Goal: Task Accomplishment & Management: Use online tool/utility

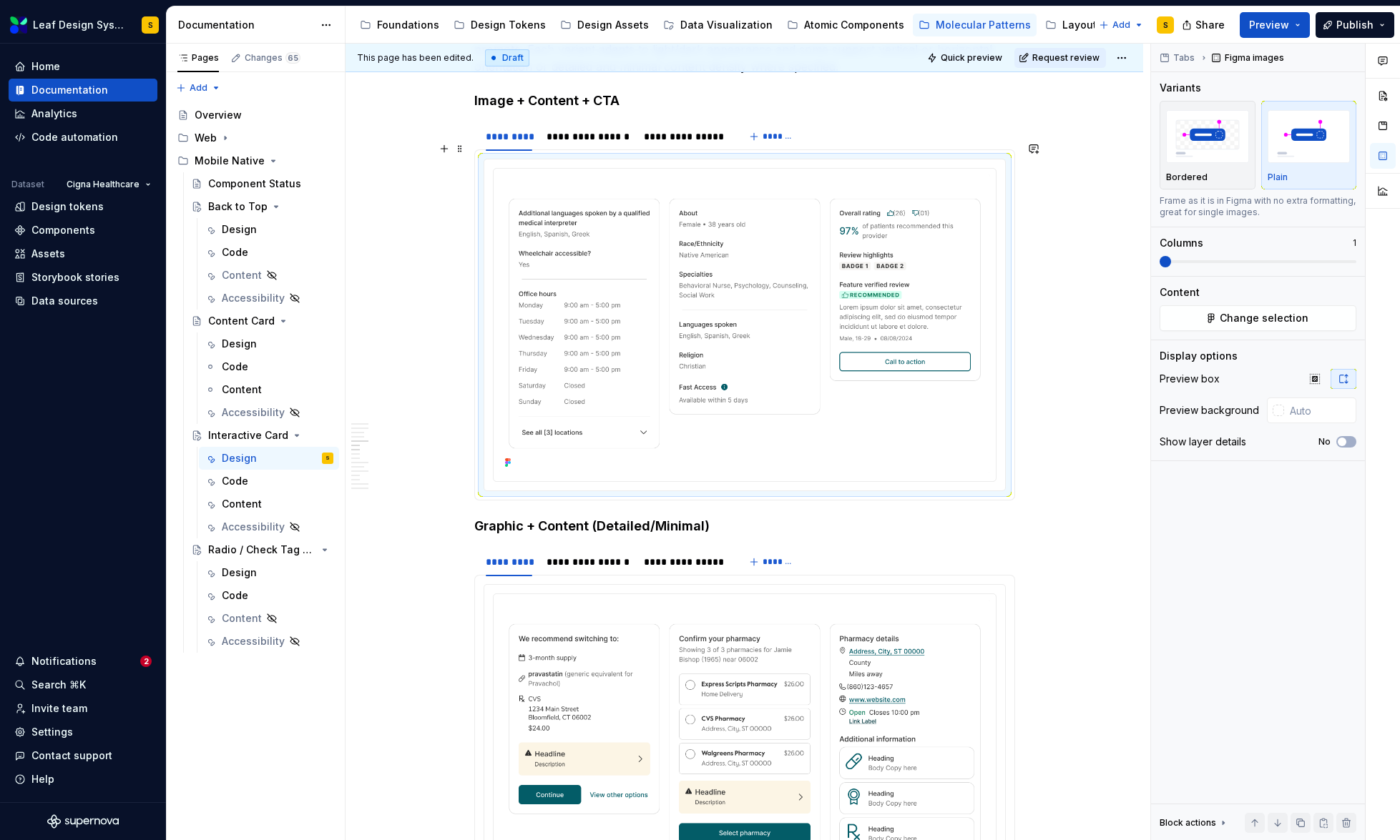
scroll to position [3243, 0]
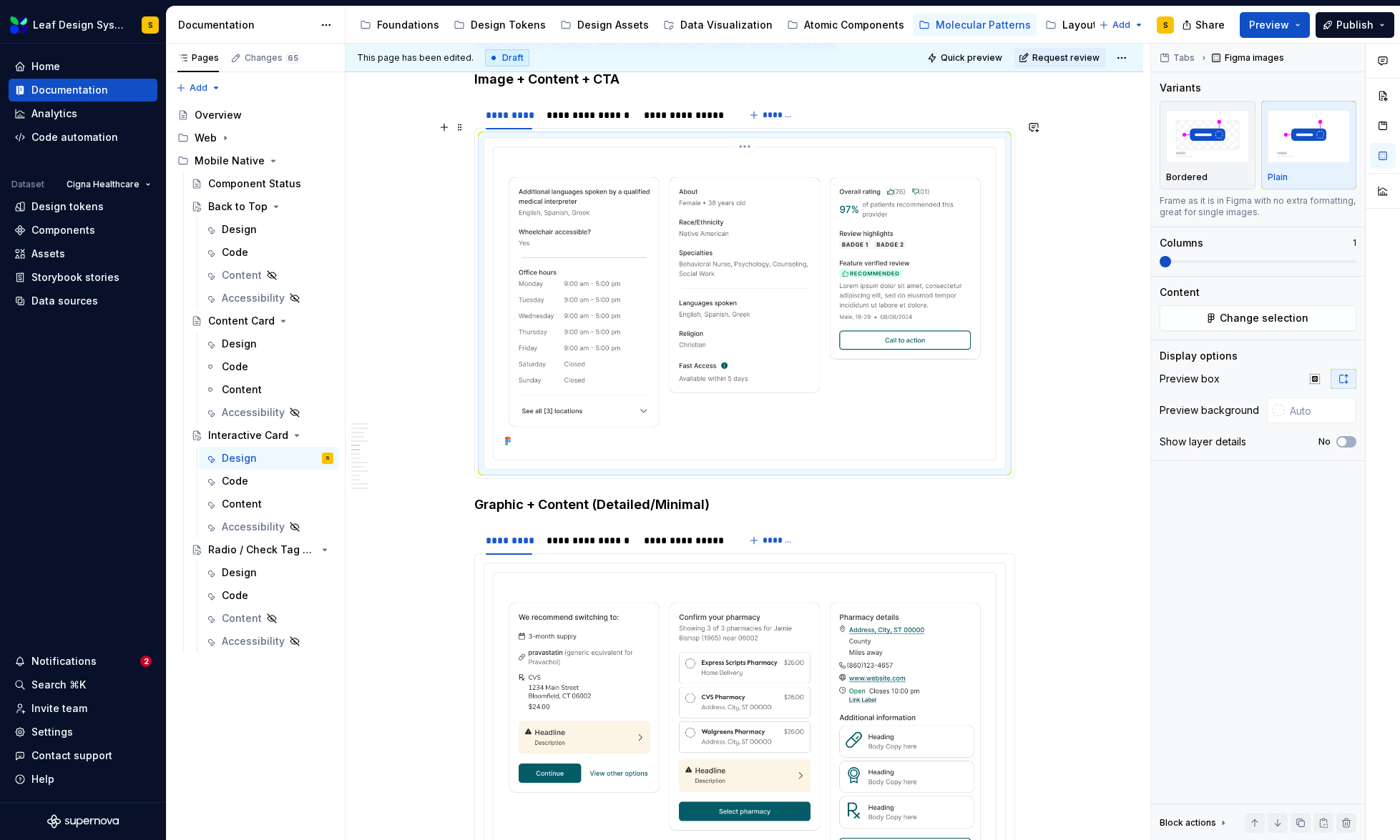
click at [718, 366] on img at bounding box center [745, 302] width 491 height 298
click at [1223, 321] on span "Change selection" at bounding box center [1264, 317] width 89 height 15
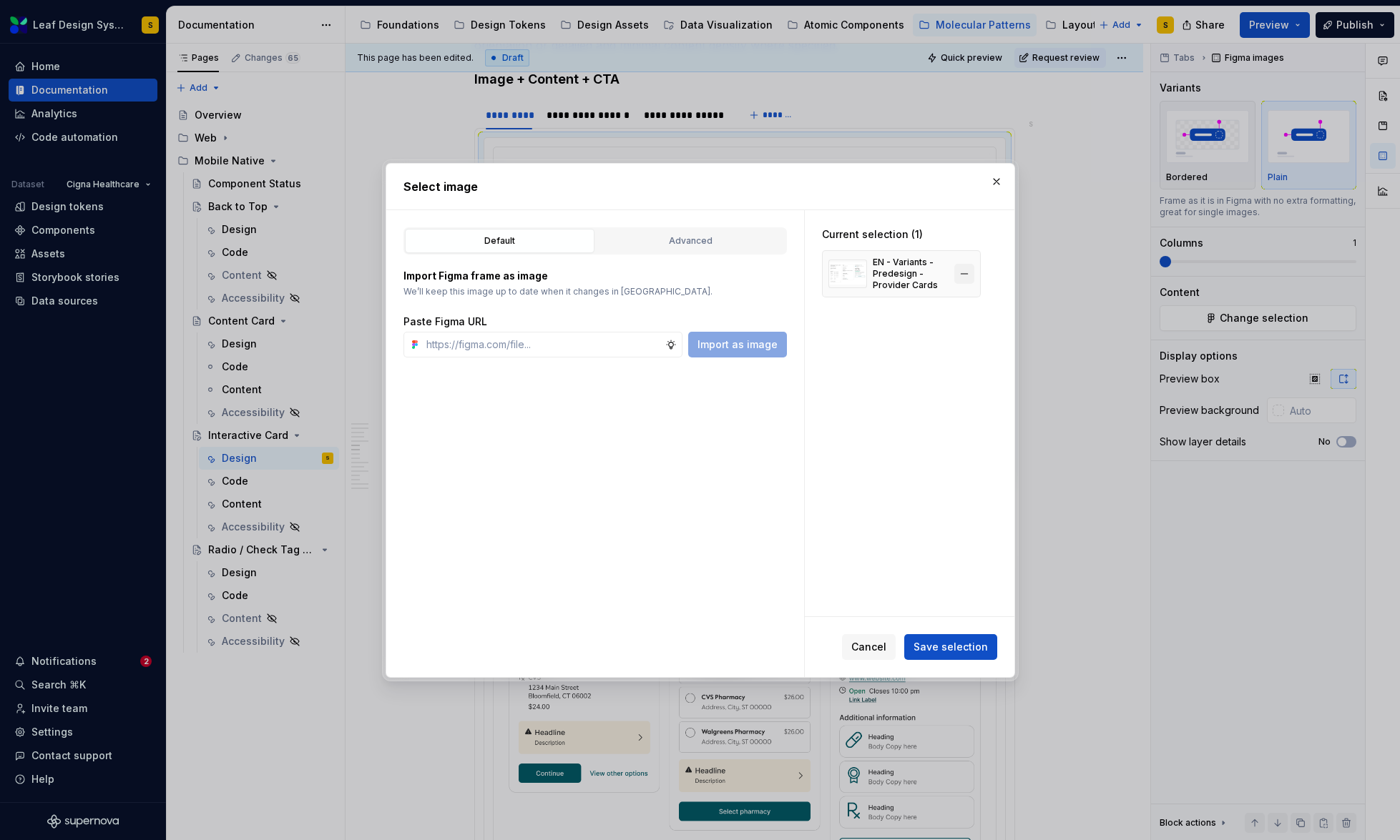
type textarea "*"
click at [963, 277] on button "button" at bounding box center [964, 274] width 20 height 20
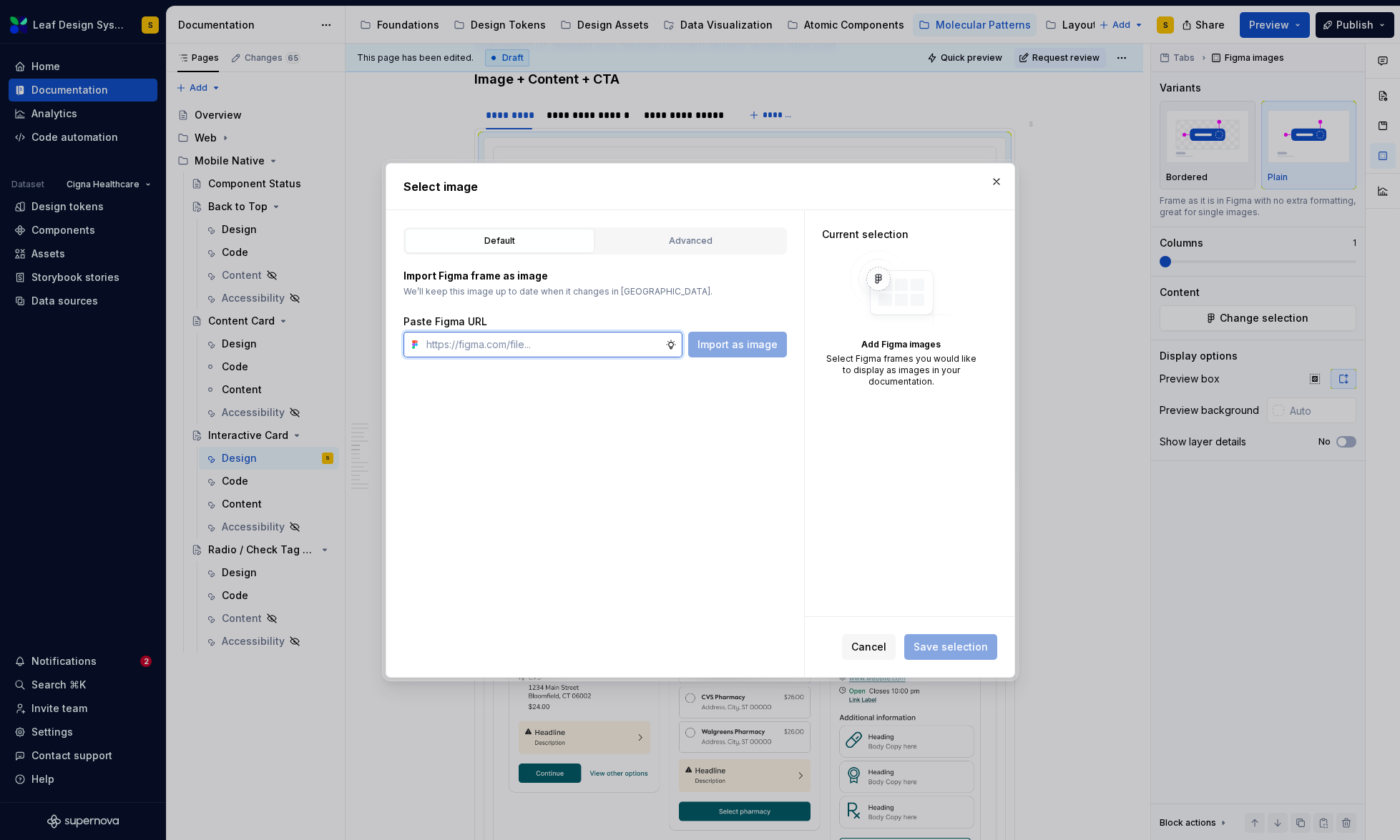
click at [593, 345] on input "text" at bounding box center [542, 345] width 245 height 26
paste input "[URL][DOMAIN_NAME]"
type input "[URL][DOMAIN_NAME]"
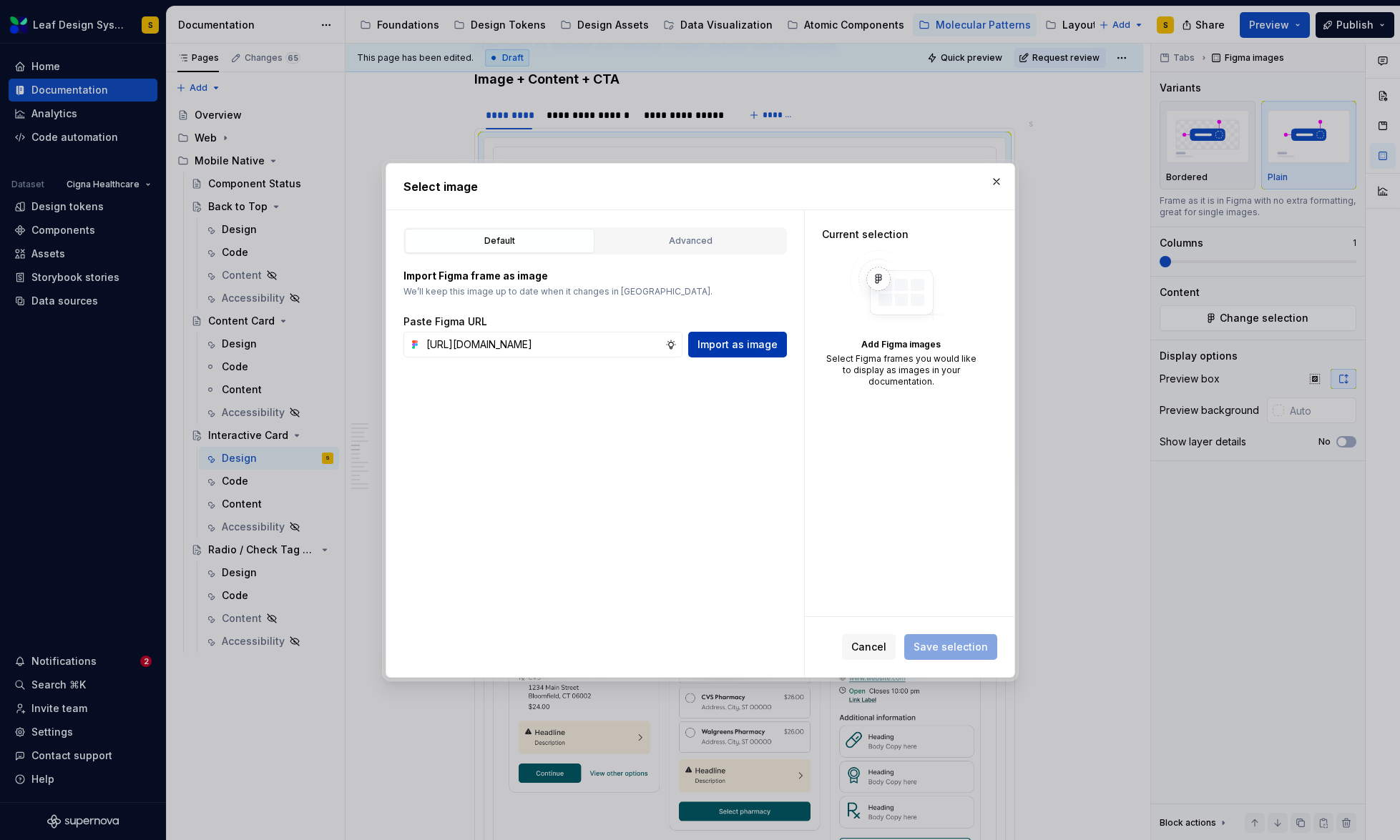
click at [722, 346] on span "Import as image" at bounding box center [737, 345] width 80 height 15
type textarea "*"
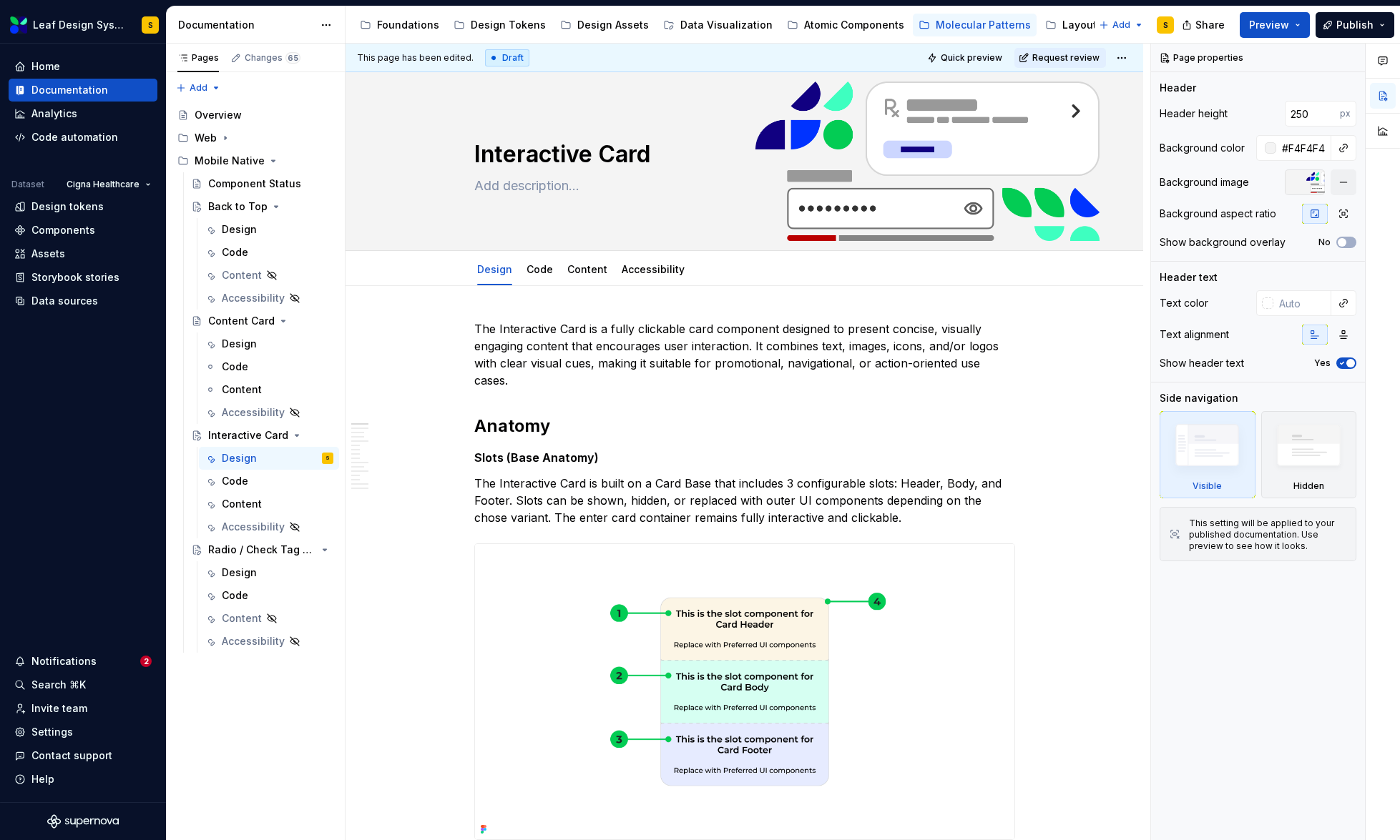
type textarea "*"
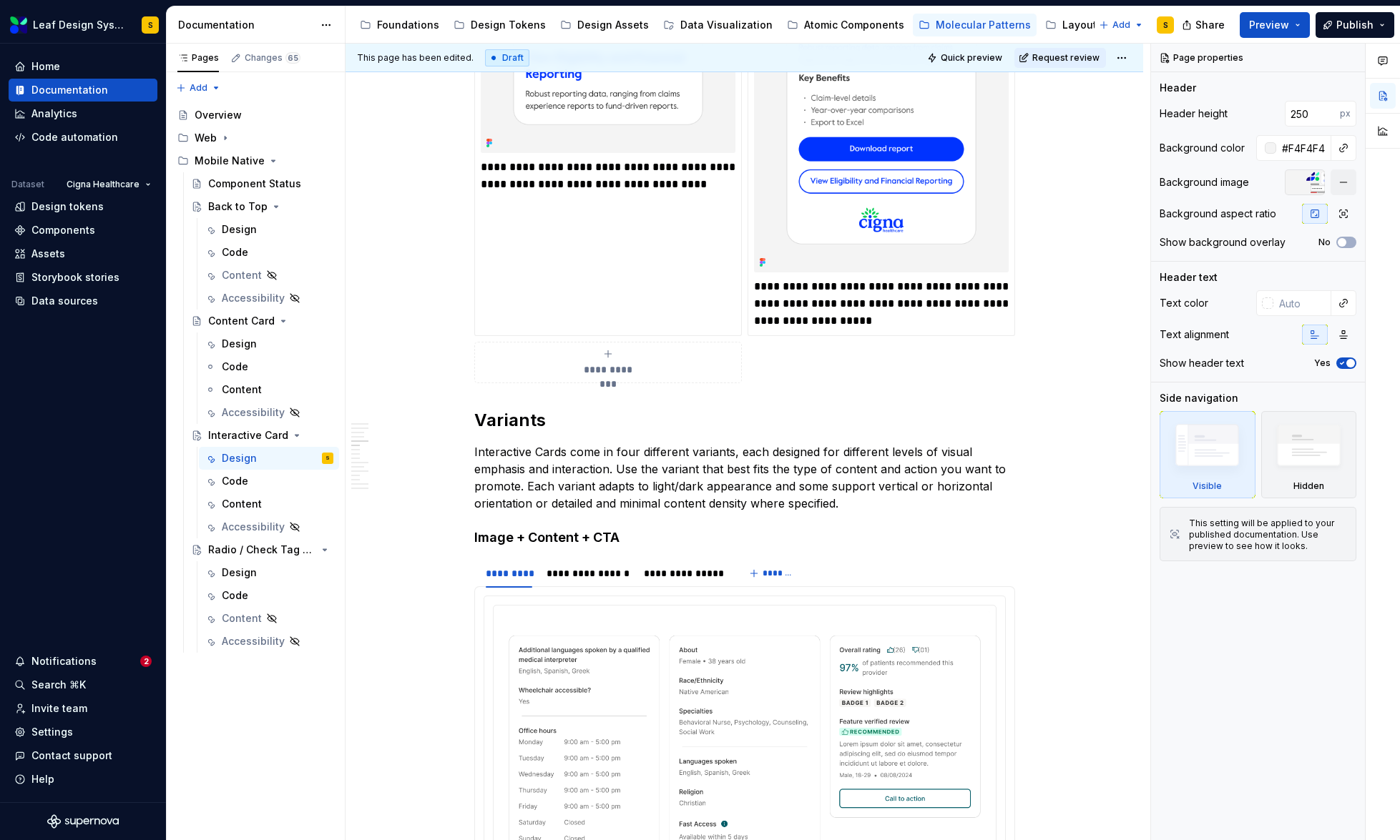
scroll to position [3144, 0]
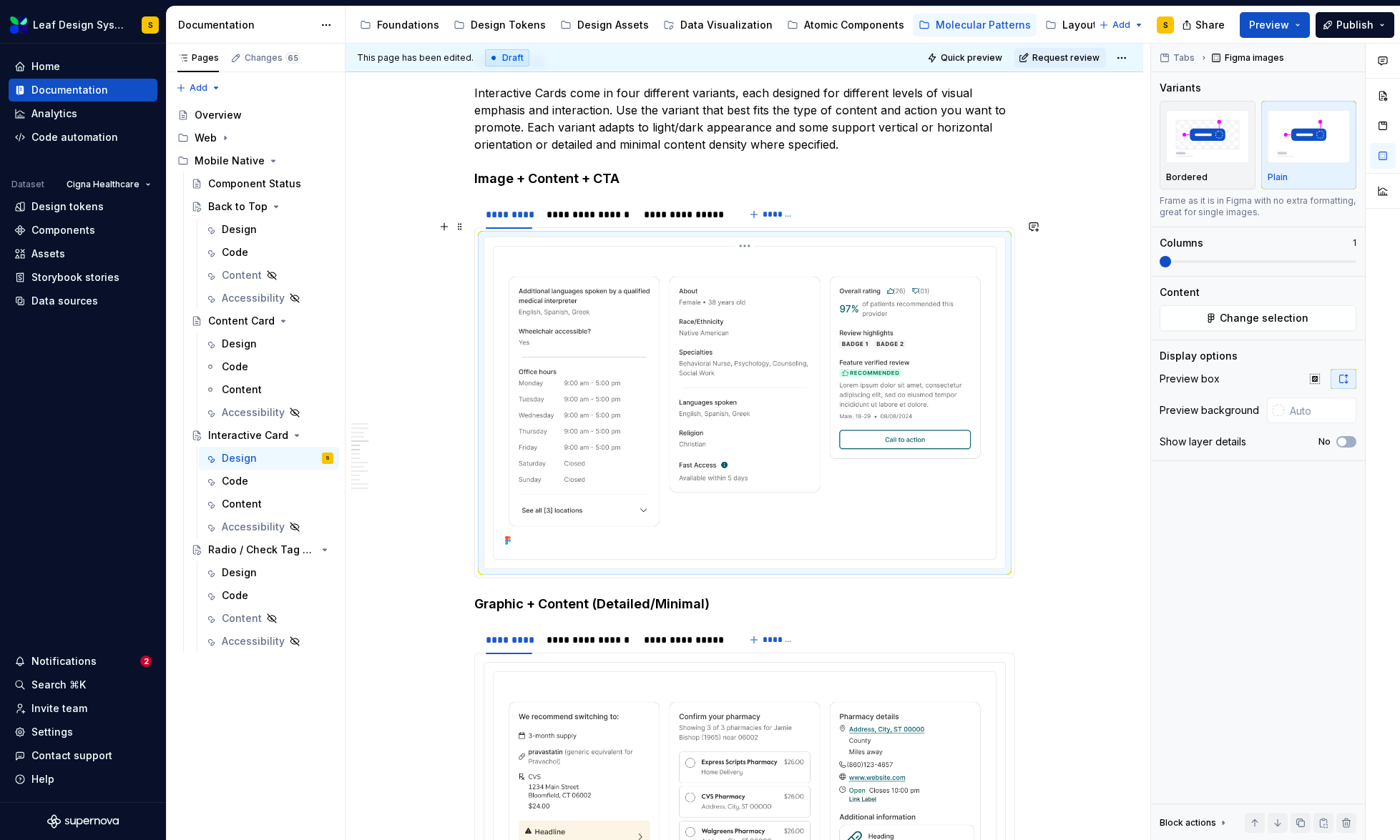
click at [738, 391] on img at bounding box center [745, 402] width 491 height 298
click at [1195, 321] on button "Change selection" at bounding box center [1258, 317] width 197 height 26
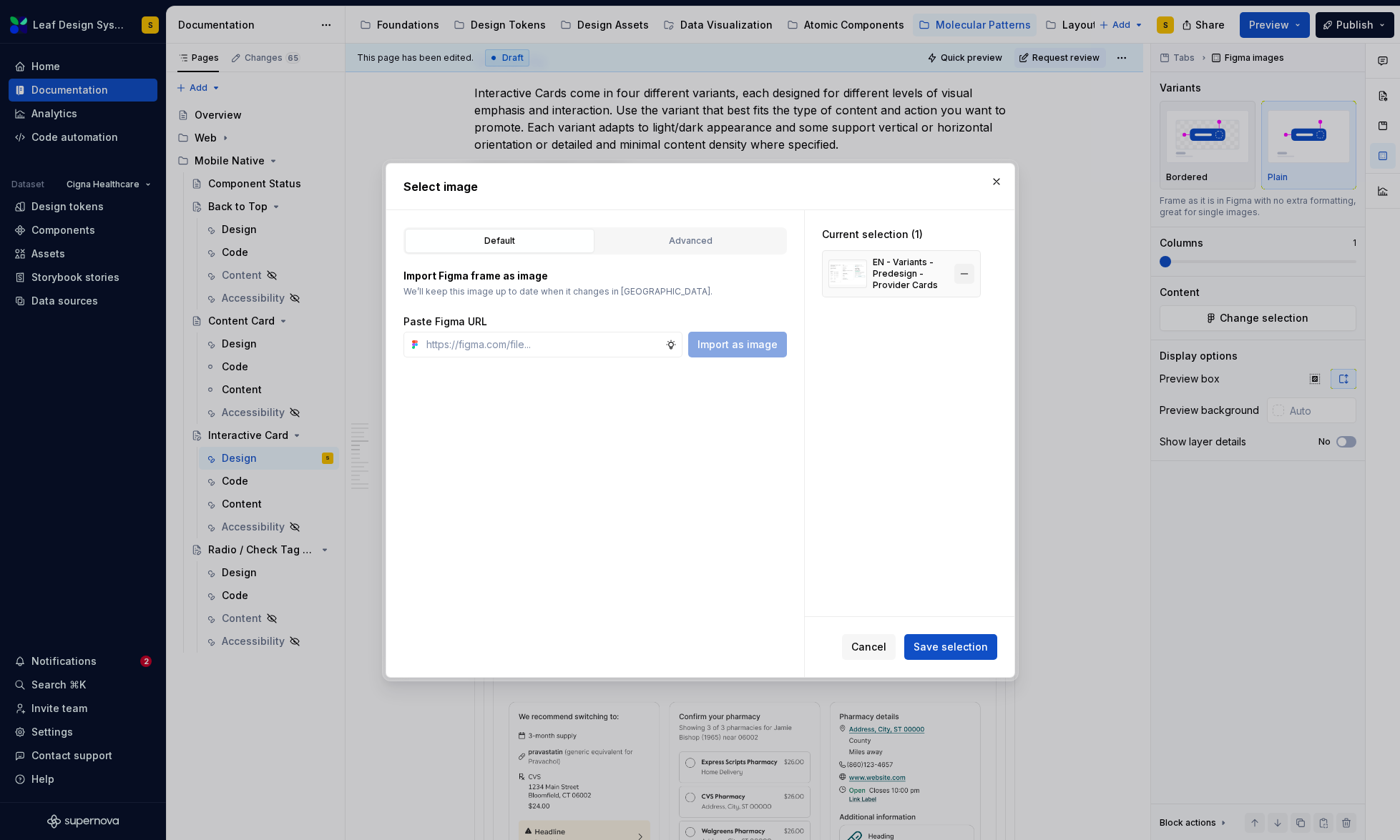
click at [969, 273] on button "button" at bounding box center [964, 274] width 20 height 20
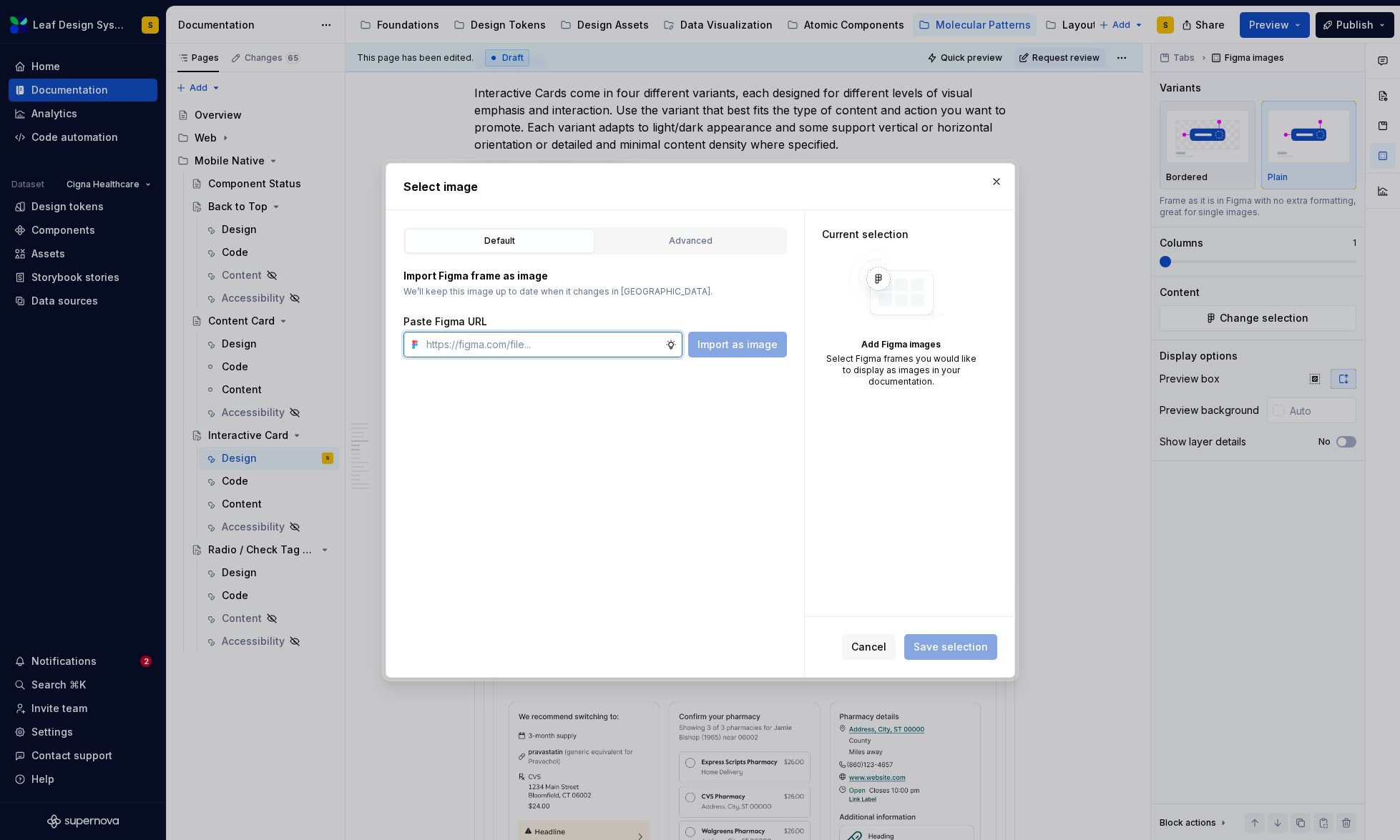
click at [564, 341] on input "text" at bounding box center [542, 345] width 245 height 26
paste input "[URL][DOMAIN_NAME]"
type input "[URL][DOMAIN_NAME]"
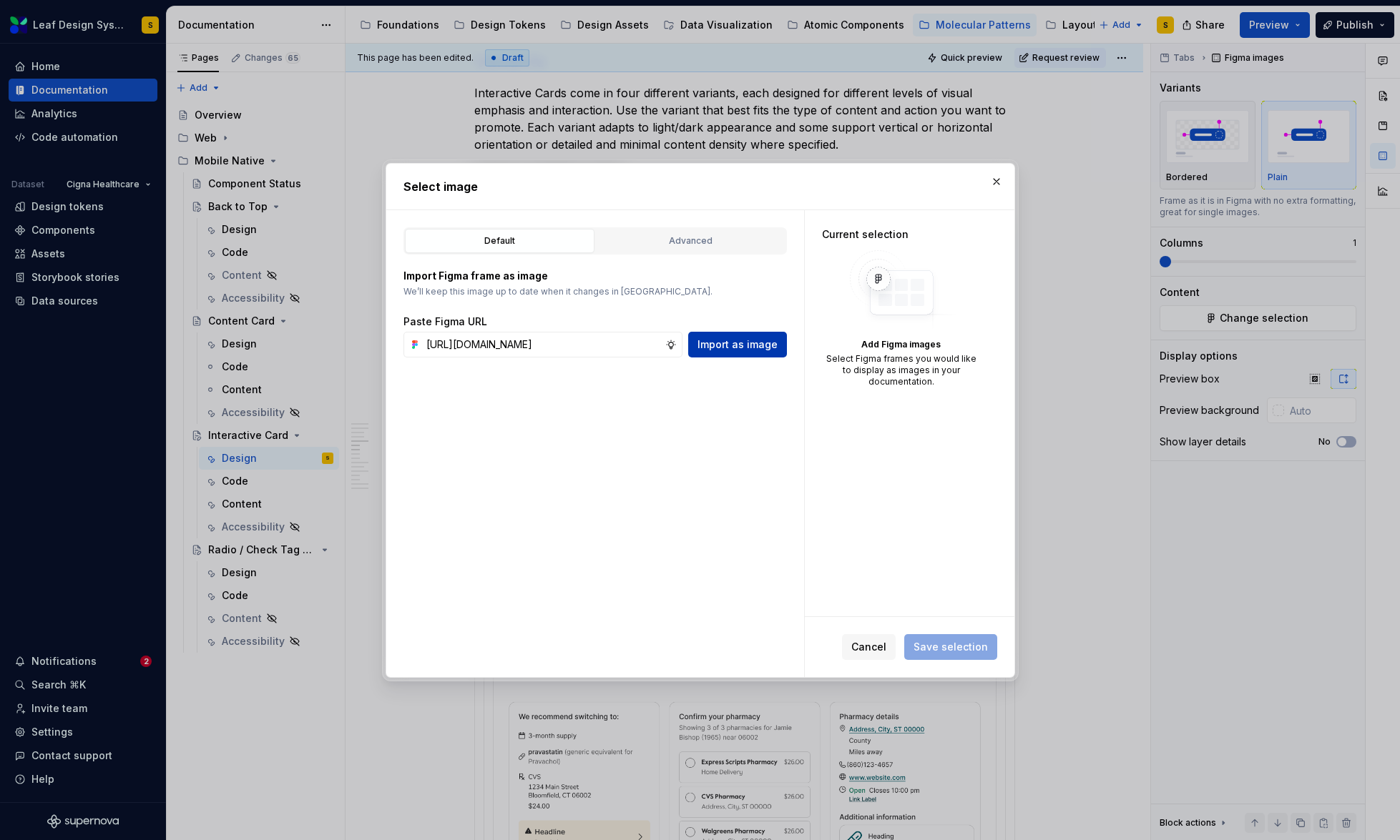
click at [734, 348] on span "Import as image" at bounding box center [737, 345] width 80 height 15
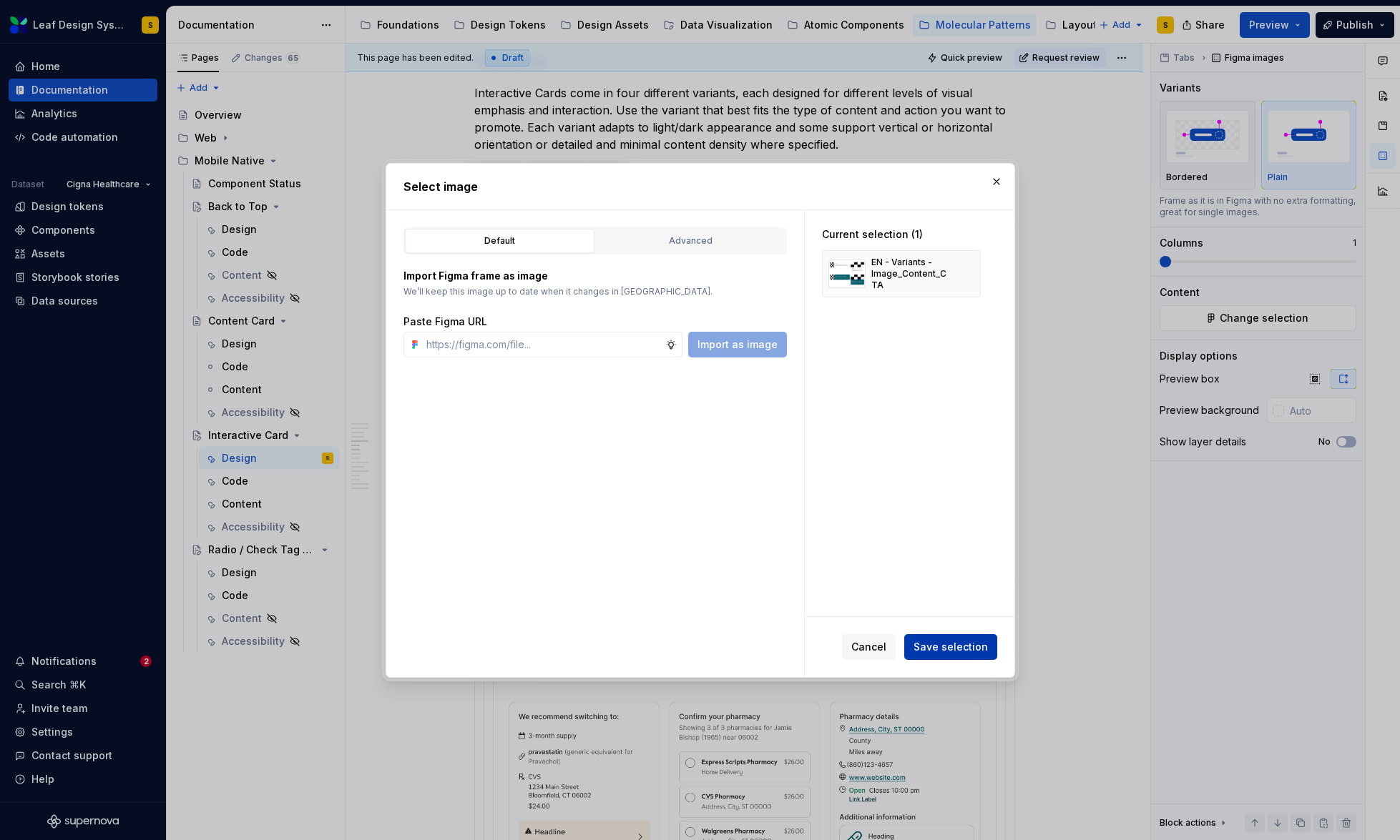
click at [952, 653] on button "Save selection" at bounding box center [951, 646] width 93 height 26
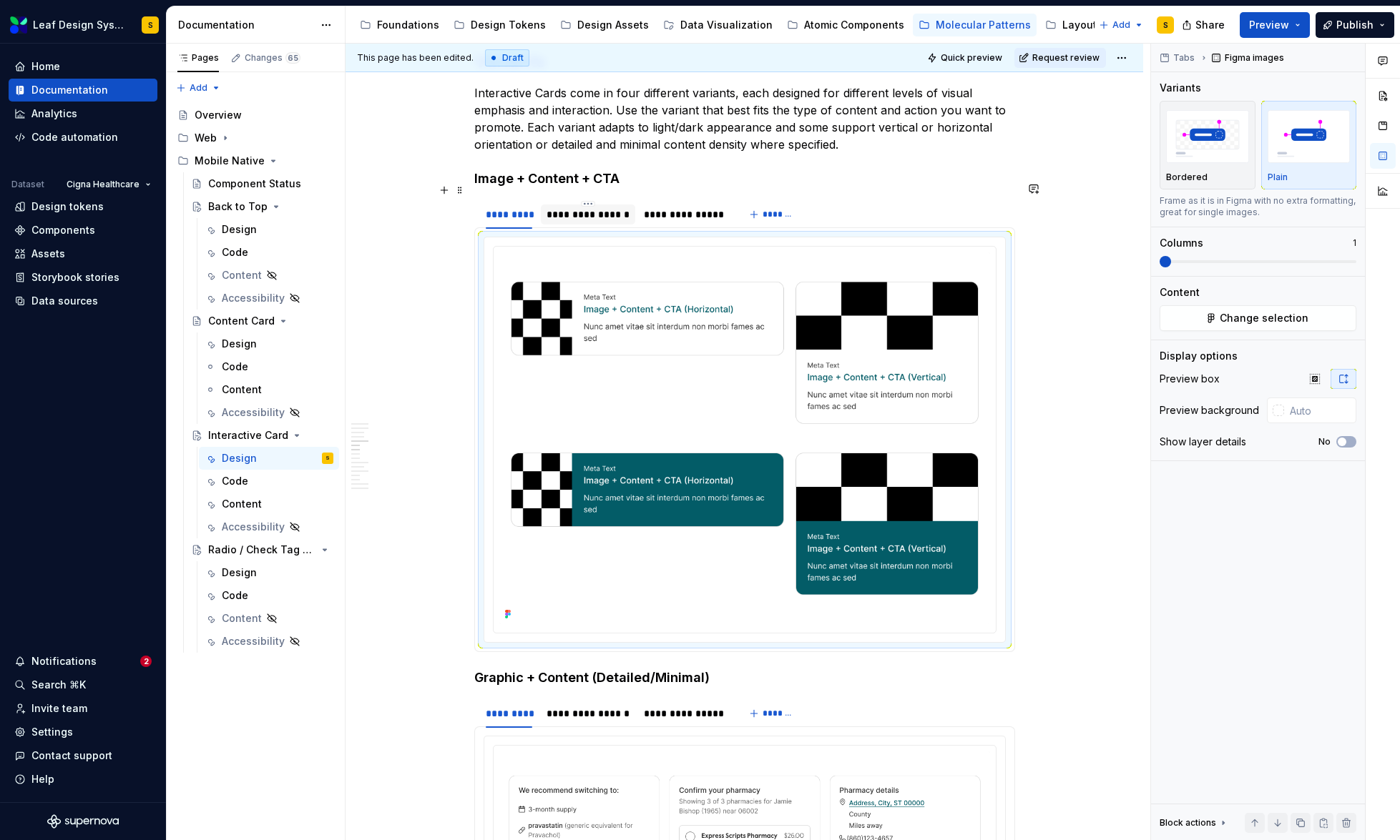
click at [577, 207] on div "**********" at bounding box center [588, 214] width 83 height 15
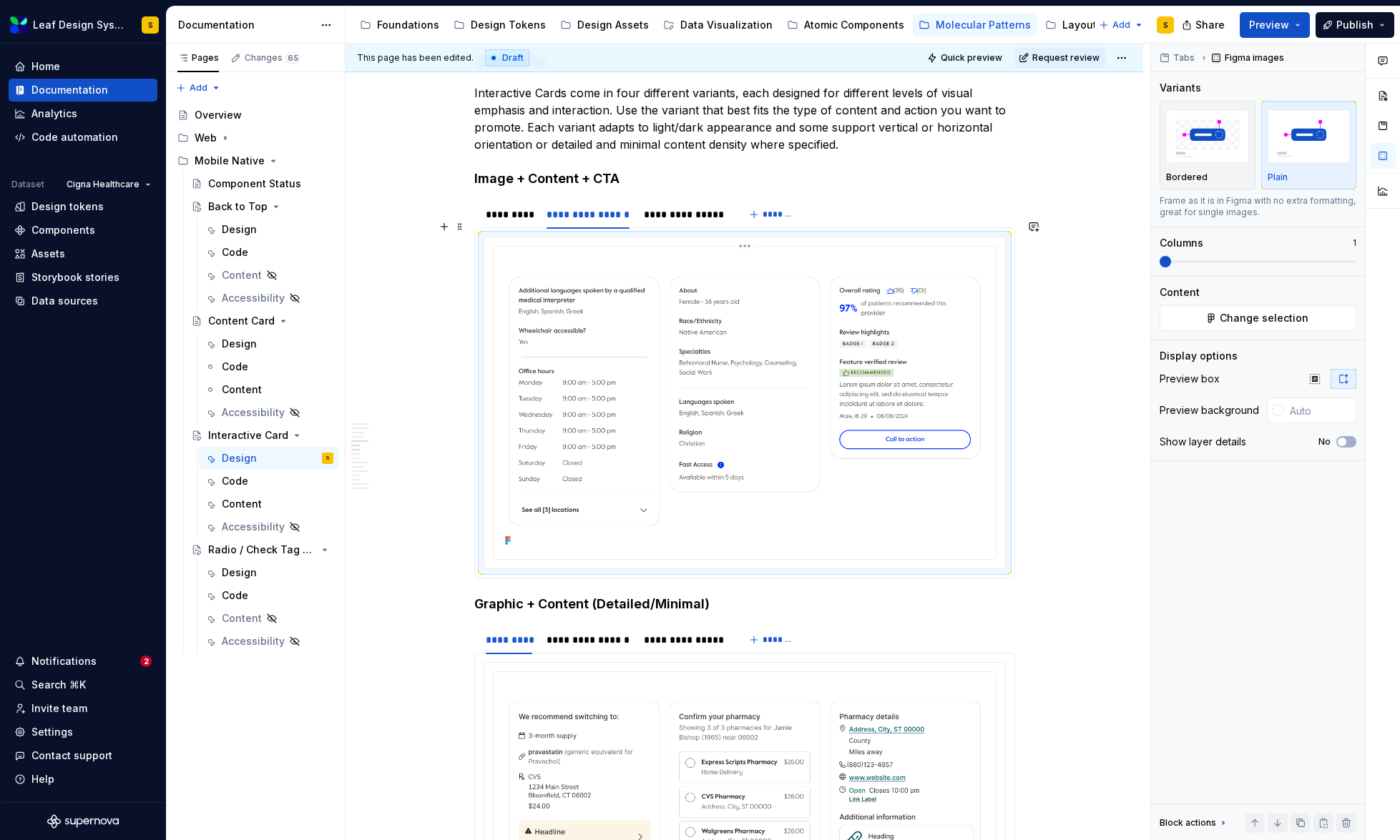
click at [764, 293] on img at bounding box center [745, 402] width 491 height 298
click at [1175, 316] on button "Change selection" at bounding box center [1258, 317] width 197 height 26
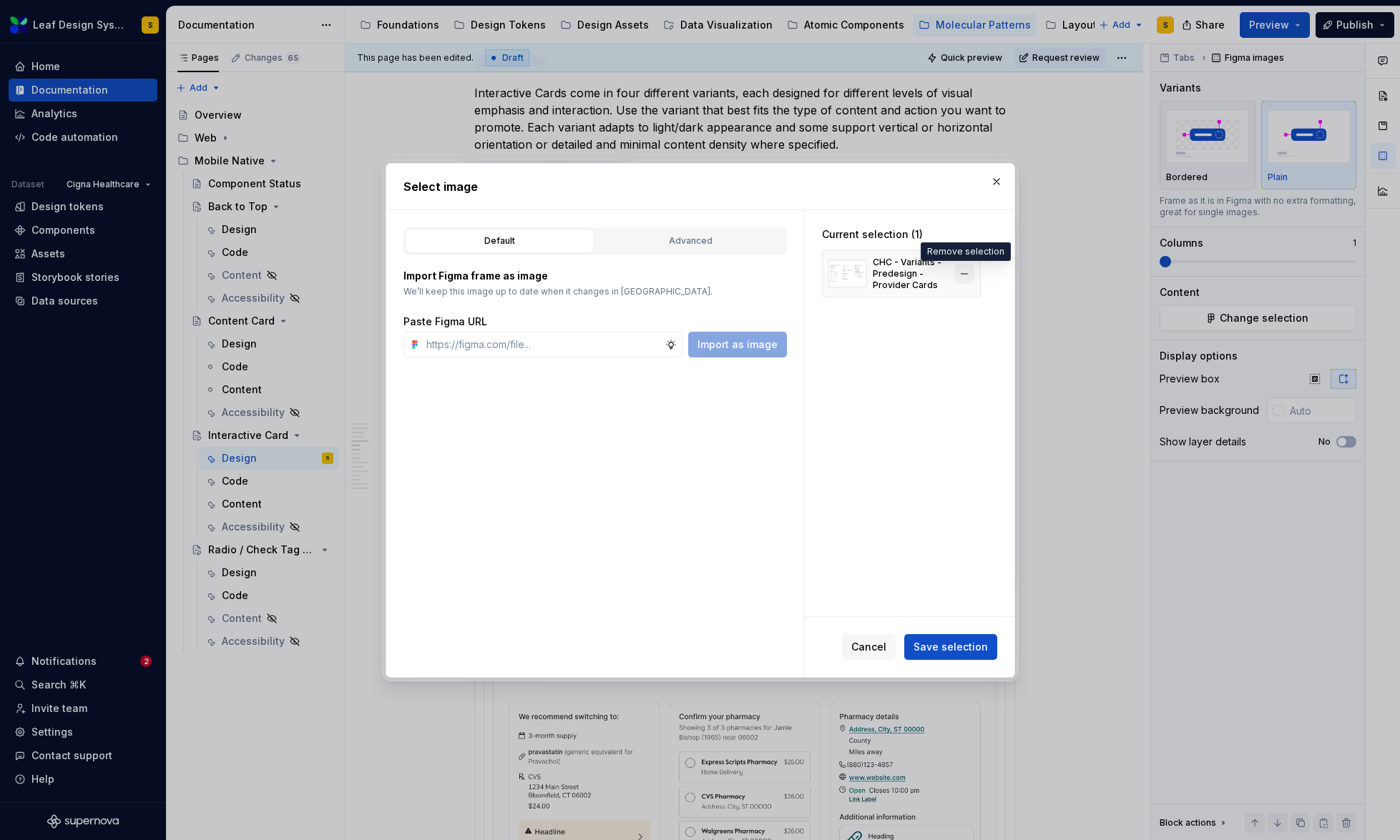
click at [972, 270] on button "button" at bounding box center [964, 274] width 20 height 20
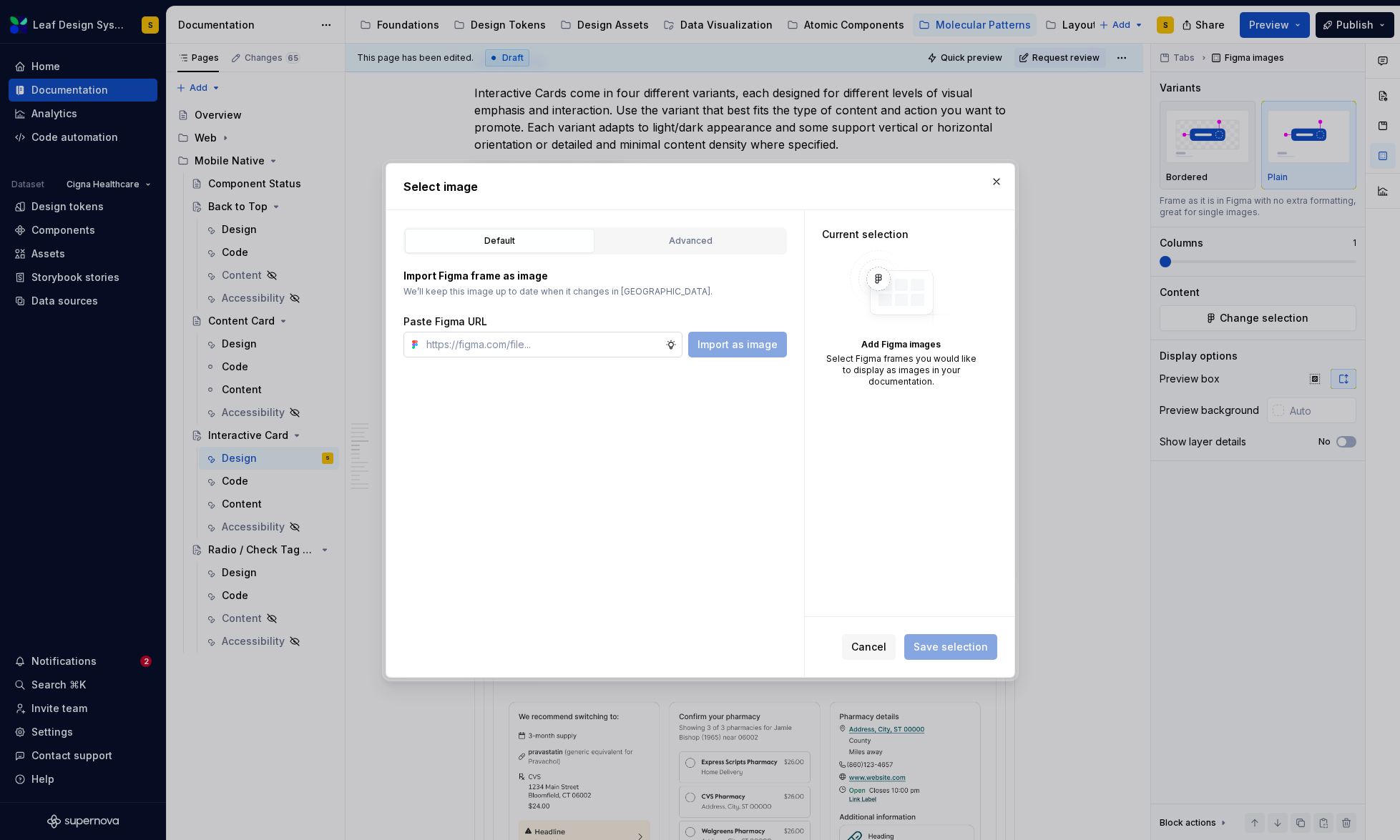
type textarea "*"
click at [574, 349] on input "text" at bounding box center [542, 345] width 245 height 26
paste input "[URL][DOMAIN_NAME]"
type input "[URL][DOMAIN_NAME]"
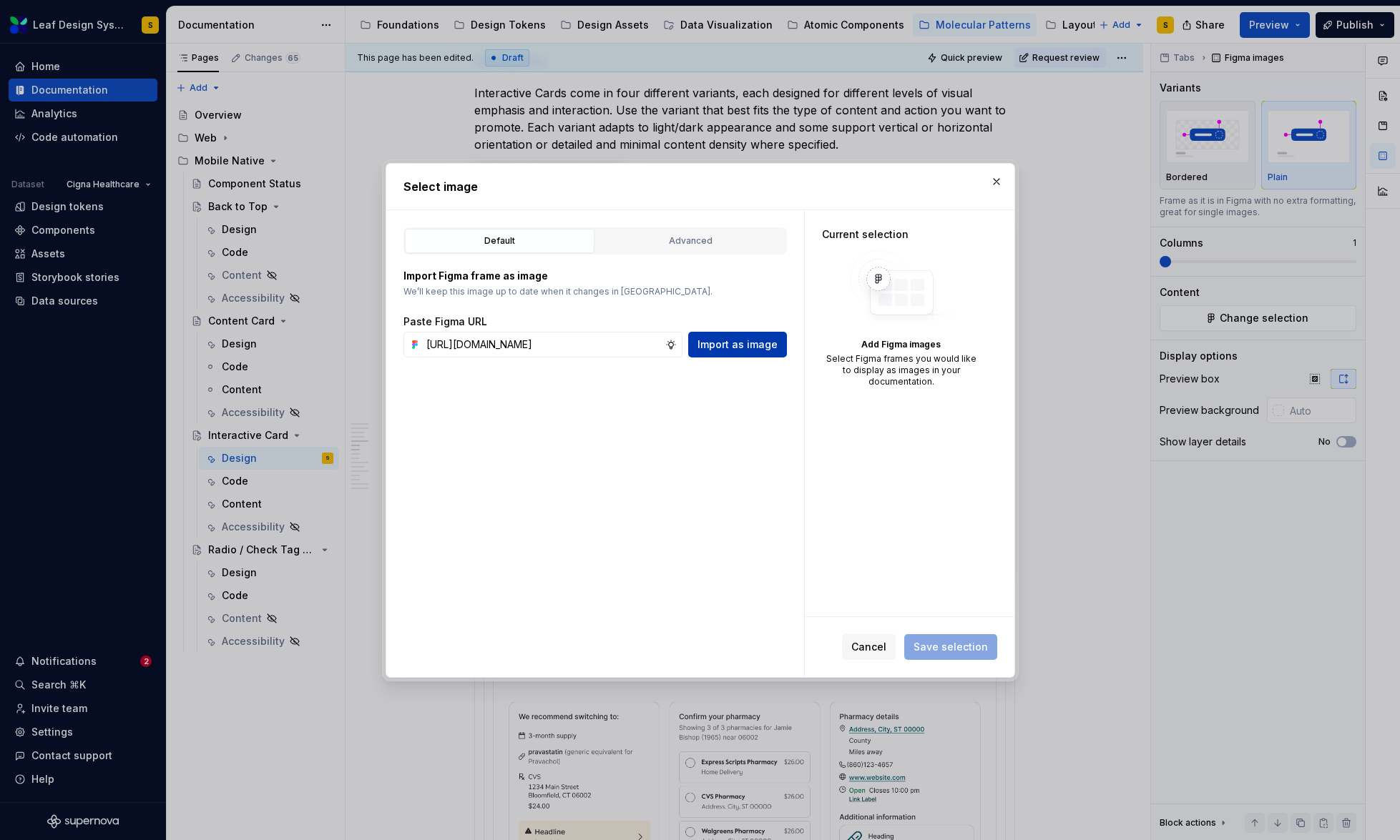
scroll to position [0, 0]
click at [712, 352] on button "Import as image" at bounding box center [738, 345] width 99 height 26
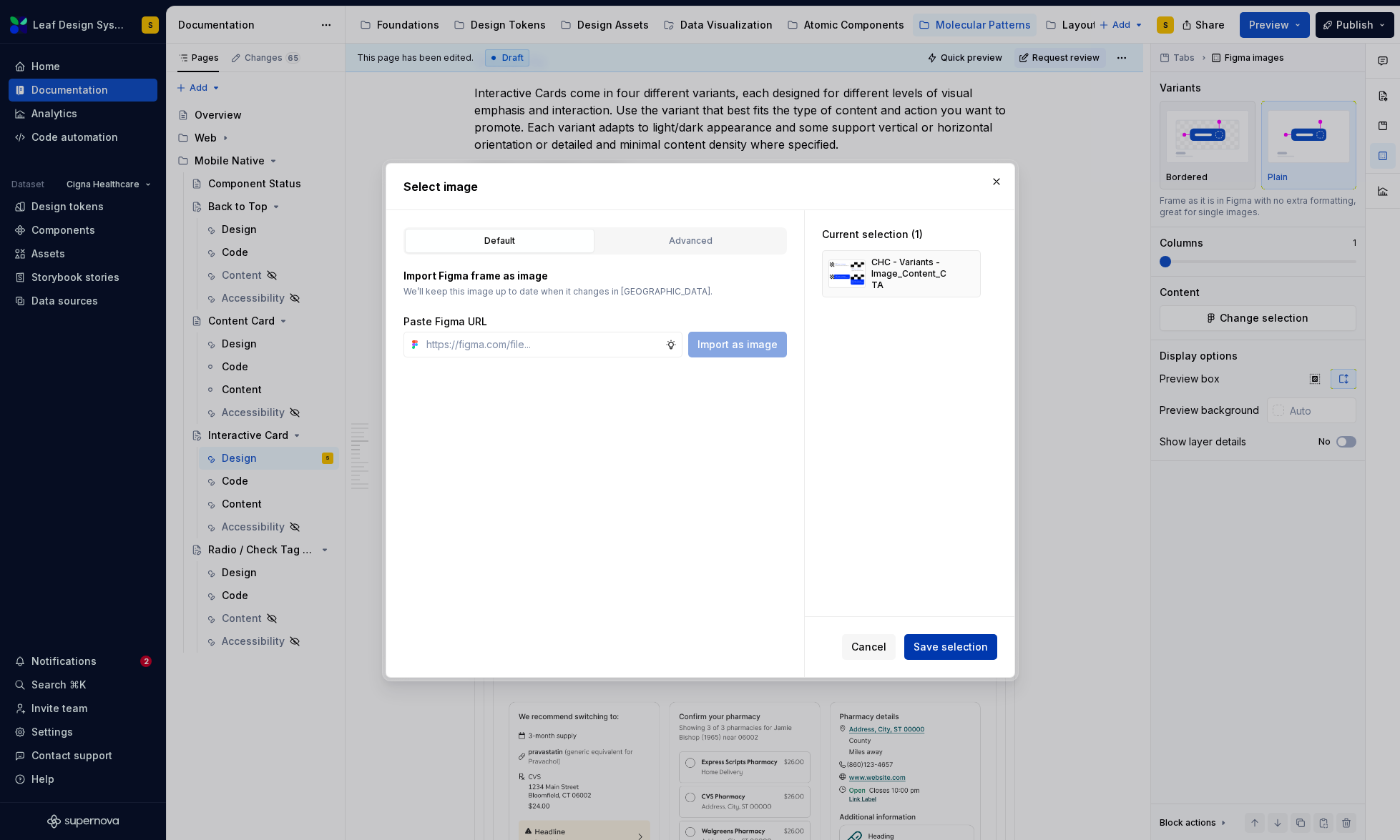
click at [963, 643] on span "Save selection" at bounding box center [951, 646] width 75 height 15
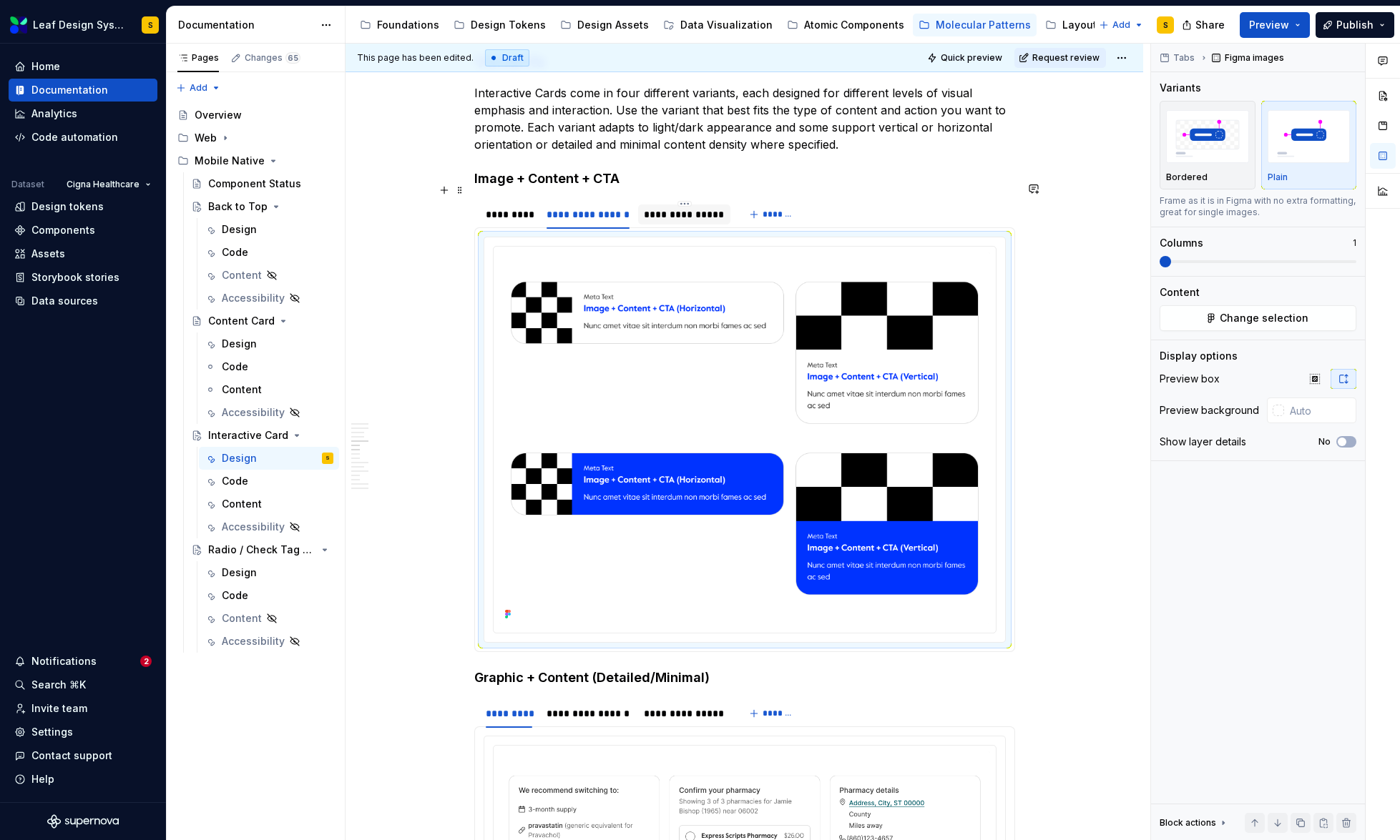
click at [661, 204] on div "**********" at bounding box center [684, 214] width 92 height 20
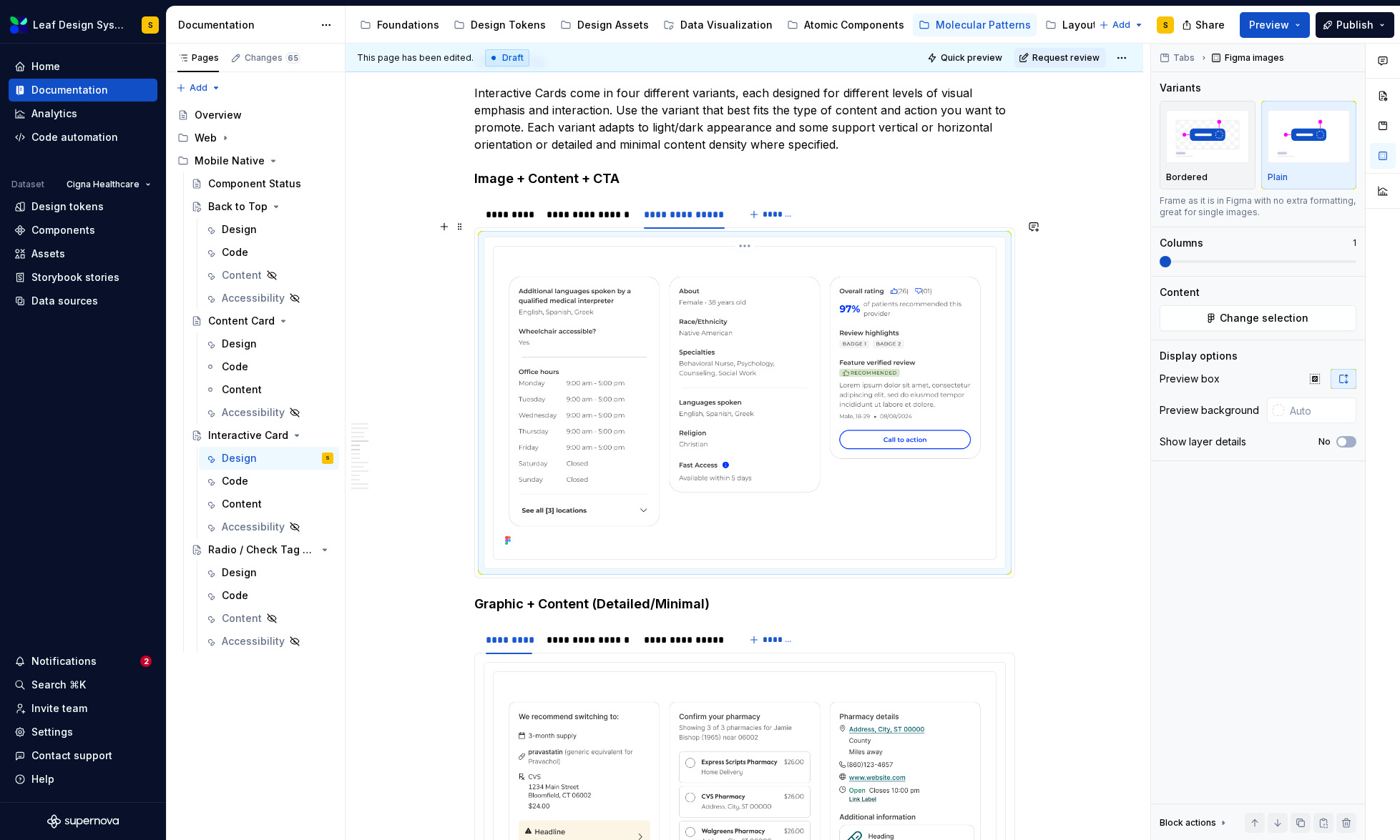
click at [726, 326] on img at bounding box center [745, 402] width 491 height 298
click at [1262, 322] on span "Change selection" at bounding box center [1264, 317] width 89 height 15
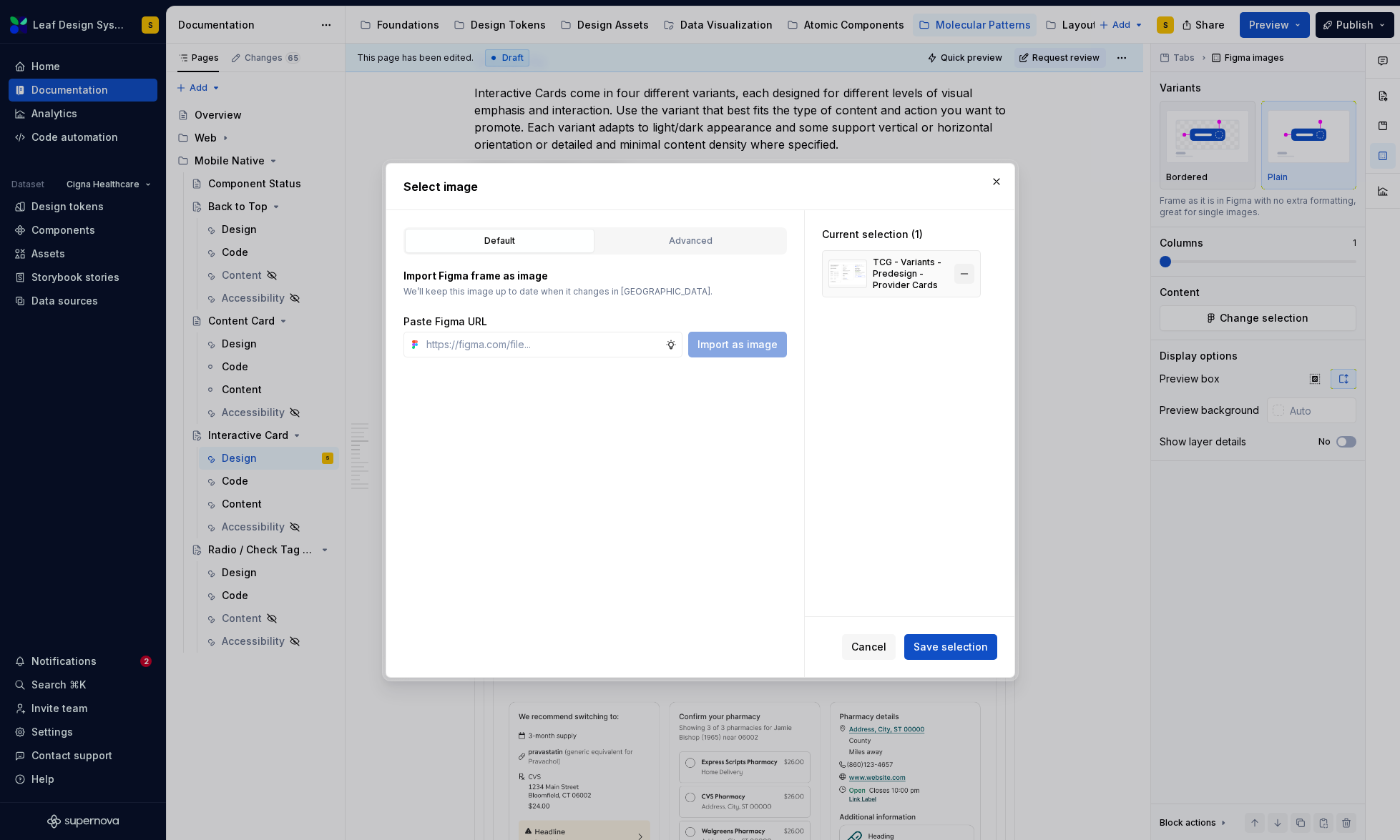
click at [968, 273] on button "button" at bounding box center [964, 274] width 20 height 20
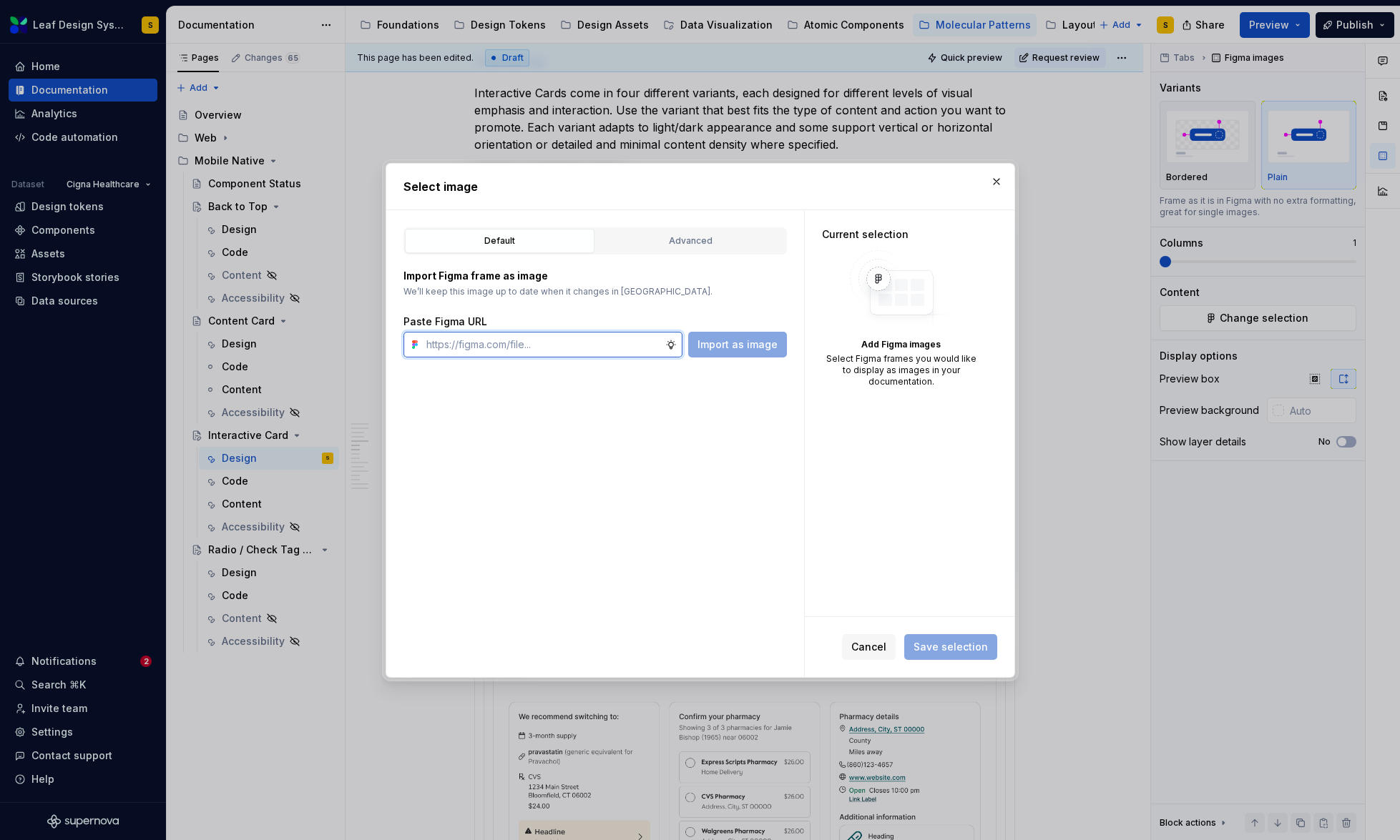
click at [621, 349] on input "text" at bounding box center [542, 345] width 245 height 26
paste input "[URL][DOMAIN_NAME]"
type input "[URL][DOMAIN_NAME]"
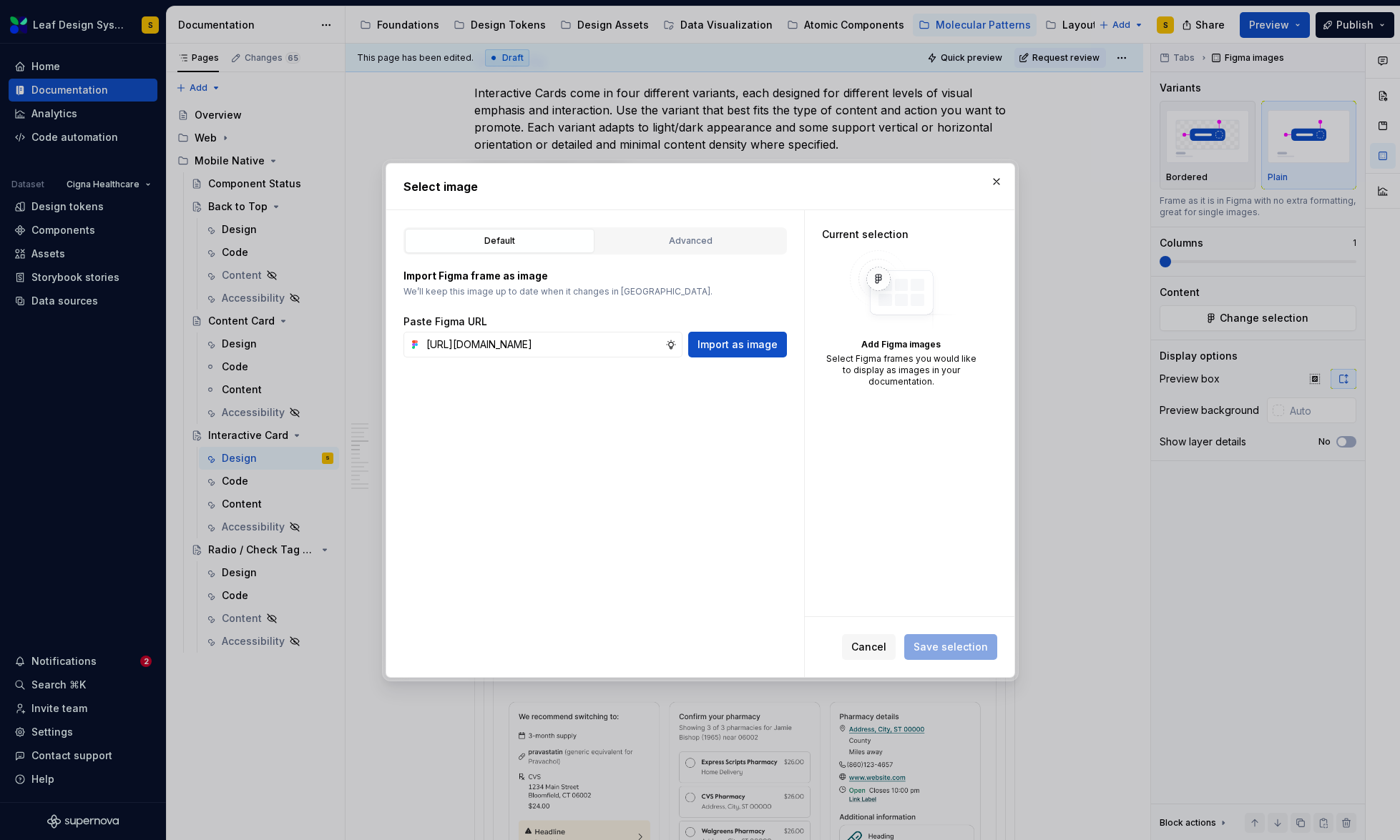
click at [730, 337] on button "Import as image" at bounding box center [738, 345] width 99 height 26
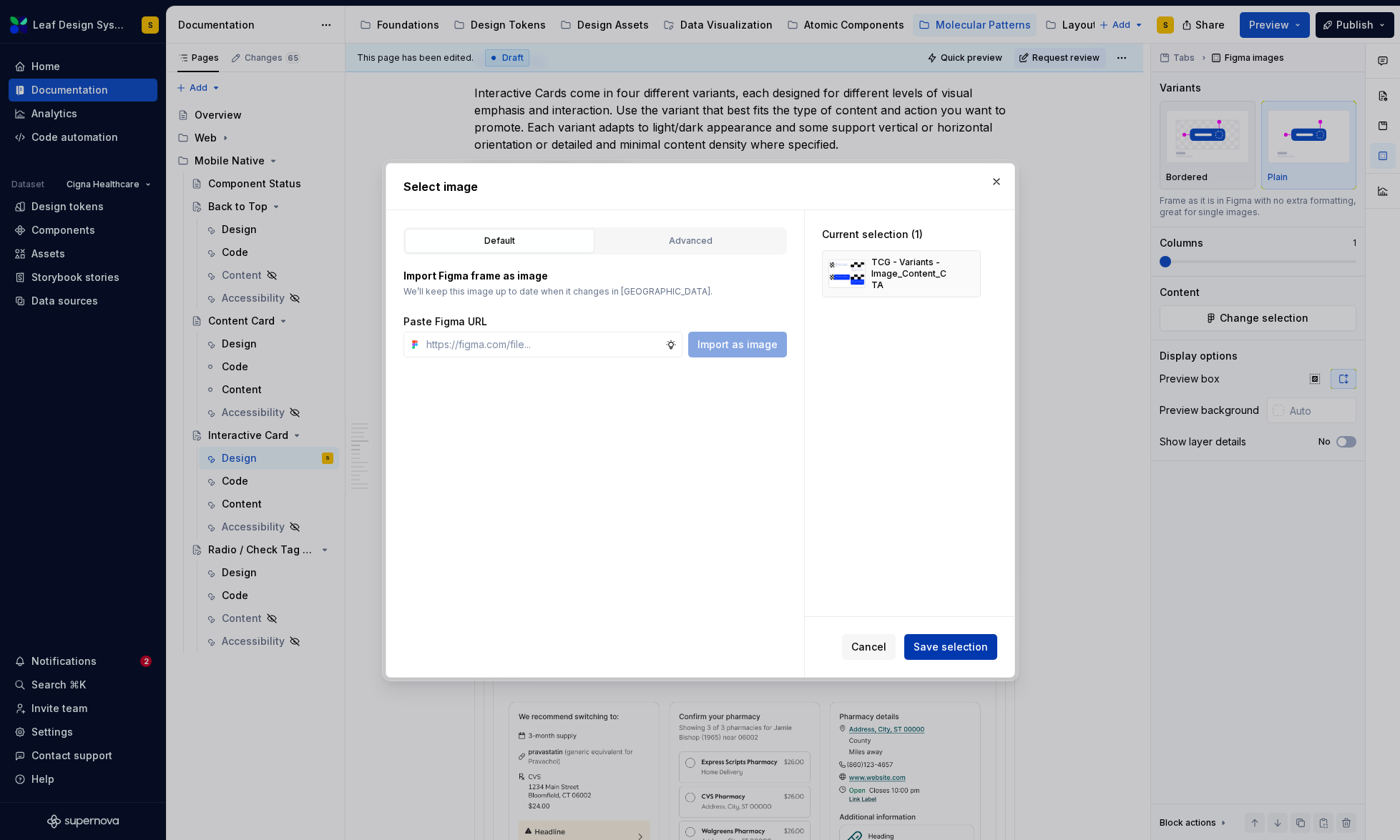
click at [961, 641] on span "Save selection" at bounding box center [951, 646] width 75 height 15
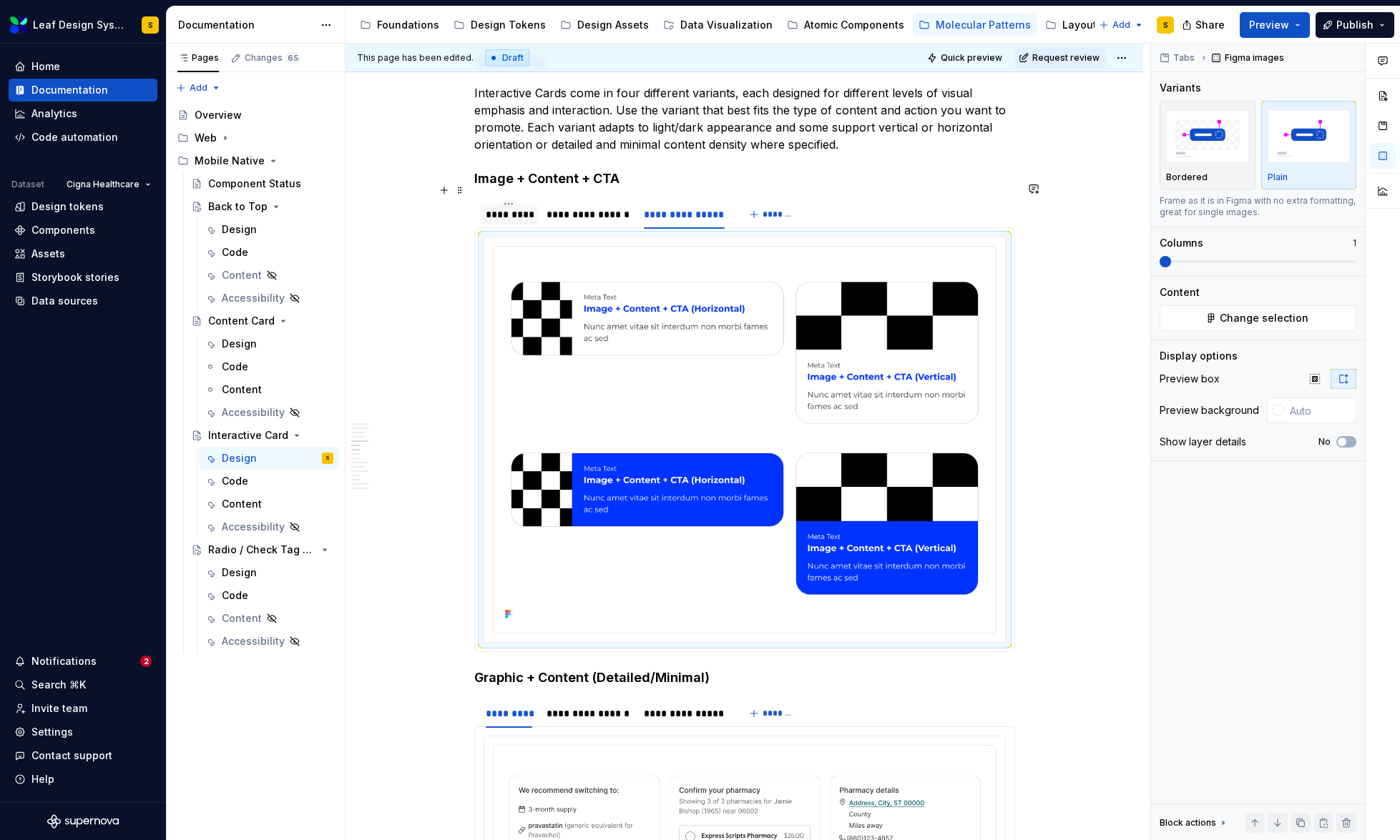
click at [509, 207] on div "*********" at bounding box center [509, 214] width 47 height 15
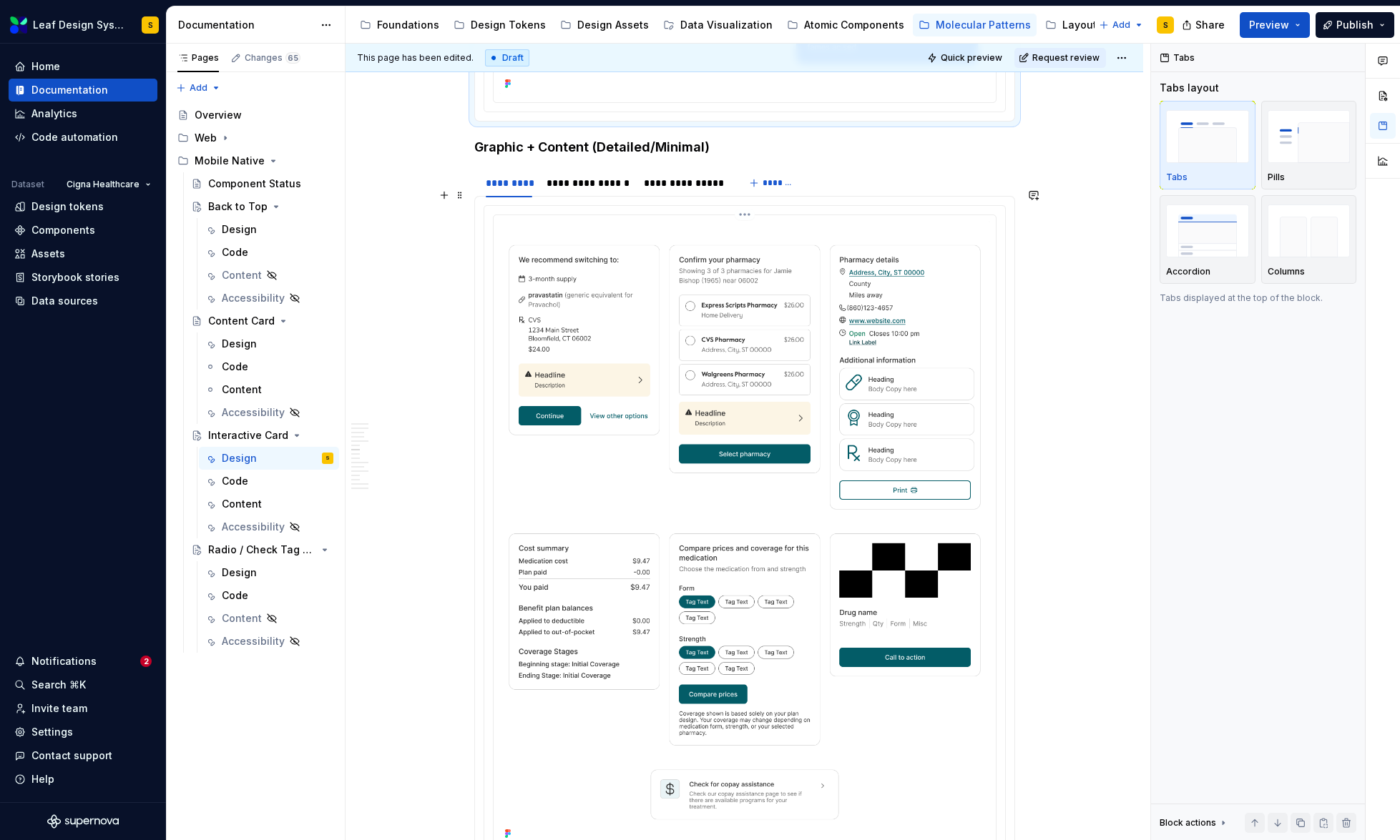
scroll to position [3689, 0]
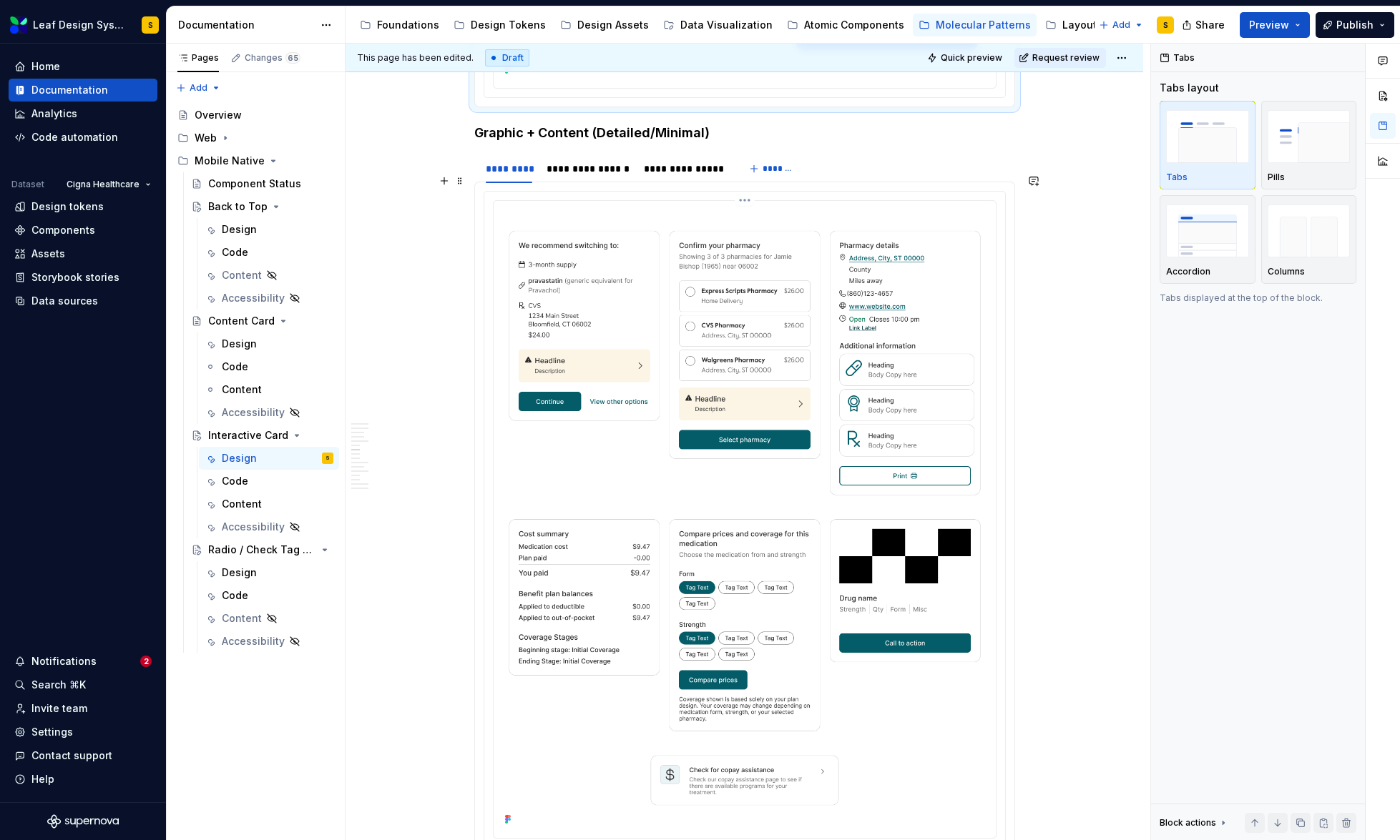
click at [779, 420] on img at bounding box center [745, 519] width 491 height 623
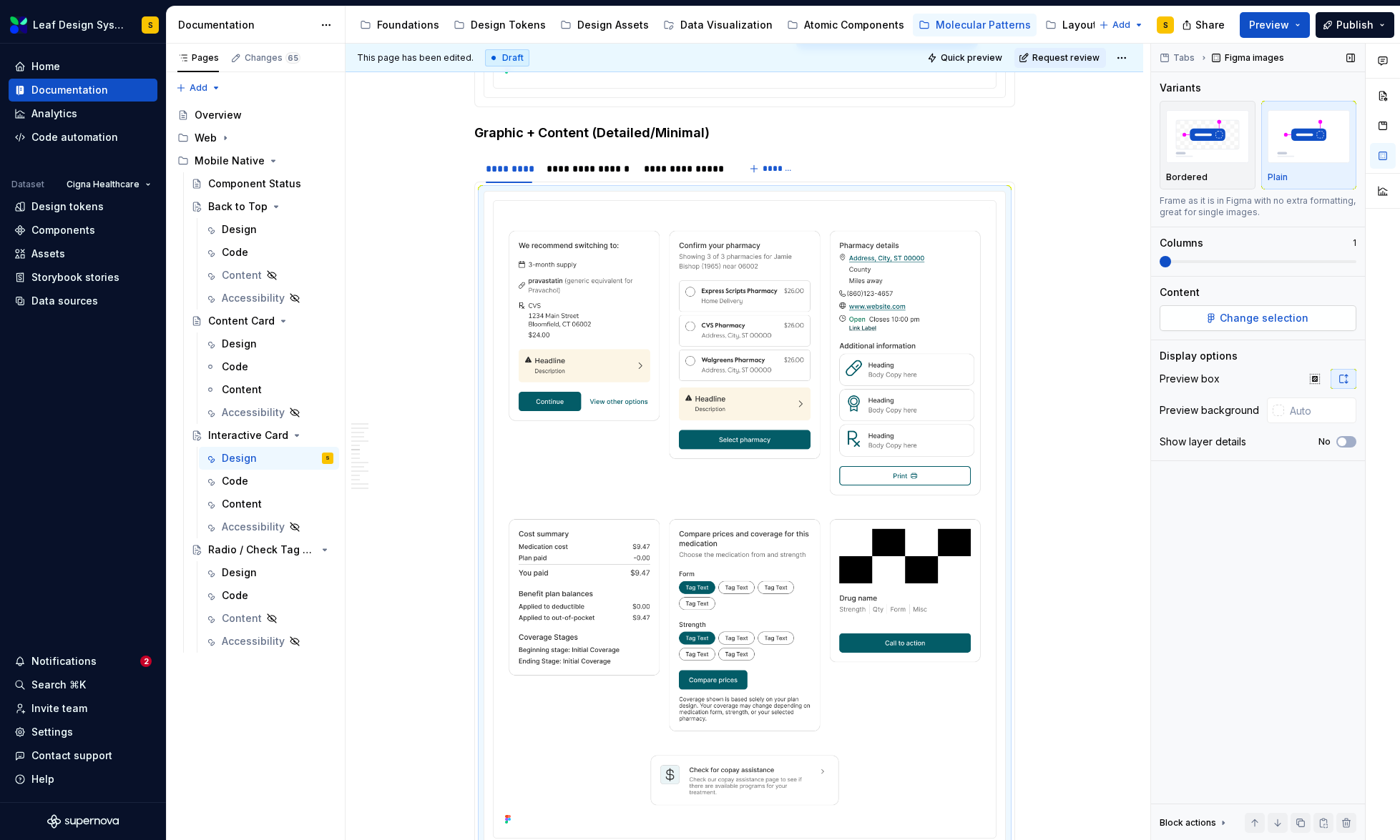
click at [1251, 319] on span "Change selection" at bounding box center [1264, 317] width 89 height 15
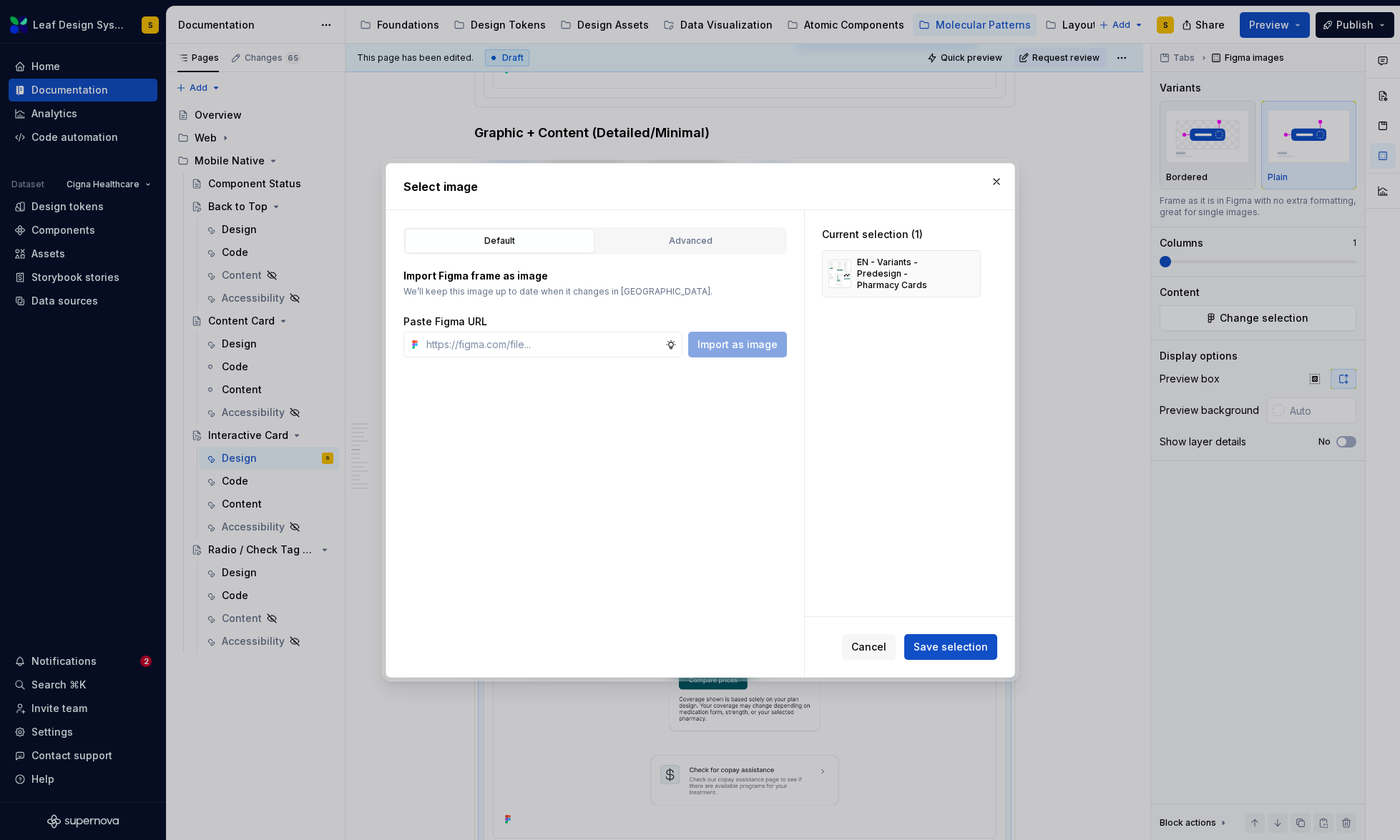
type textarea "*"
click at [959, 273] on button "button" at bounding box center [964, 274] width 20 height 20
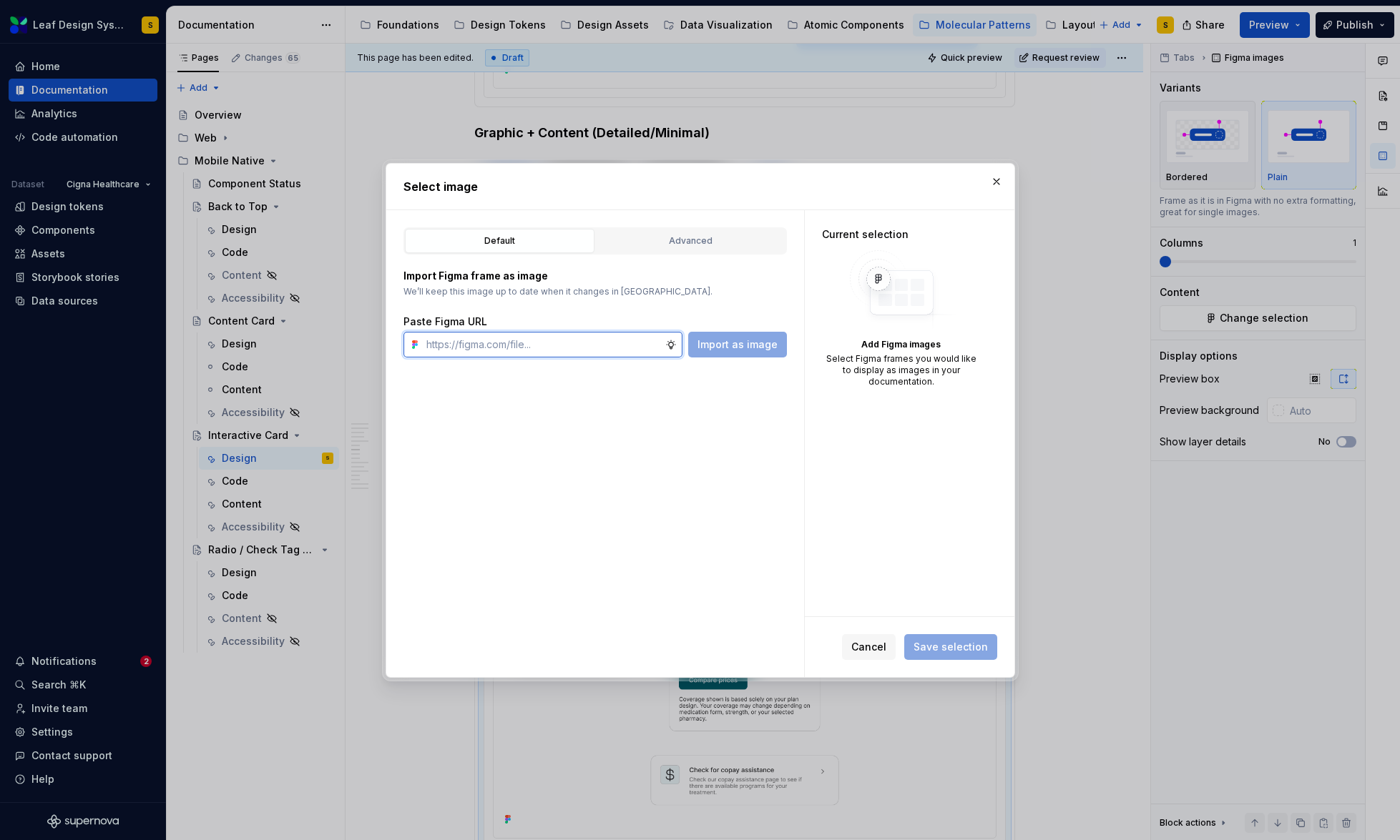
click at [593, 346] on input "text" at bounding box center [542, 345] width 245 height 26
paste input "[URL][DOMAIN_NAME]"
type input "[URL][DOMAIN_NAME]"
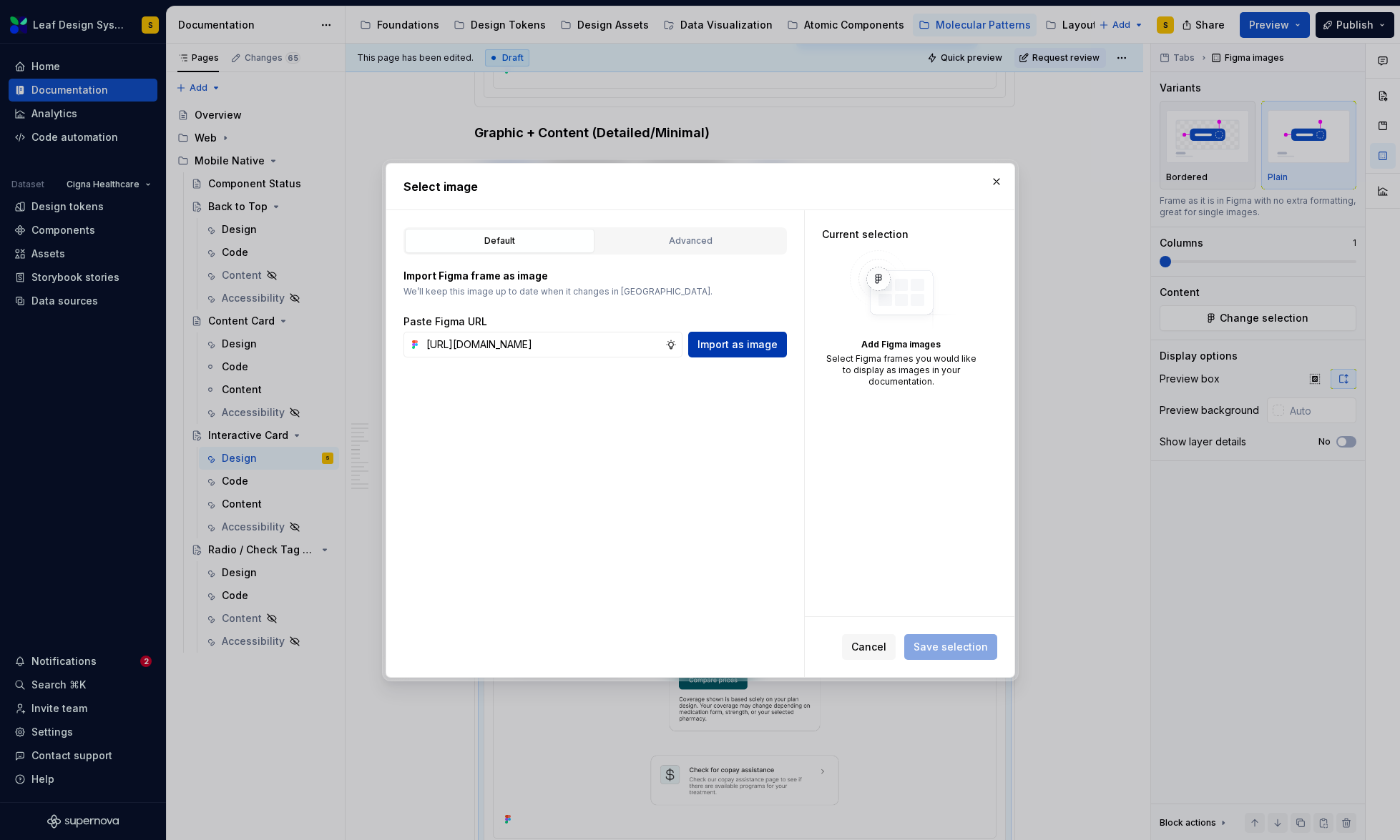
click at [755, 352] on button "Import as image" at bounding box center [738, 345] width 99 height 26
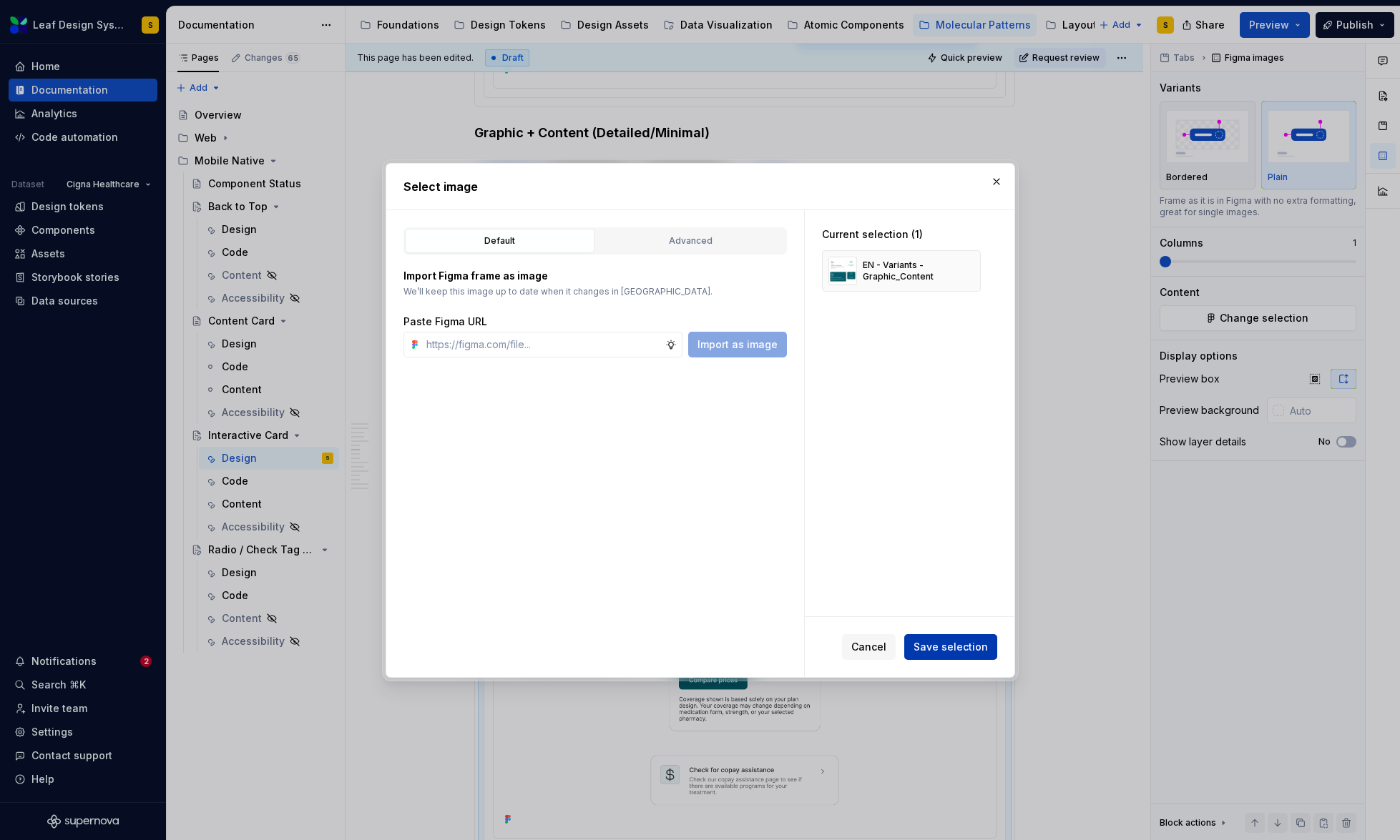
click at [960, 641] on span "Save selection" at bounding box center [951, 646] width 75 height 15
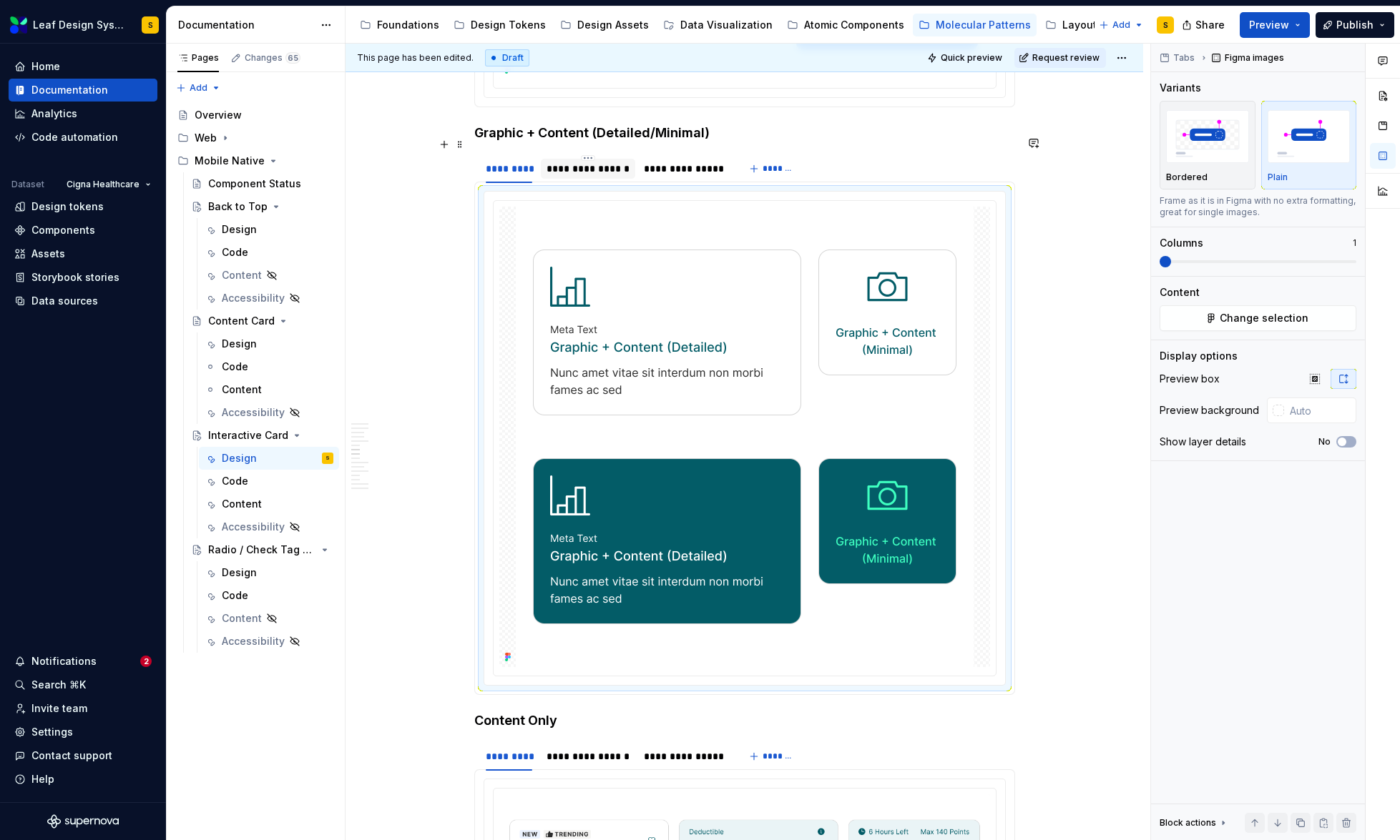
click at [593, 162] on div "**********" at bounding box center [588, 168] width 83 height 15
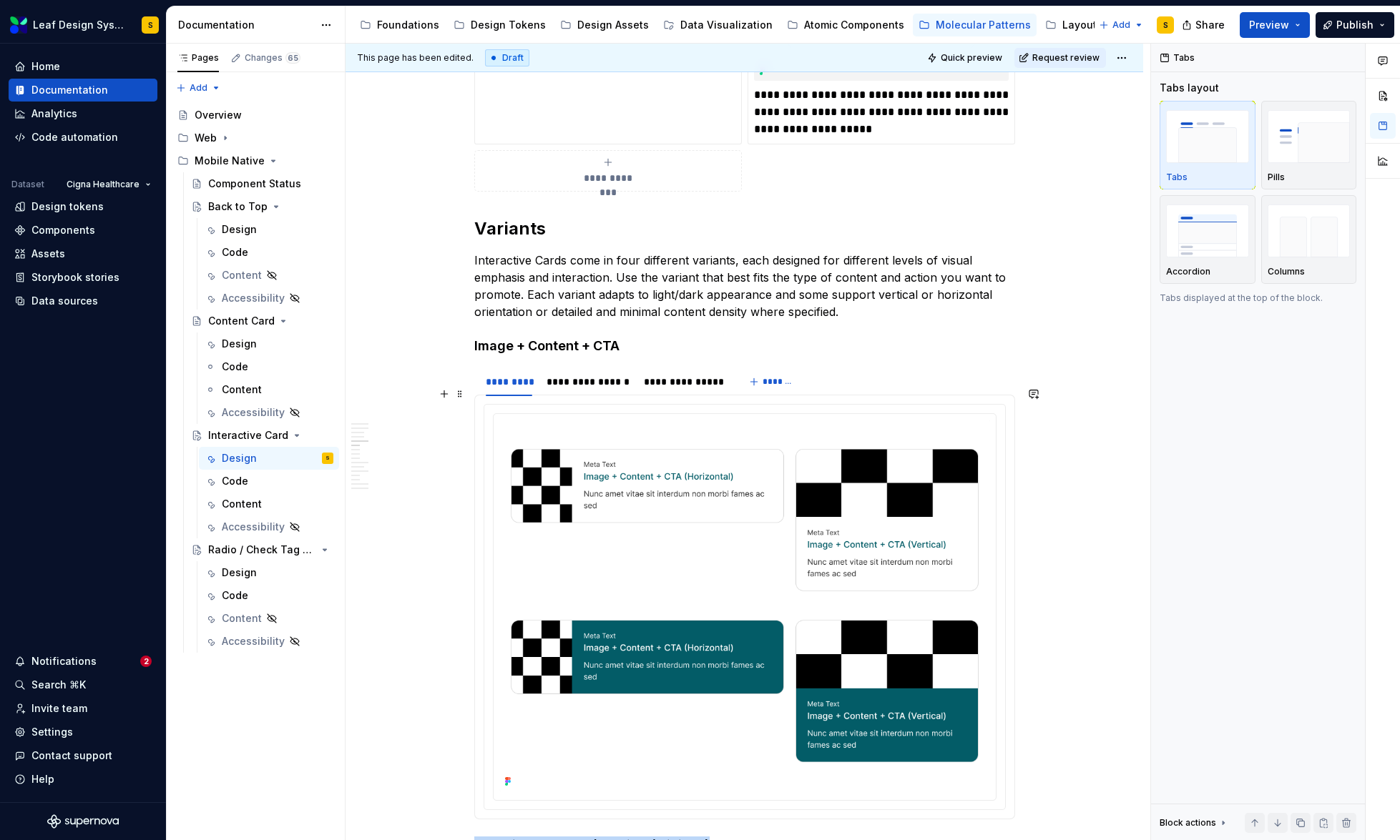
scroll to position [3033, 0]
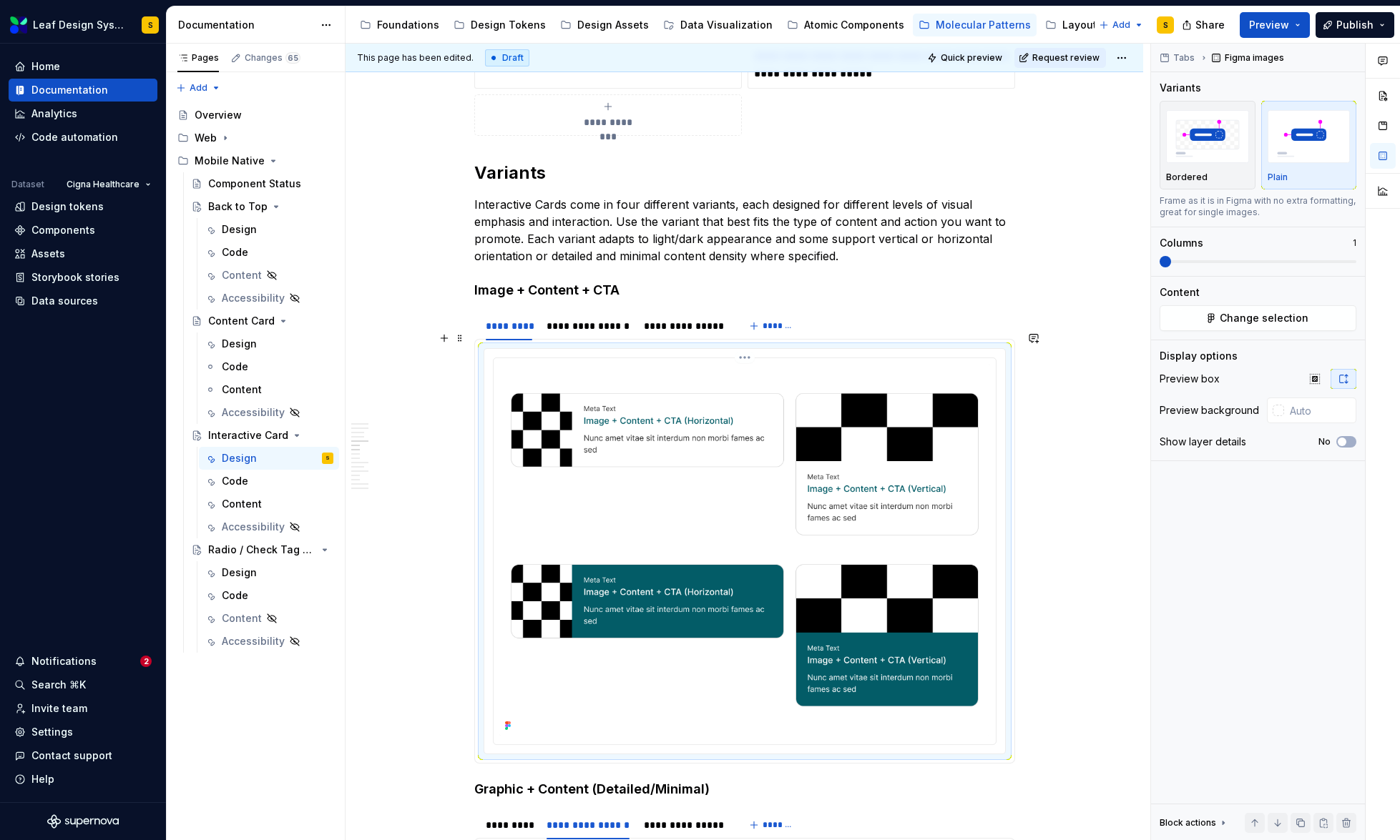
click at [751, 542] on img at bounding box center [745, 550] width 491 height 372
click at [1287, 322] on span "Change selection" at bounding box center [1264, 317] width 89 height 15
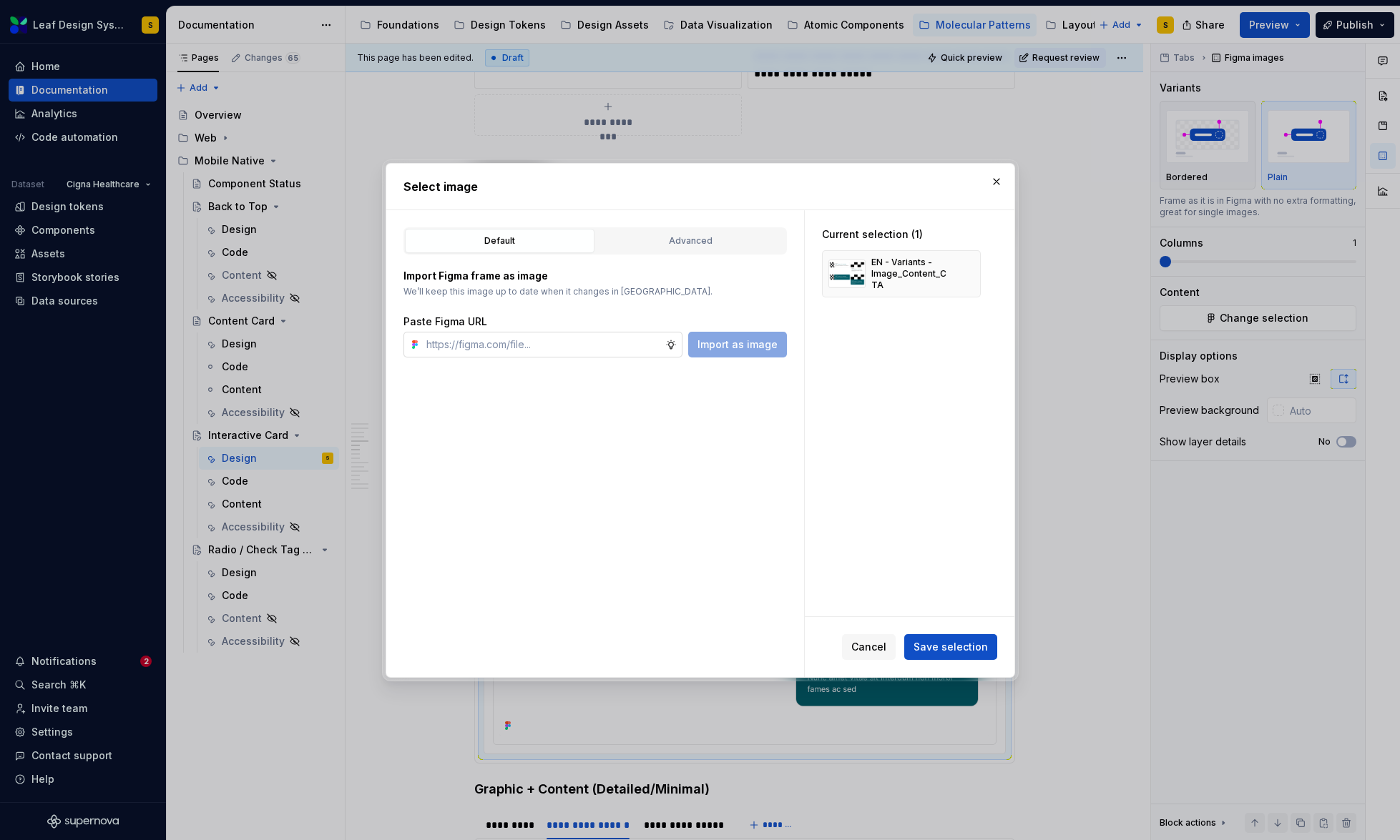
drag, startPoint x: 967, startPoint y: 274, endPoint x: 631, endPoint y: 349, distance: 344.3
click at [966, 274] on button "button" at bounding box center [964, 274] width 20 height 20
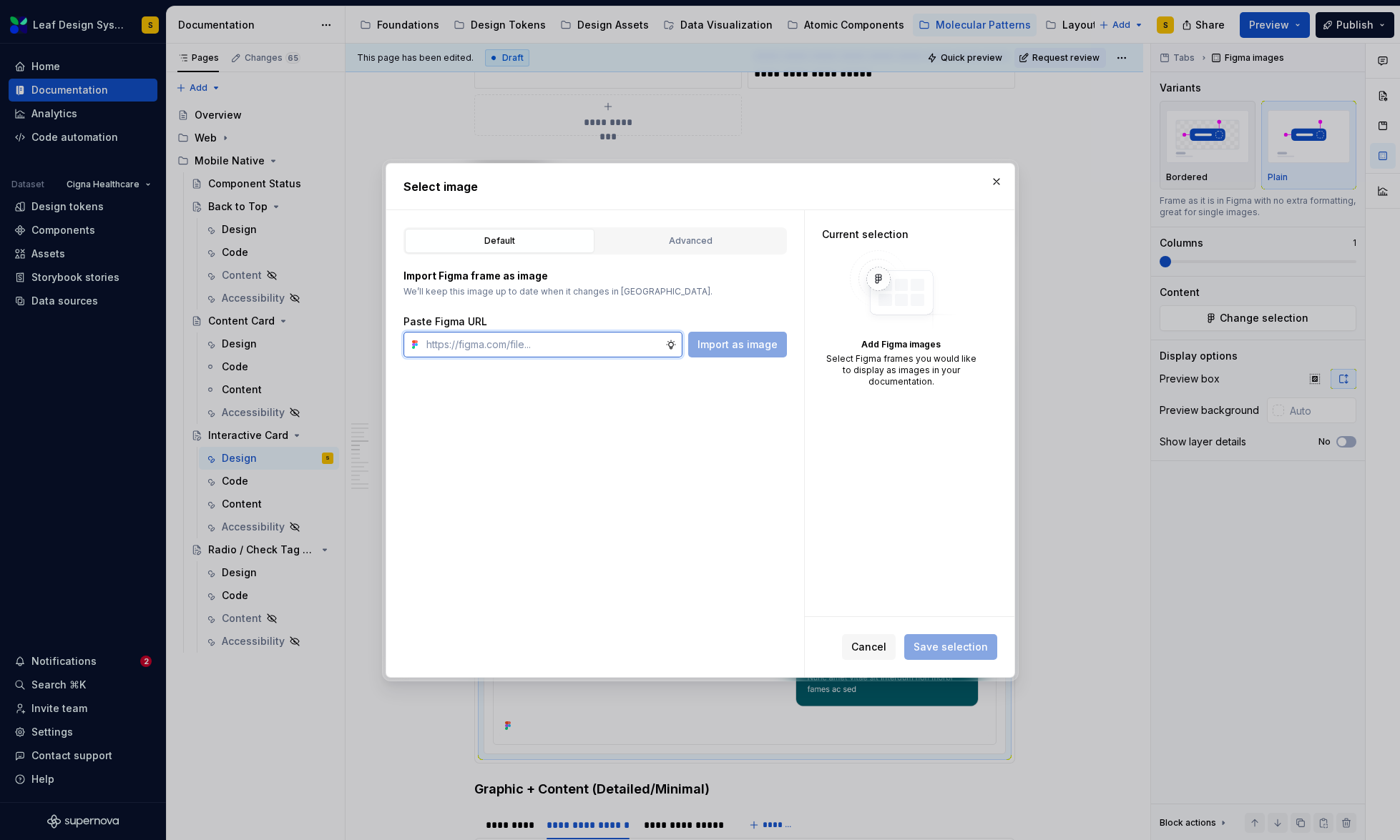
click at [587, 351] on input "text" at bounding box center [542, 345] width 245 height 26
type textarea "*"
paste input "[URL][DOMAIN_NAME]"
type input "[URL][DOMAIN_NAME]"
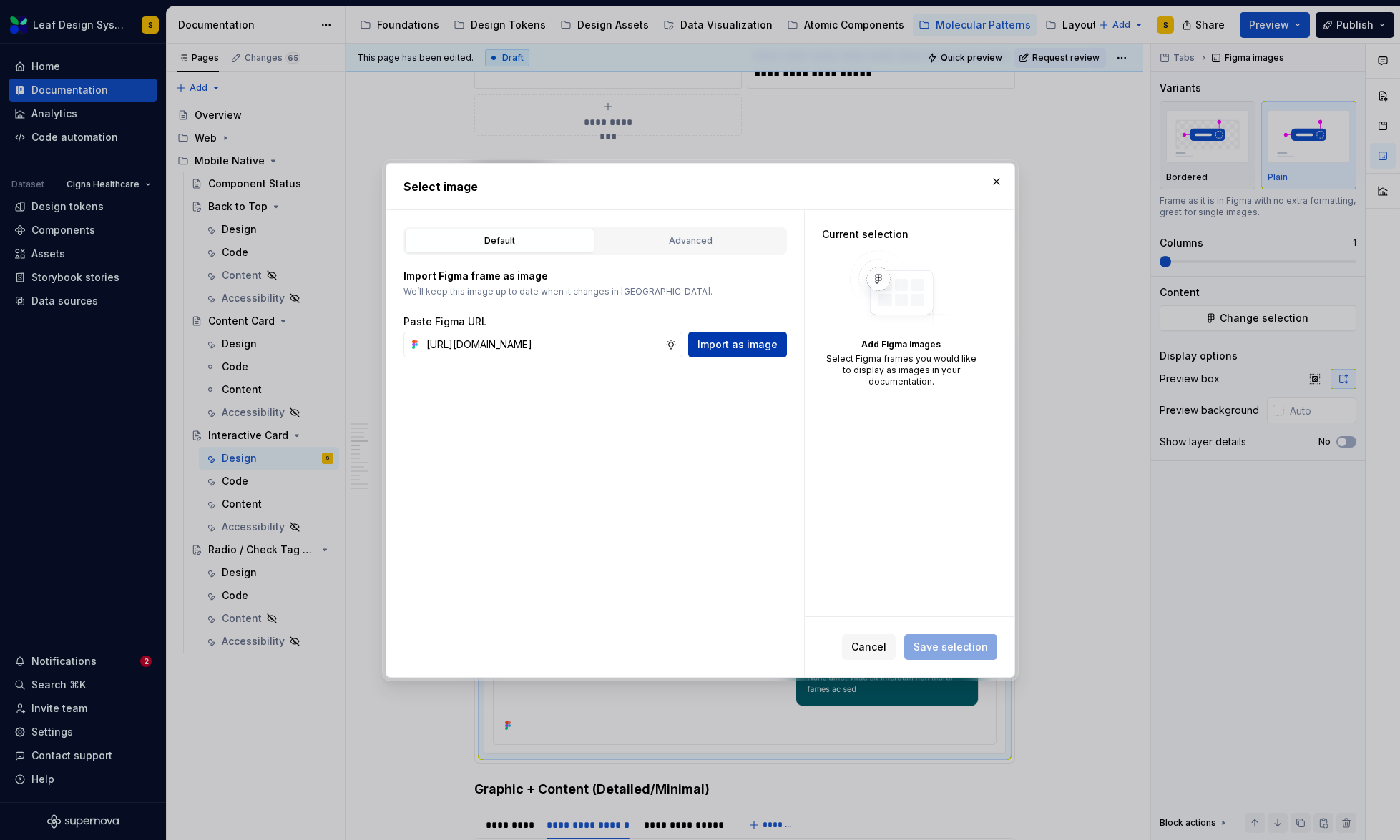
scroll to position [0, 0]
click at [726, 349] on span "Import as image" at bounding box center [737, 345] width 80 height 15
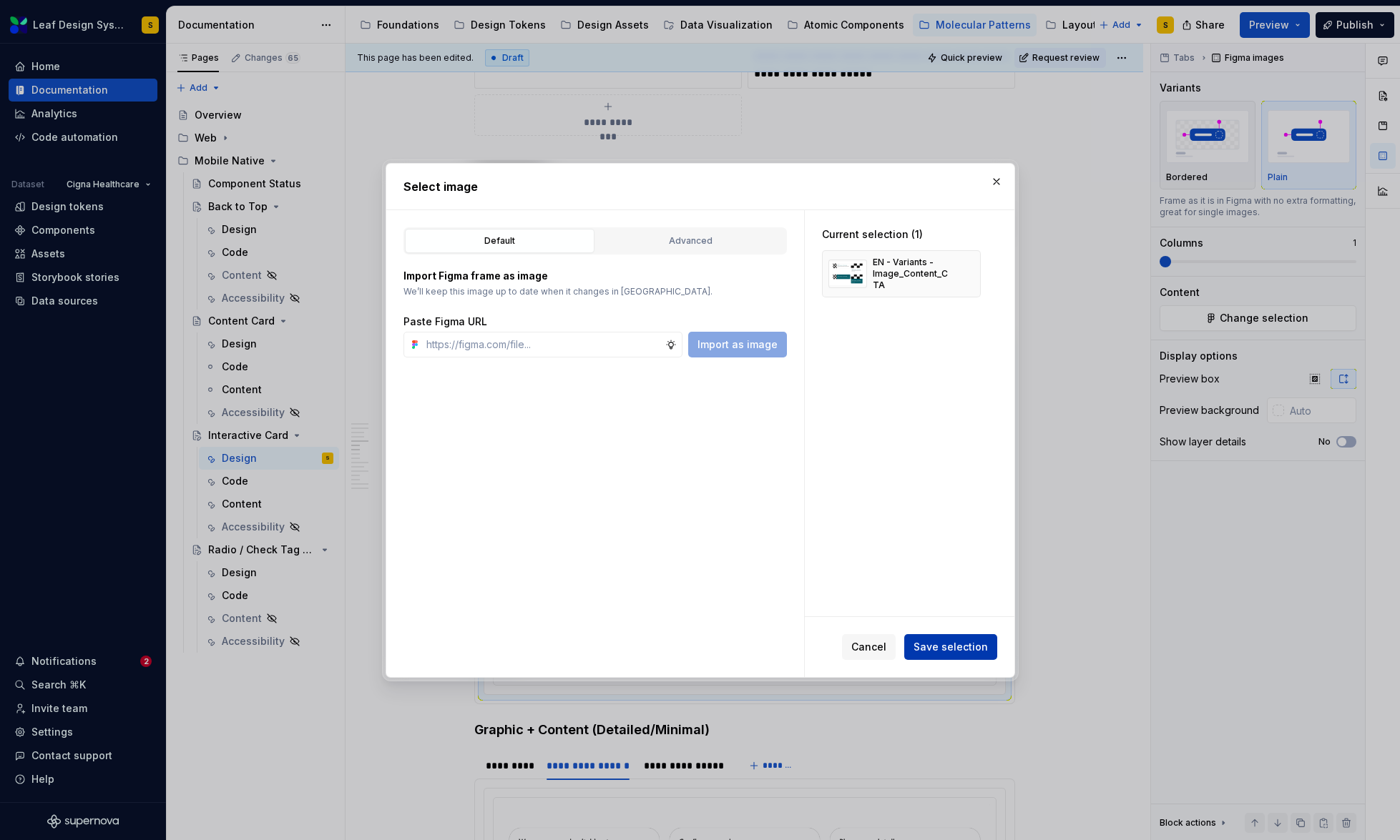
click at [941, 645] on span "Save selection" at bounding box center [951, 646] width 75 height 15
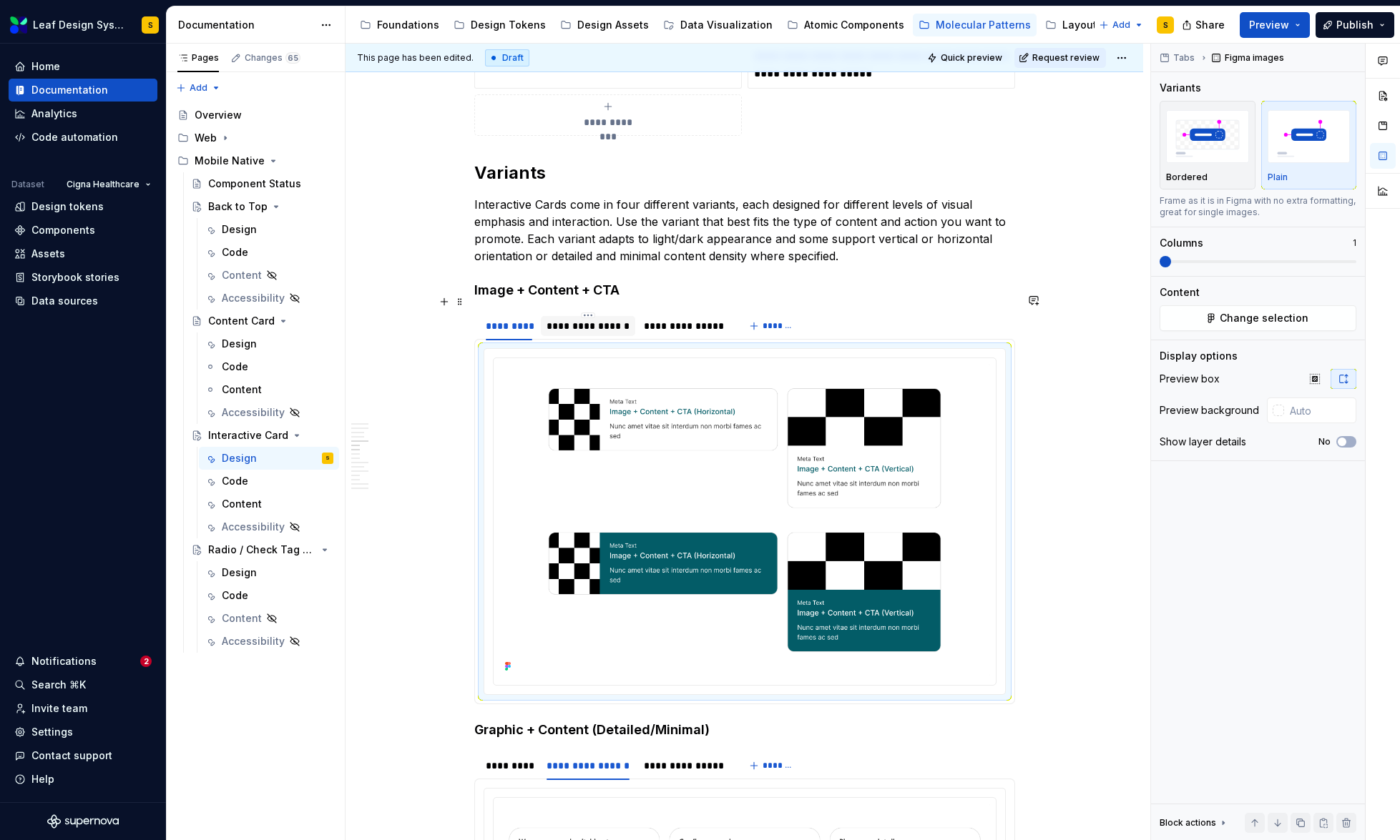
click at [579, 319] on div "**********" at bounding box center [588, 326] width 83 height 15
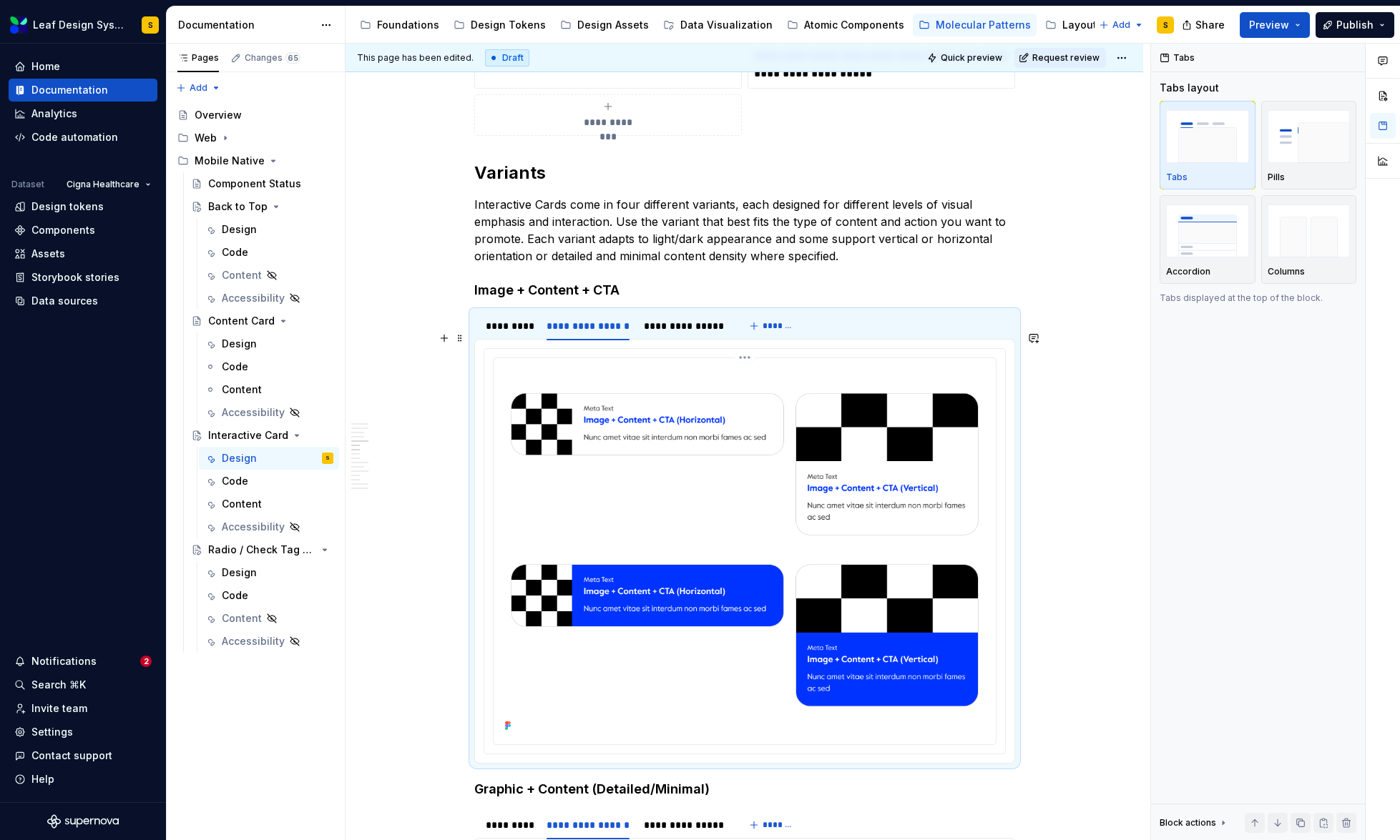
click at [711, 458] on img at bounding box center [745, 550] width 491 height 372
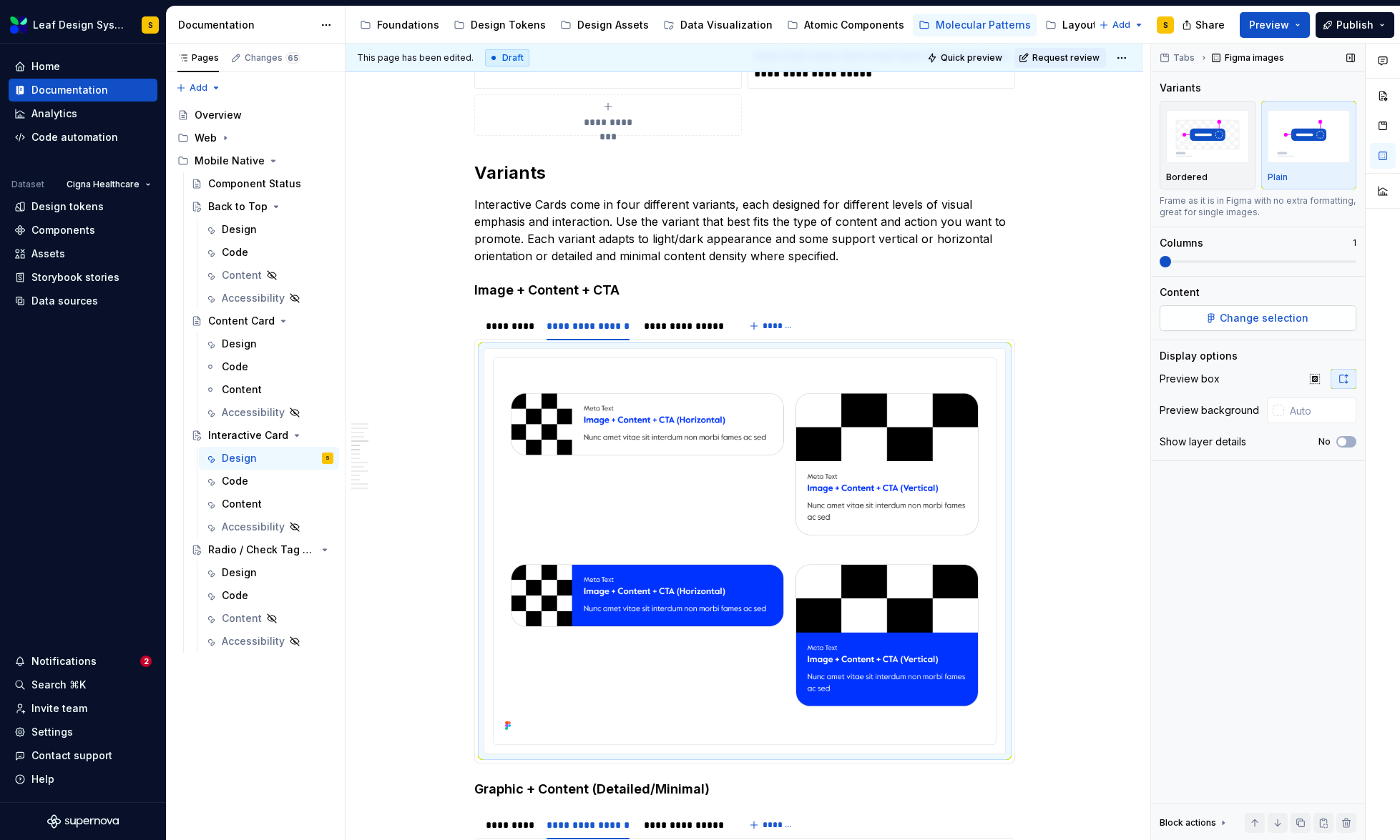
click at [1319, 314] on button "Change selection" at bounding box center [1258, 317] width 197 height 26
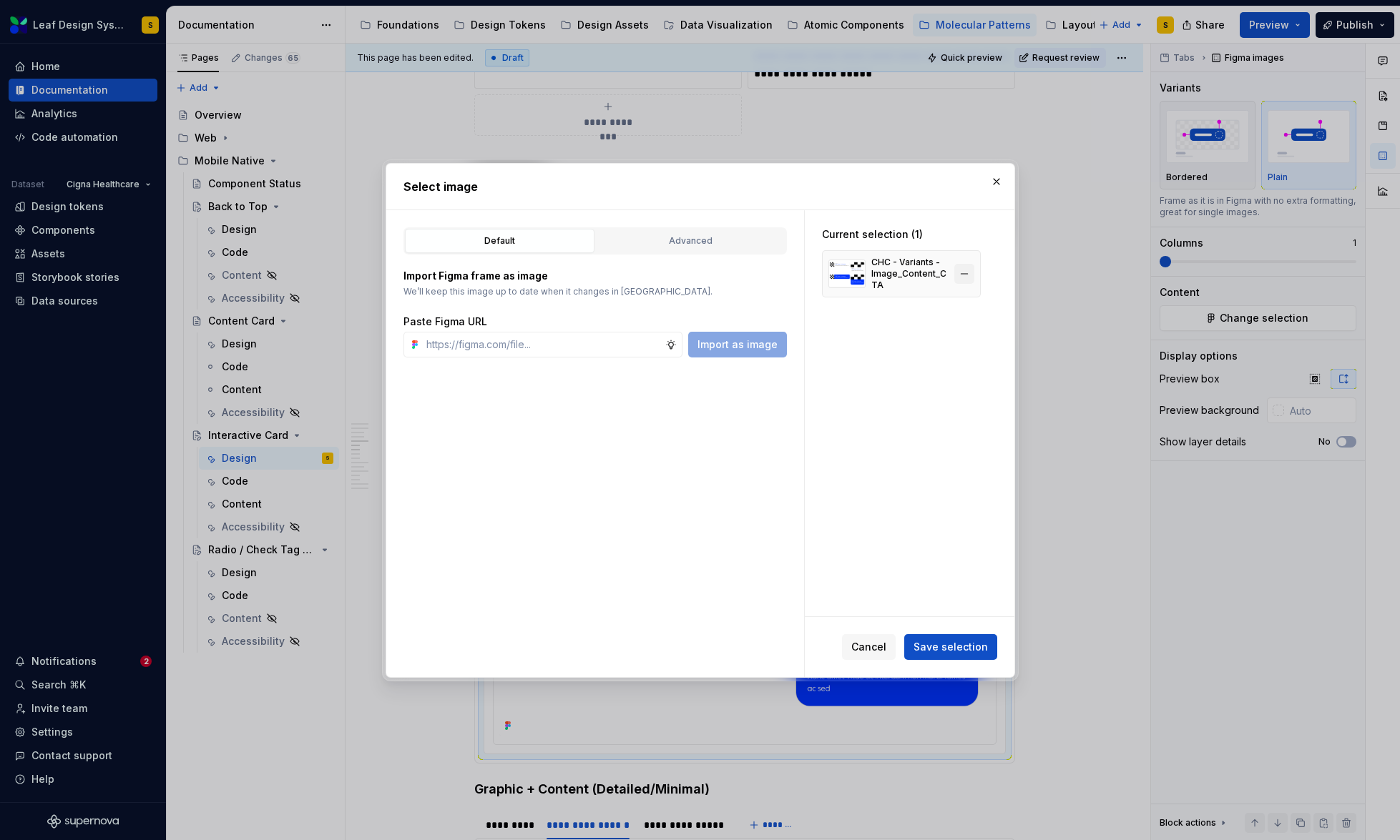
click at [966, 273] on button "button" at bounding box center [964, 274] width 20 height 20
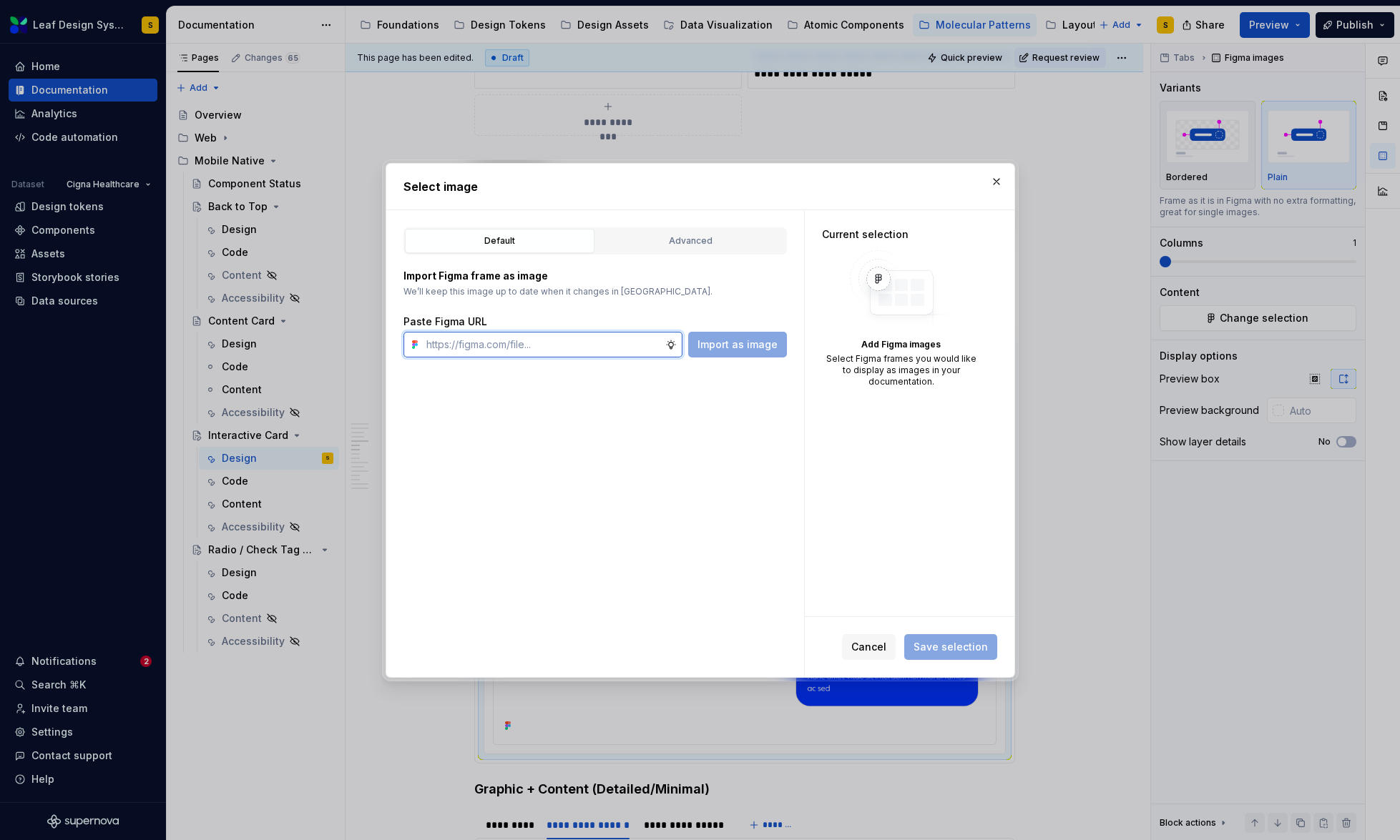
click at [501, 349] on input "text" at bounding box center [542, 345] width 245 height 26
paste input "[URL][DOMAIN_NAME]"
type input "[URL][DOMAIN_NAME]"
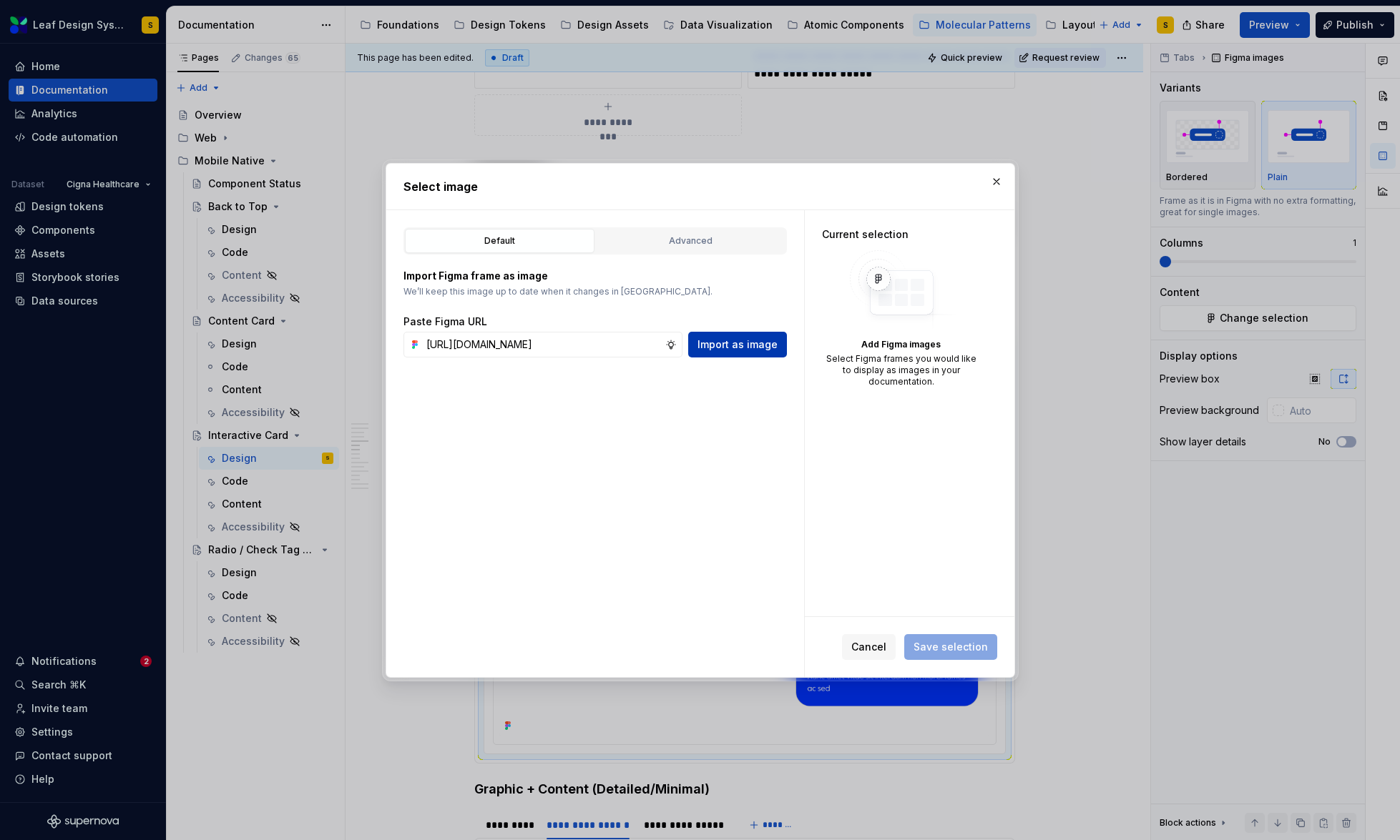
click at [737, 345] on span "Import as image" at bounding box center [737, 345] width 80 height 15
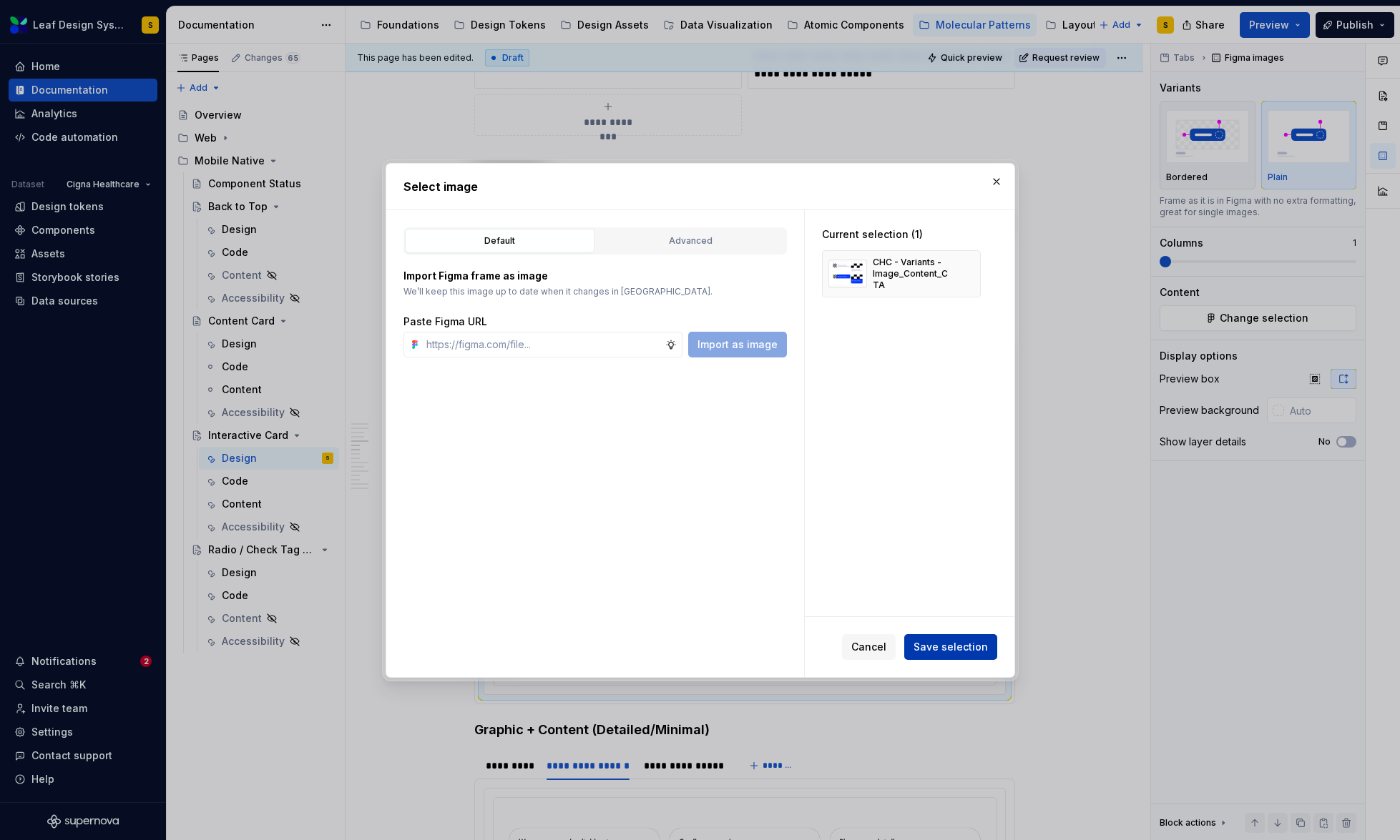
click at [955, 654] on button "Save selection" at bounding box center [951, 646] width 93 height 26
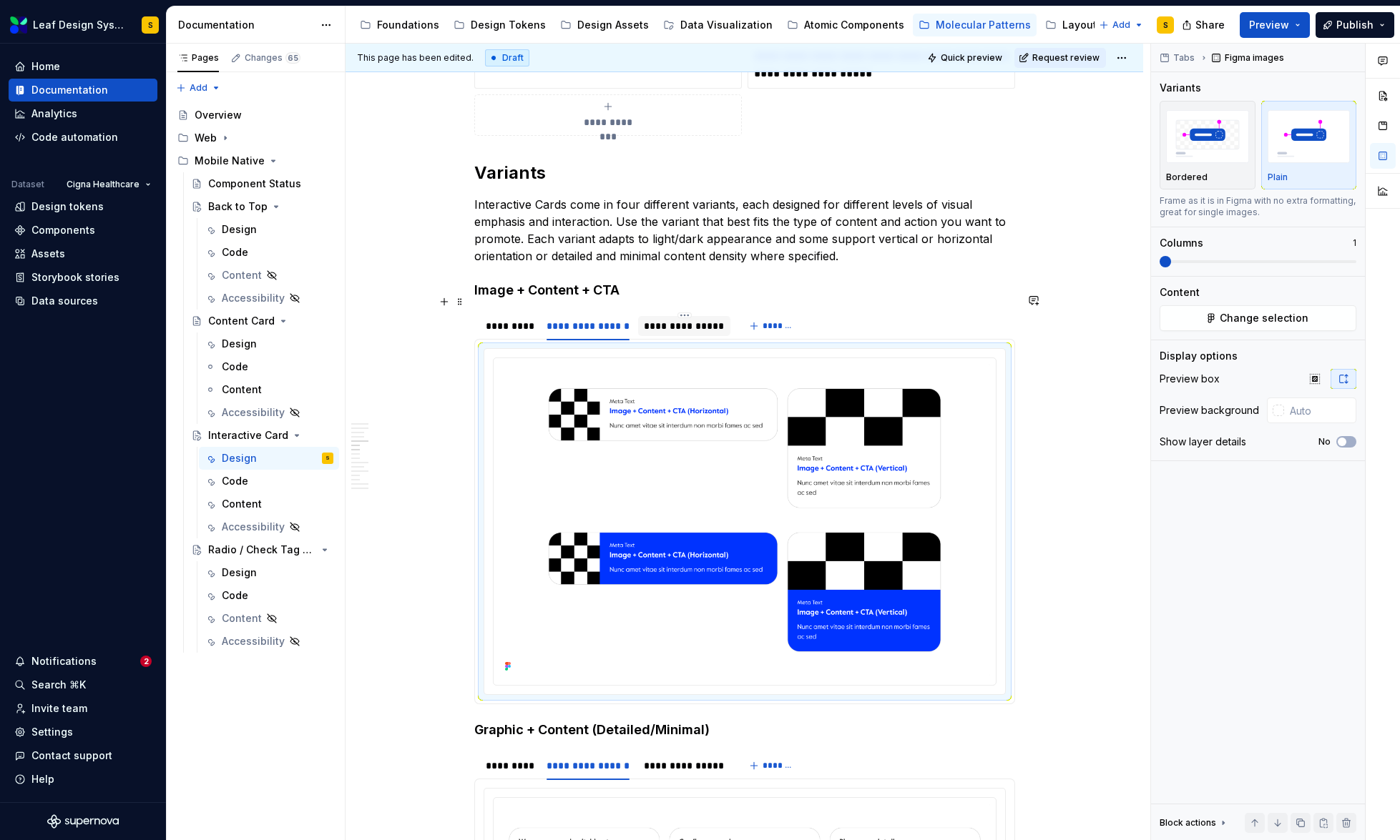
click at [676, 319] on div "**********" at bounding box center [684, 326] width 80 height 15
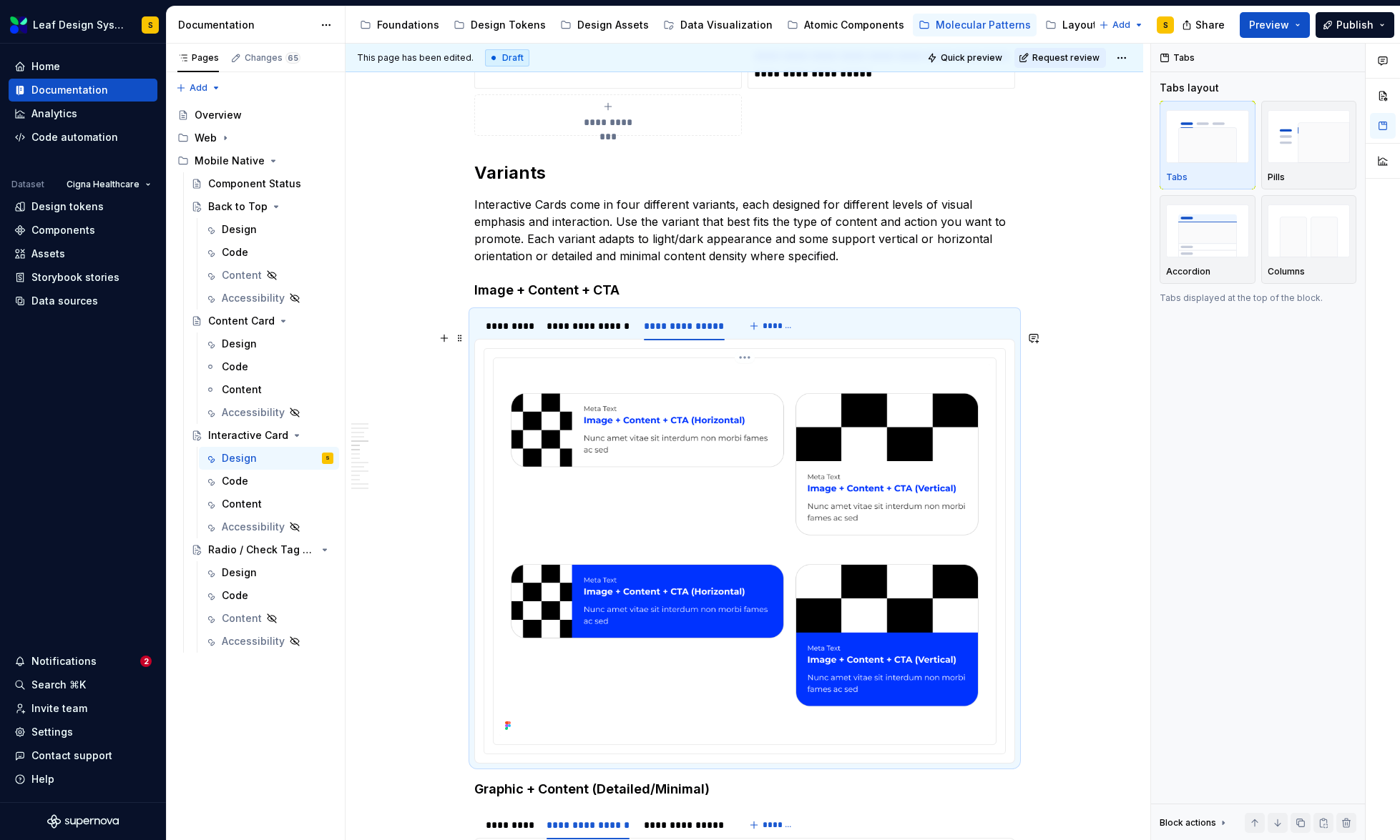
click at [721, 452] on img at bounding box center [745, 550] width 491 height 372
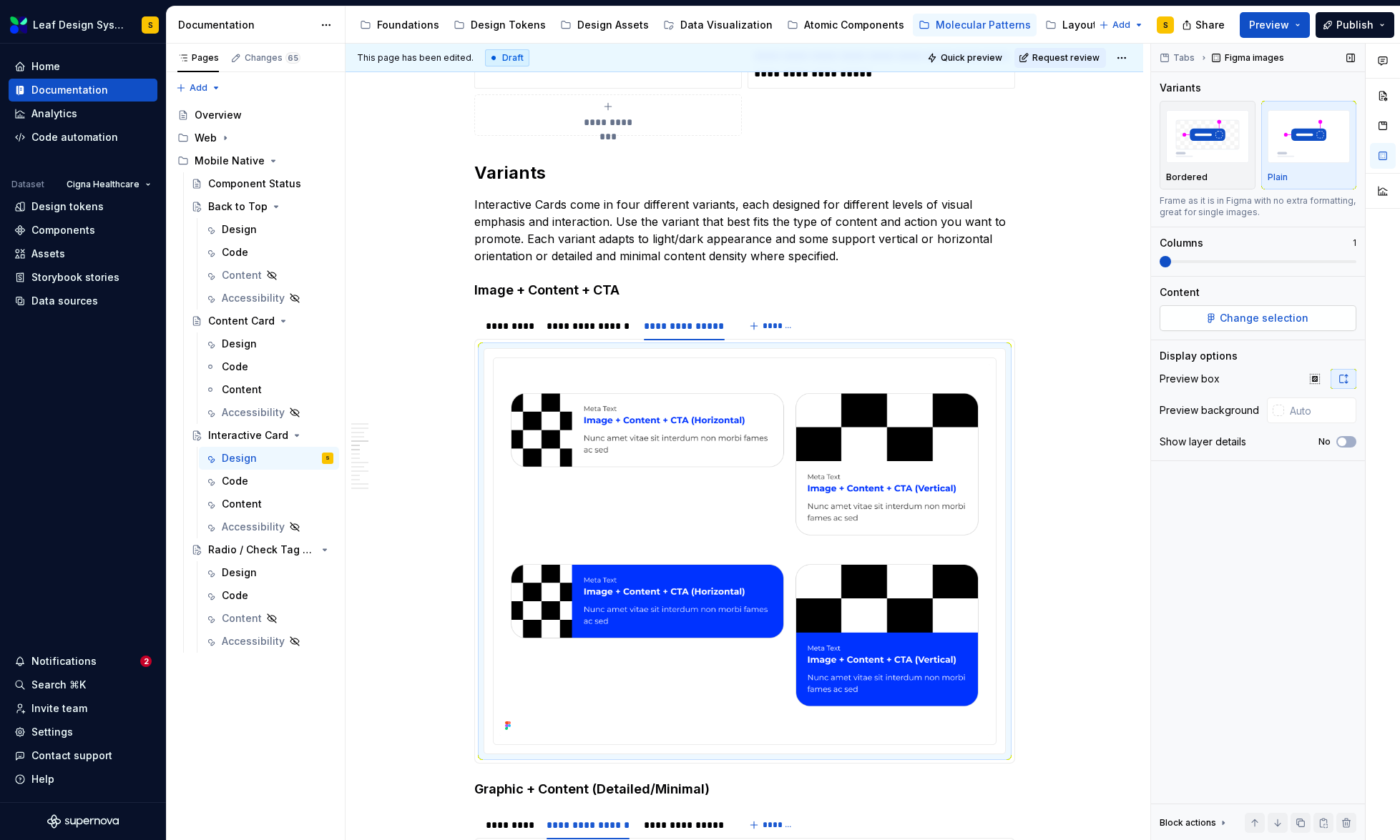
click at [1269, 325] on button "Change selection" at bounding box center [1258, 317] width 197 height 26
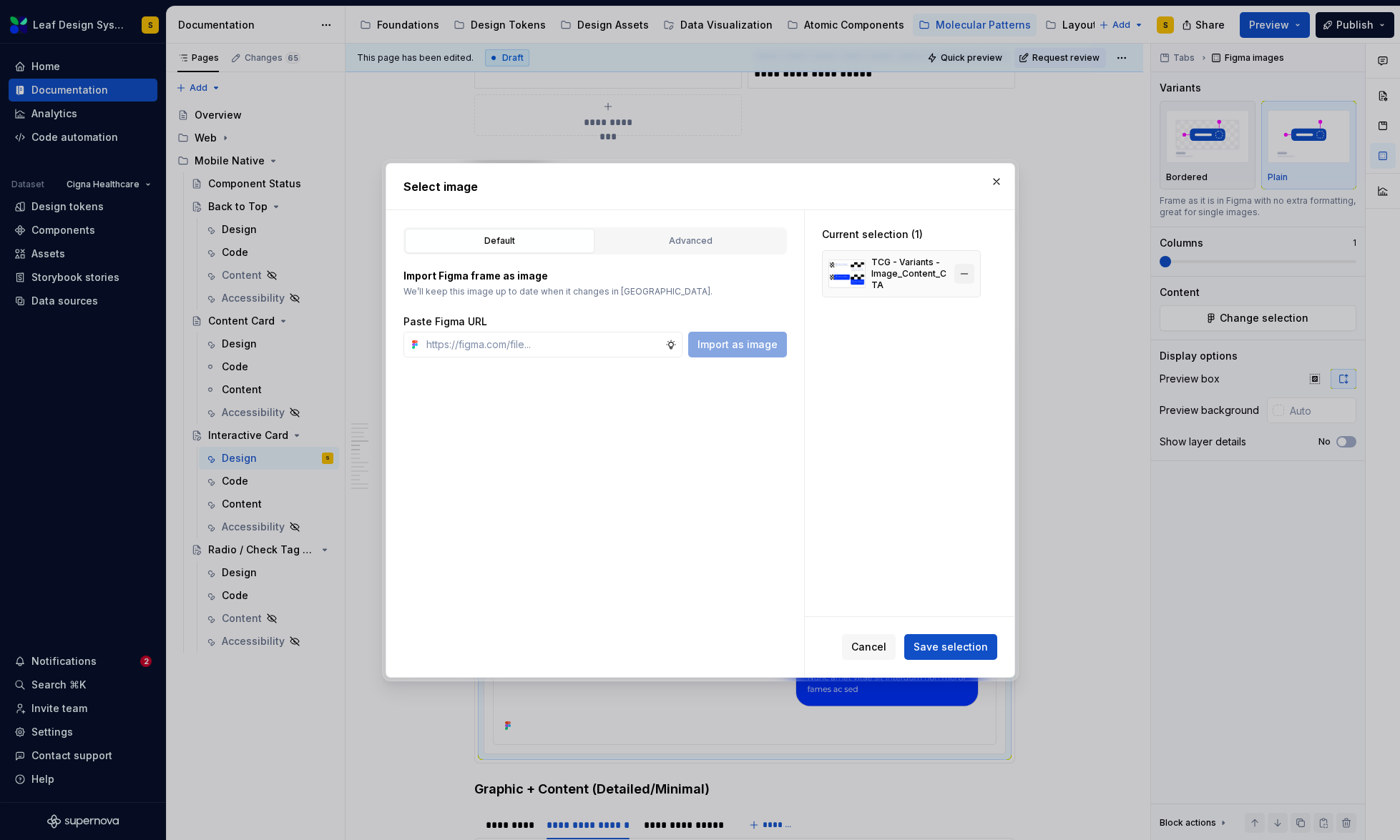
click at [966, 277] on button "button" at bounding box center [964, 274] width 20 height 20
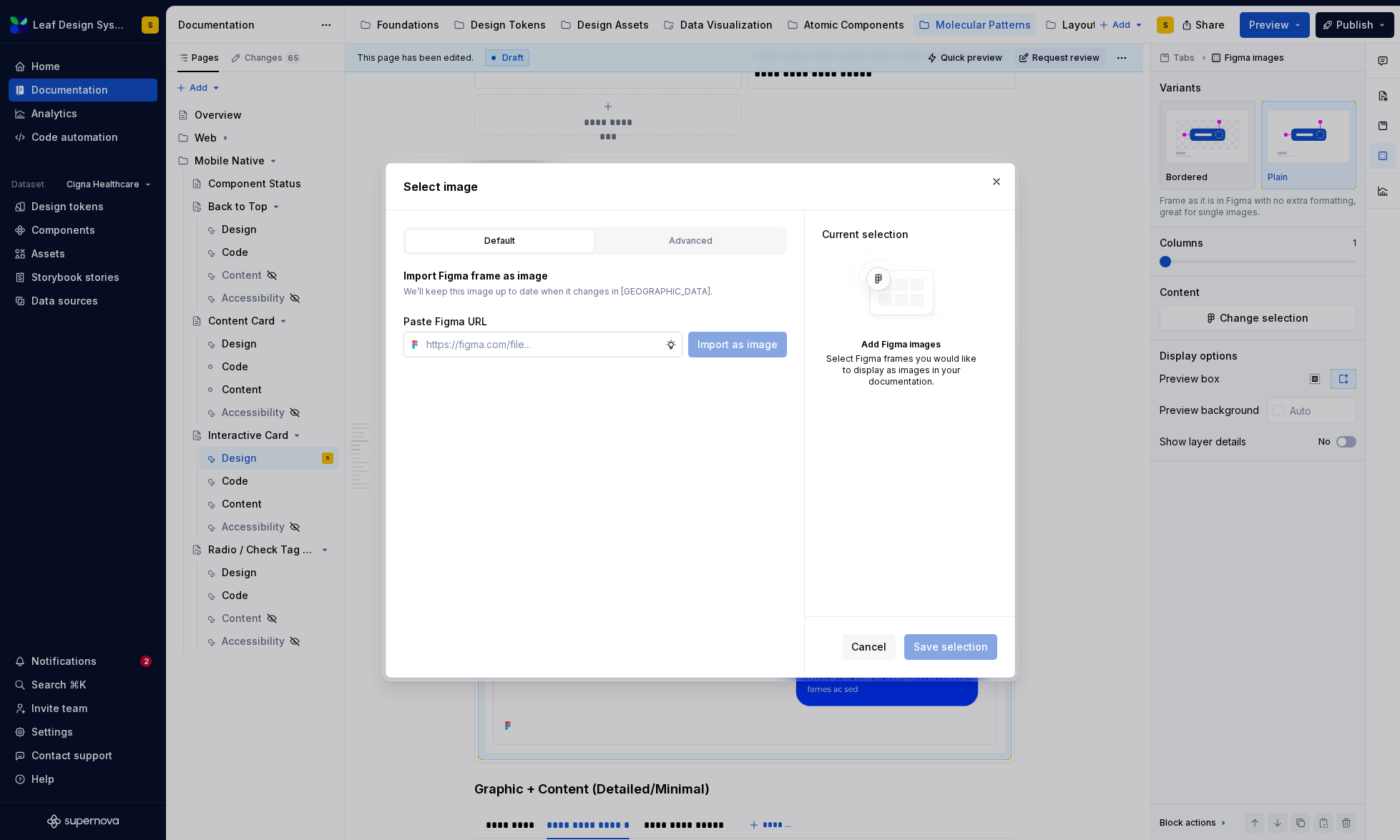
type textarea "*"
click at [622, 349] on input "text" at bounding box center [542, 345] width 245 height 26
paste input "[URL][DOMAIN_NAME]"
type input "[URL][DOMAIN_NAME]"
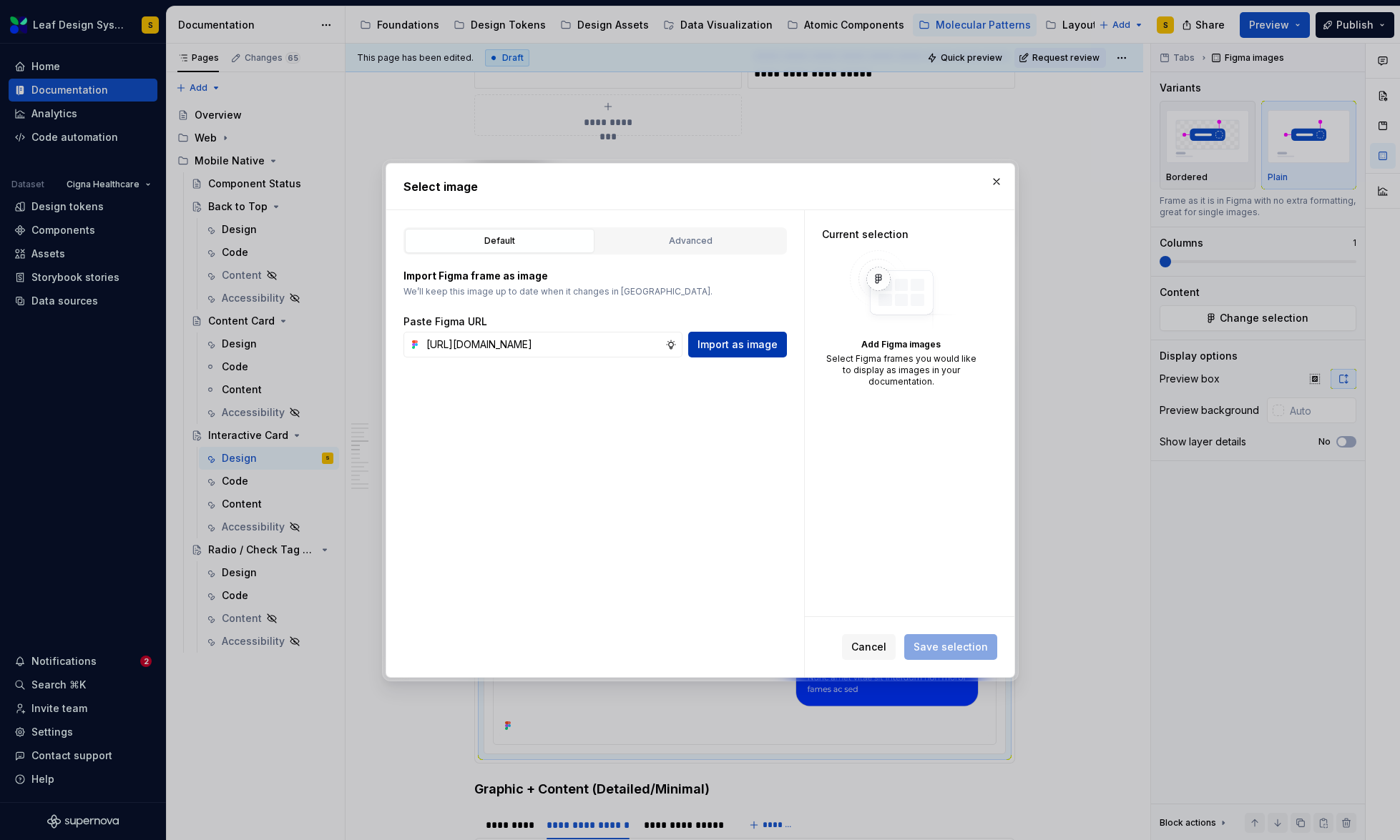
scroll to position [0, 0]
click at [750, 349] on span "Import as image" at bounding box center [737, 345] width 80 height 15
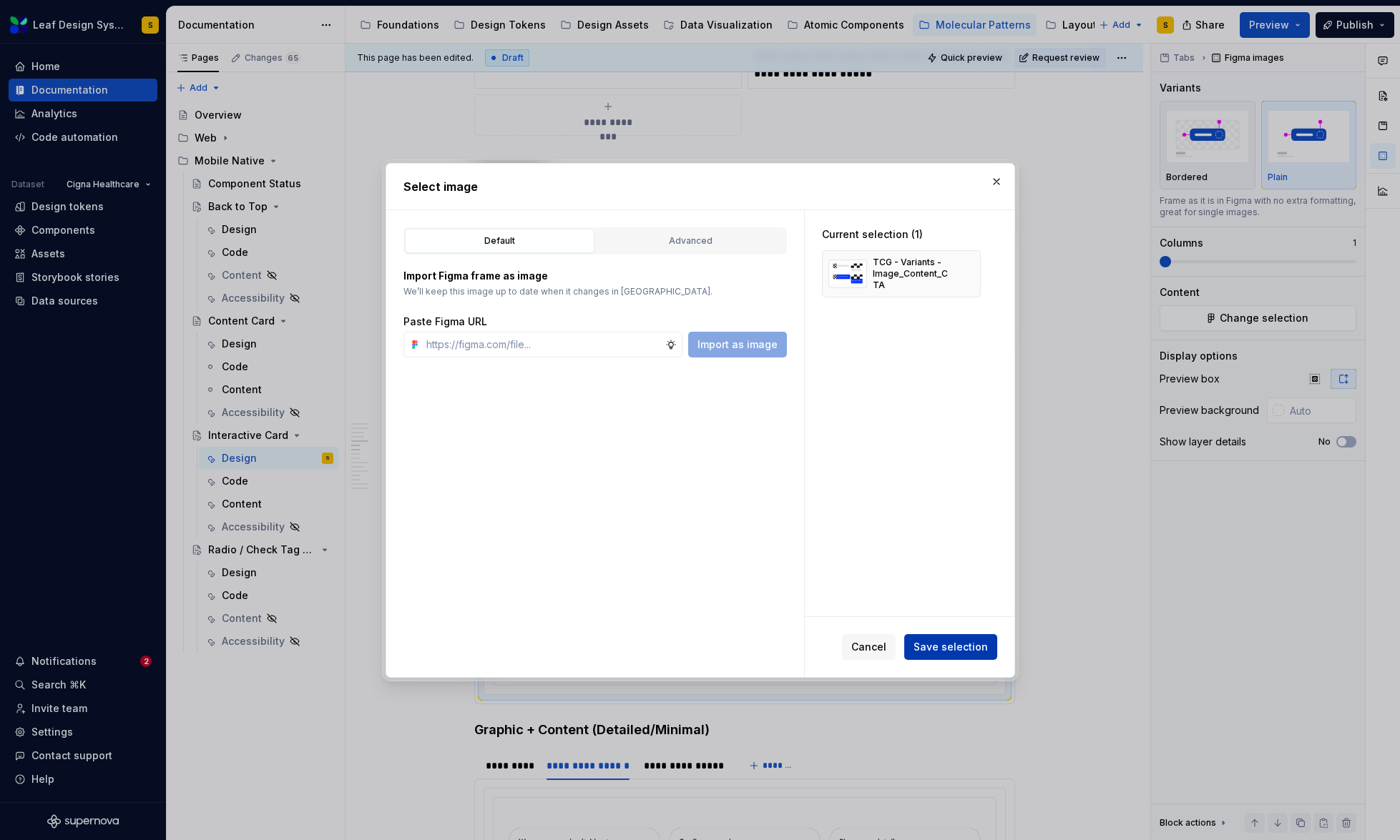
click at [965, 653] on span "Save selection" at bounding box center [951, 646] width 75 height 15
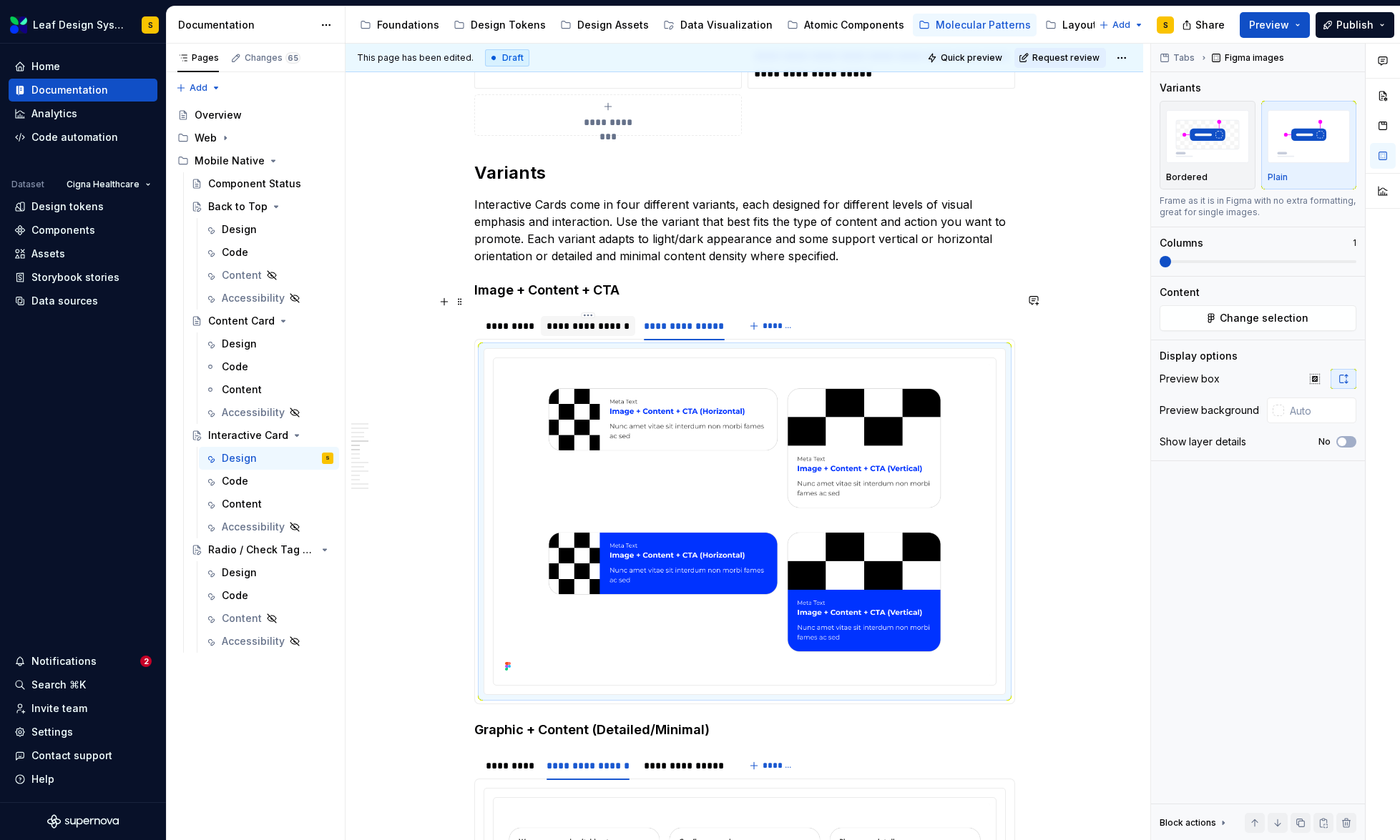
click at [588, 319] on div "**********" at bounding box center [588, 326] width 83 height 15
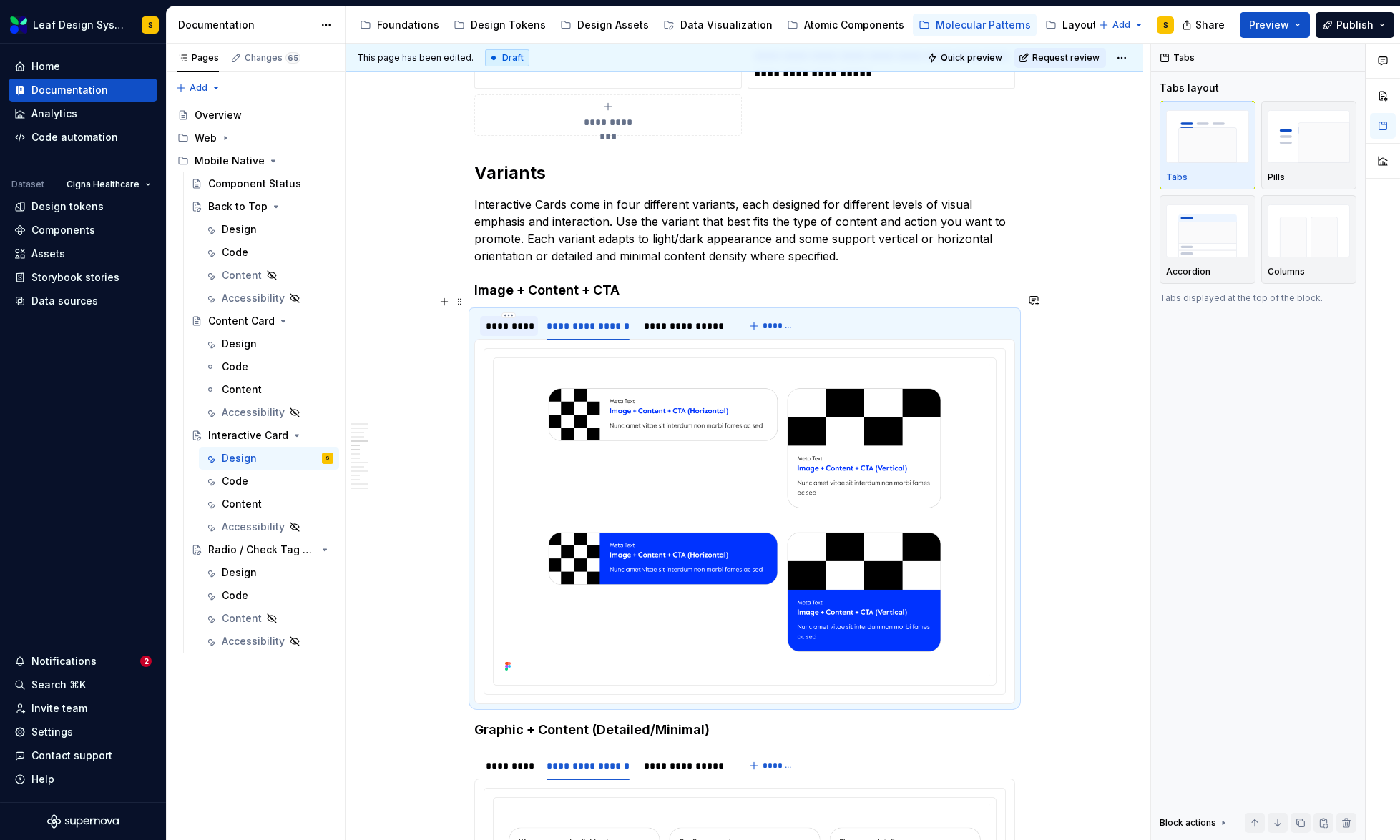
click at [495, 319] on div "*********" at bounding box center [509, 326] width 47 height 15
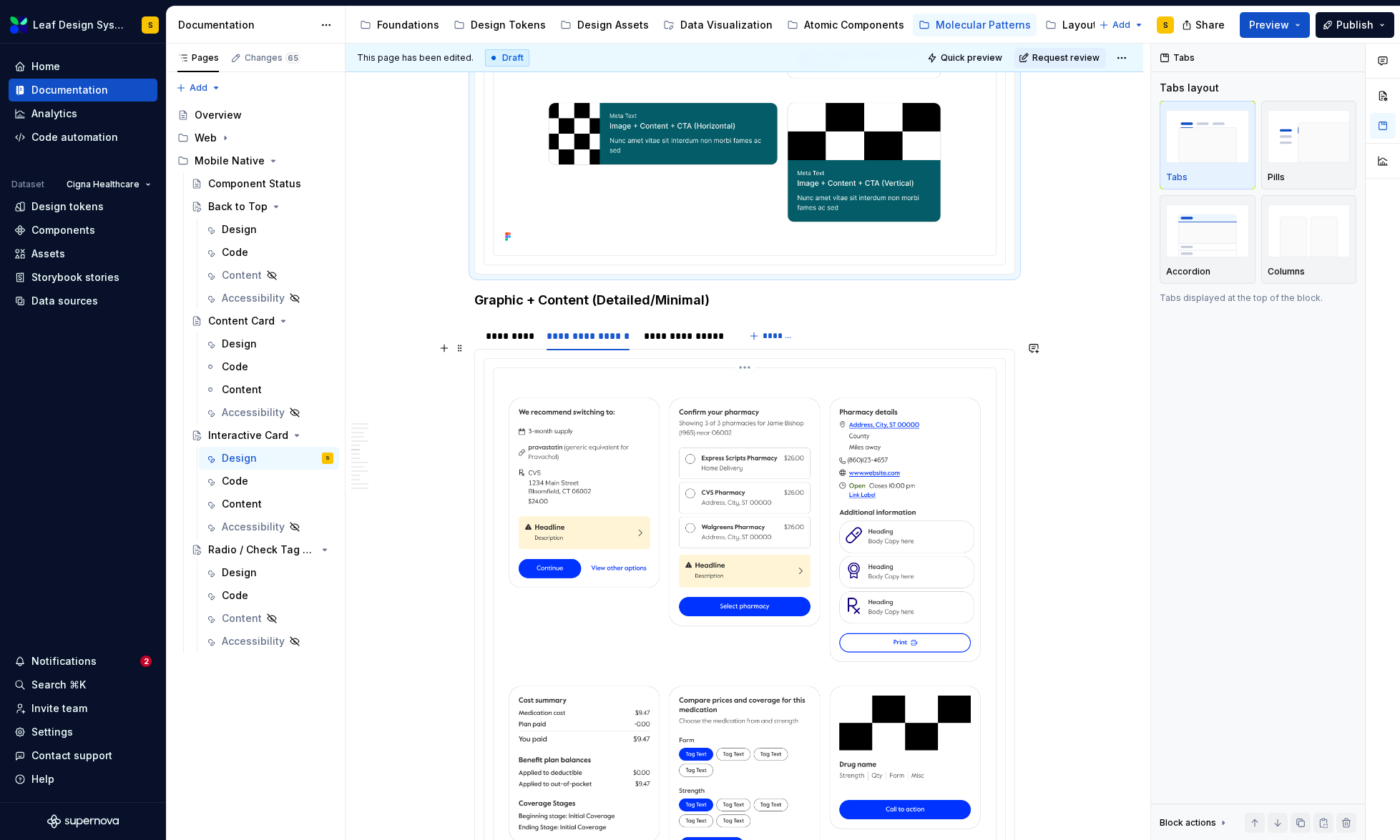
scroll to position [3465, 0]
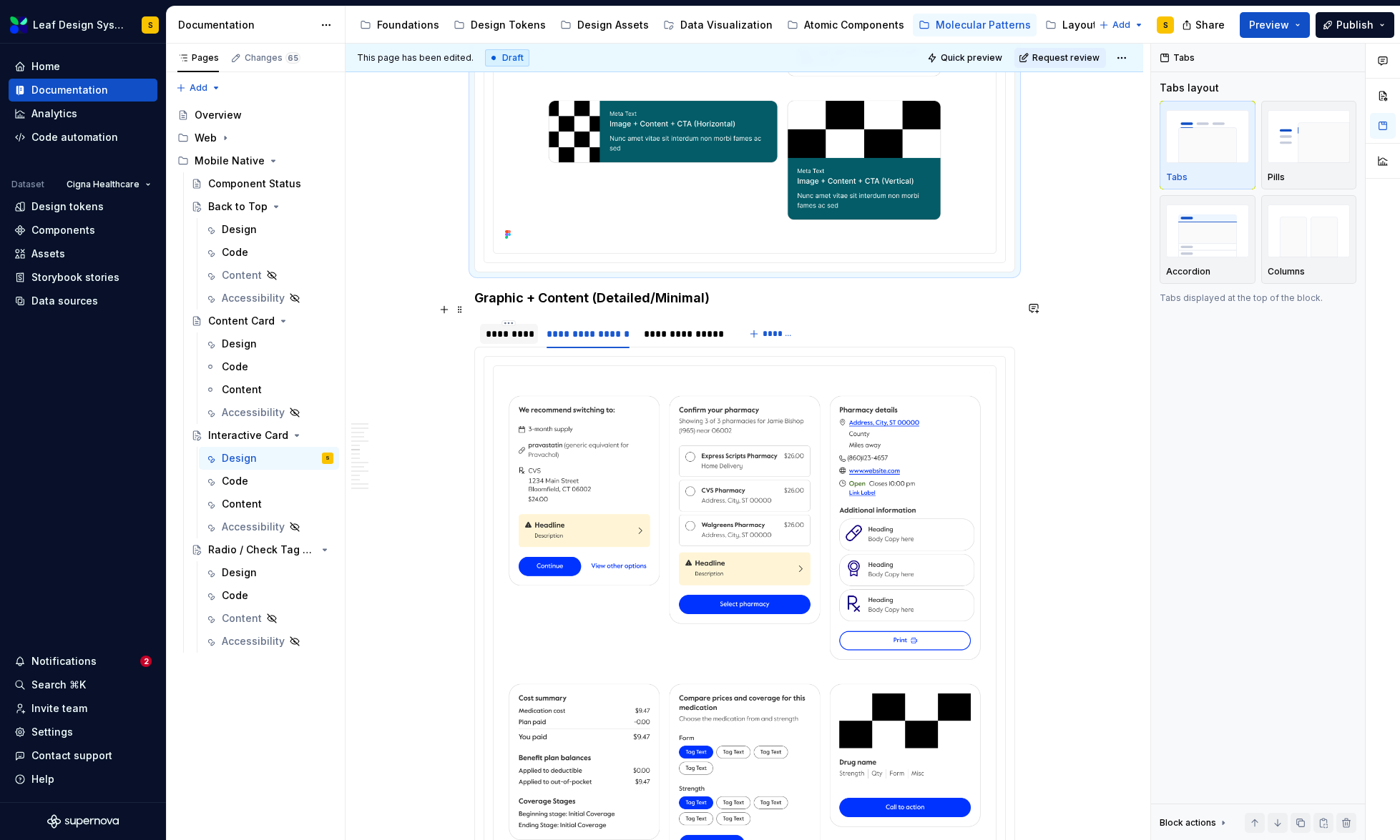
click at [517, 327] on div "*********" at bounding box center [509, 334] width 47 height 15
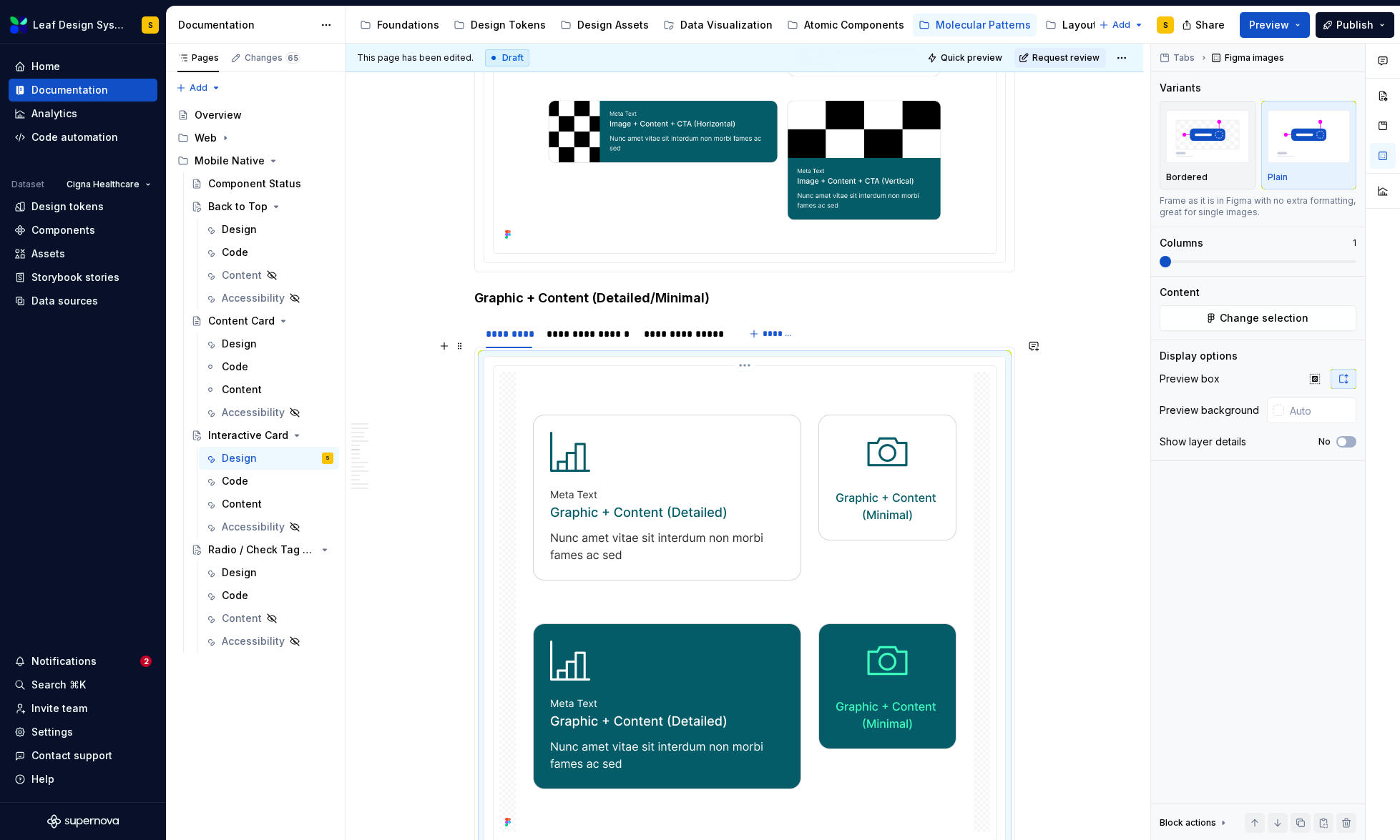
click at [749, 509] on img at bounding box center [745, 602] width 458 height 461
click at [1311, 316] on button "Change selection" at bounding box center [1258, 317] width 197 height 26
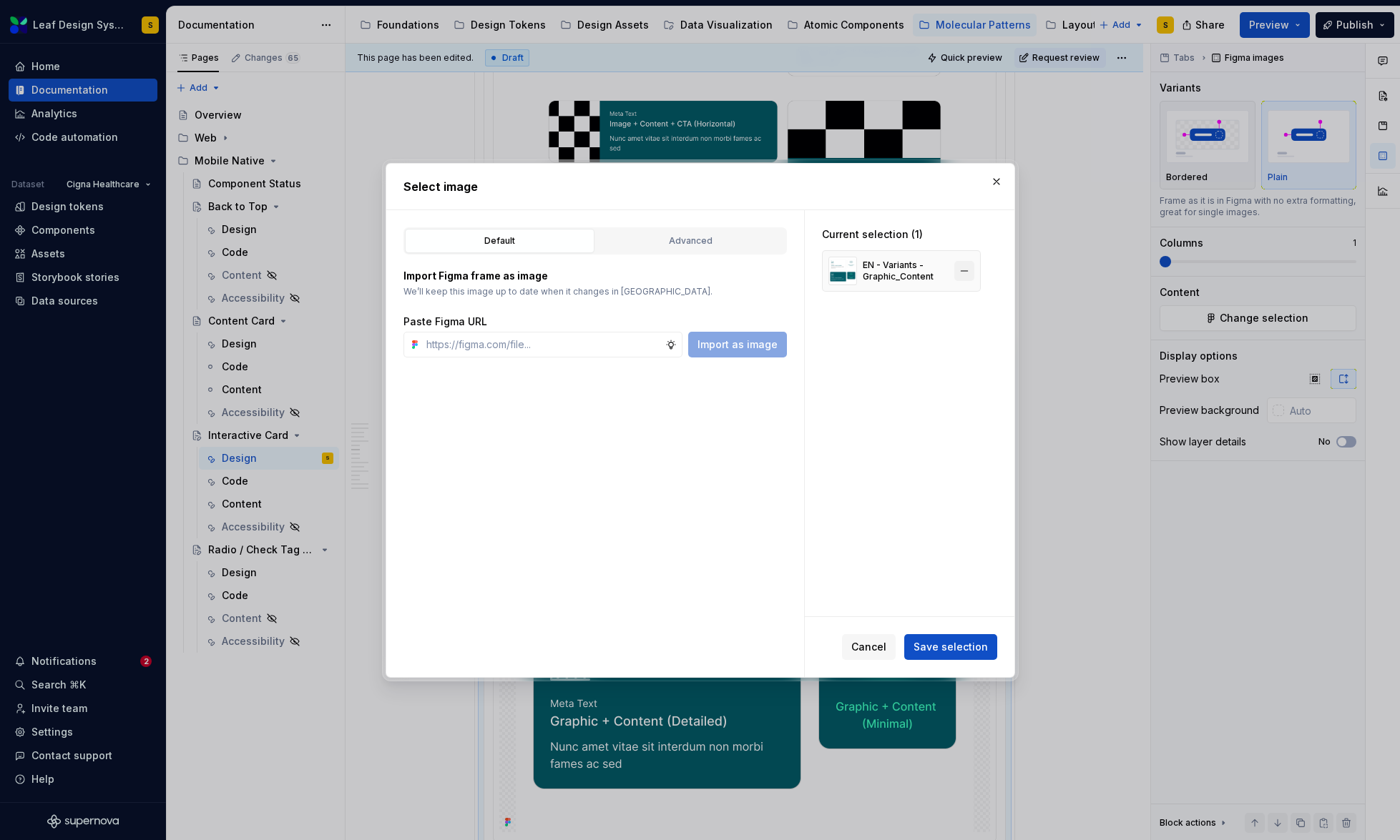
click at [969, 273] on button "button" at bounding box center [964, 271] width 20 height 20
click at [617, 348] on input "text" at bounding box center [542, 345] width 245 height 26
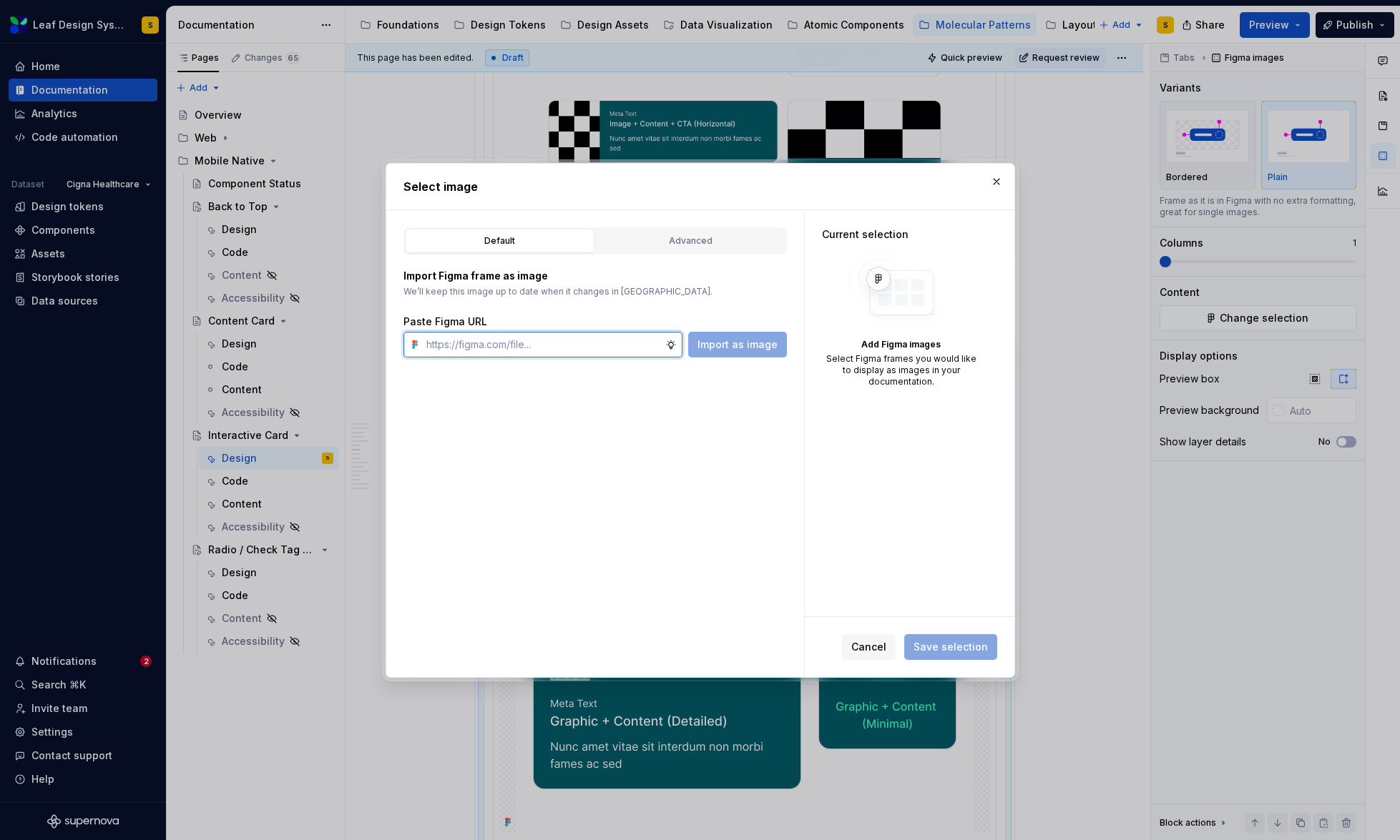
paste input "[URL][DOMAIN_NAME]"
type input "[URL][DOMAIN_NAME]"
click at [745, 344] on span "Import as image" at bounding box center [737, 345] width 80 height 15
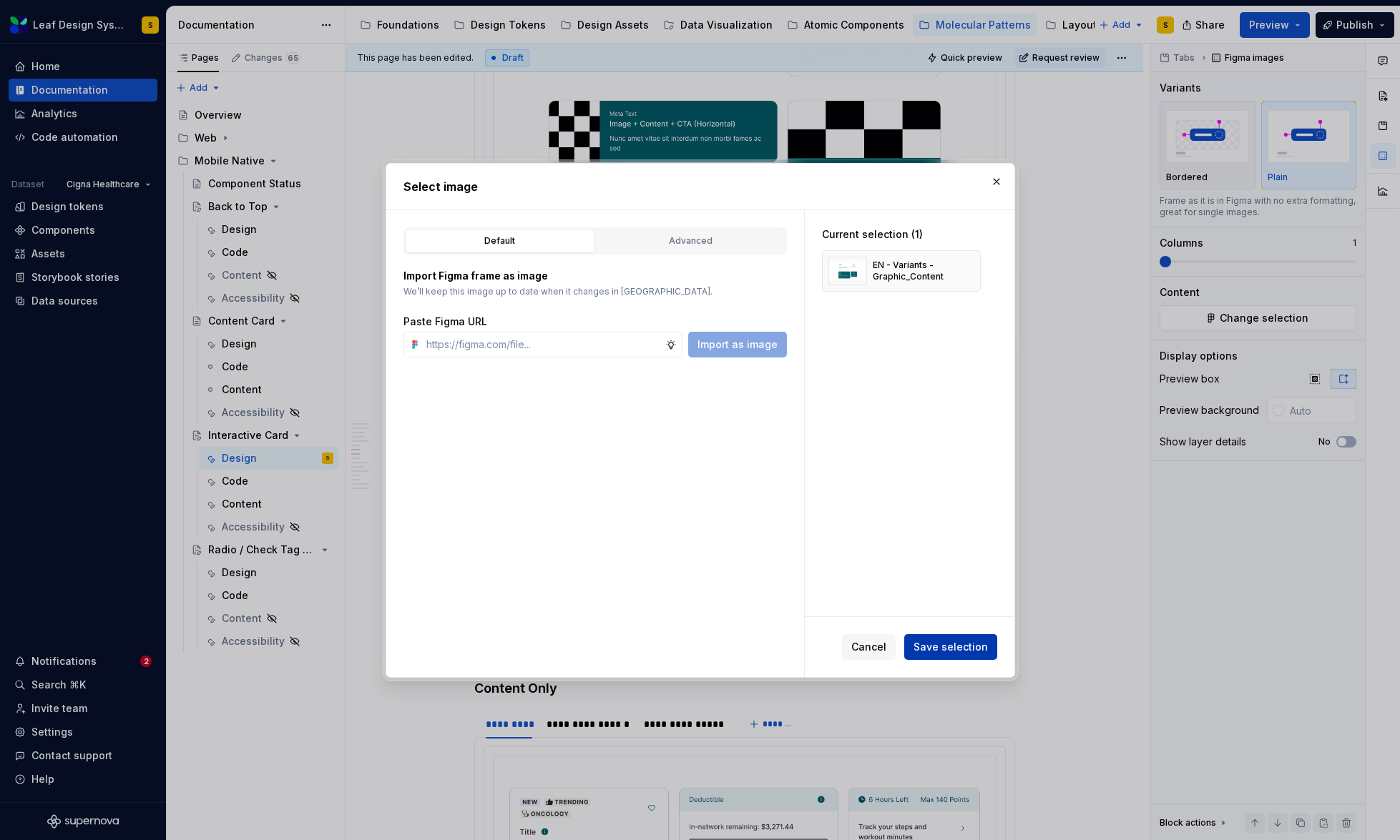
click at [959, 648] on span "Save selection" at bounding box center [951, 646] width 75 height 15
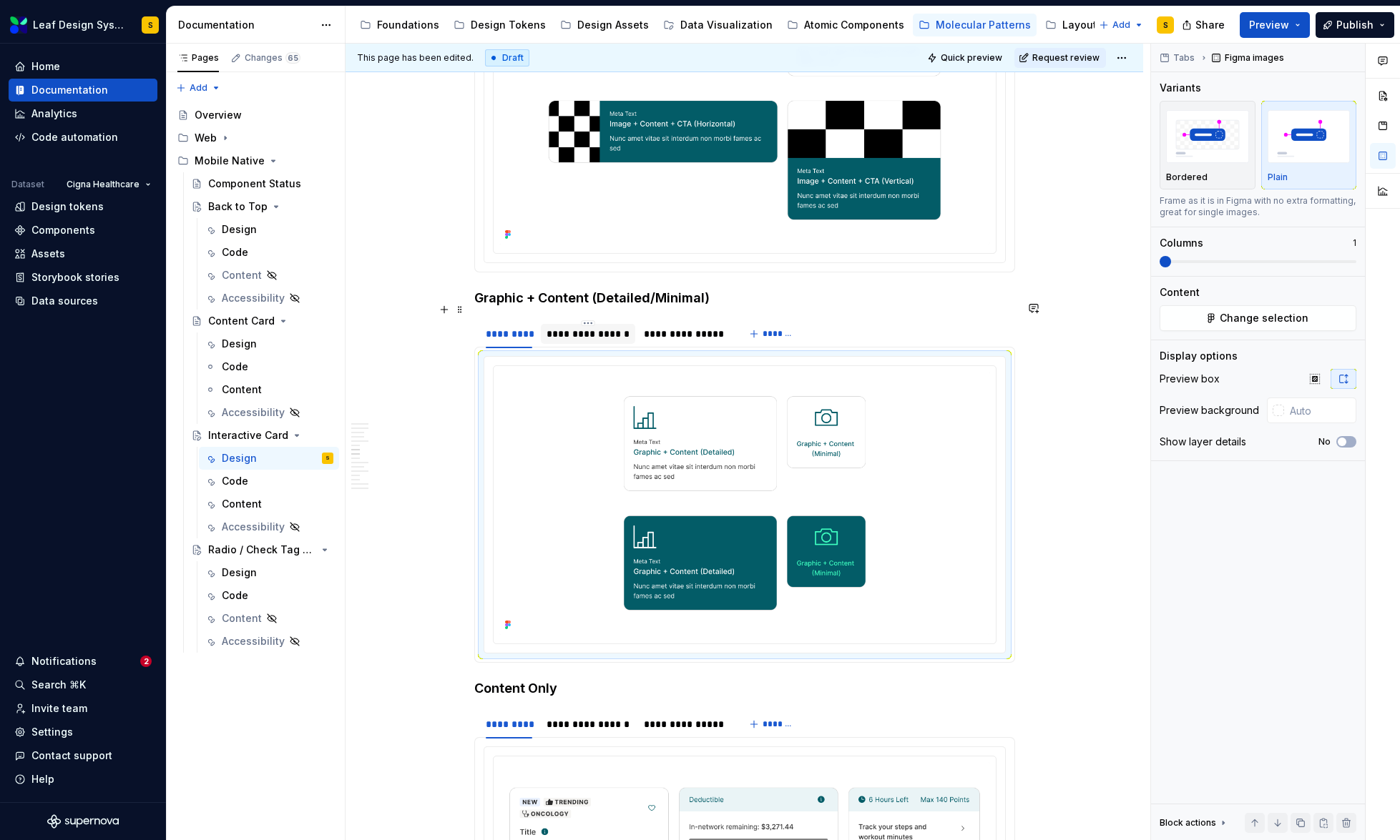
click at [596, 327] on div "**********" at bounding box center [588, 334] width 83 height 15
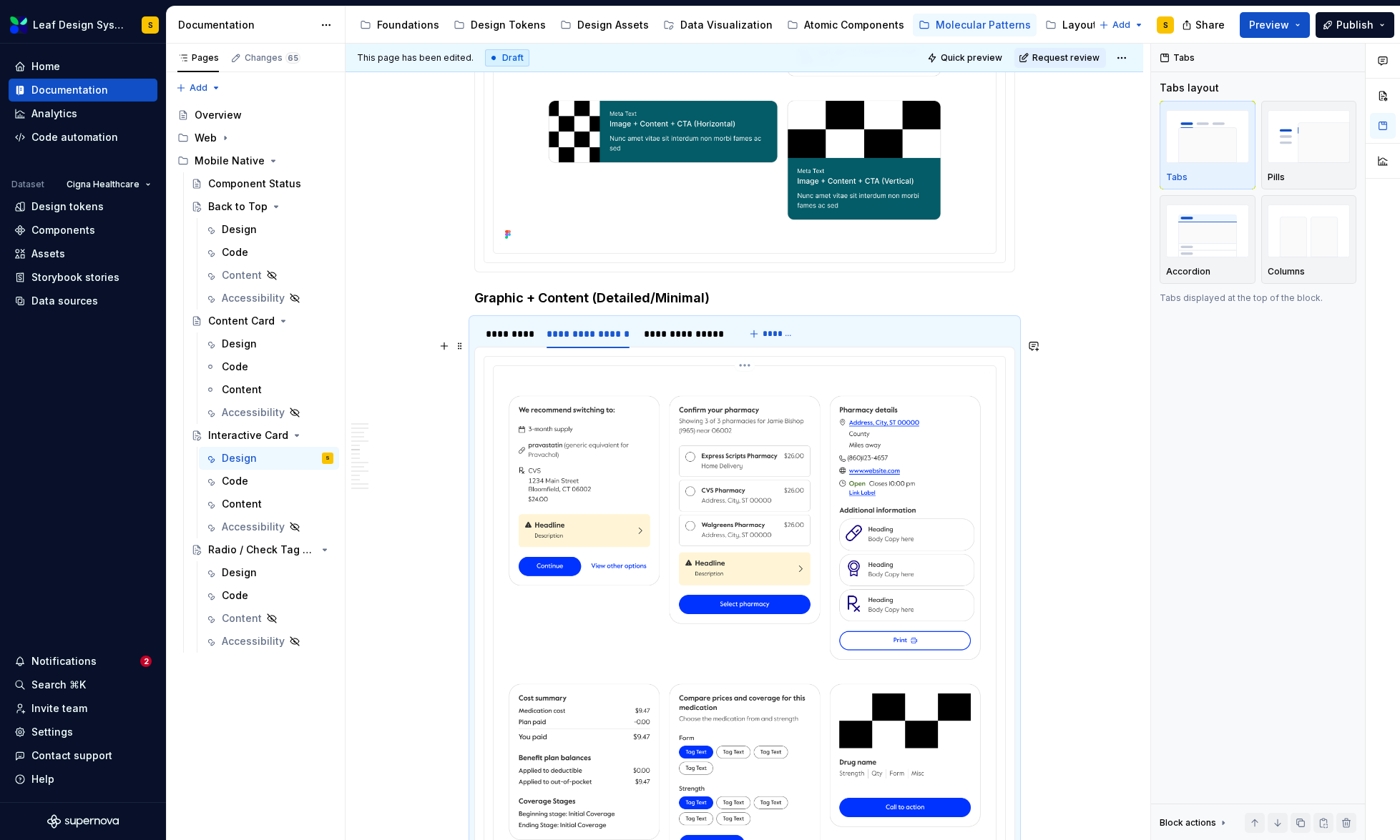
click at [684, 439] on img at bounding box center [745, 683] width 491 height 623
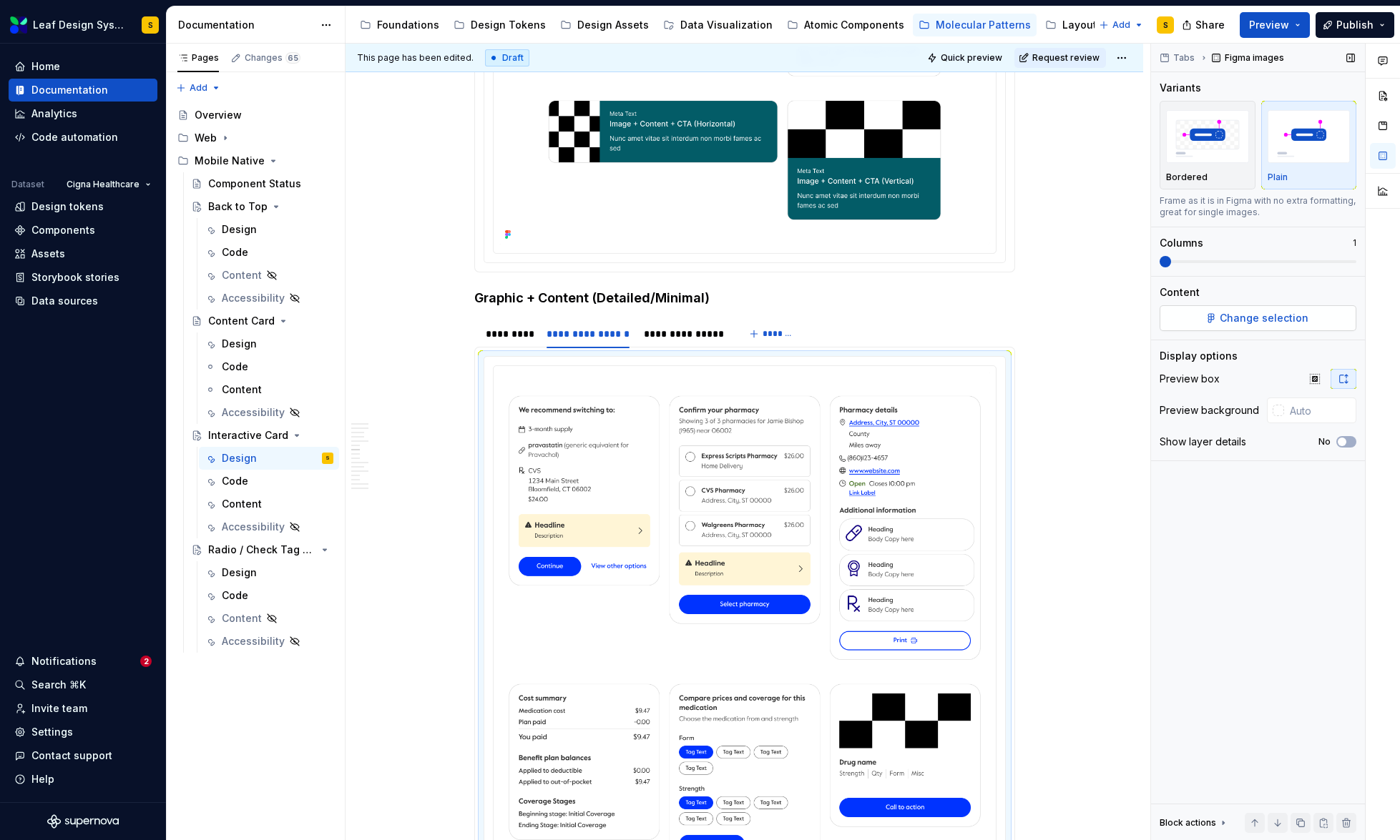
click at [1304, 316] on span "Change selection" at bounding box center [1264, 317] width 89 height 15
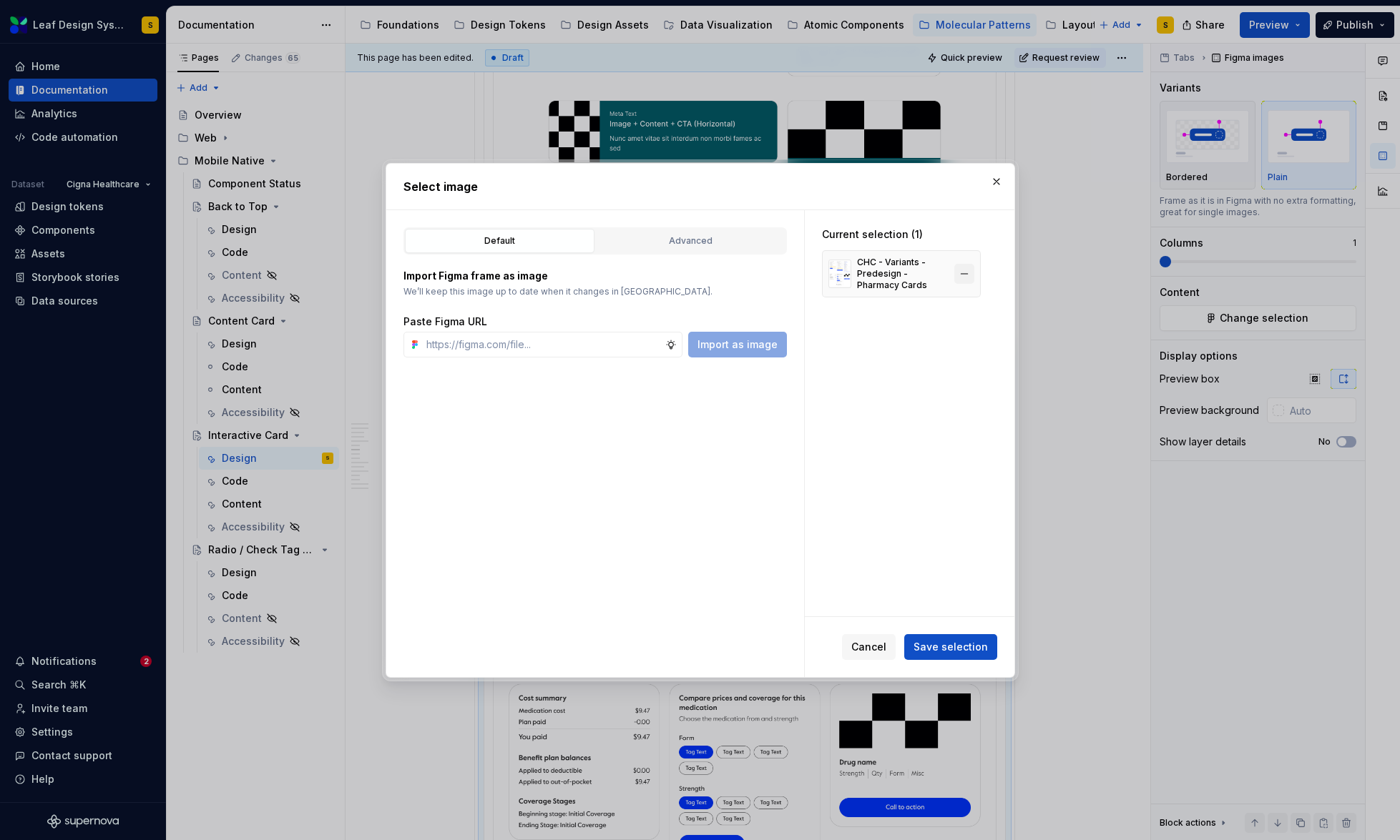
click at [963, 275] on button "button" at bounding box center [964, 274] width 20 height 20
type textarea "*"
click at [592, 349] on input "text" at bounding box center [542, 345] width 245 height 26
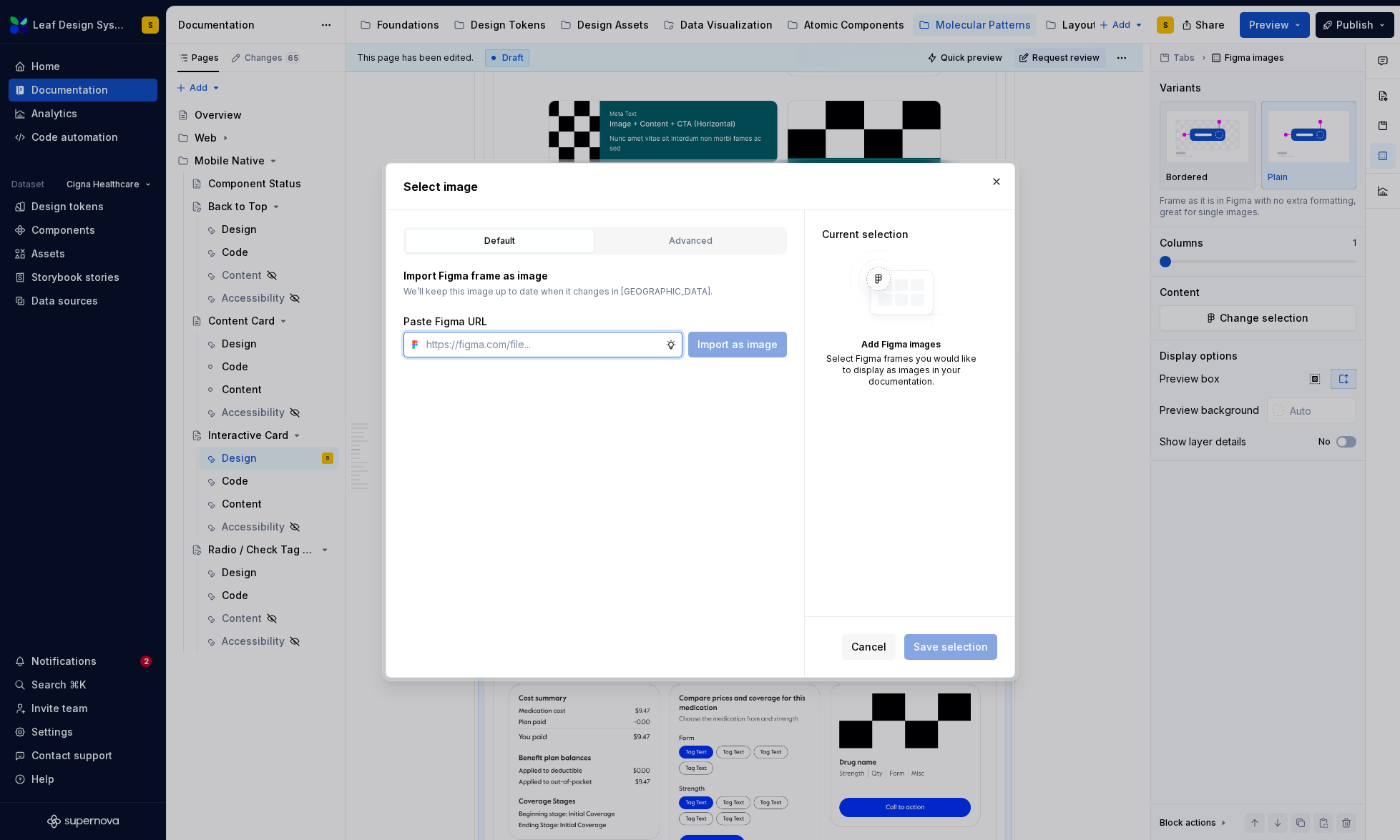
paste input "[URL][DOMAIN_NAME]"
type input "[URL][DOMAIN_NAME]"
click at [706, 343] on span "Import as image" at bounding box center [737, 345] width 80 height 15
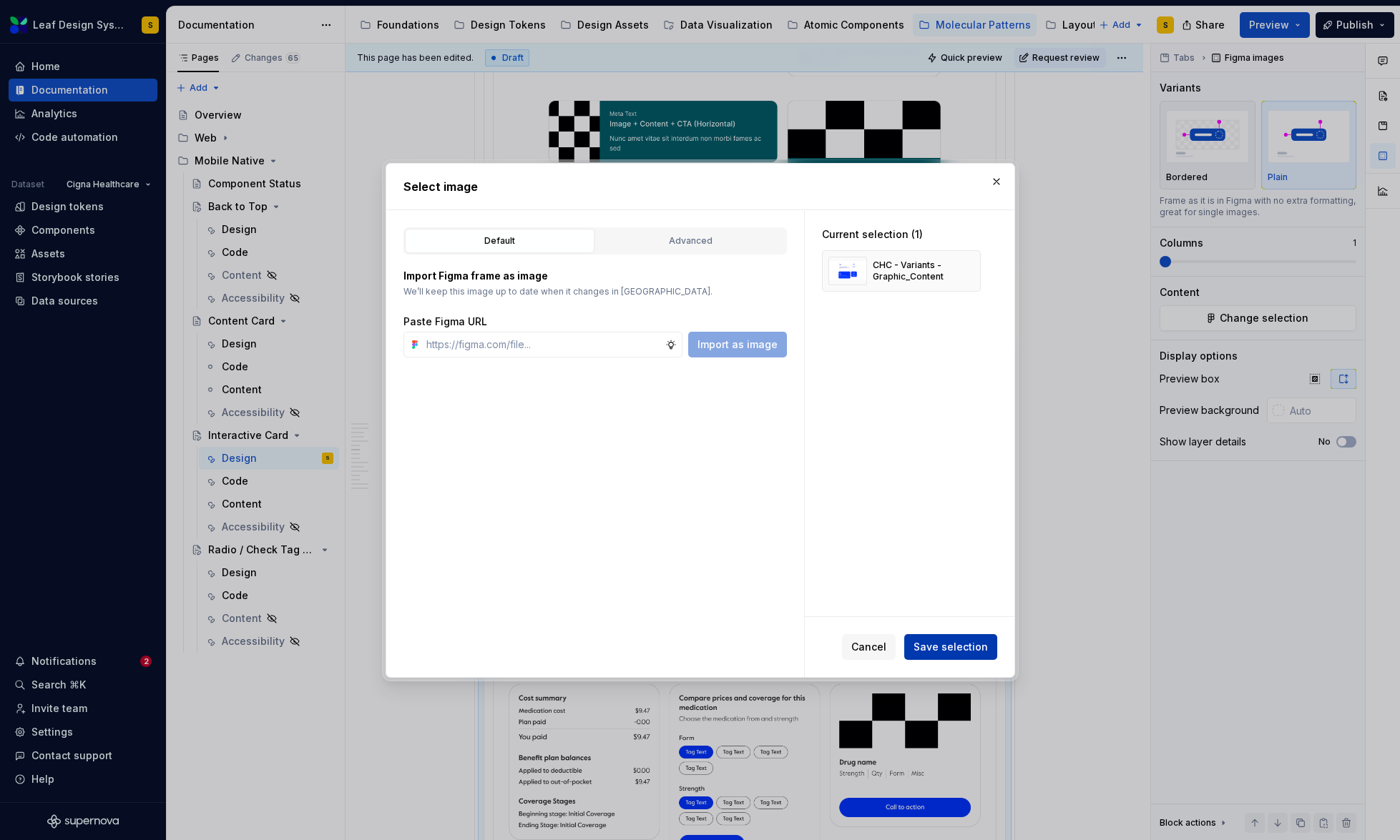
click at [958, 653] on span "Save selection" at bounding box center [951, 646] width 75 height 15
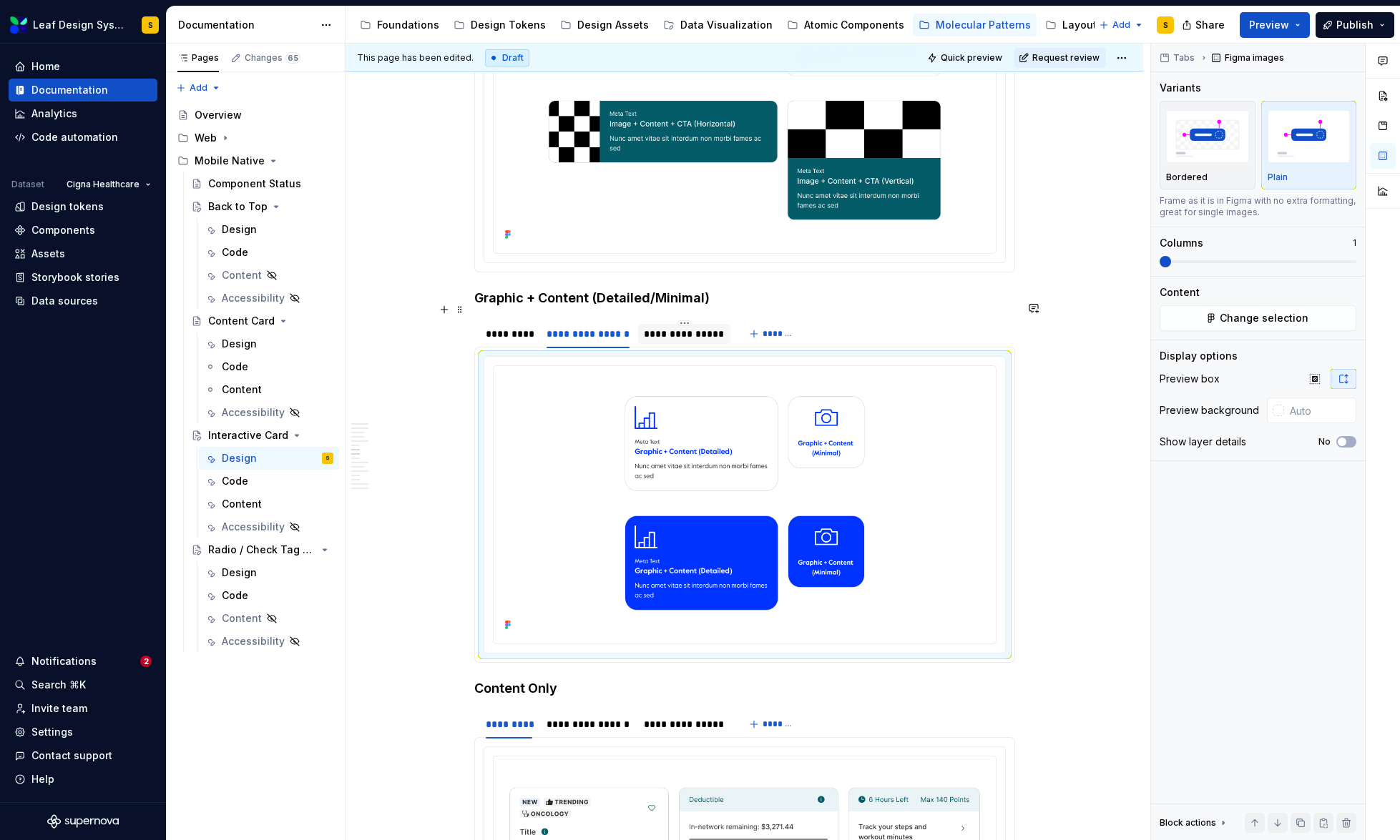
click at [698, 324] on div "**********" at bounding box center [684, 334] width 92 height 20
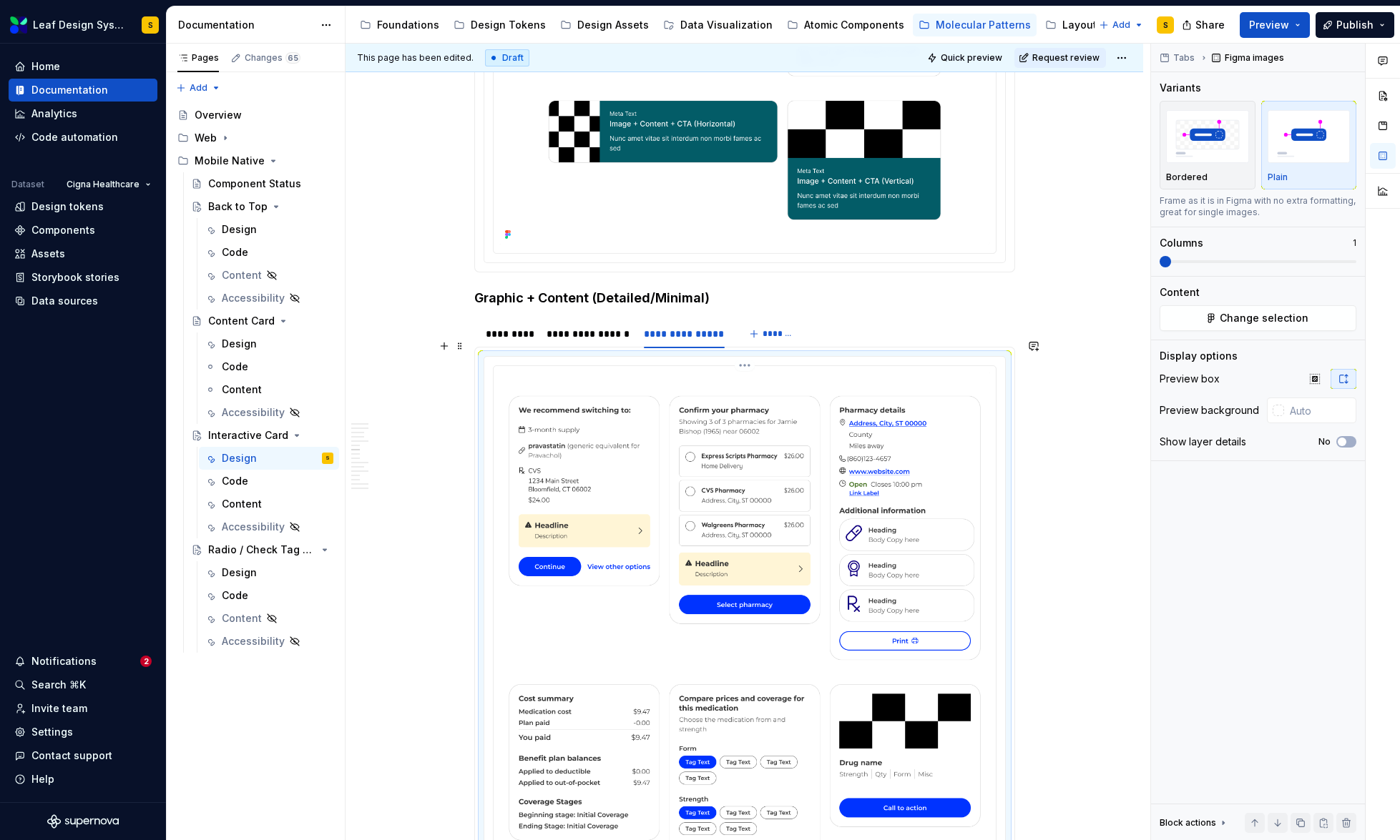
click at [771, 422] on img at bounding box center [745, 687] width 491 height 632
click at [1248, 317] on span "Change selection" at bounding box center [1264, 317] width 89 height 15
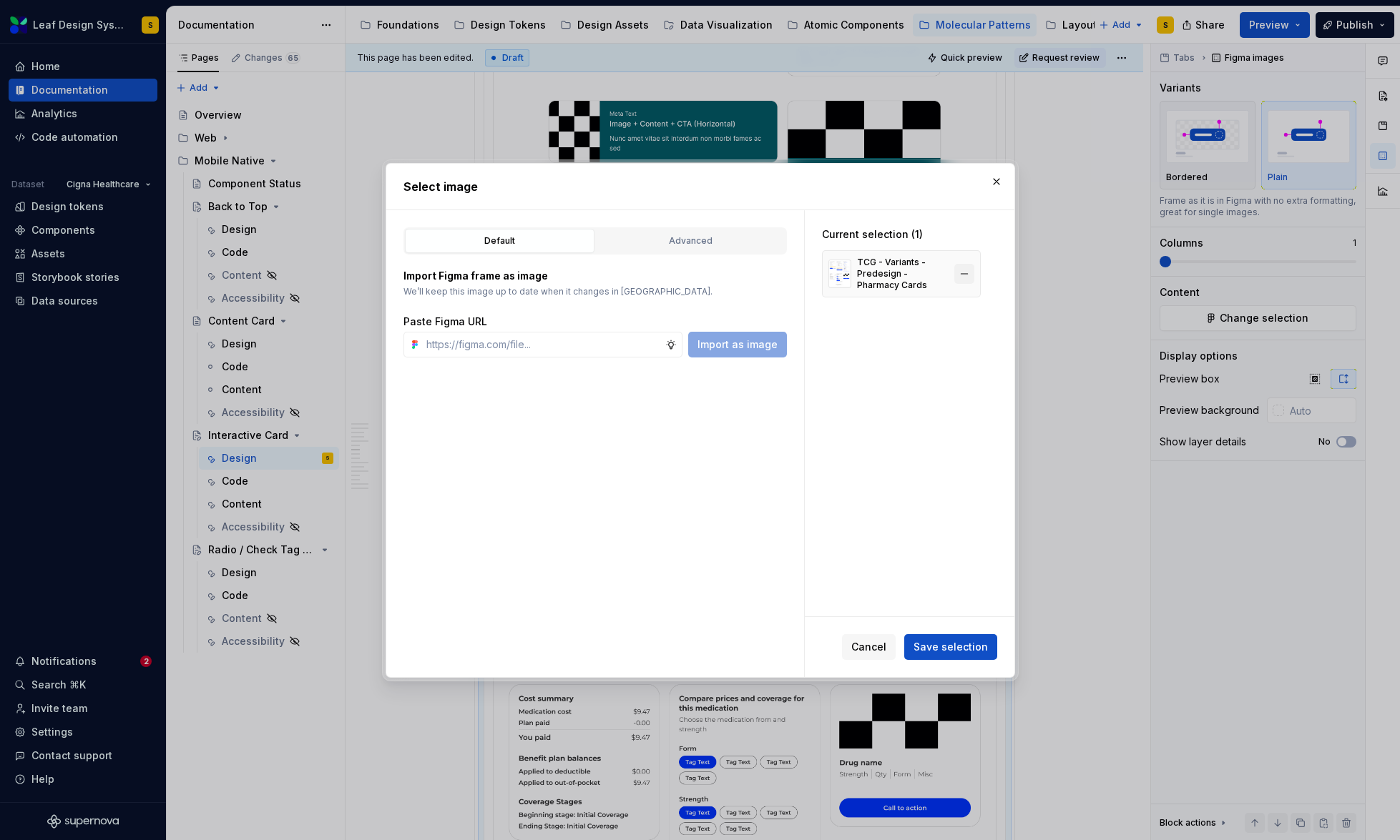
click at [960, 276] on button "button" at bounding box center [964, 274] width 20 height 20
click at [605, 340] on input "text" at bounding box center [542, 345] width 245 height 26
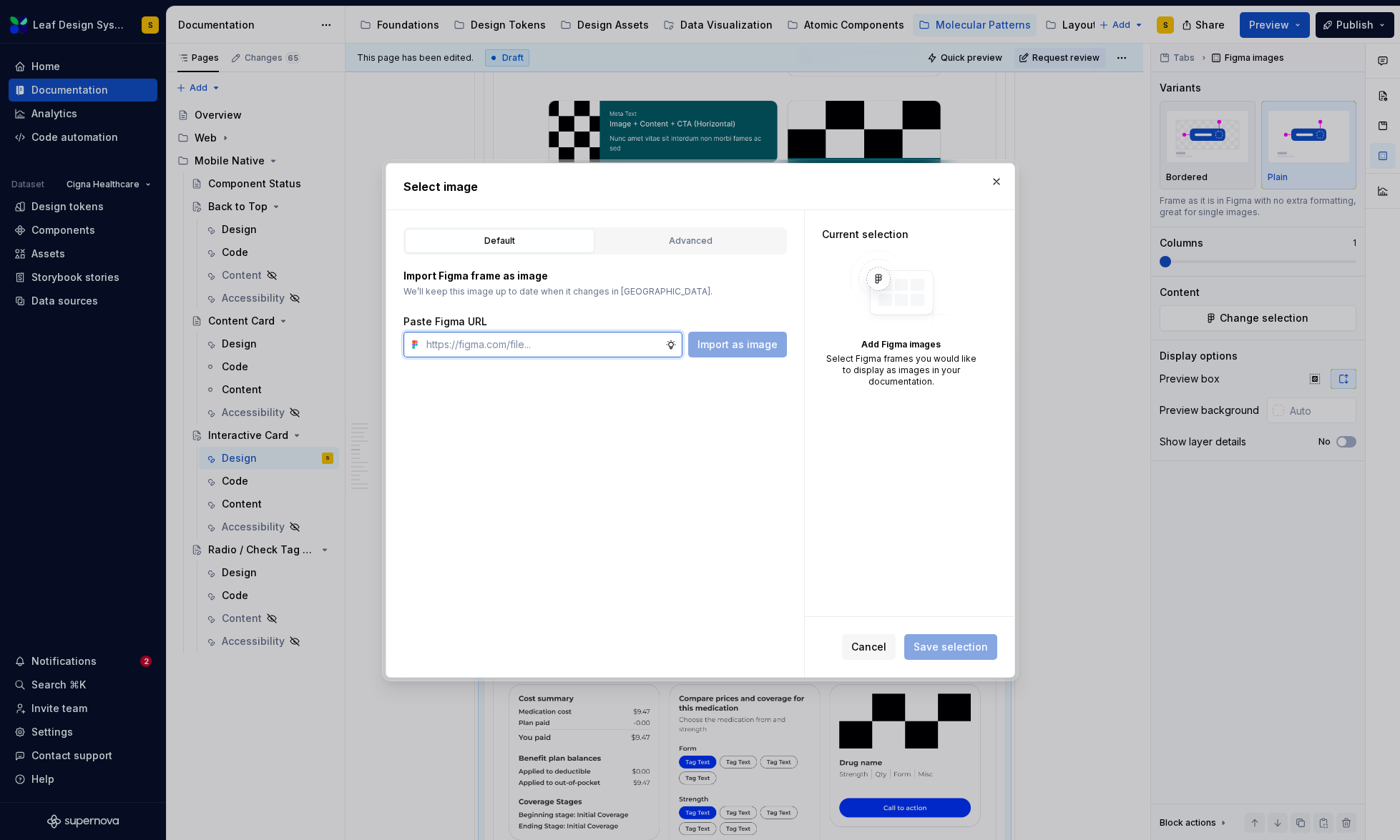
paste input "[URL][DOMAIN_NAME]"
type input "[URL][DOMAIN_NAME]"
click at [763, 348] on span "Import as image" at bounding box center [737, 345] width 80 height 15
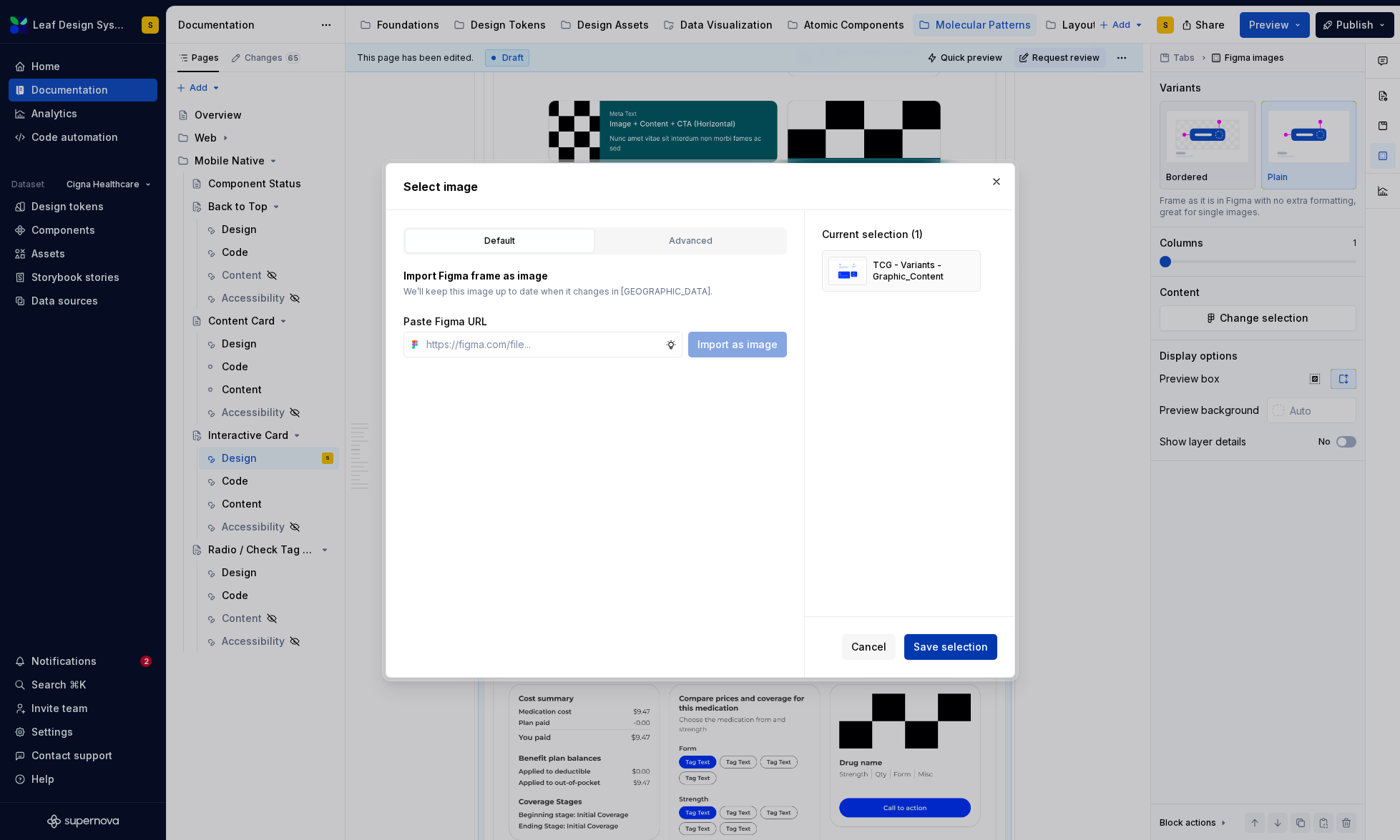
click at [952, 646] on span "Save selection" at bounding box center [951, 646] width 75 height 15
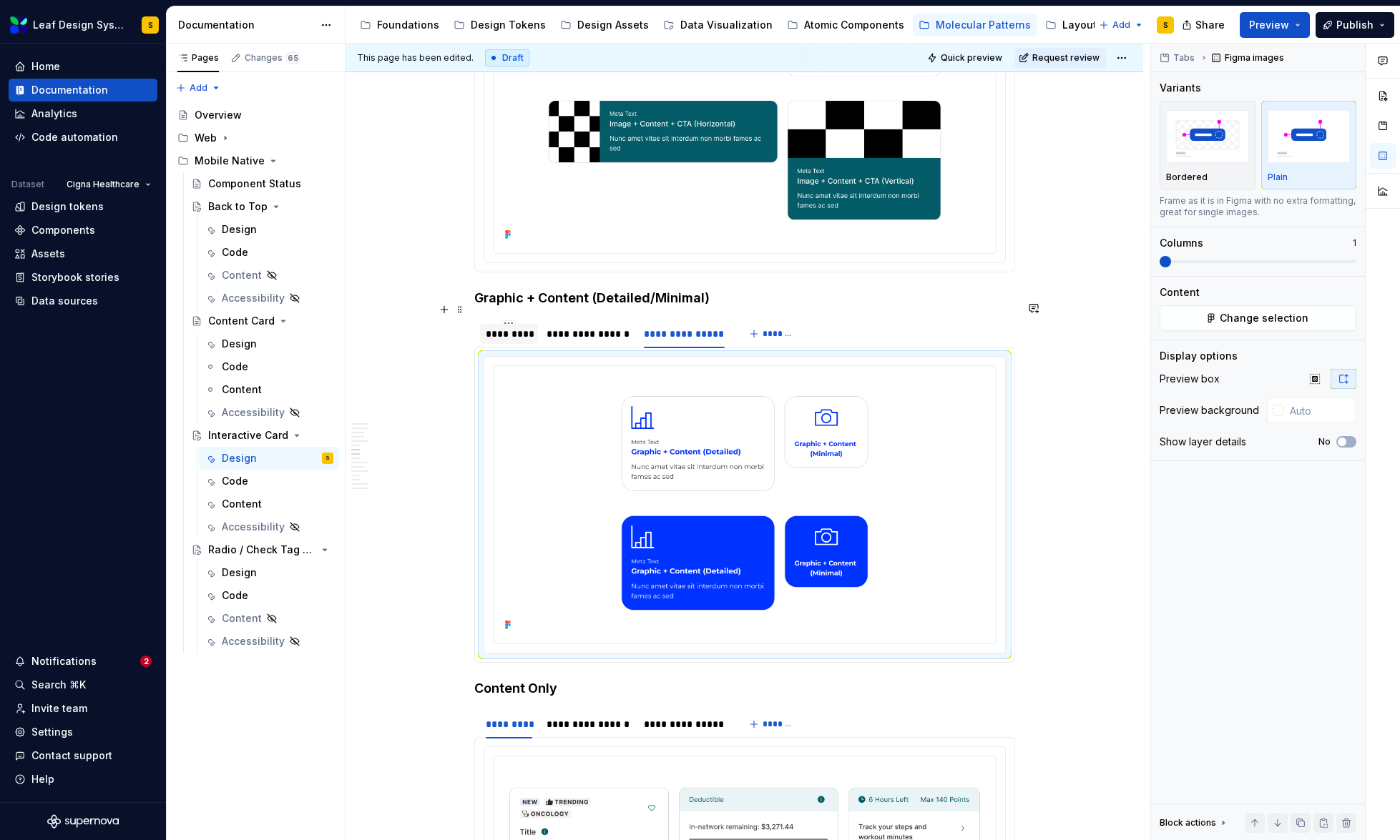
click at [499, 327] on div "*********" at bounding box center [509, 334] width 47 height 15
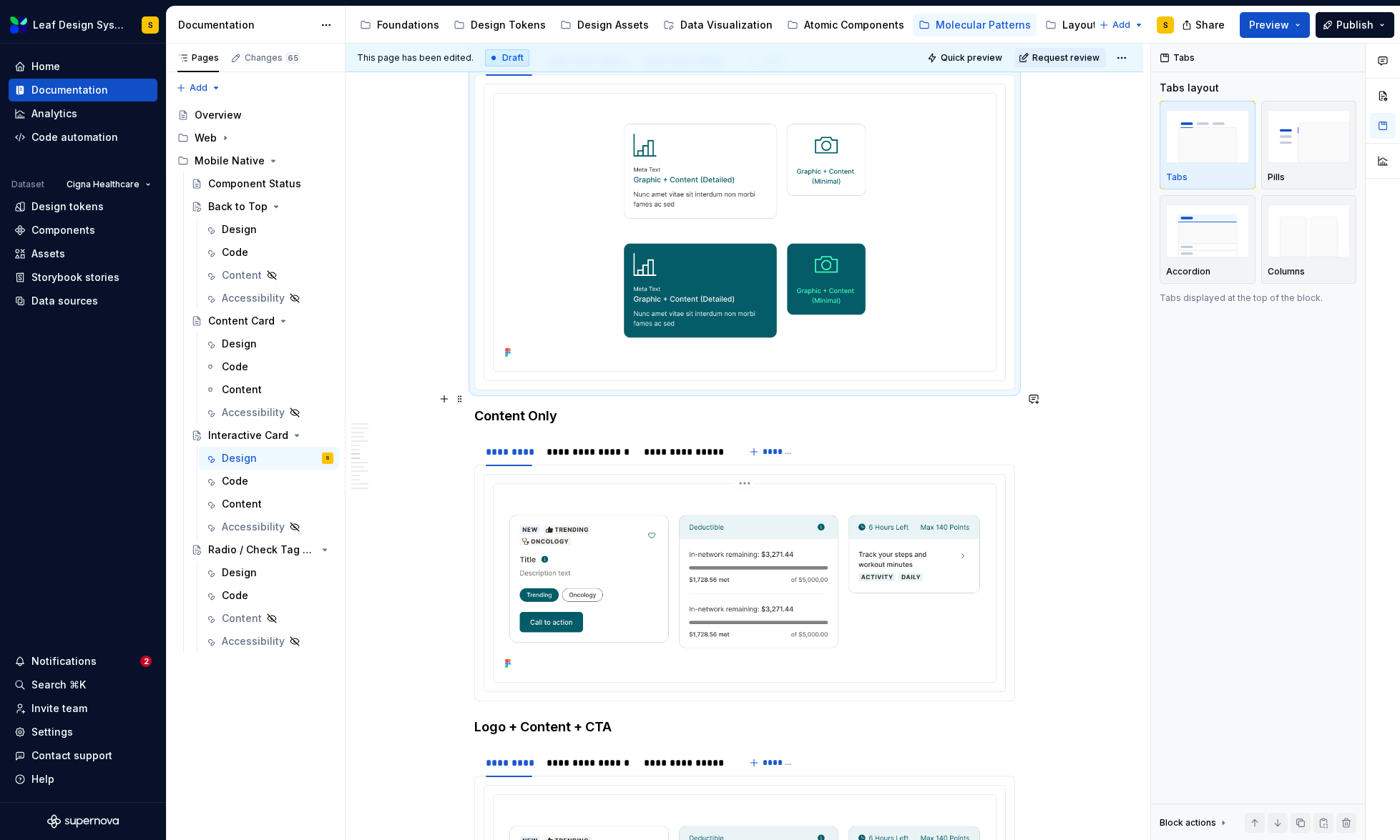
scroll to position [3764, 0]
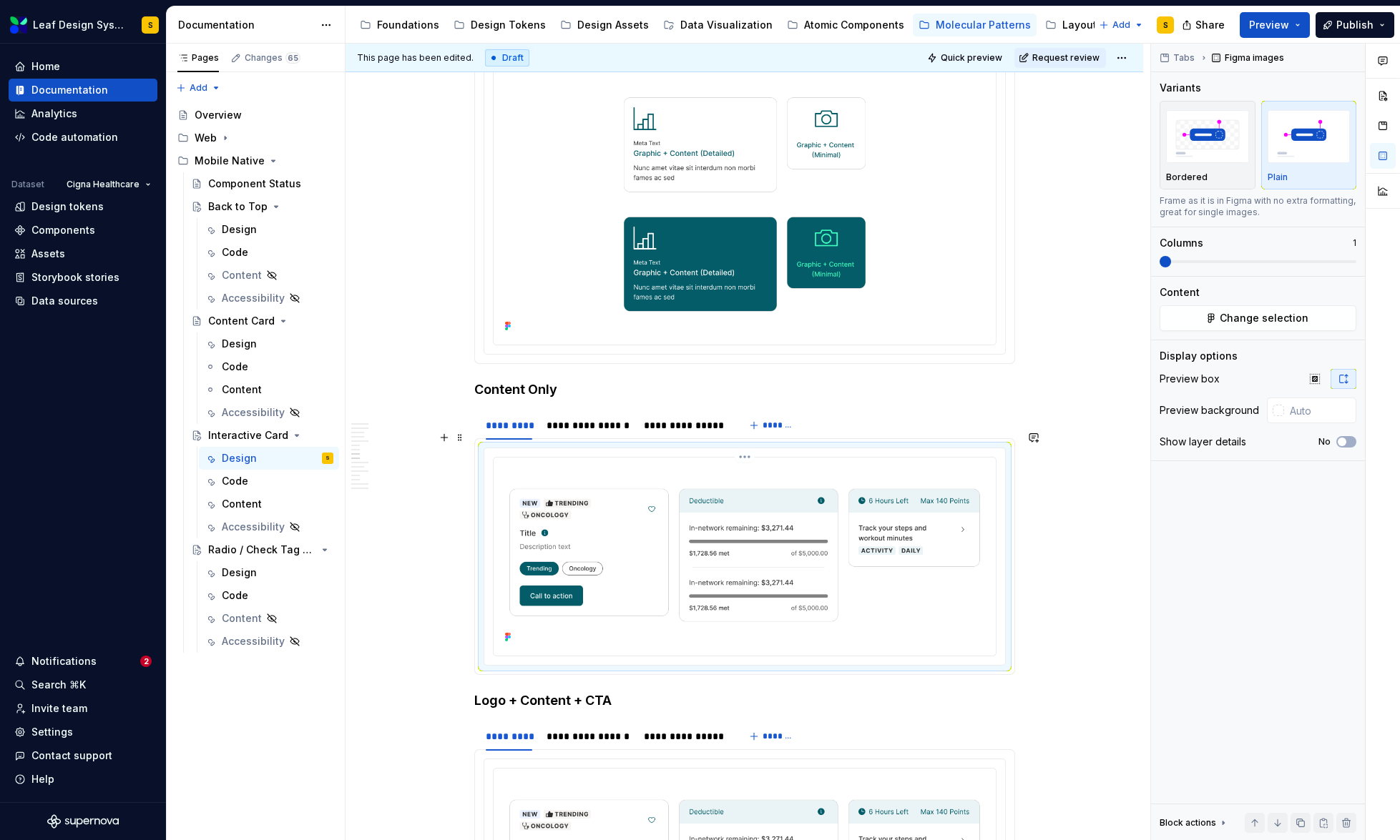
click at [704, 527] on img at bounding box center [745, 555] width 491 height 184
click at [1261, 323] on span "Change selection" at bounding box center [1264, 317] width 89 height 15
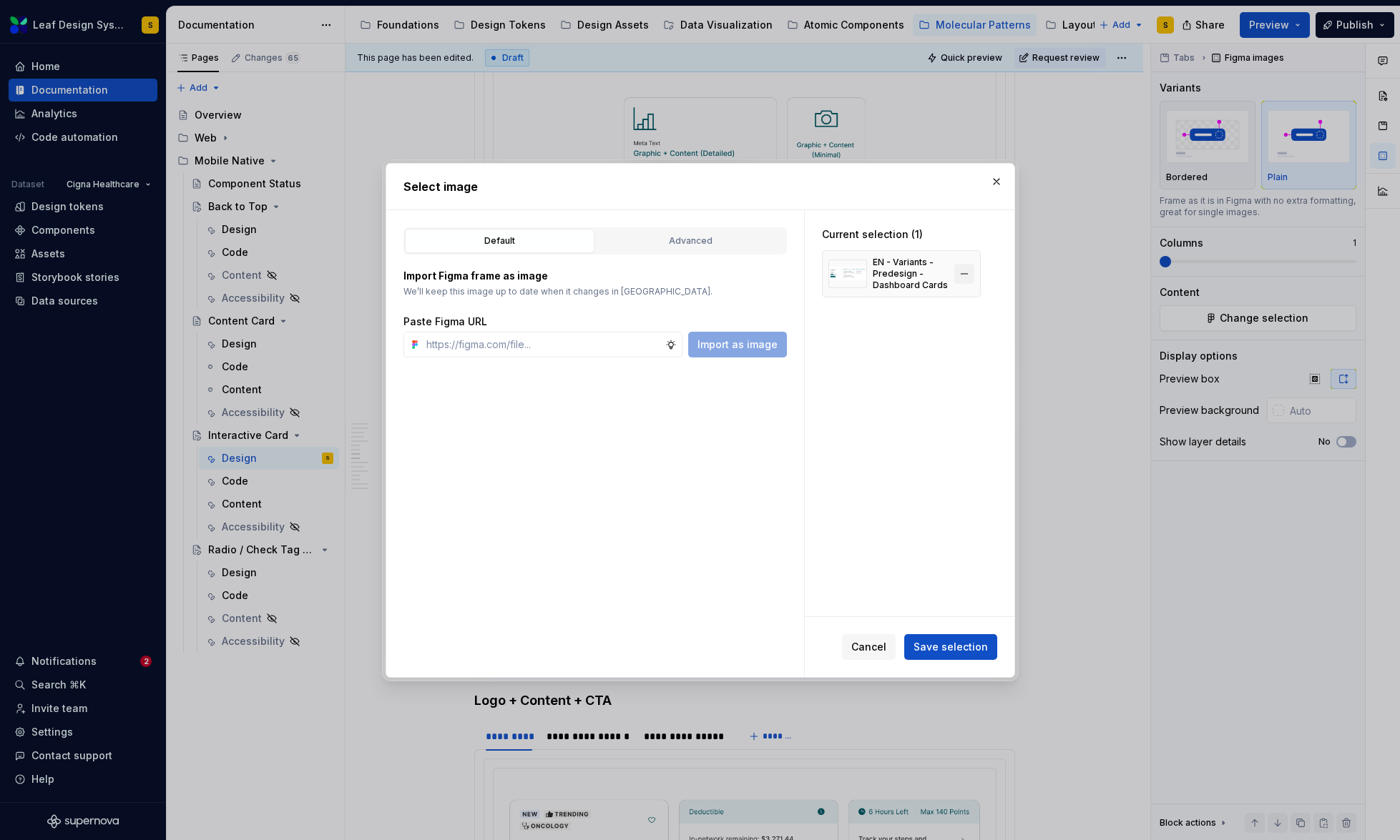
click at [960, 278] on button "button" at bounding box center [964, 274] width 20 height 20
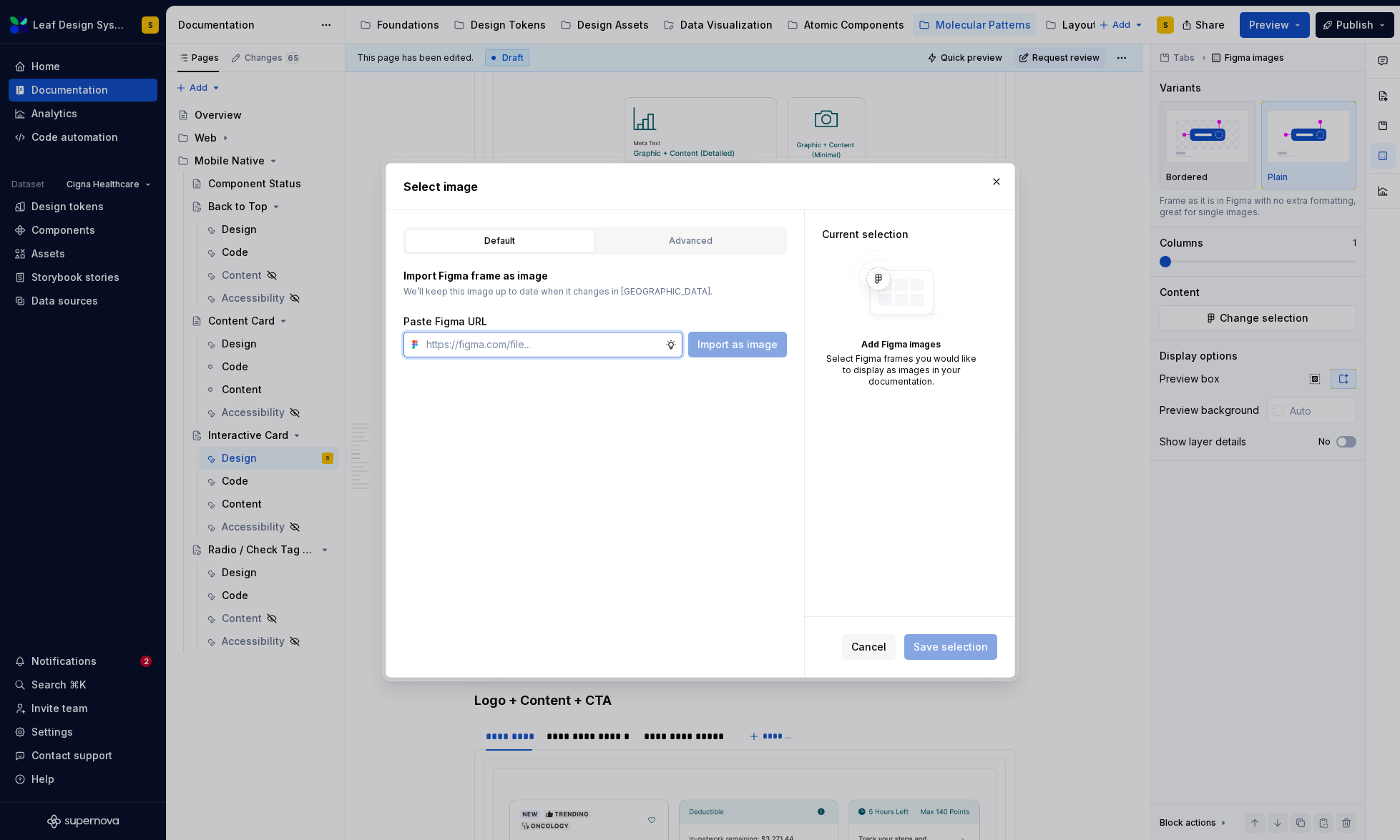
click at [544, 347] on input "text" at bounding box center [542, 345] width 245 height 26
type textarea "*"
paste input "[URL][DOMAIN_NAME]"
type input "[URL][DOMAIN_NAME]"
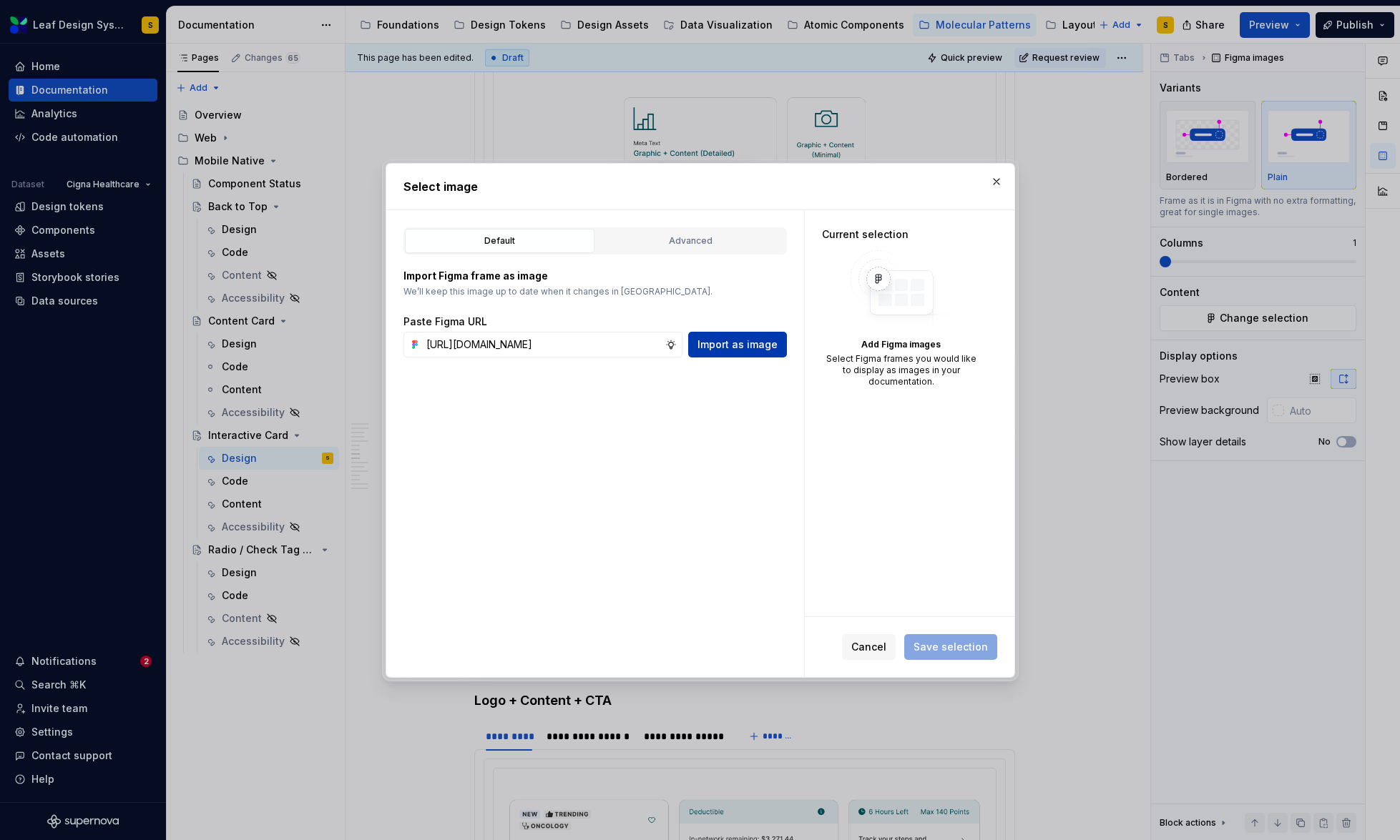
scroll to position [0, 0]
click at [770, 352] on button "Import as image" at bounding box center [738, 345] width 99 height 26
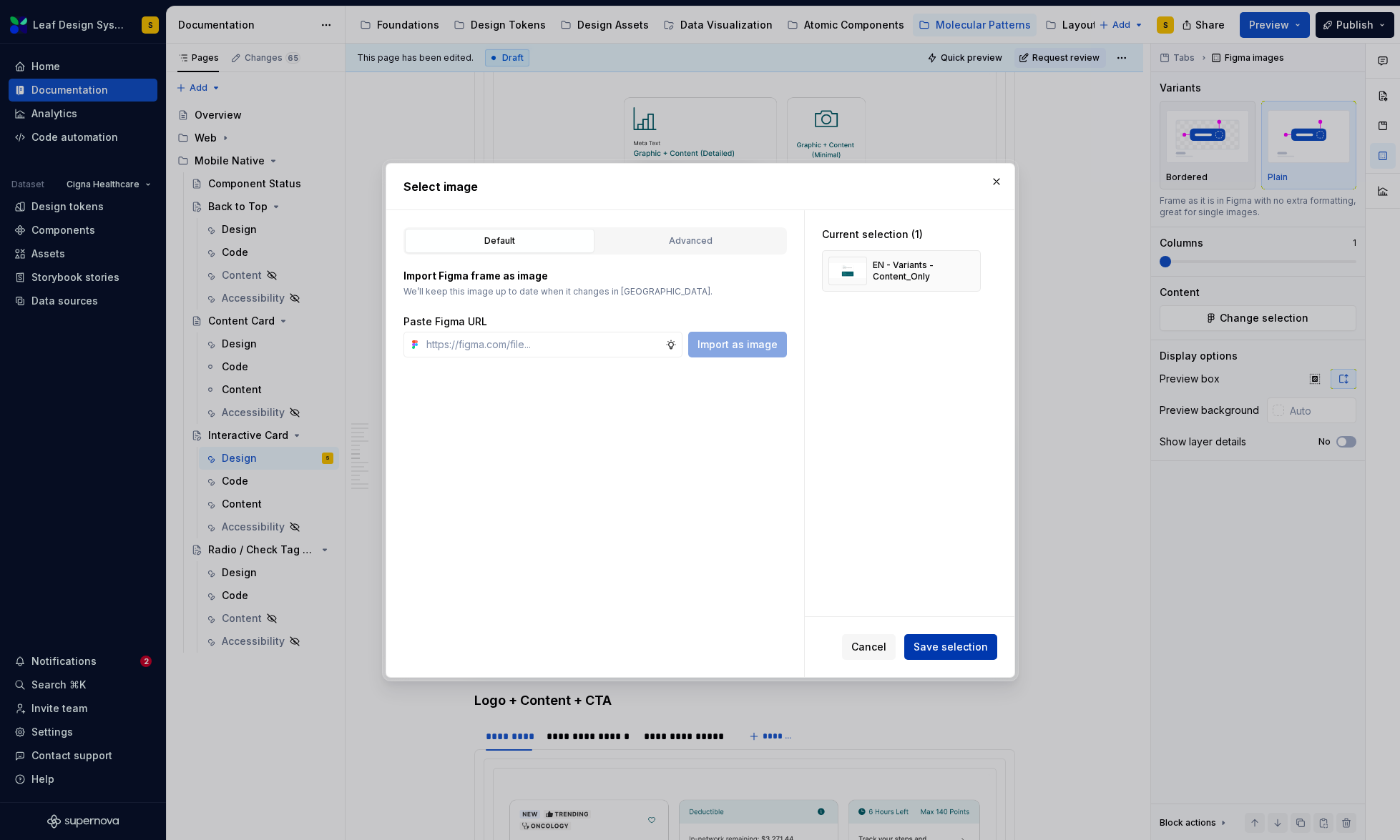
click at [962, 645] on span "Save selection" at bounding box center [951, 646] width 75 height 15
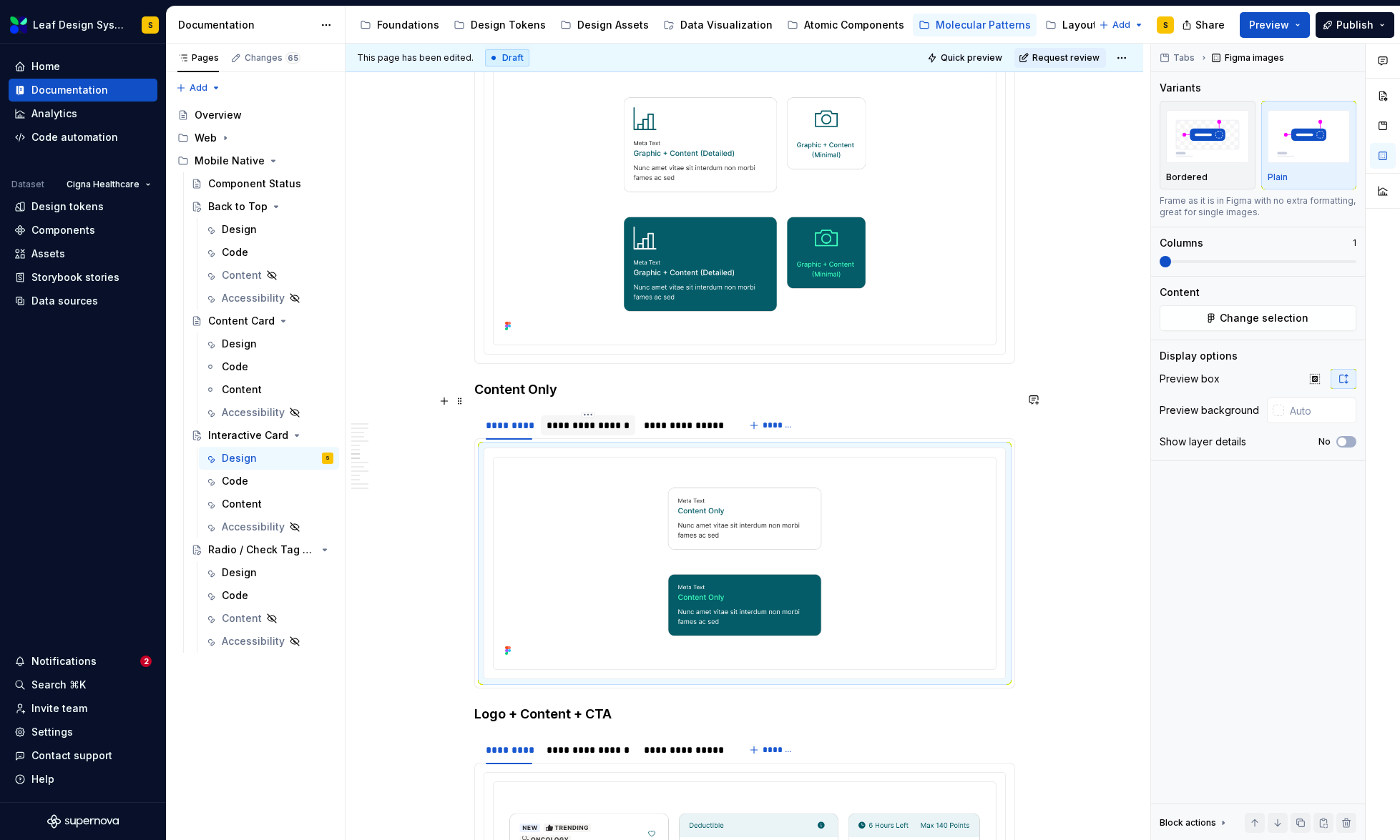
click at [584, 418] on div "**********" at bounding box center [588, 425] width 83 height 15
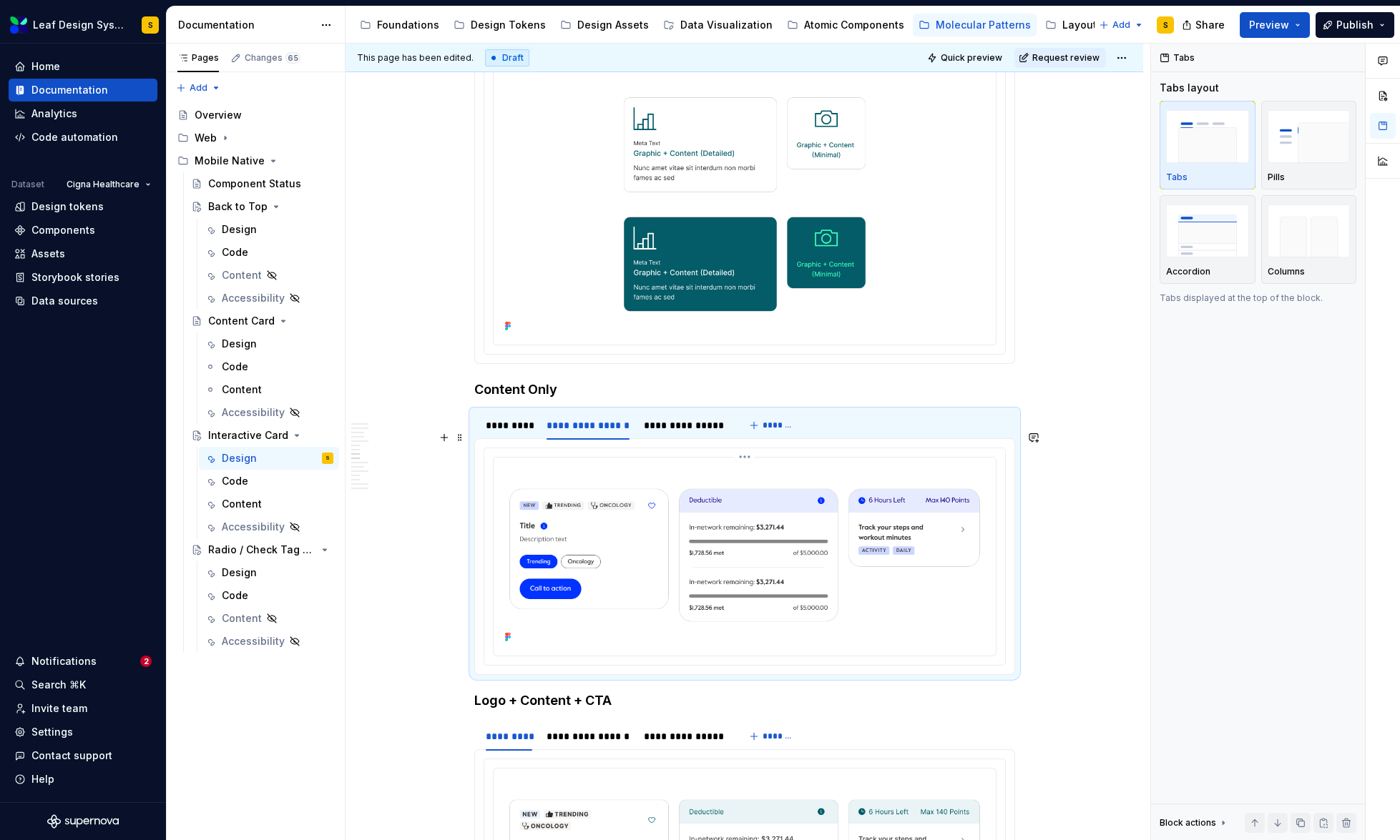
click at [678, 499] on img at bounding box center [745, 555] width 491 height 184
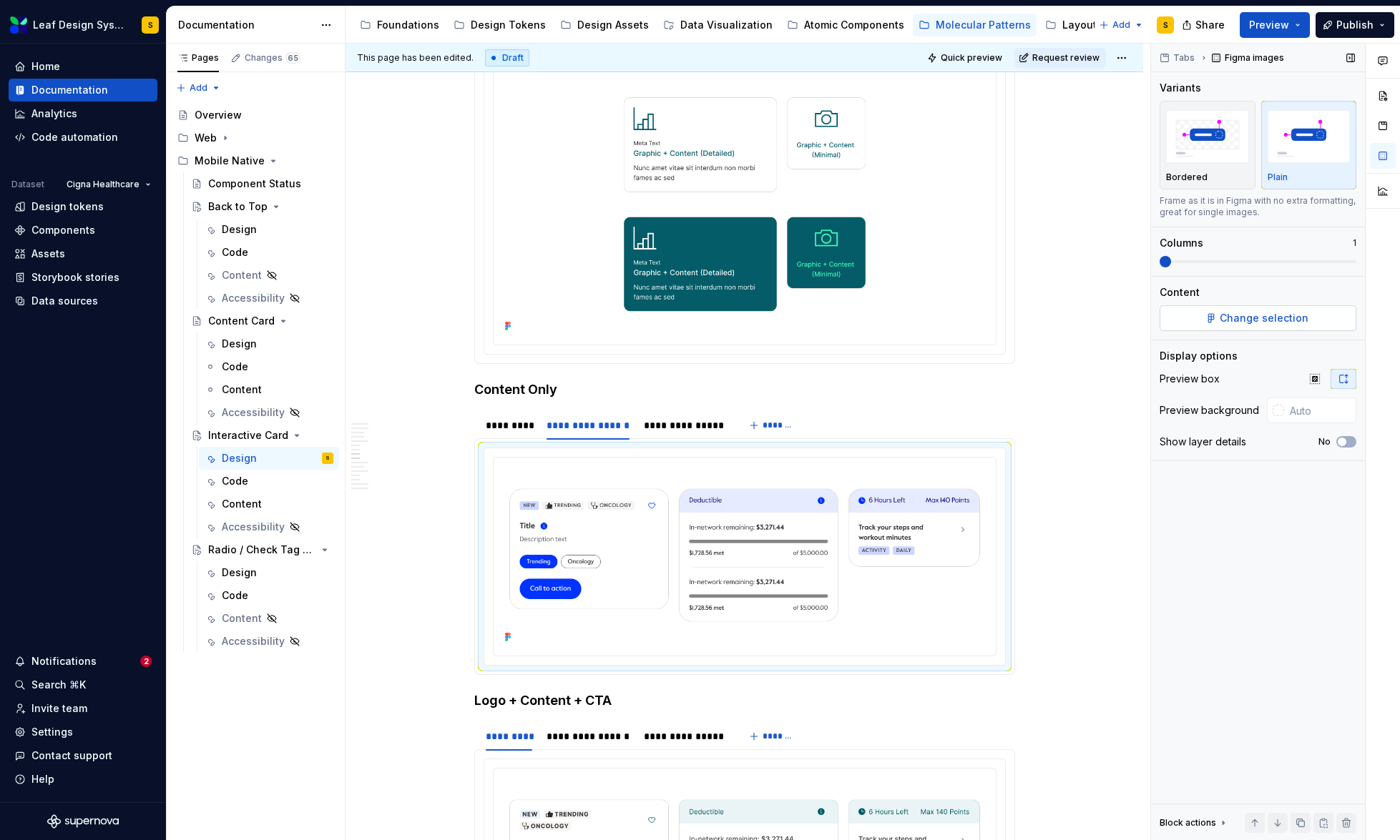
click at [1238, 320] on span "Change selection" at bounding box center [1264, 317] width 89 height 15
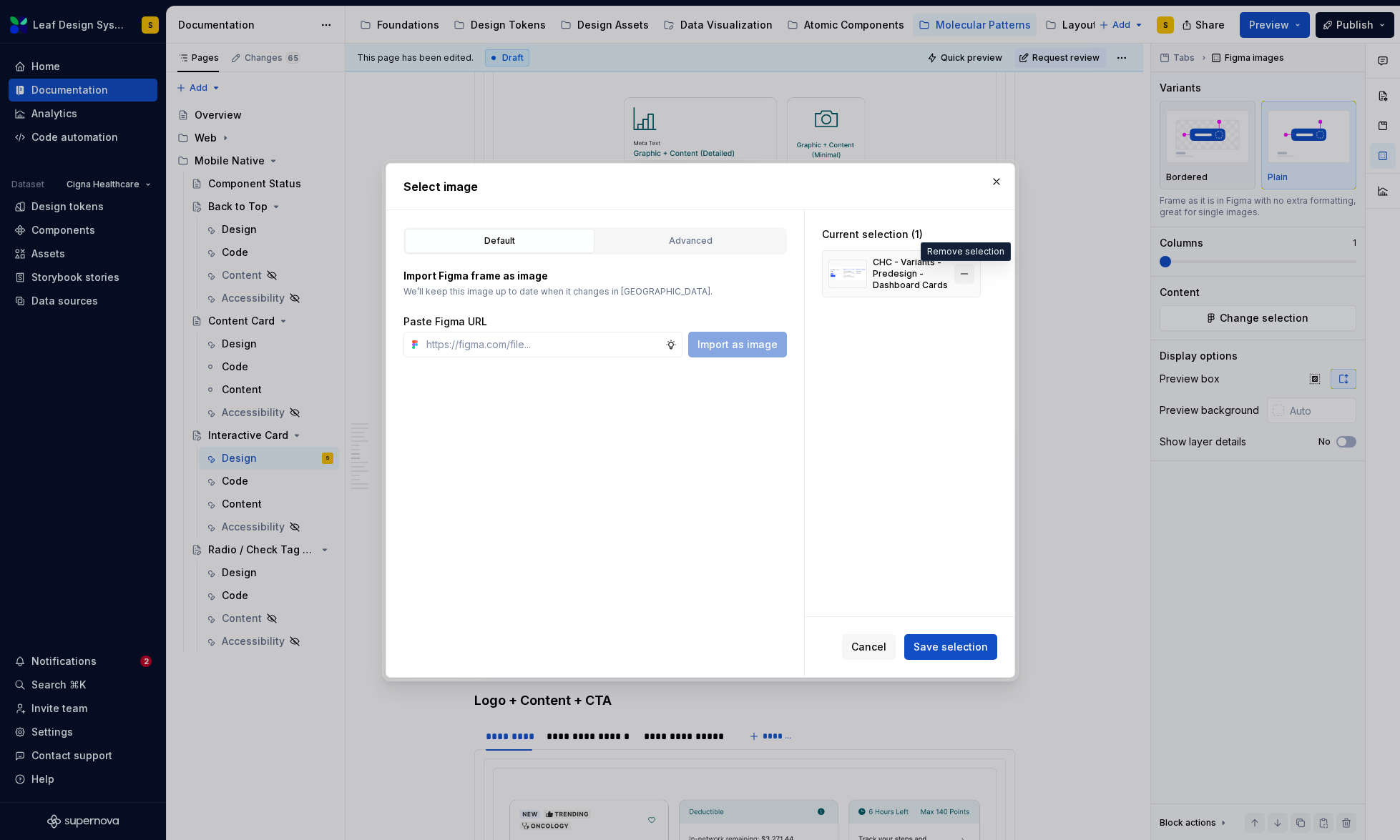
click at [965, 274] on button "button" at bounding box center [964, 274] width 20 height 20
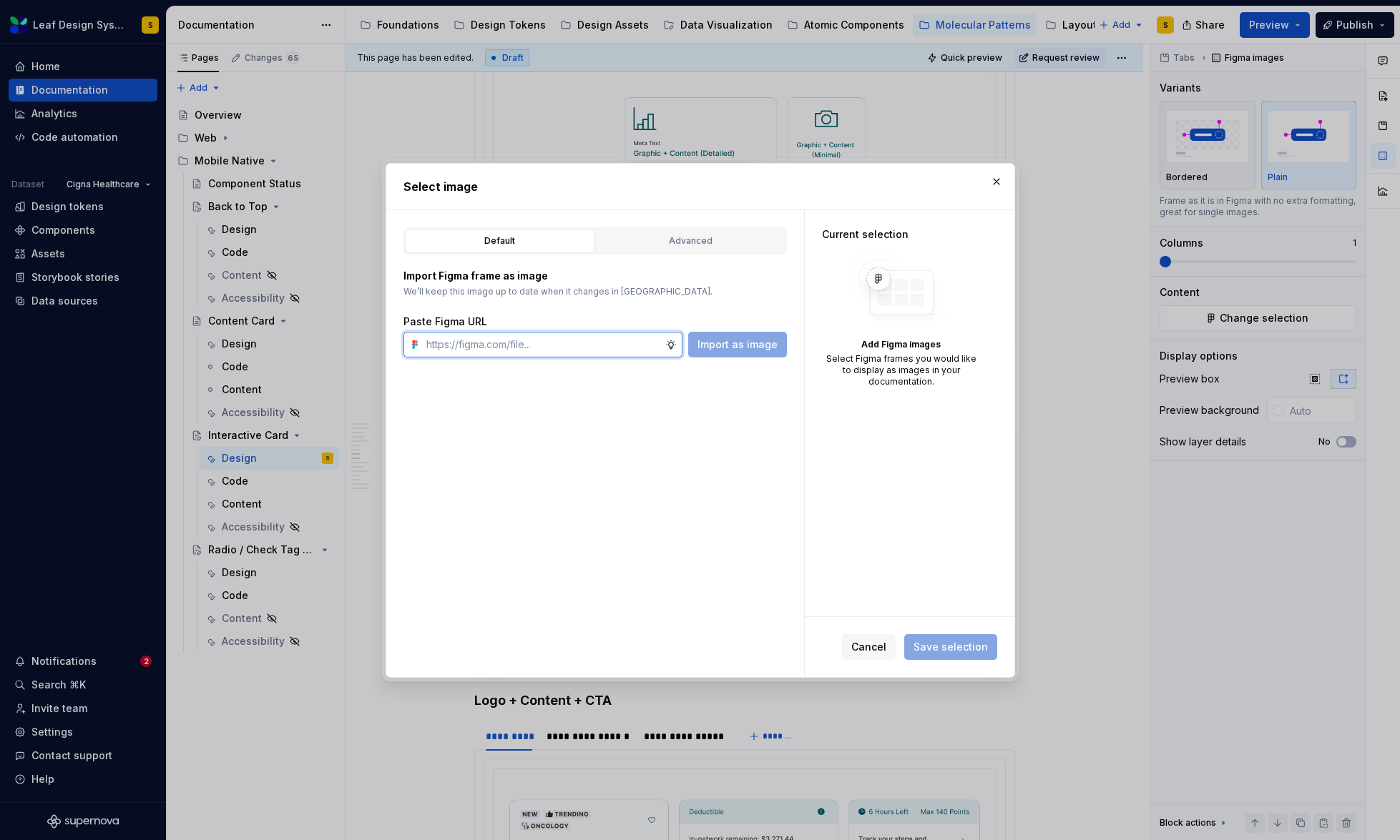
click at [585, 353] on input "text" at bounding box center [542, 345] width 245 height 26
paste input "[URL][DOMAIN_NAME]"
type input "[URL][DOMAIN_NAME]"
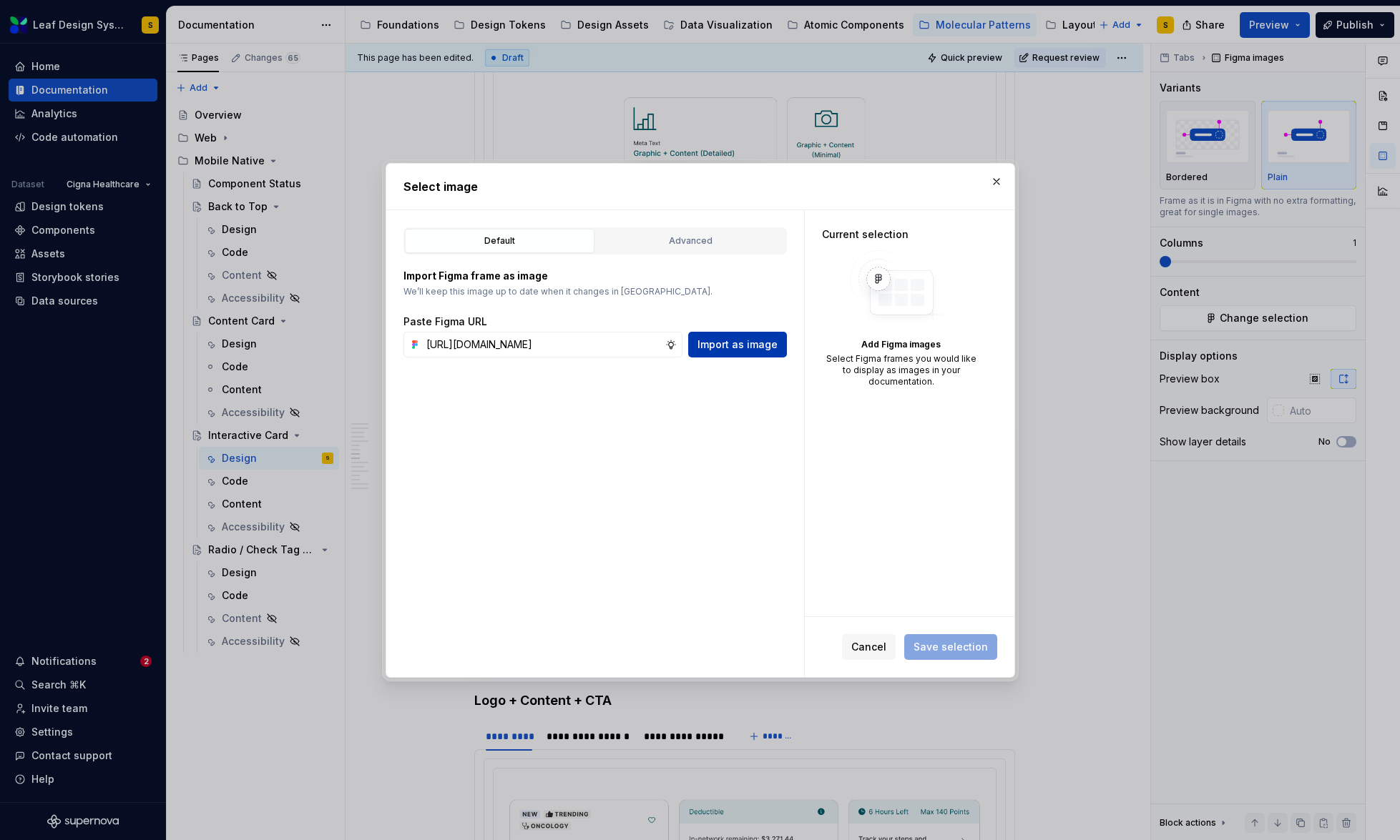
click at [771, 346] on span "Import as image" at bounding box center [737, 345] width 80 height 15
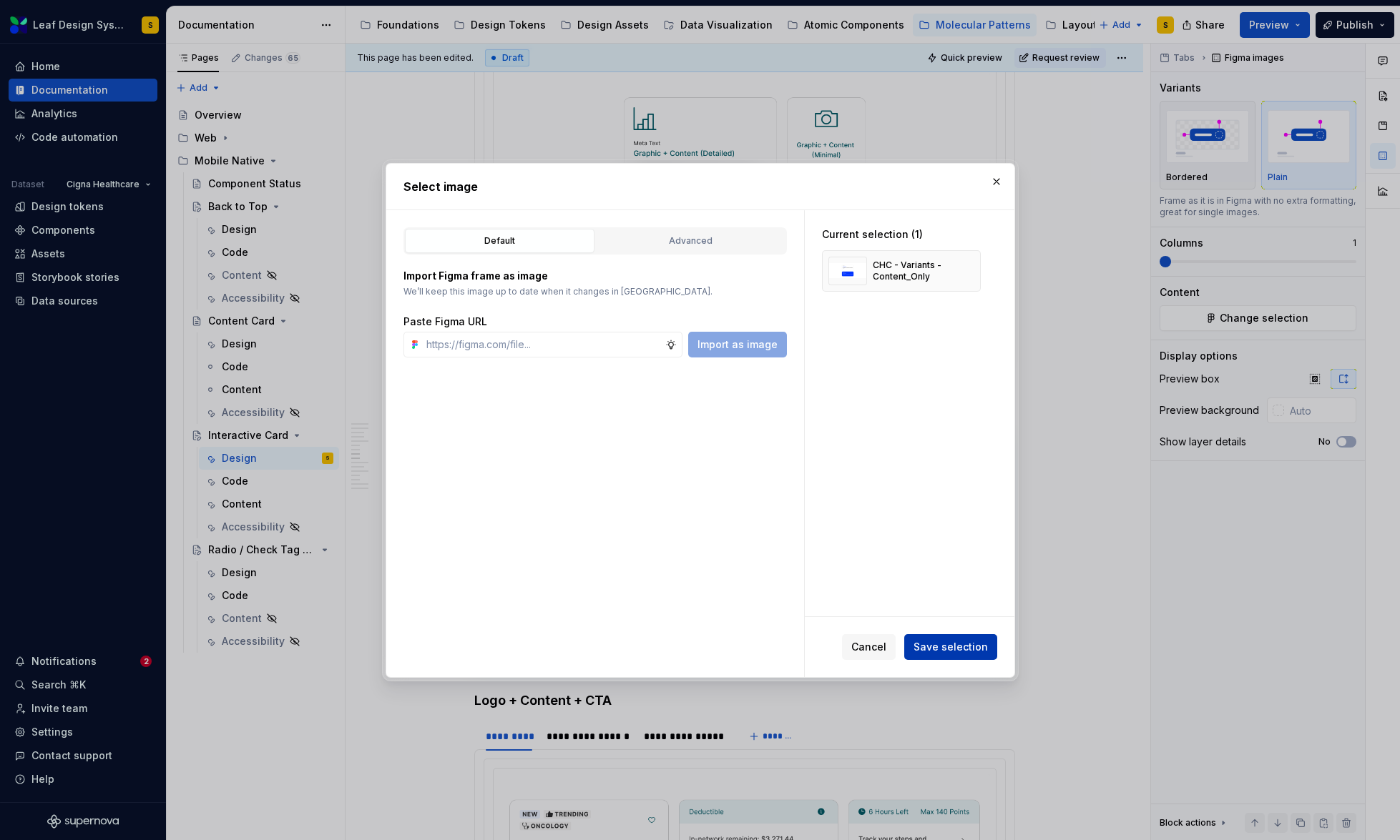
click at [960, 644] on span "Save selection" at bounding box center [951, 646] width 75 height 15
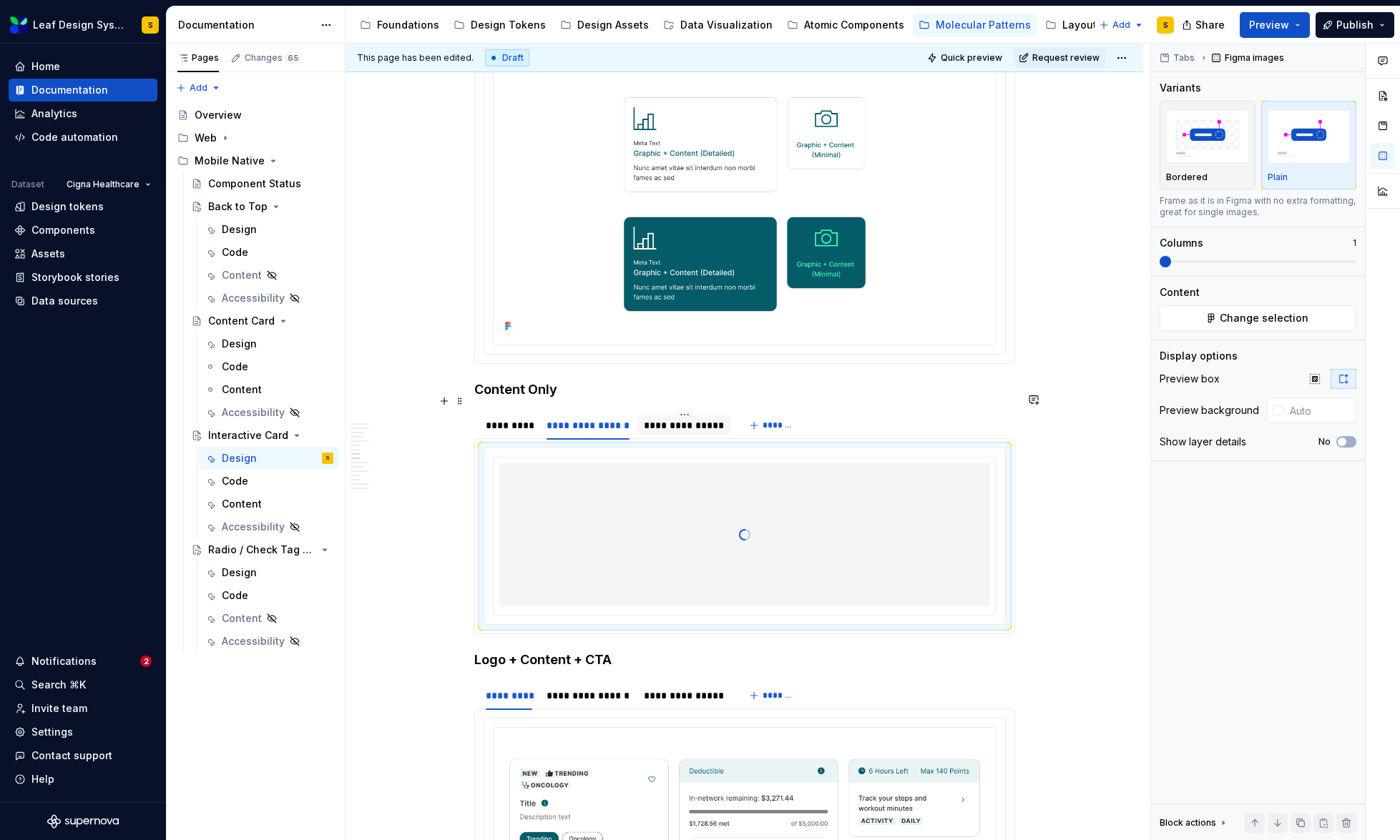
click at [681, 418] on div "**********" at bounding box center [684, 425] width 80 height 15
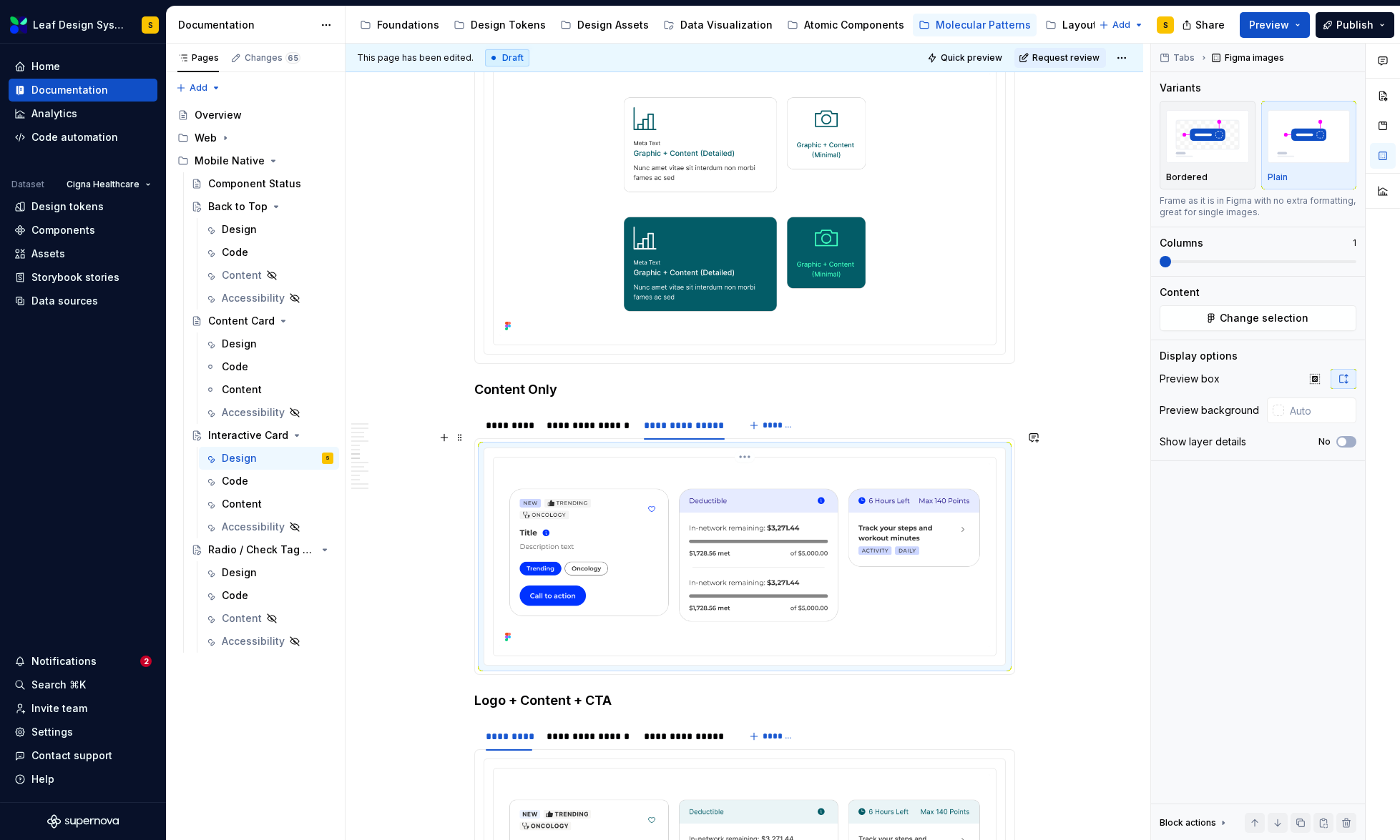
click at [744, 495] on img at bounding box center [745, 555] width 491 height 184
click at [1305, 317] on button "Change selection" at bounding box center [1258, 317] width 197 height 26
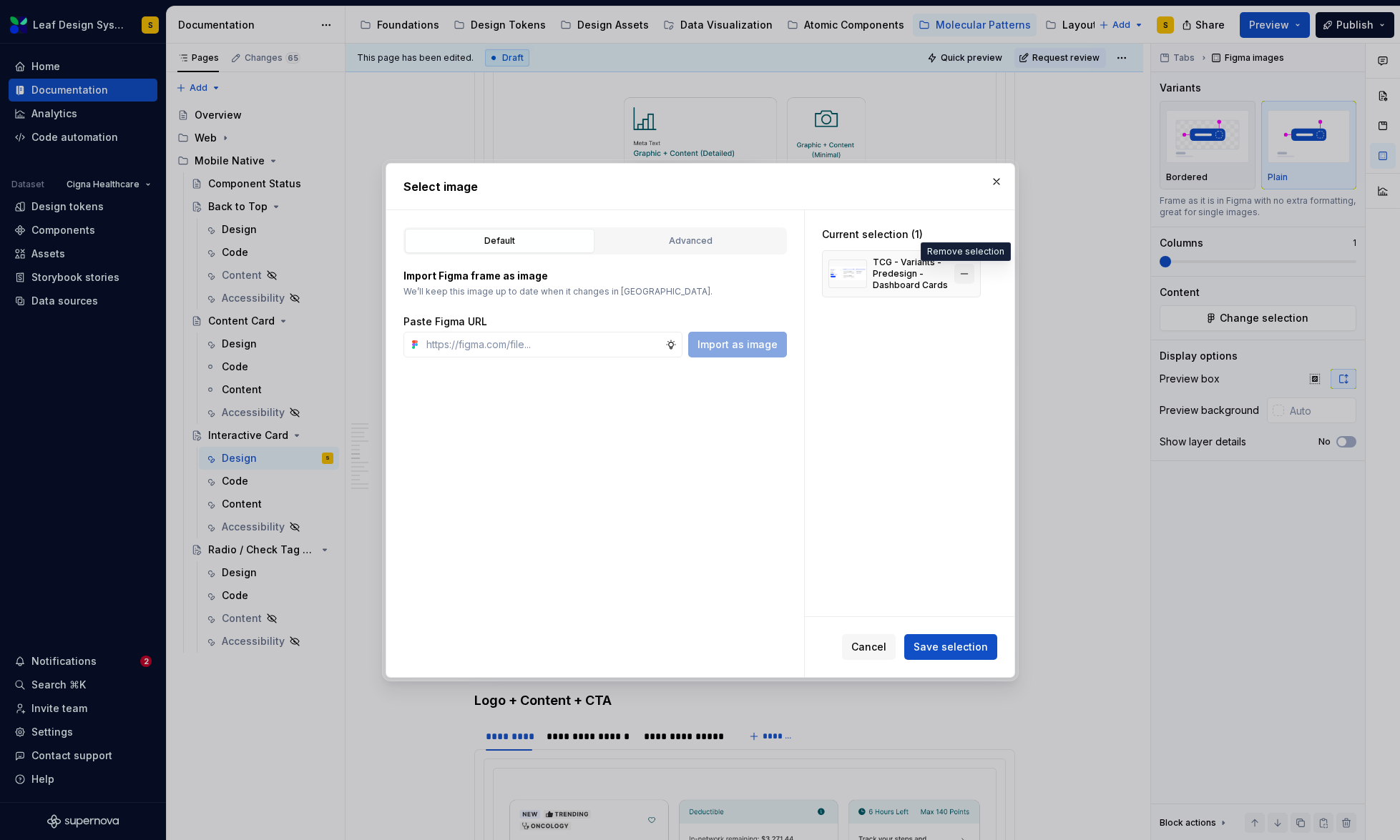
click at [969, 270] on button "button" at bounding box center [964, 274] width 20 height 20
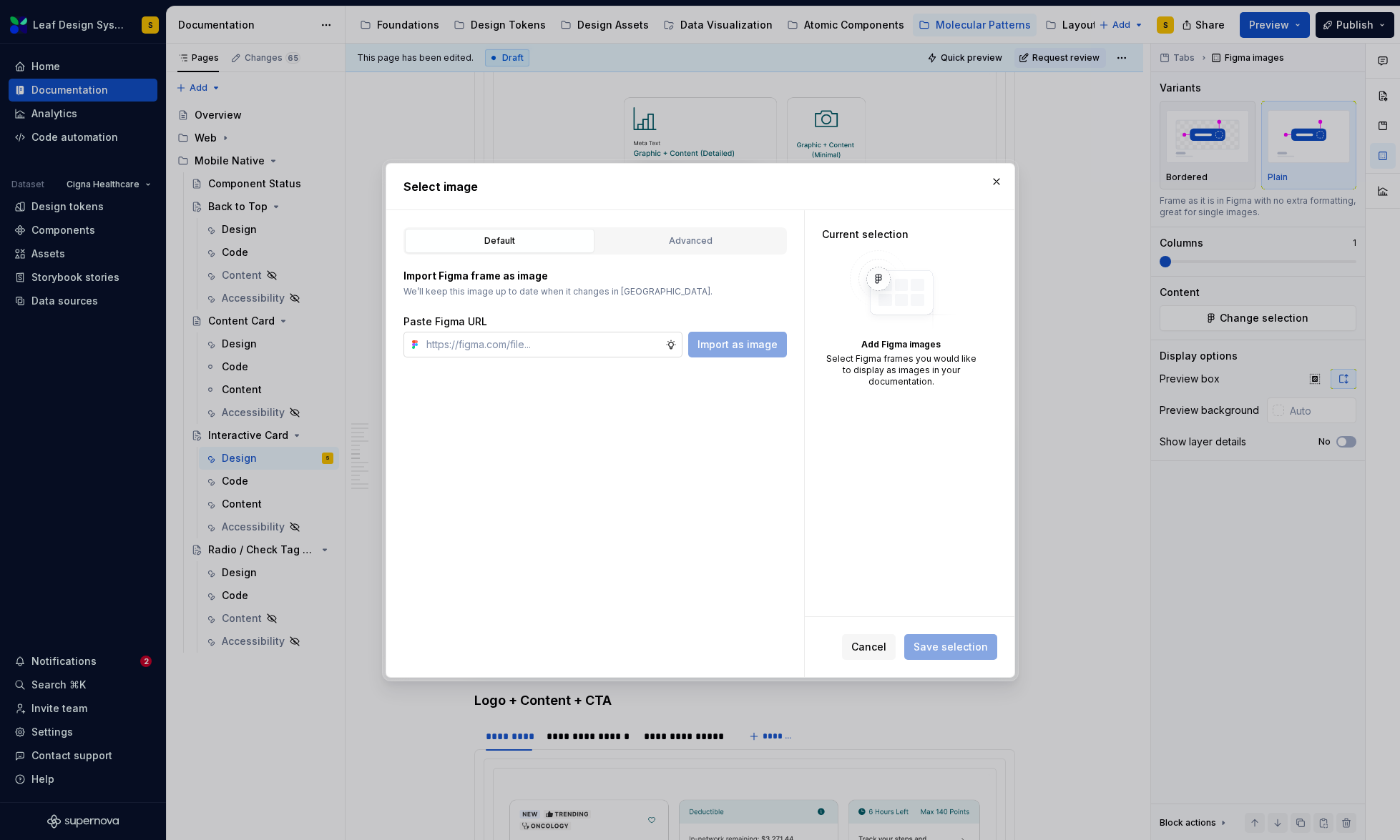
type textarea "*"
click at [620, 340] on input "text" at bounding box center [542, 345] width 245 height 26
paste input "[URL][DOMAIN_NAME]"
type input "[URL][DOMAIN_NAME]"
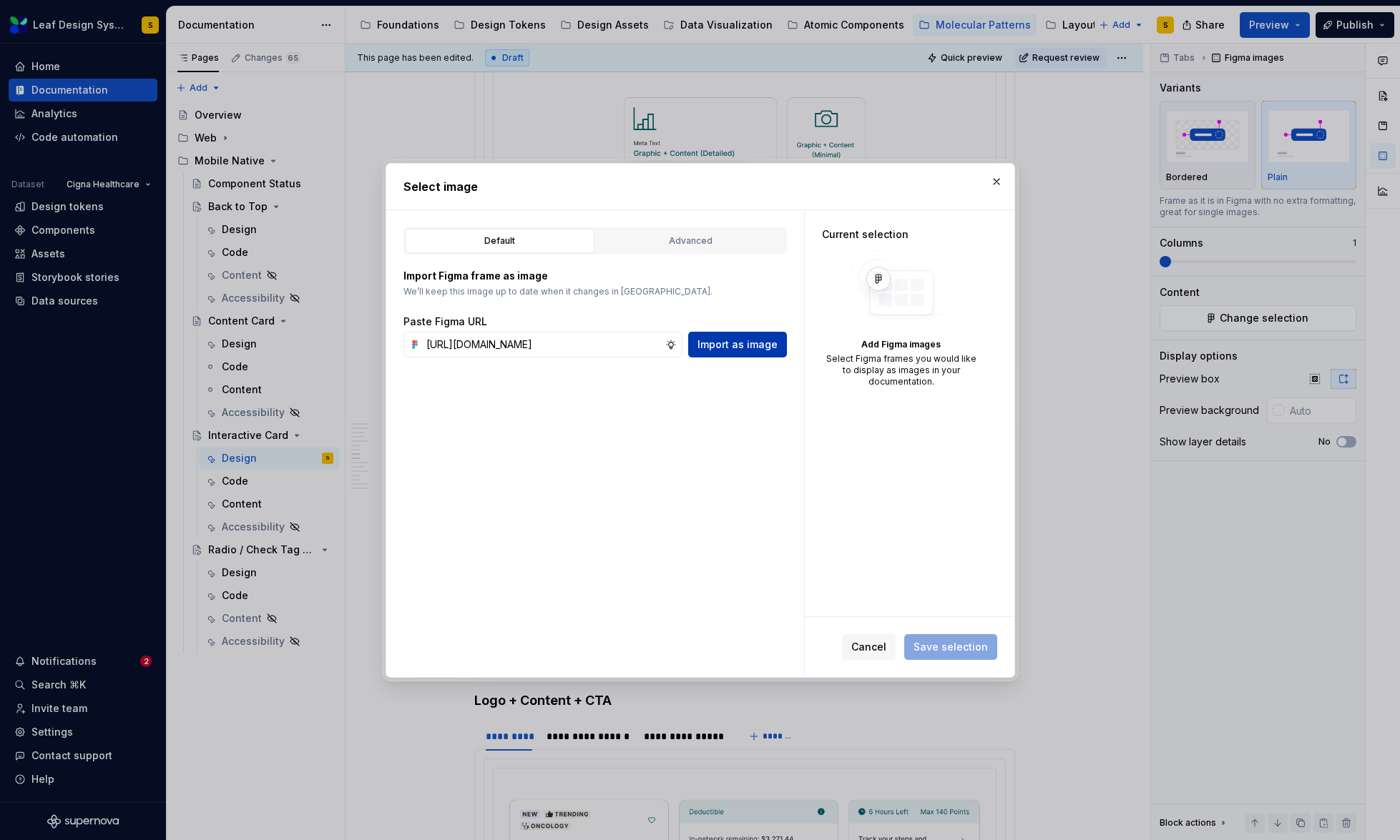
scroll to position [0, 0]
click at [736, 344] on span "Import as image" at bounding box center [737, 345] width 80 height 15
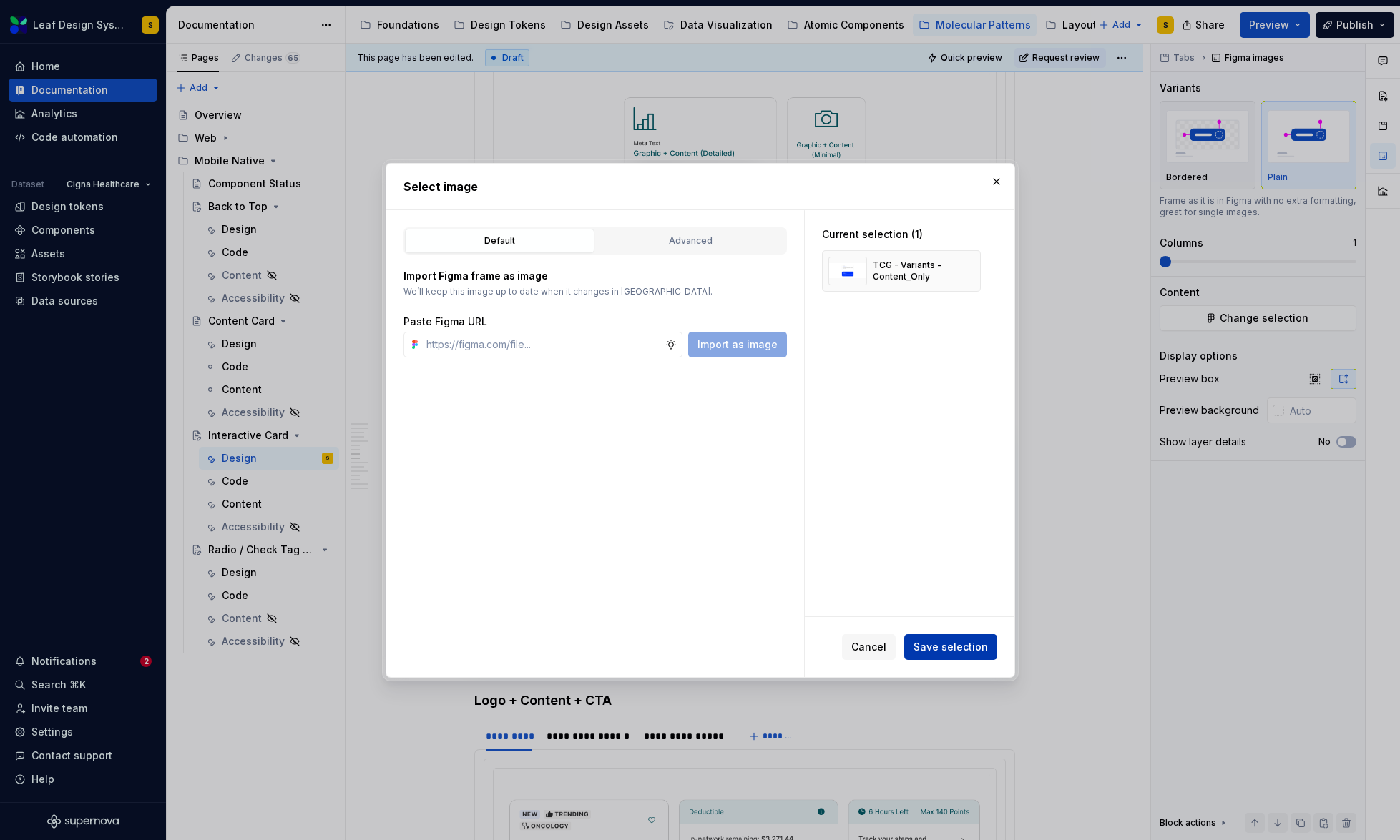
click at [974, 639] on button "Save selection" at bounding box center [951, 646] width 93 height 26
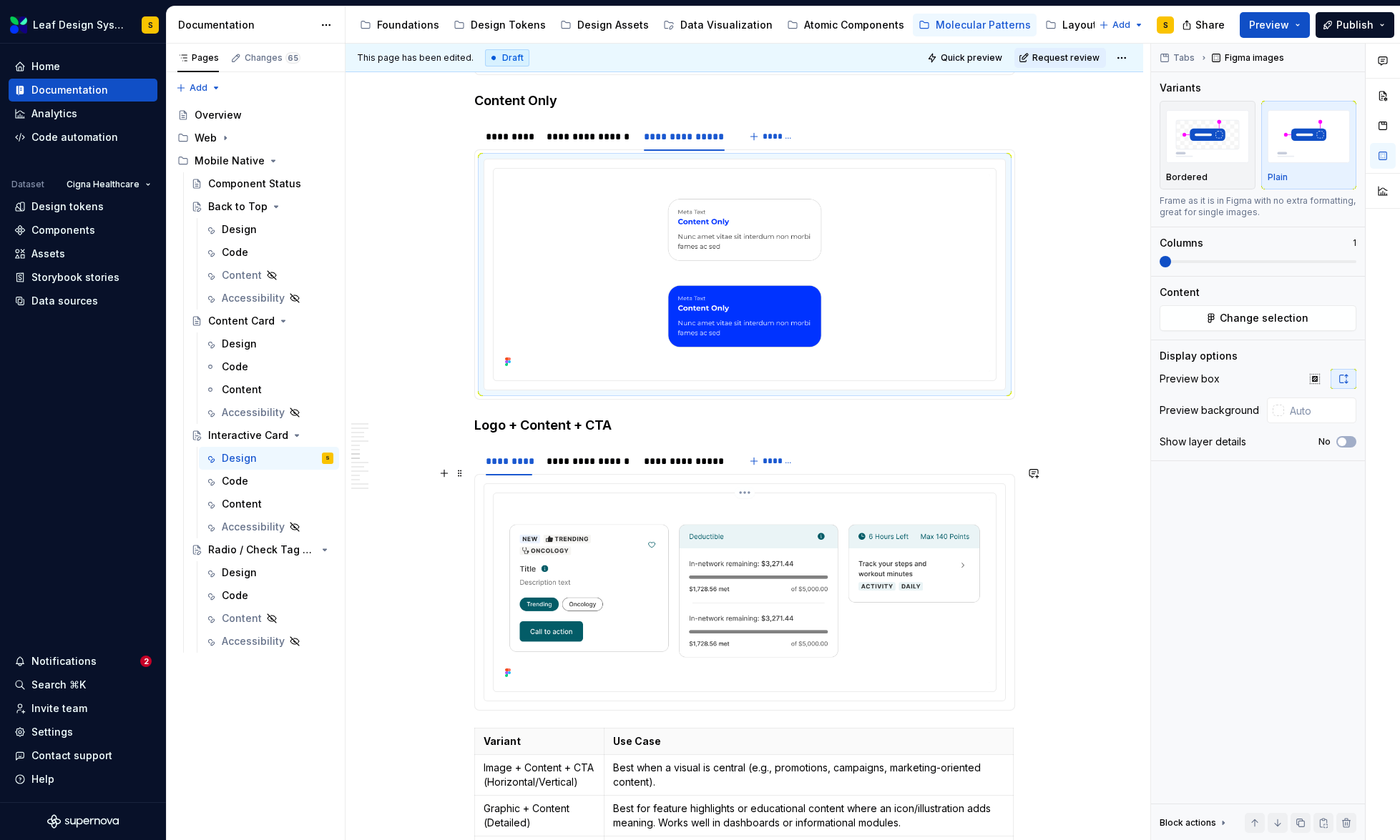
scroll to position [4054, 0]
click at [883, 557] on img at bounding box center [745, 589] width 491 height 184
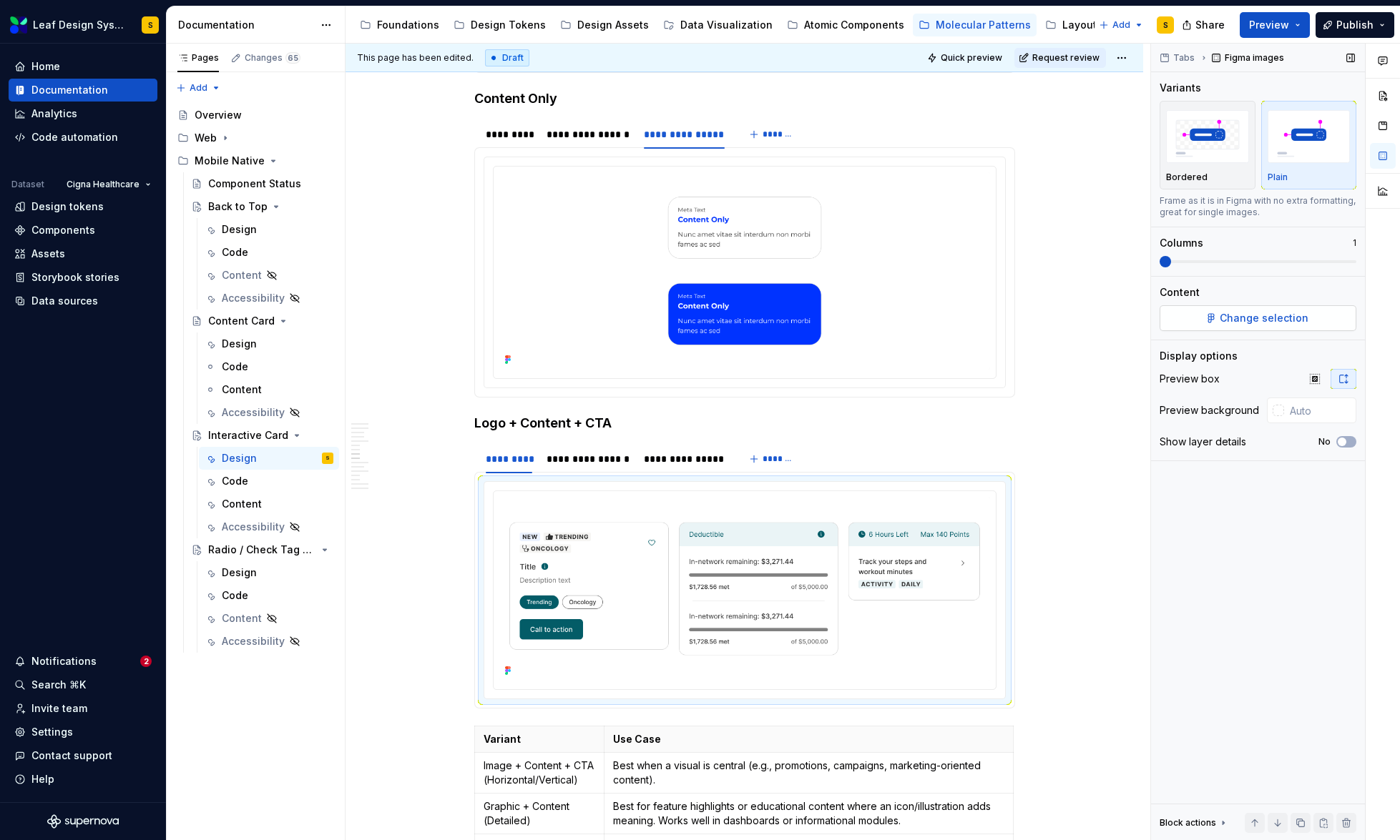
click at [1274, 322] on span "Change selection" at bounding box center [1264, 317] width 89 height 15
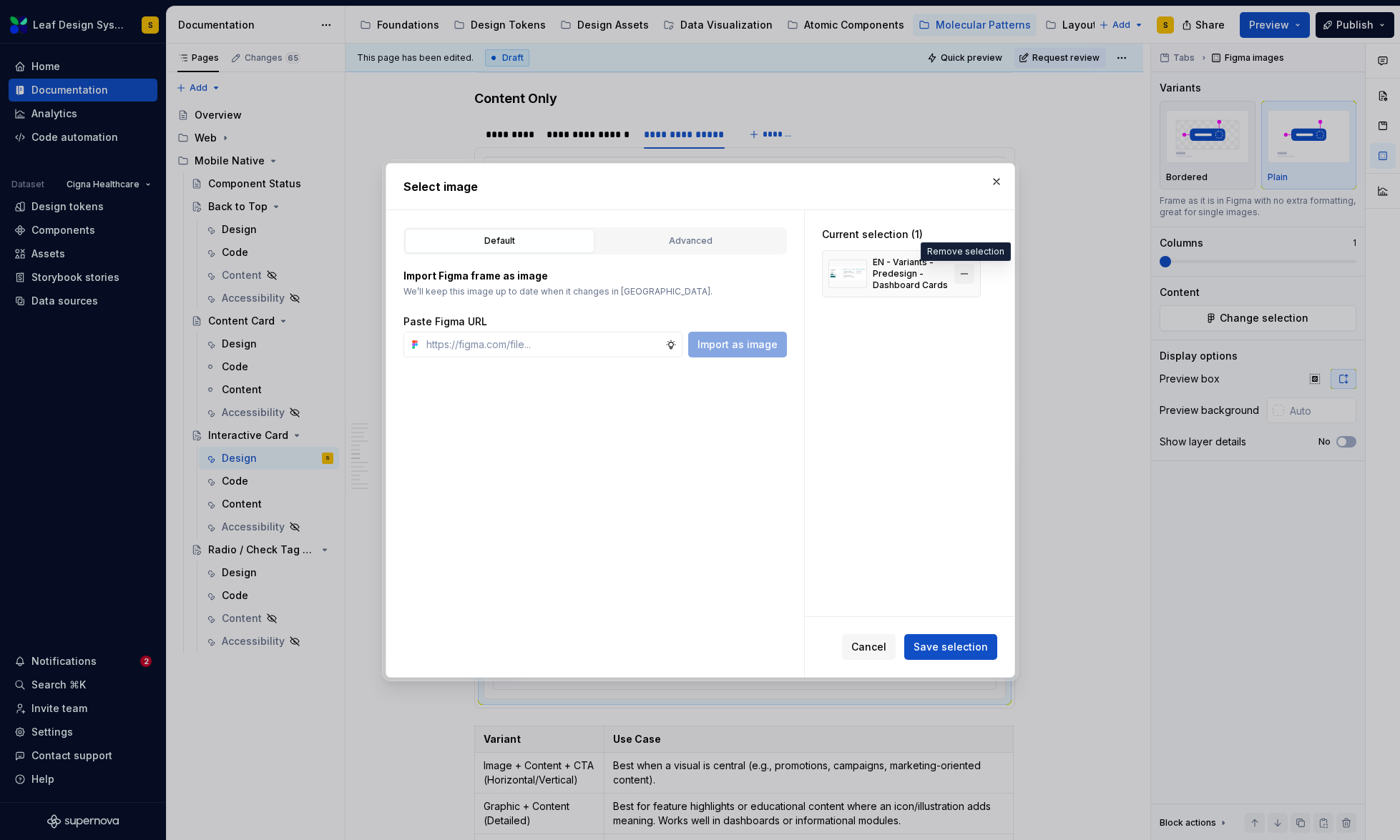
click at [969, 275] on button "button" at bounding box center [964, 274] width 20 height 20
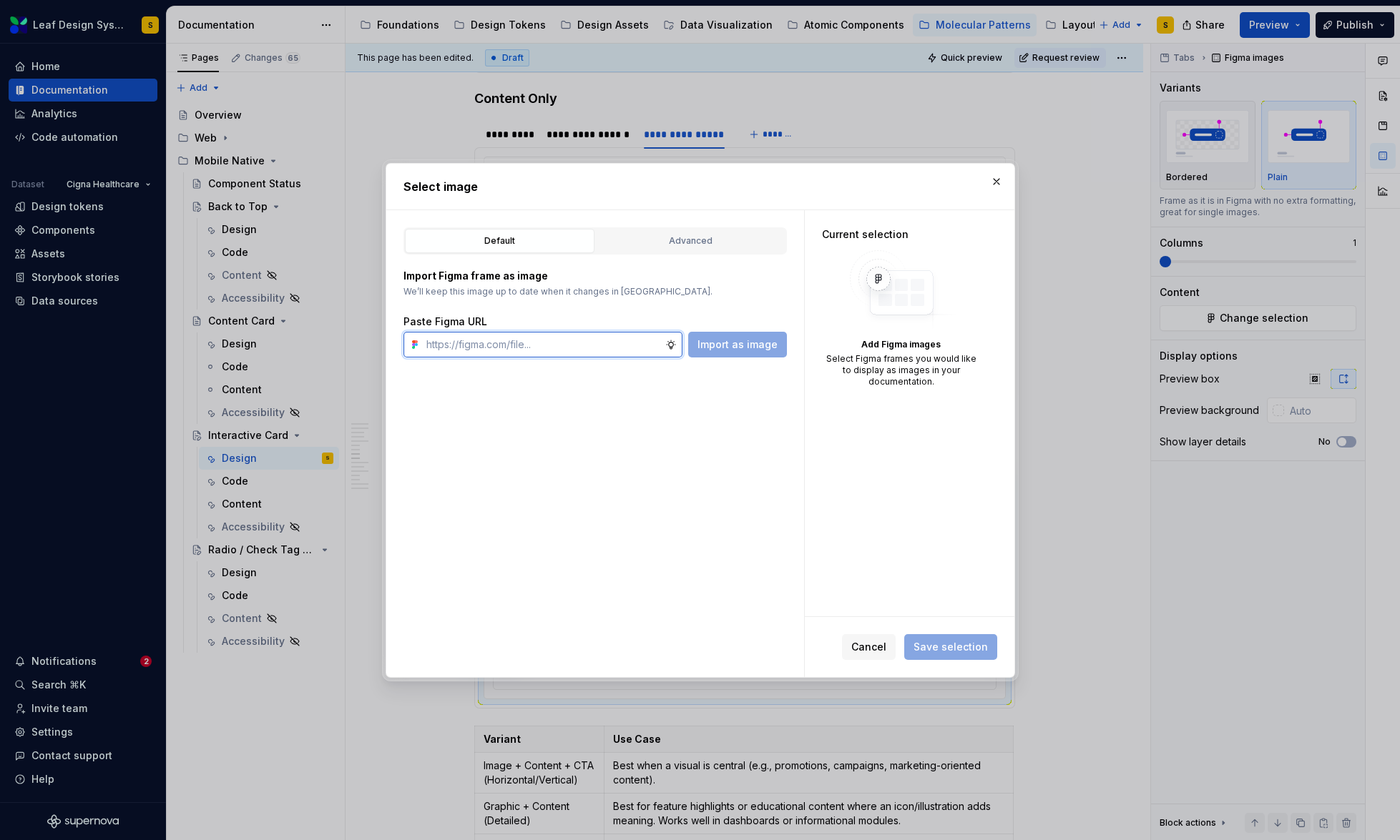
click at [571, 354] on input "text" at bounding box center [542, 345] width 245 height 26
paste input "[URL][DOMAIN_NAME]"
type input "[URL][DOMAIN_NAME]"
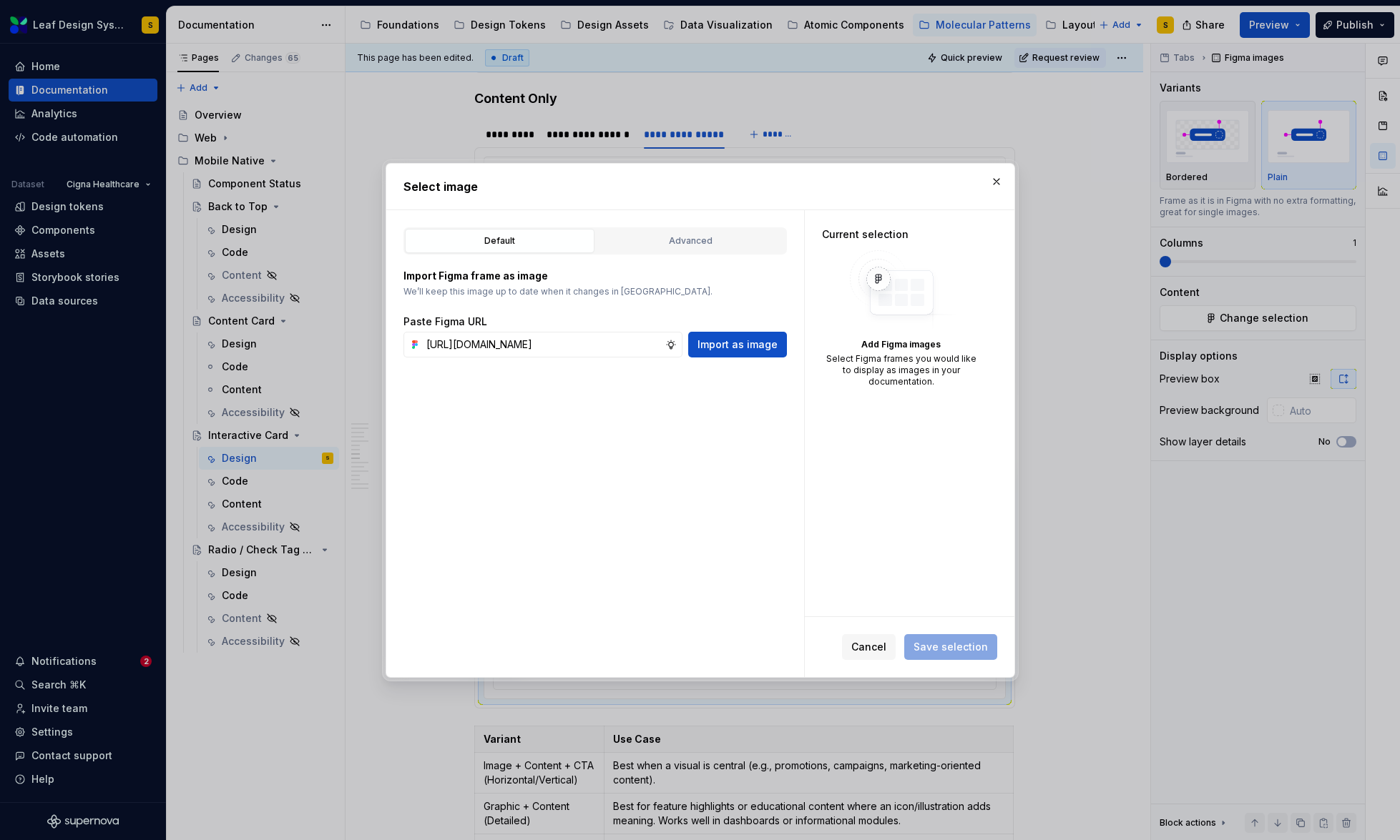
click at [737, 332] on div "Import as image" at bounding box center [738, 345] width 99 height 26
click at [746, 338] on span "Import as image" at bounding box center [737, 345] width 80 height 15
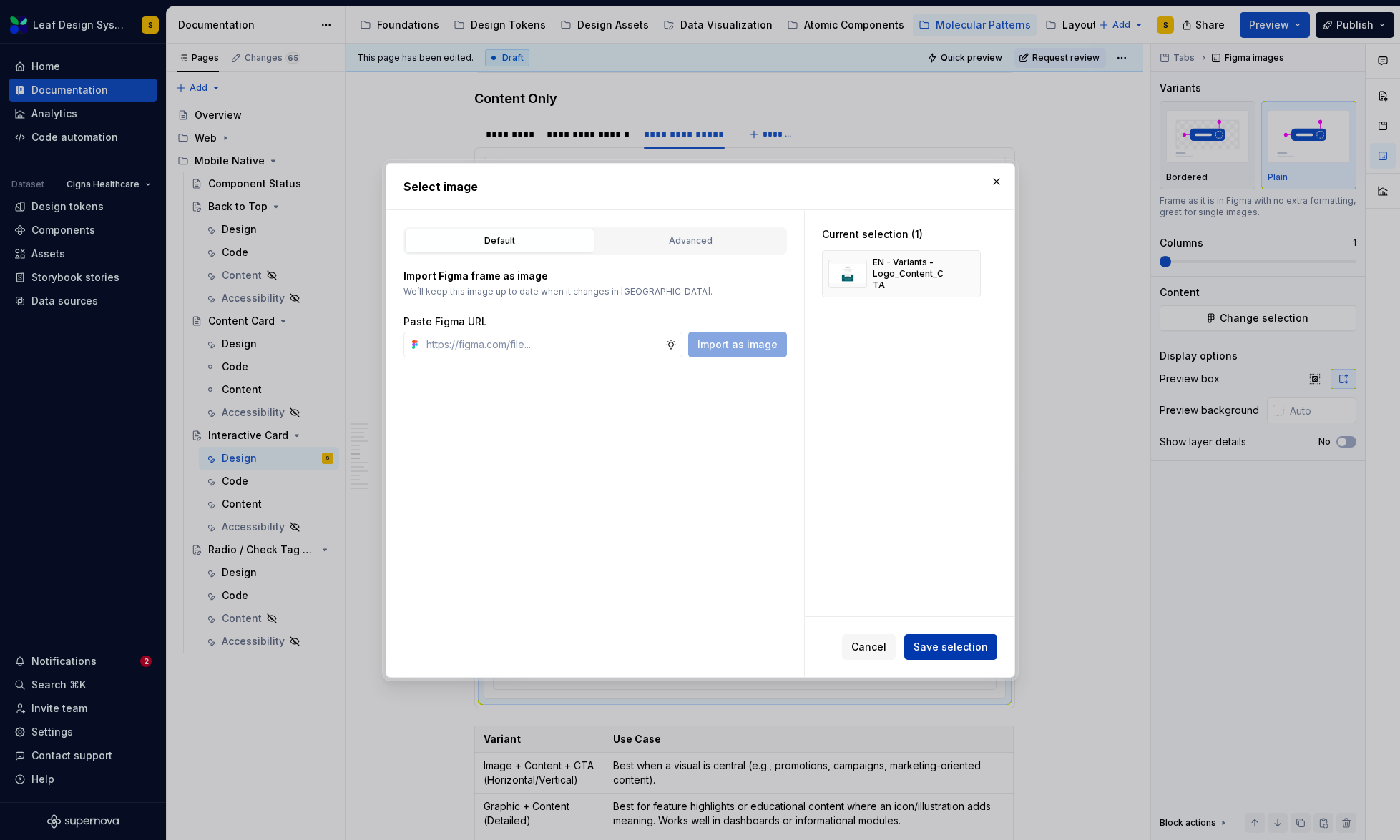
click at [949, 642] on span "Save selection" at bounding box center [951, 646] width 75 height 15
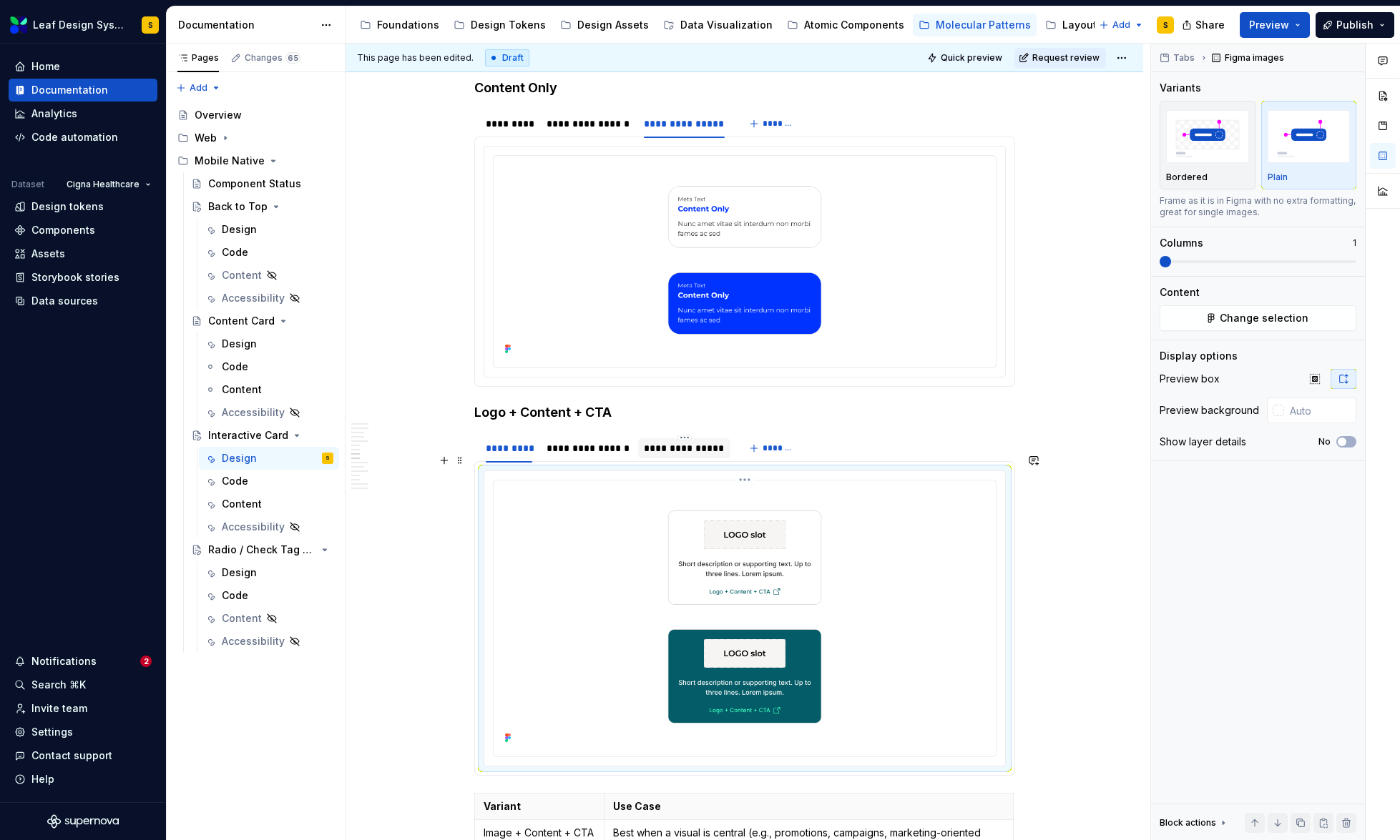
scroll to position [4067, 0]
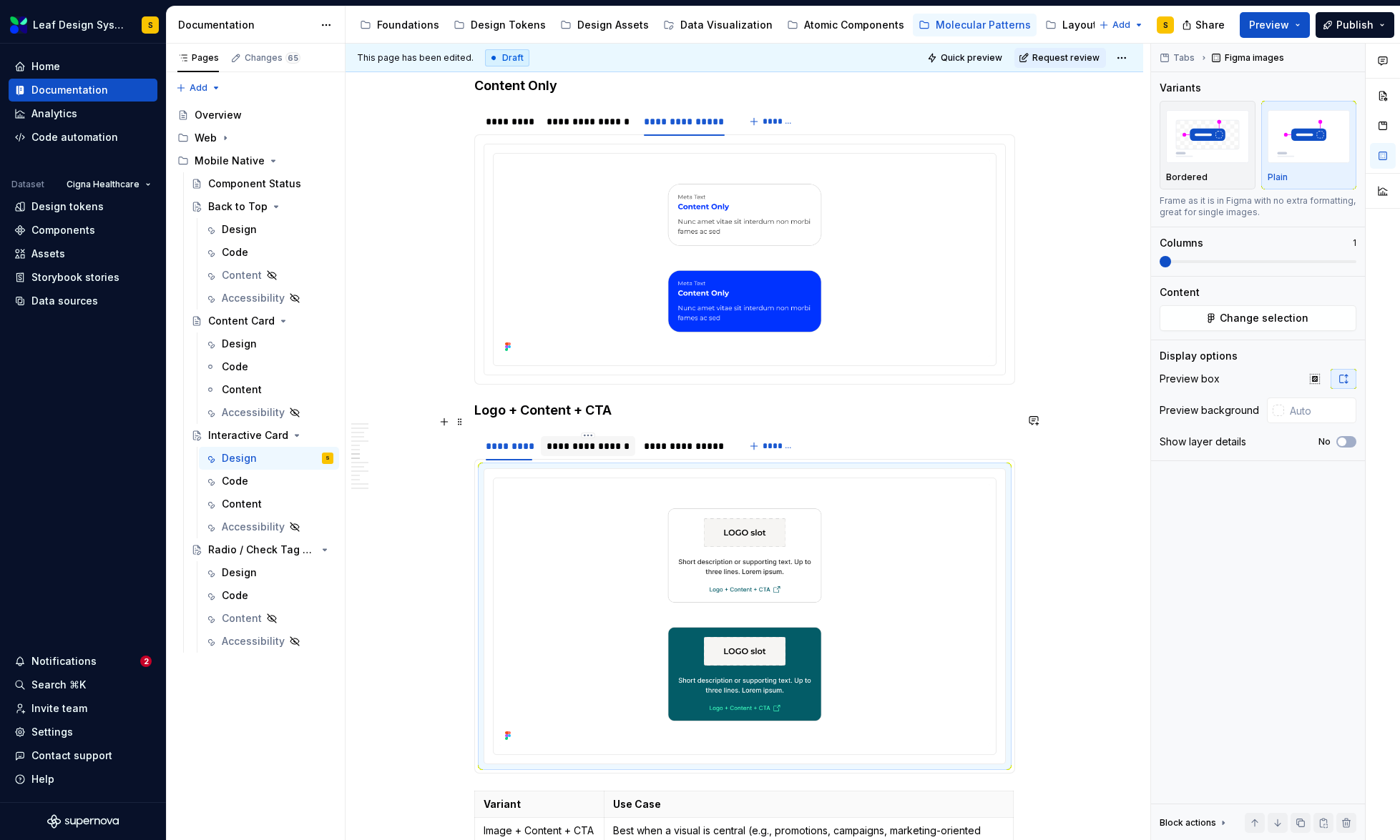
click at [615, 439] on div "**********" at bounding box center [588, 446] width 83 height 15
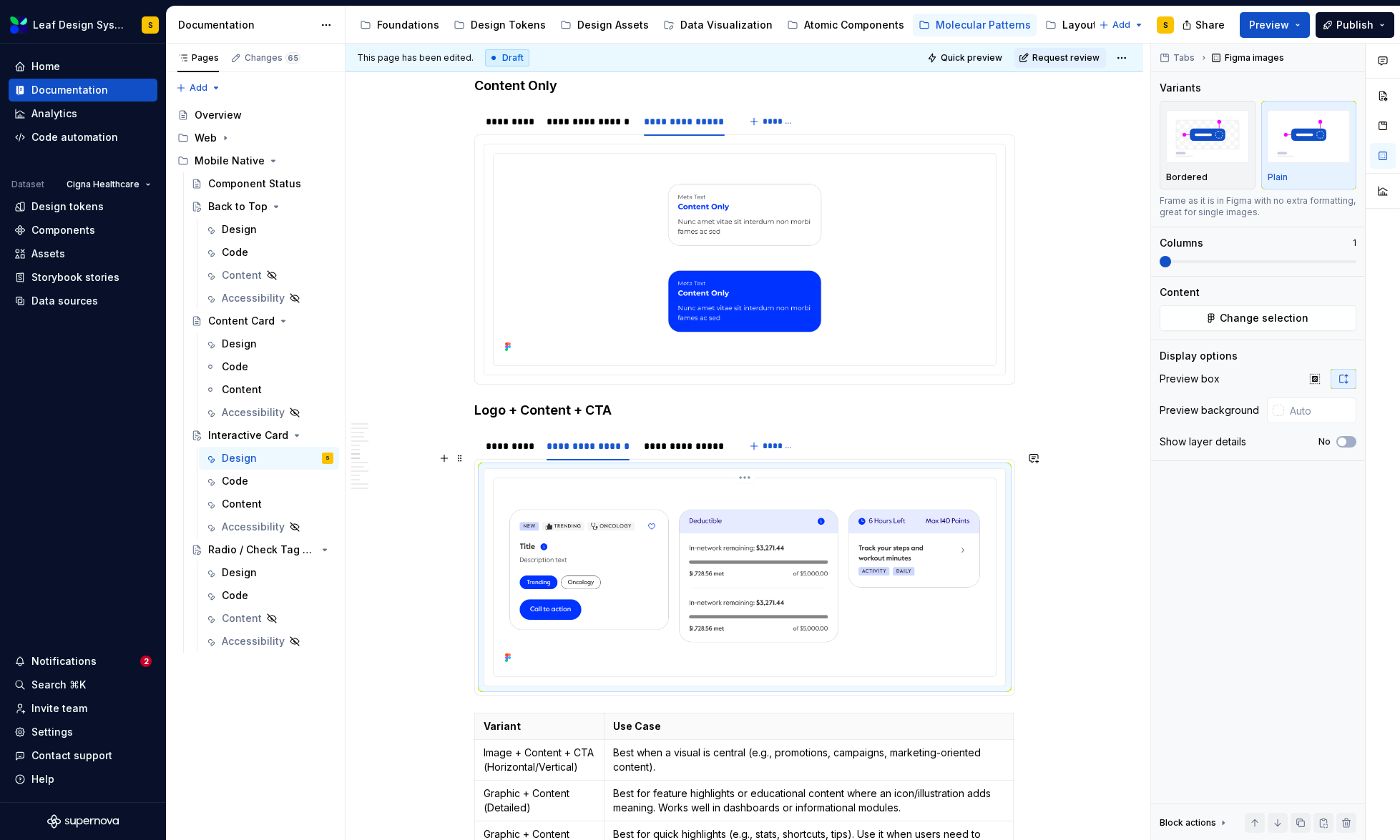
click at [738, 517] on img at bounding box center [745, 576] width 491 height 184
click at [1281, 313] on span "Change selection" at bounding box center [1264, 317] width 89 height 15
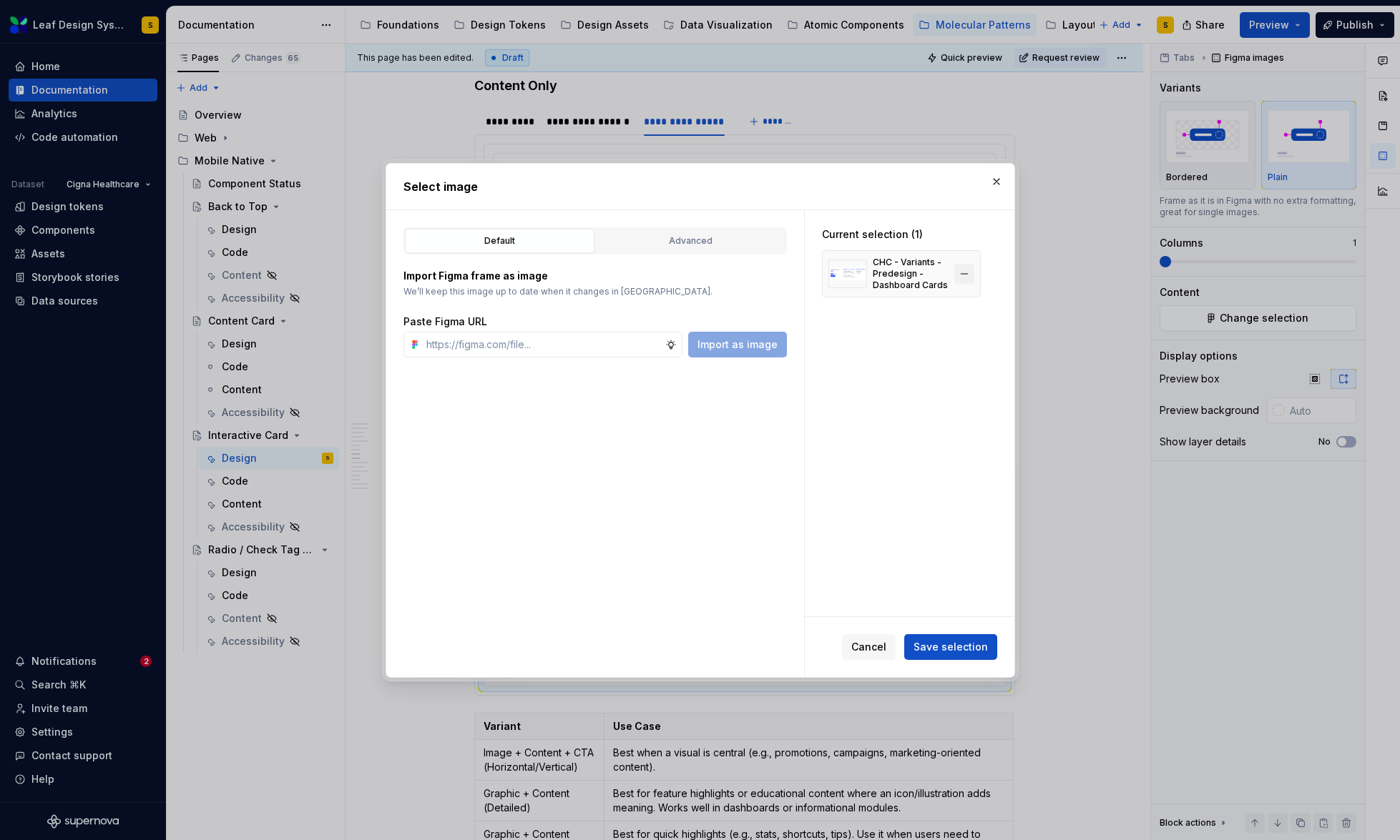
click at [967, 274] on button "button" at bounding box center [964, 274] width 20 height 20
type textarea "*"
click at [564, 350] on input "text" at bounding box center [542, 345] width 245 height 26
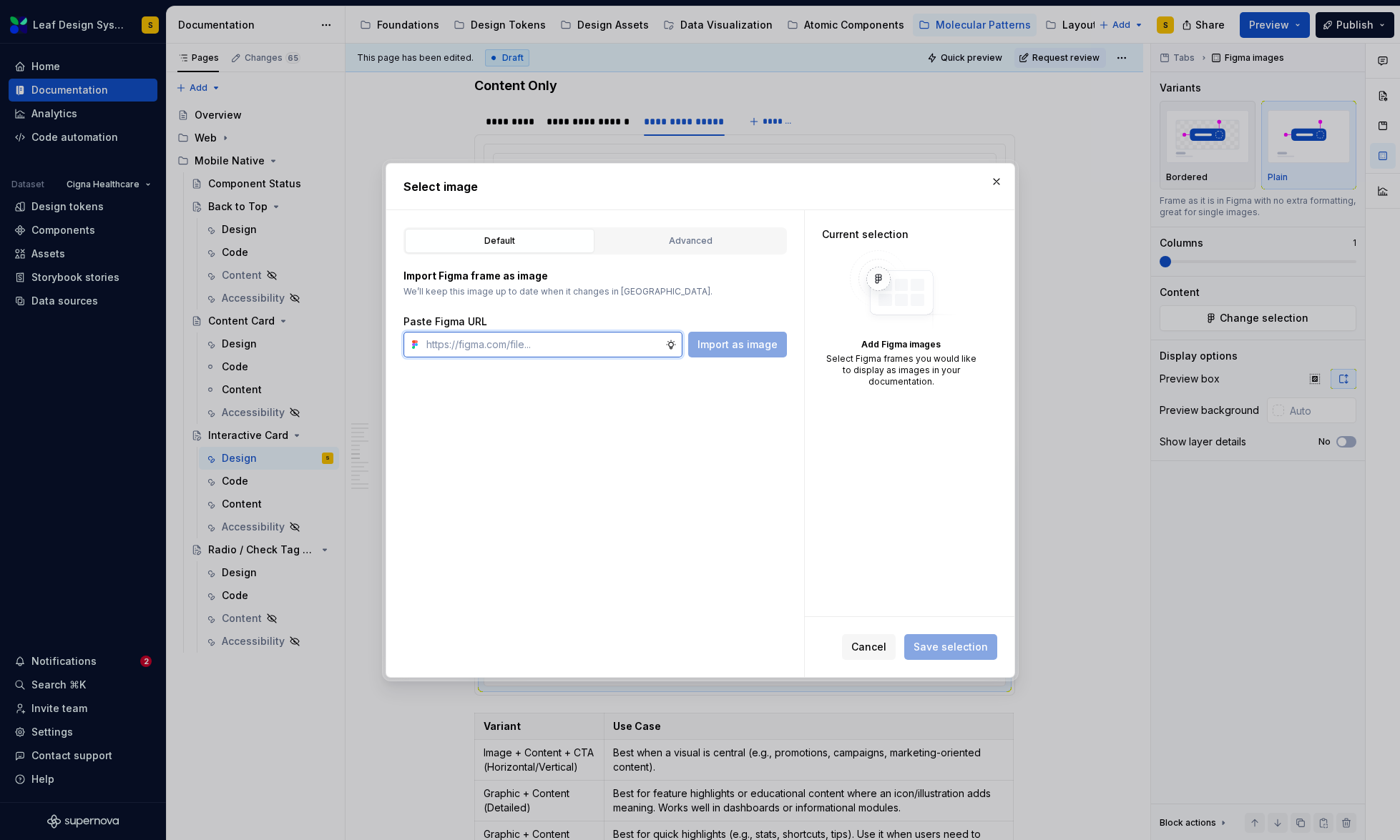
paste input "[URL][DOMAIN_NAME]"
type input "[URL][DOMAIN_NAME]"
click at [715, 346] on span "Import as image" at bounding box center [737, 345] width 80 height 15
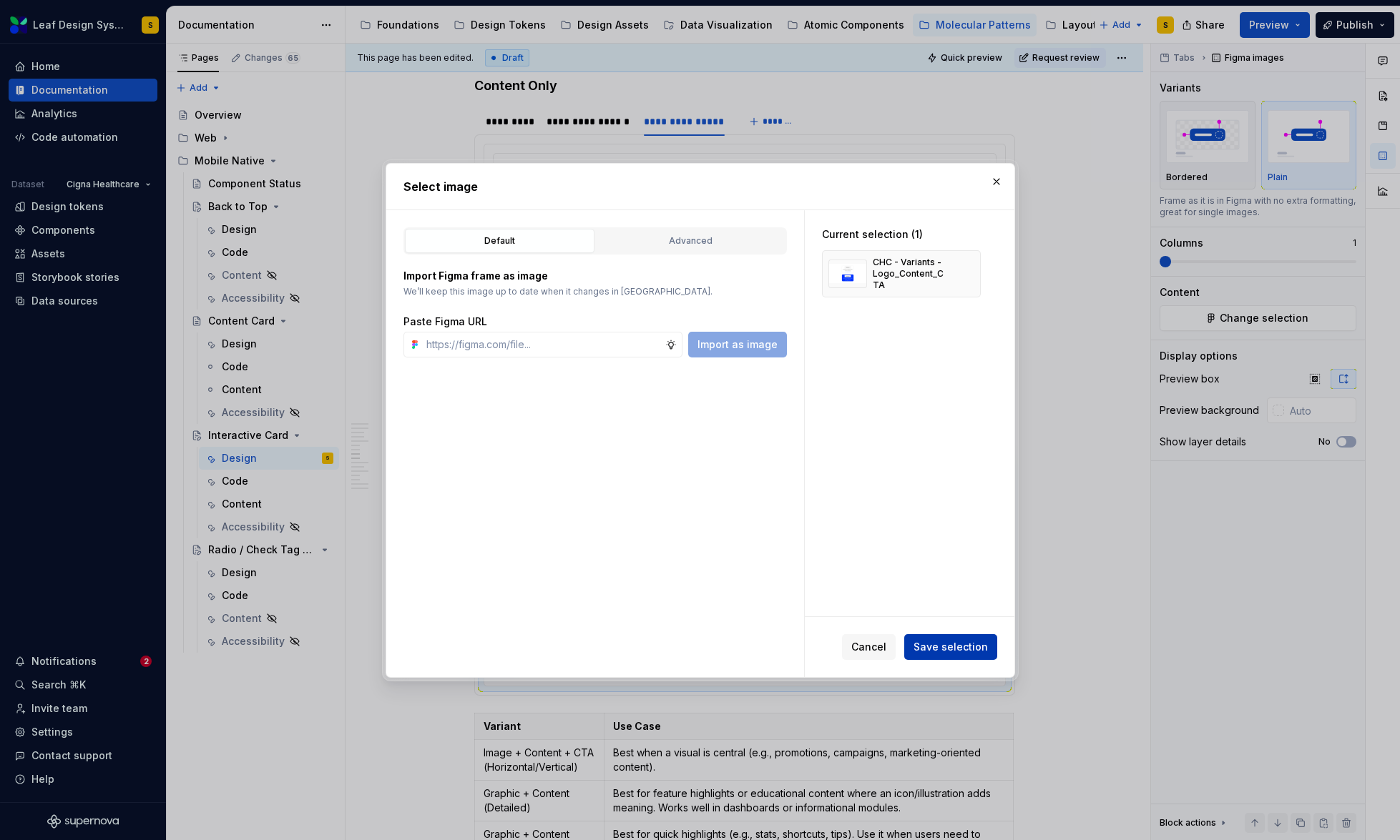
click at [959, 649] on span "Save selection" at bounding box center [951, 646] width 75 height 15
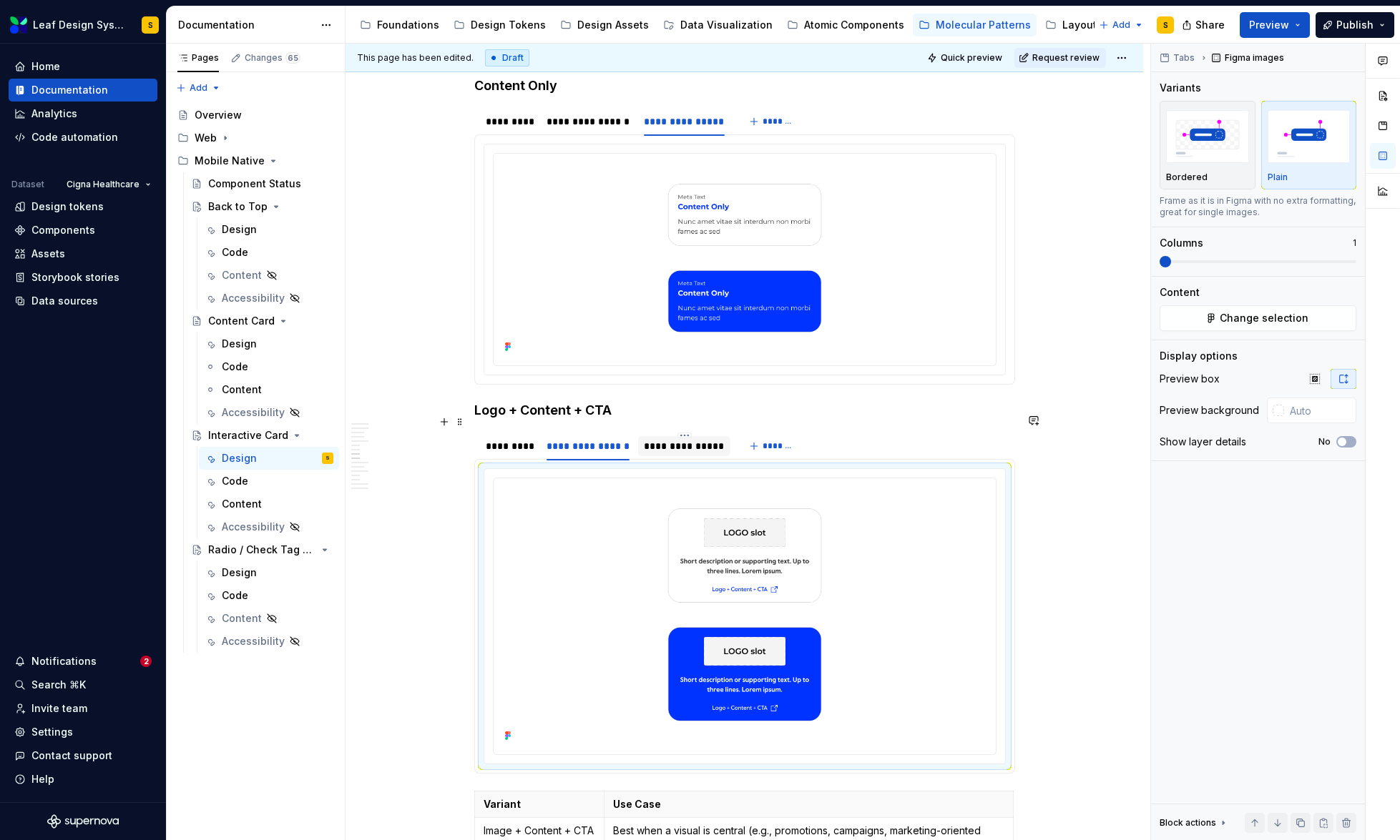
click at [679, 439] on div "**********" at bounding box center [684, 446] width 80 height 15
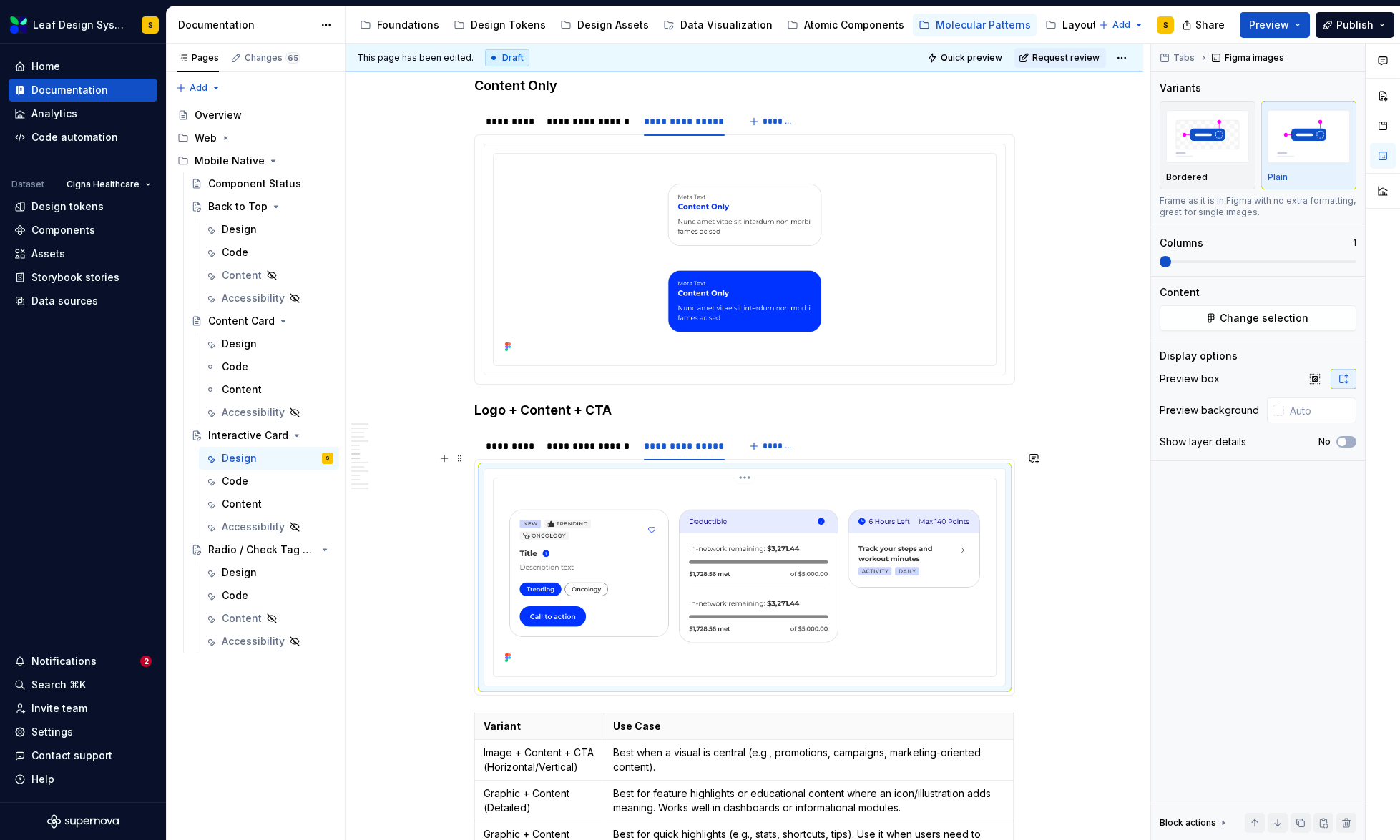
click at [761, 555] on img at bounding box center [745, 576] width 491 height 184
click at [1275, 320] on span "Change selection" at bounding box center [1264, 317] width 89 height 15
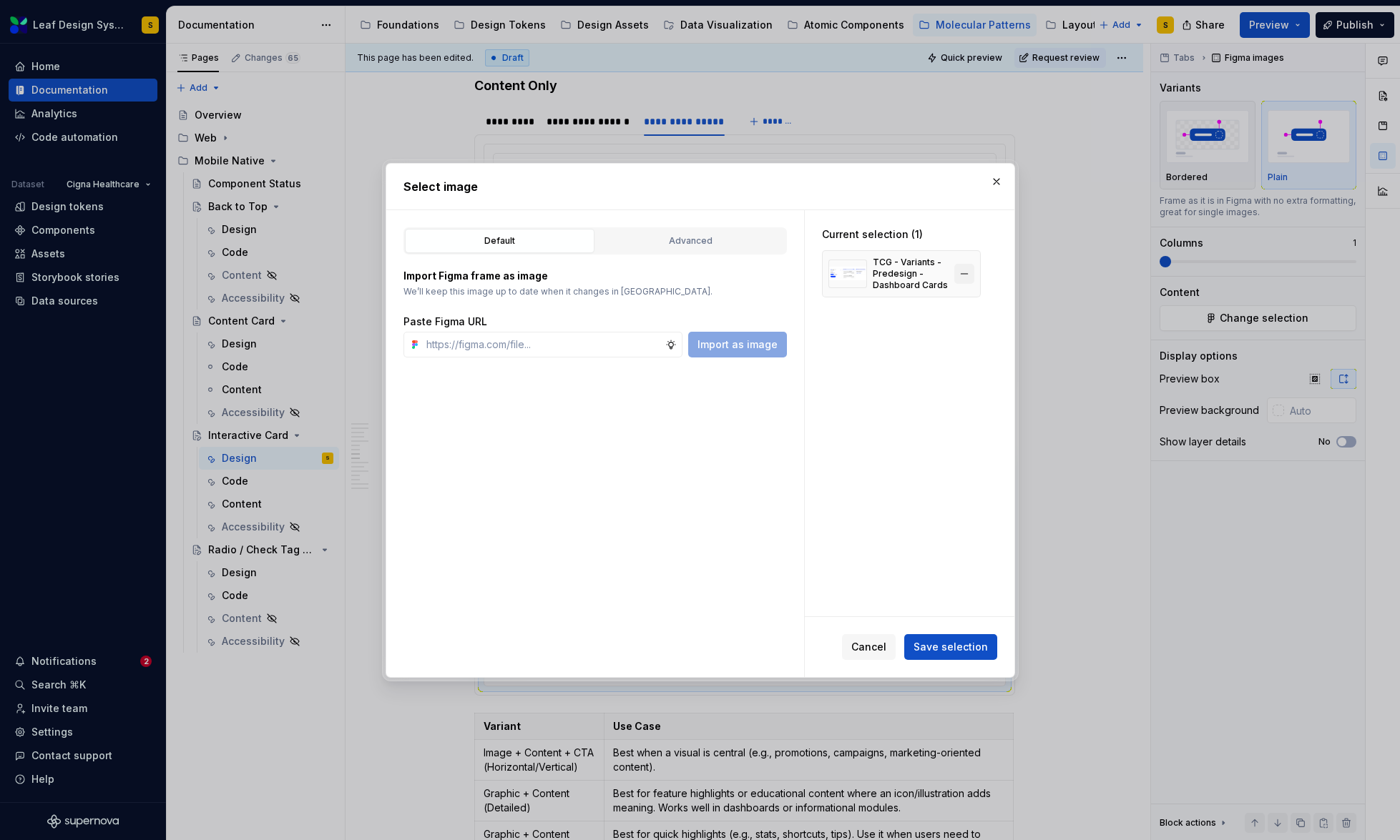
click at [965, 274] on button "button" at bounding box center [964, 274] width 20 height 20
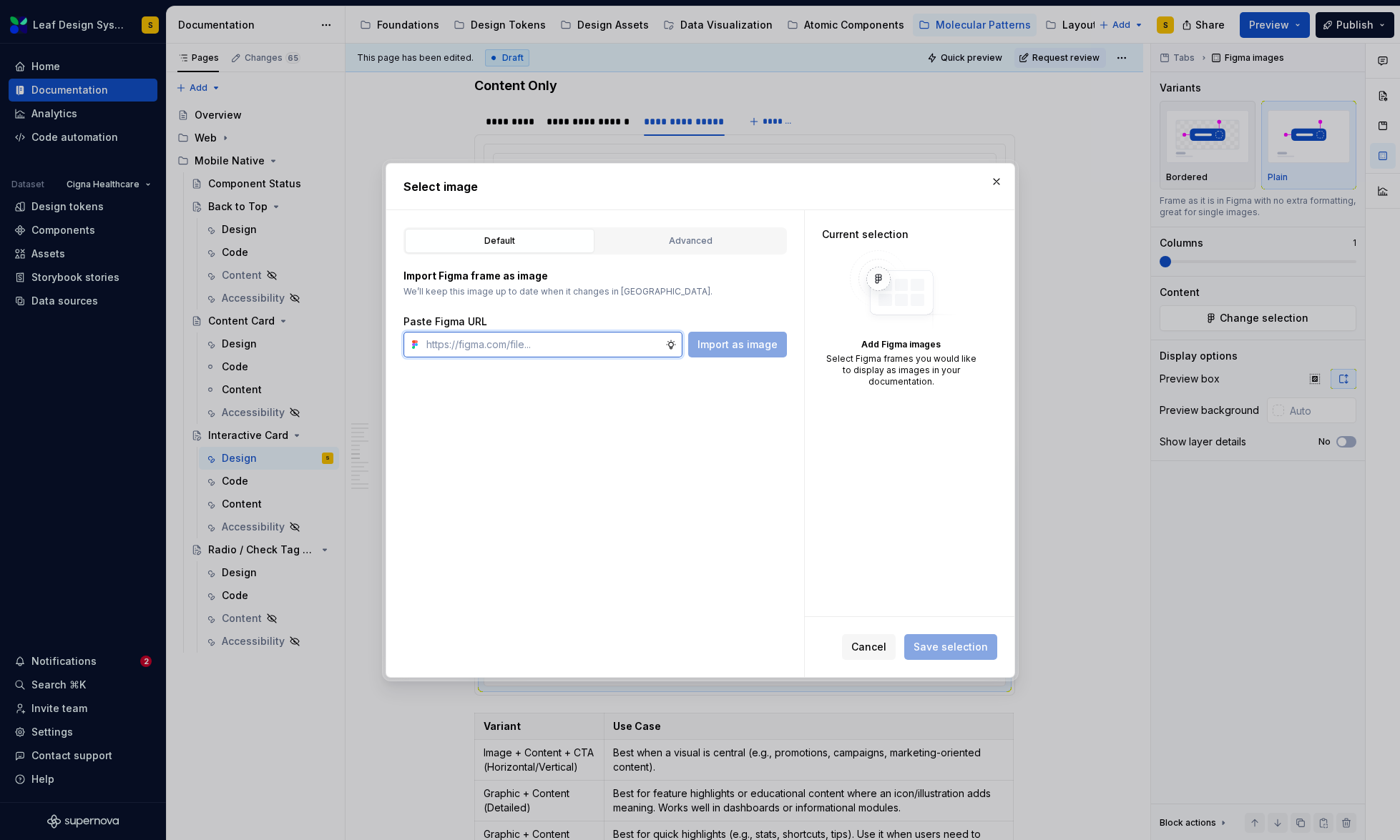
click at [520, 352] on input "text" at bounding box center [542, 345] width 245 height 26
paste input "[URL][DOMAIN_NAME]"
type input "[URL][DOMAIN_NAME]"
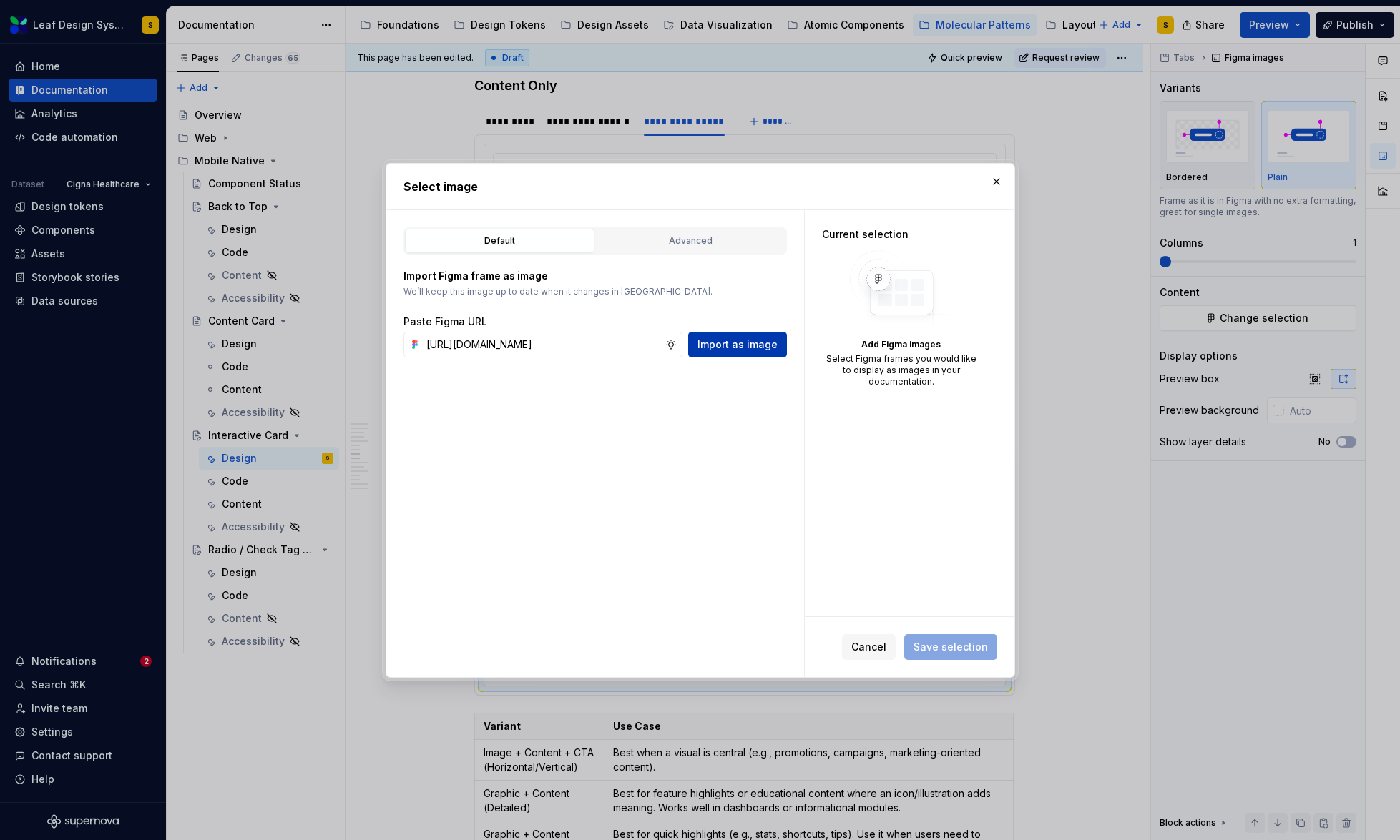
click at [768, 349] on span "Import as image" at bounding box center [737, 345] width 80 height 15
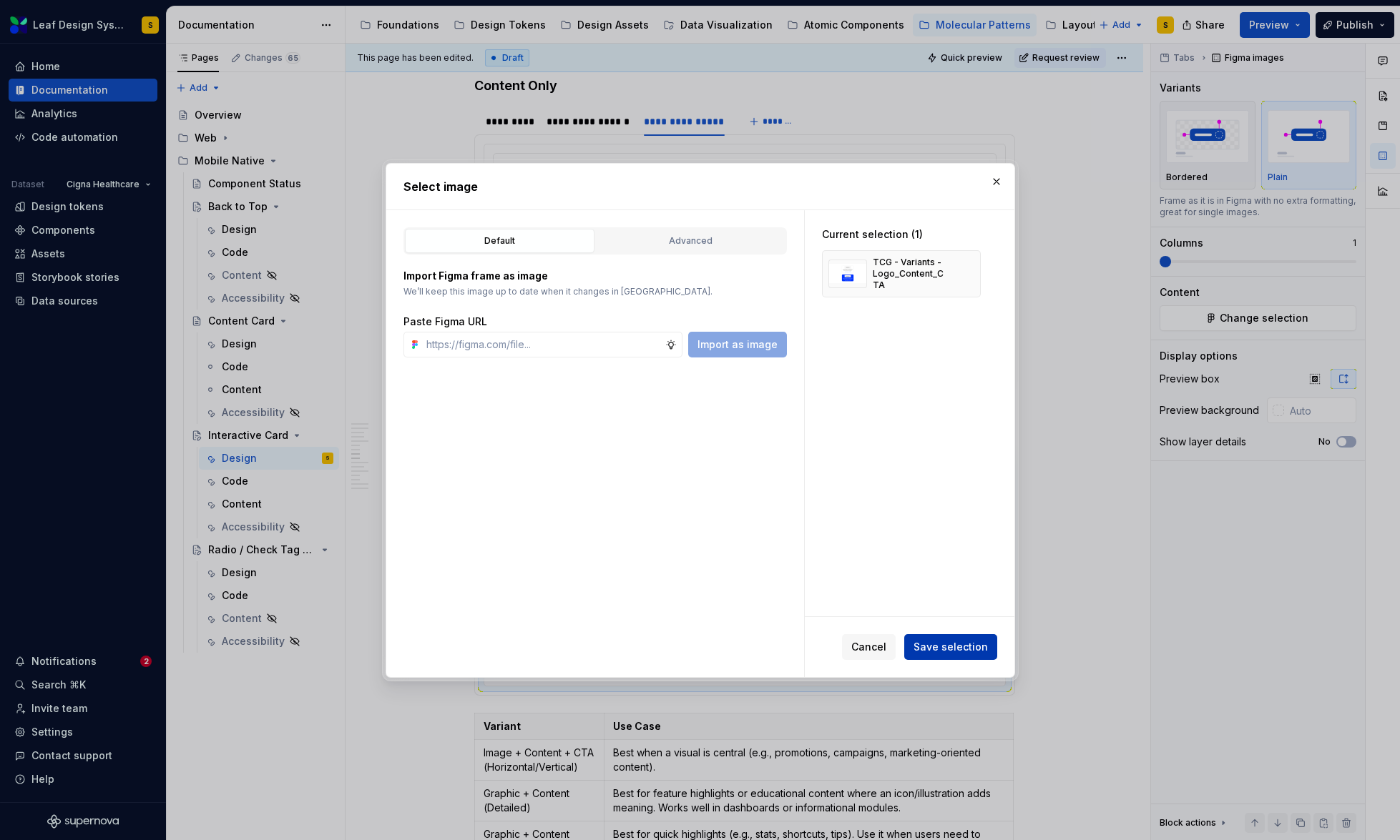
click at [966, 642] on span "Save selection" at bounding box center [951, 646] width 75 height 15
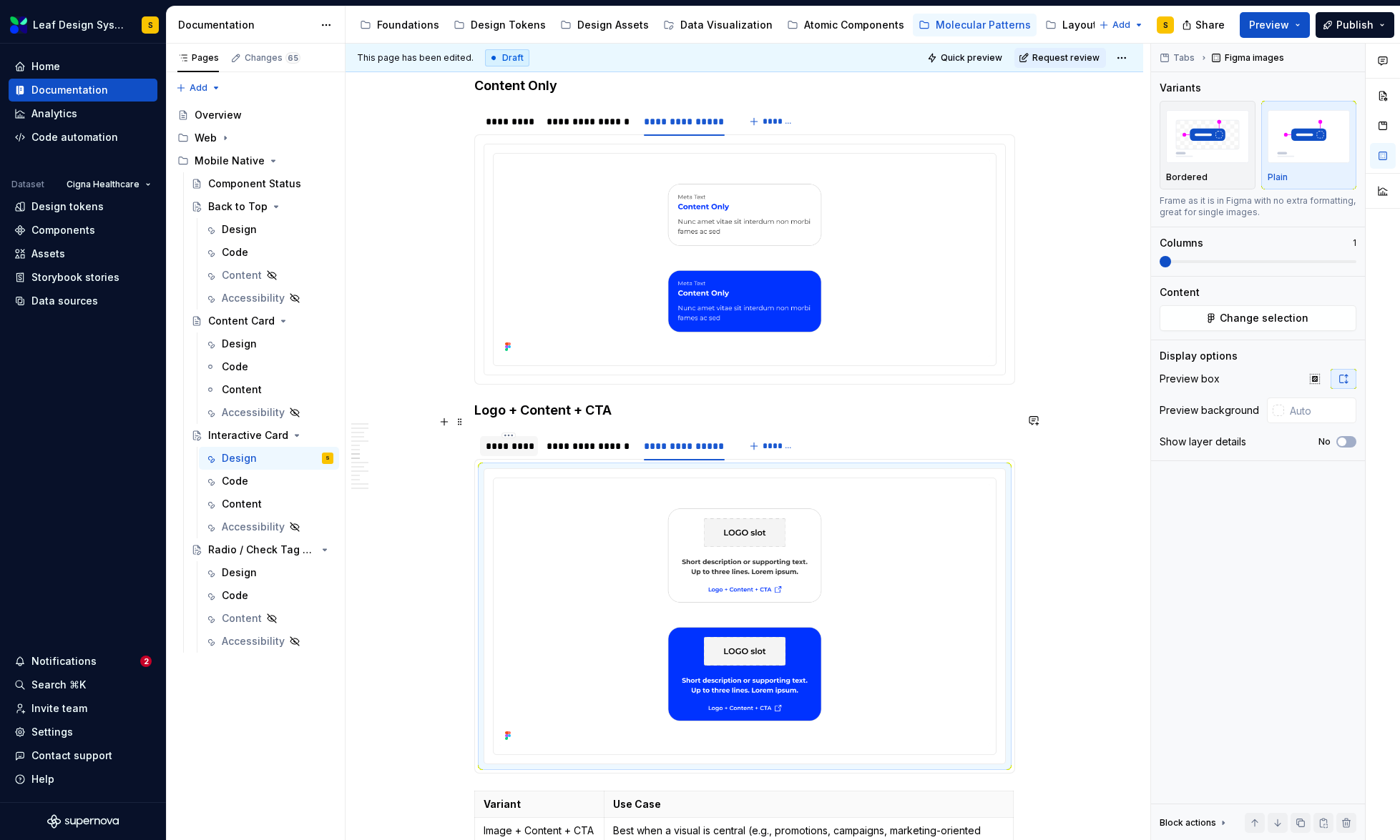
click at [502, 439] on div "*********" at bounding box center [509, 446] width 47 height 15
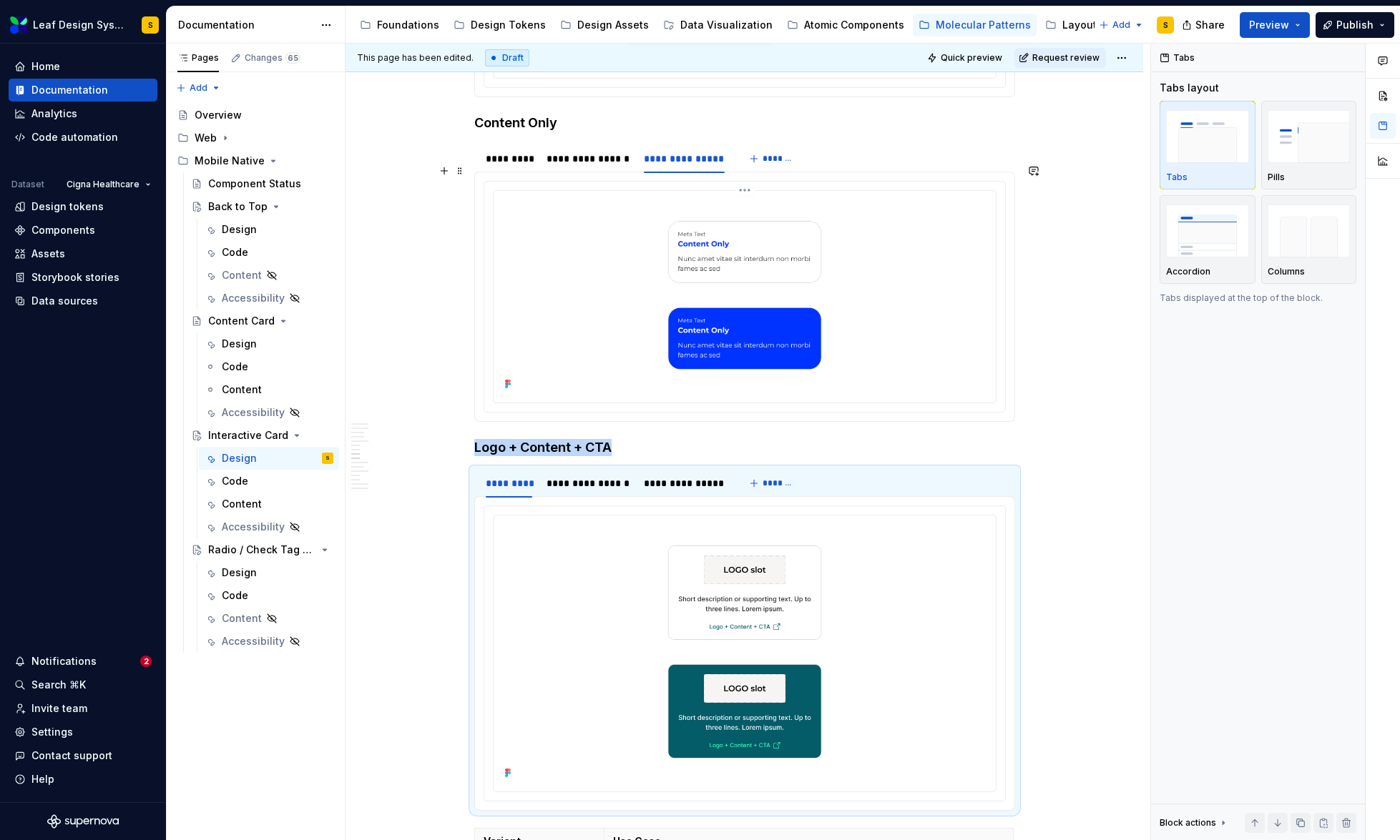
scroll to position [3787, 0]
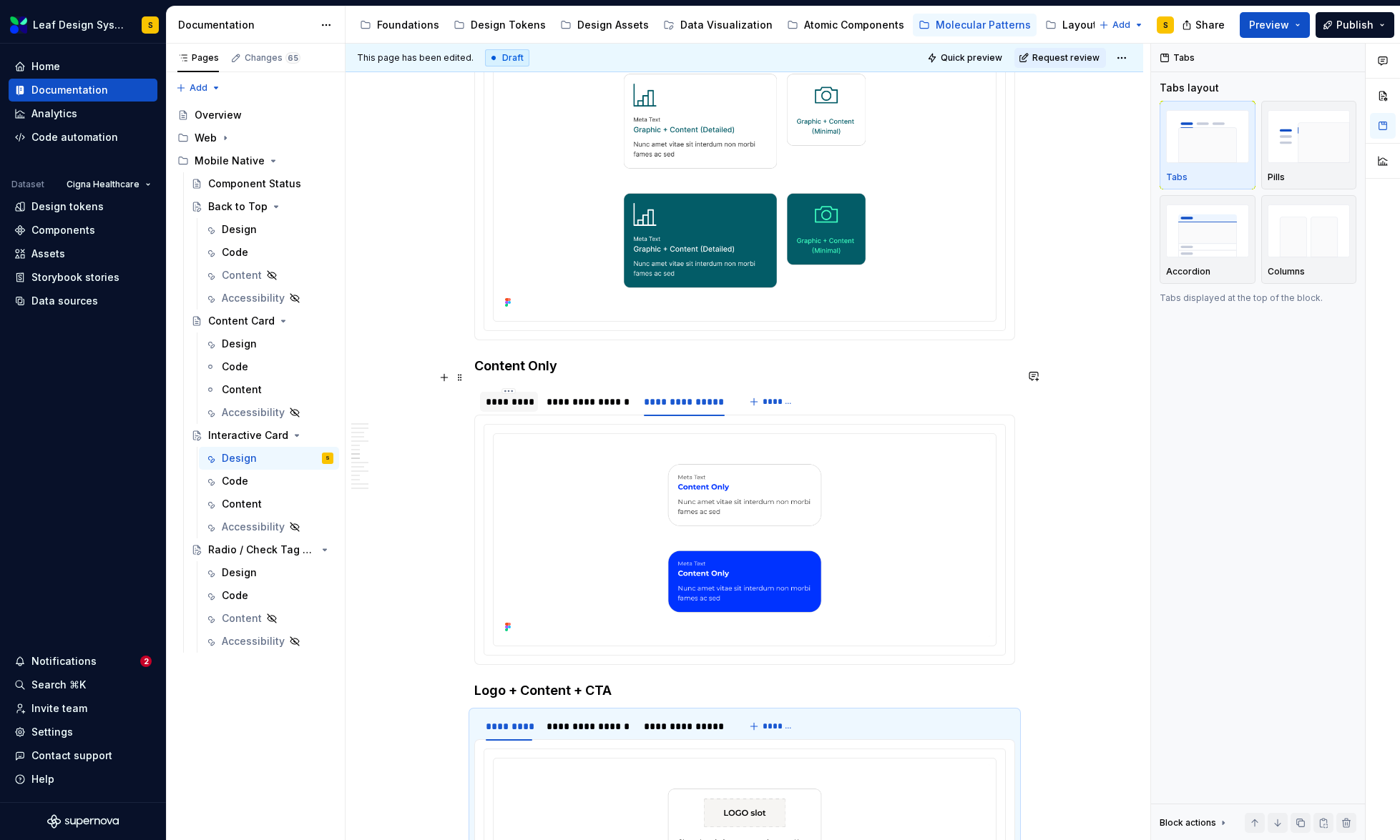
click at [502, 395] on div "*********" at bounding box center [509, 402] width 47 height 15
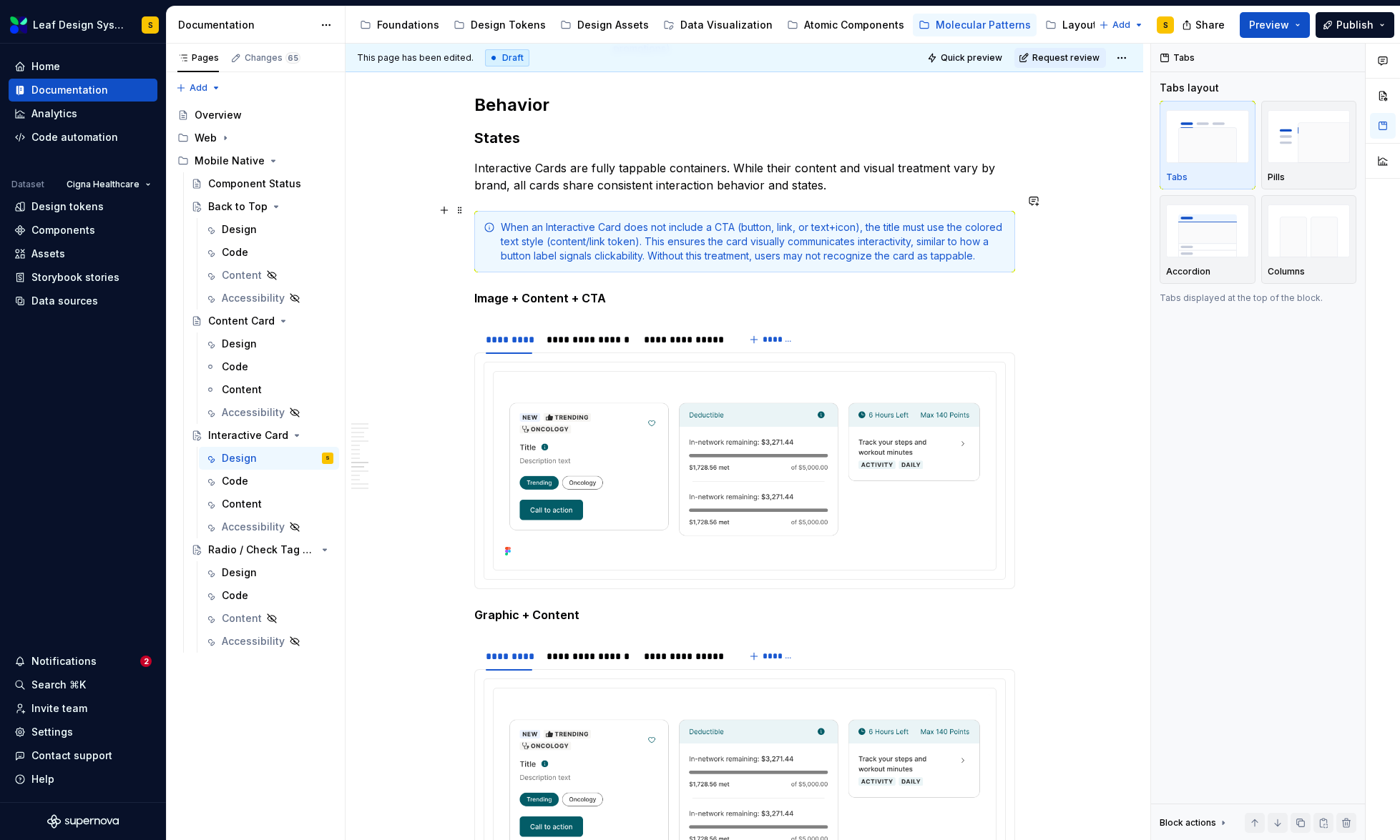
scroll to position [5041, 0]
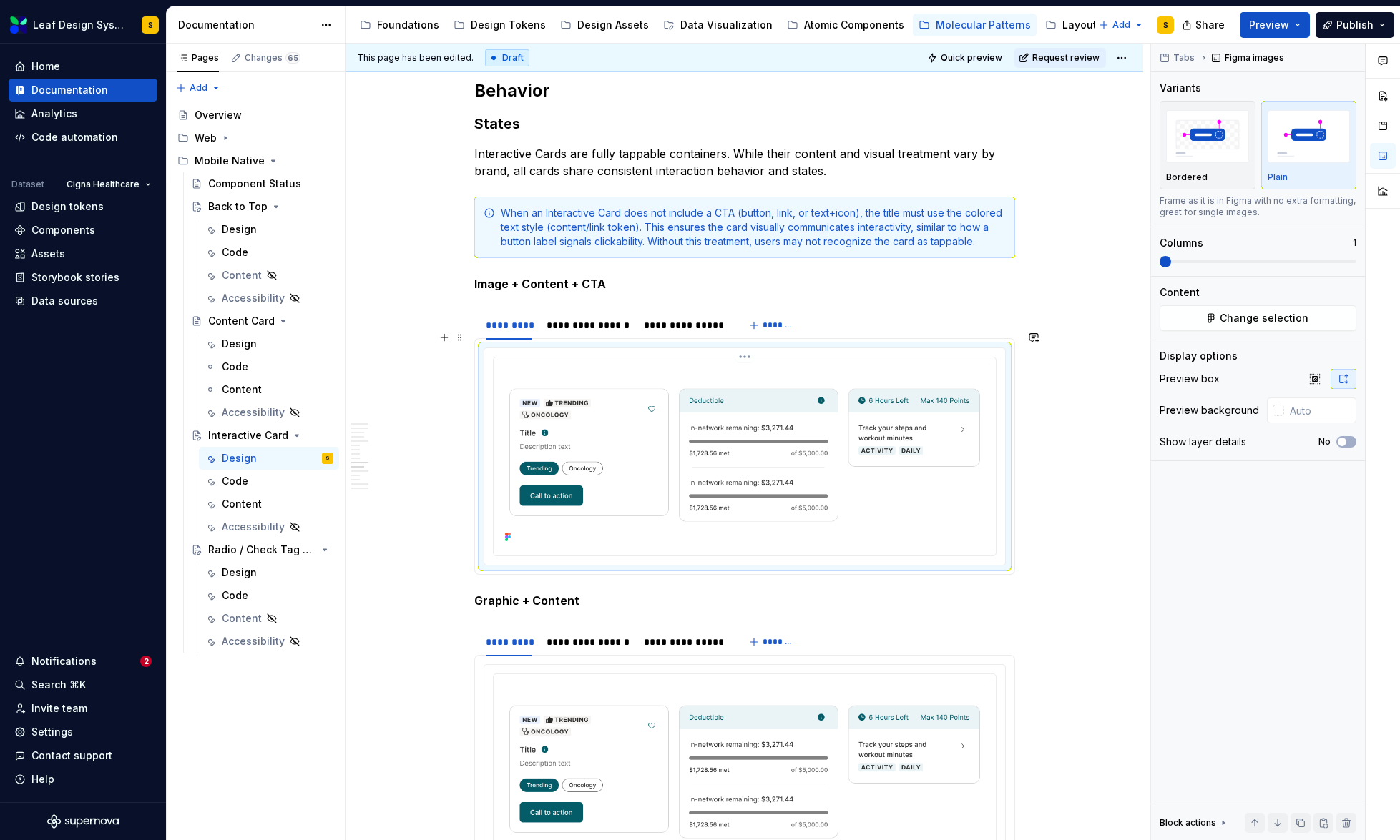
click at [716, 421] on img at bounding box center [745, 455] width 491 height 184
click at [1270, 321] on span "Change selection" at bounding box center [1264, 317] width 89 height 15
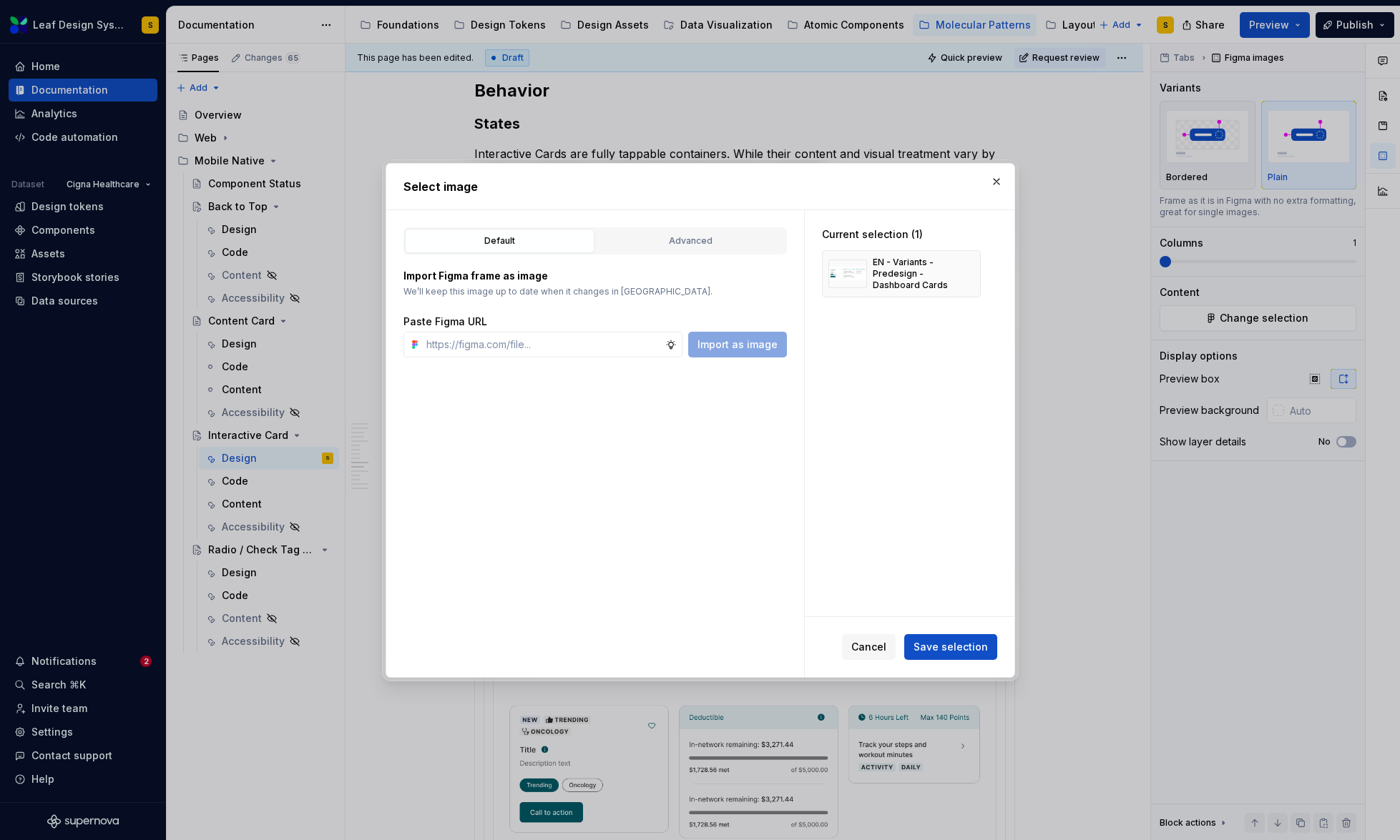
type textarea "*"
click at [968, 270] on button "button" at bounding box center [964, 274] width 20 height 20
click at [546, 345] on input "text" at bounding box center [542, 345] width 245 height 26
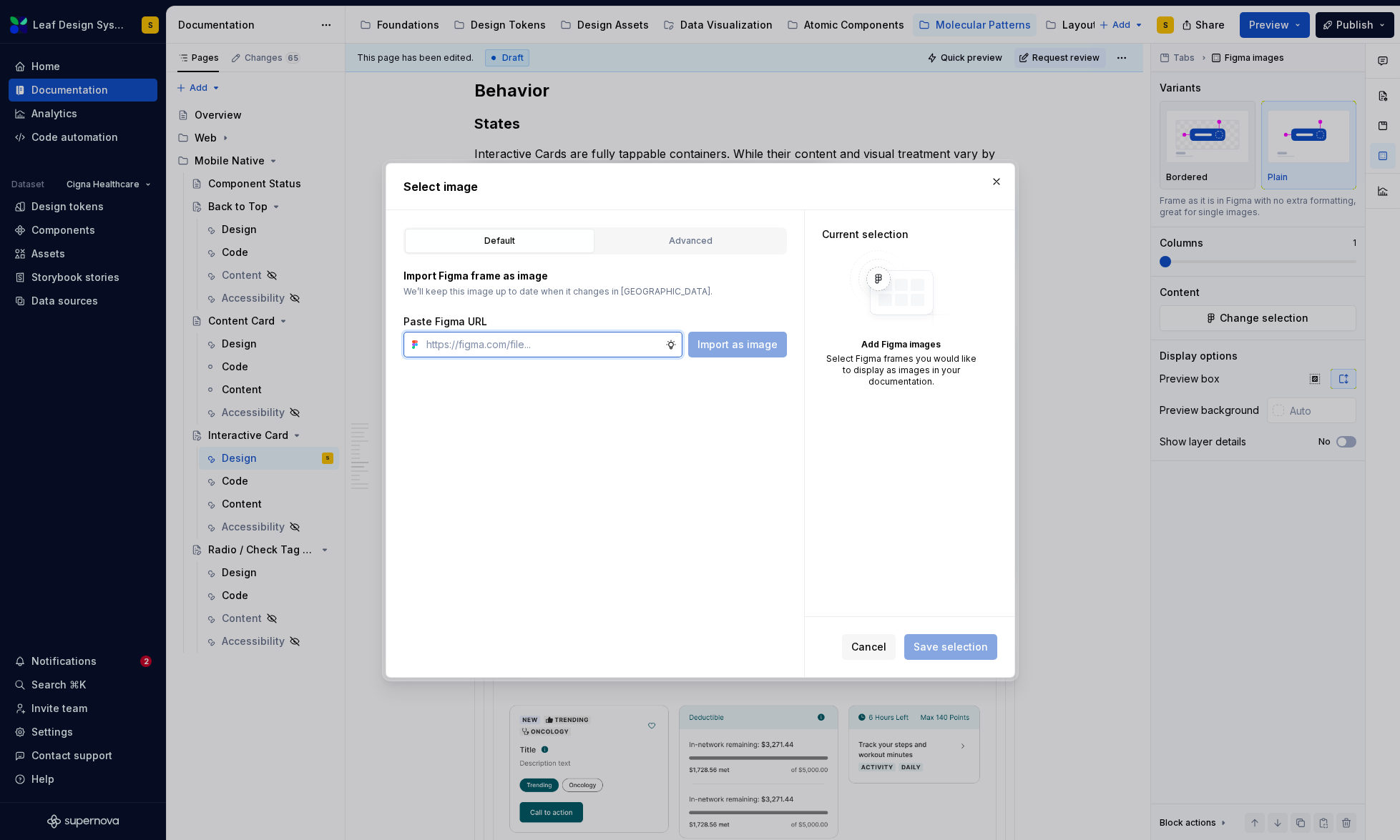
paste input "[URL][DOMAIN_NAME]"
type input "[URL][DOMAIN_NAME]"
click at [732, 336] on button "Import as image" at bounding box center [738, 345] width 99 height 26
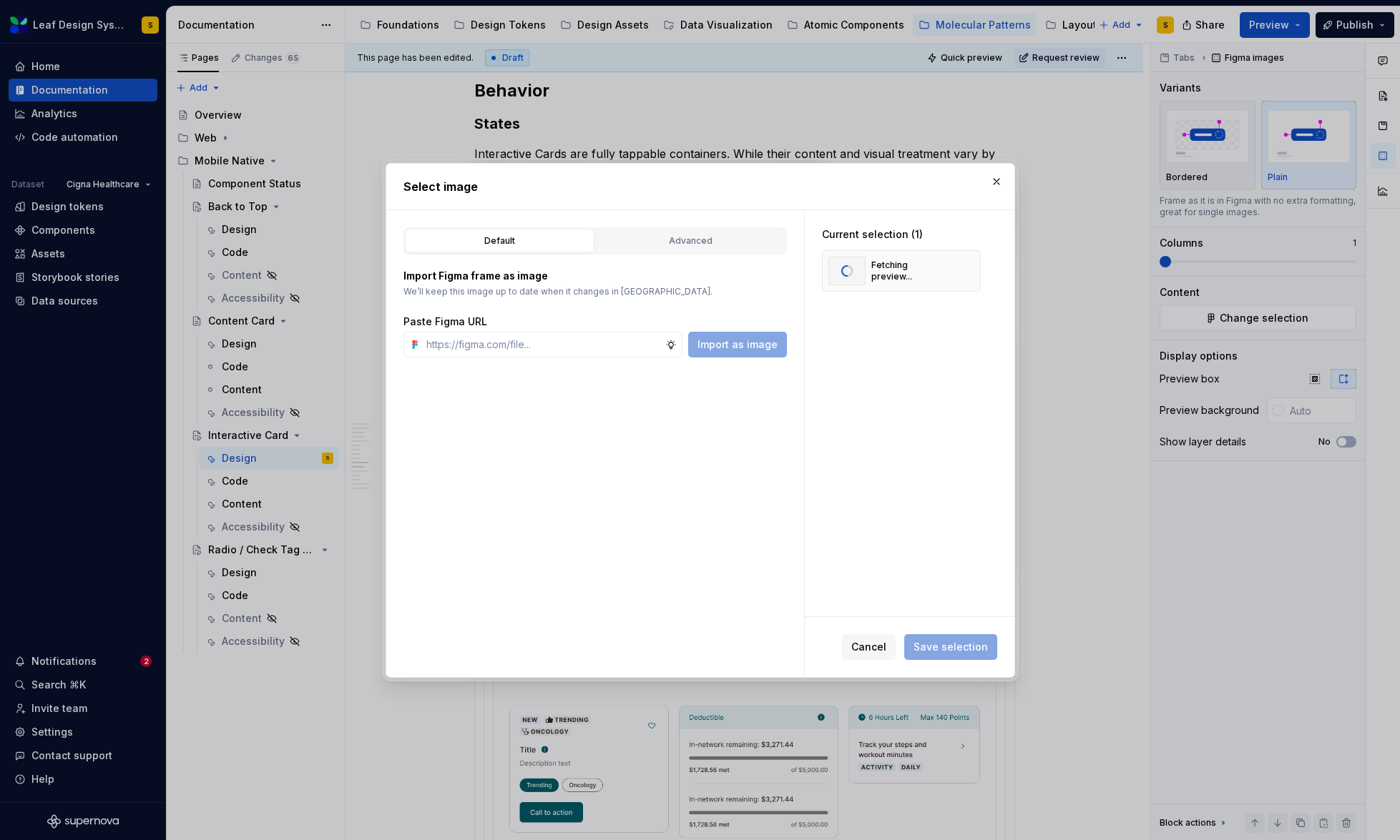
type textarea "*"
click at [968, 653] on span "Save selection" at bounding box center [951, 646] width 75 height 15
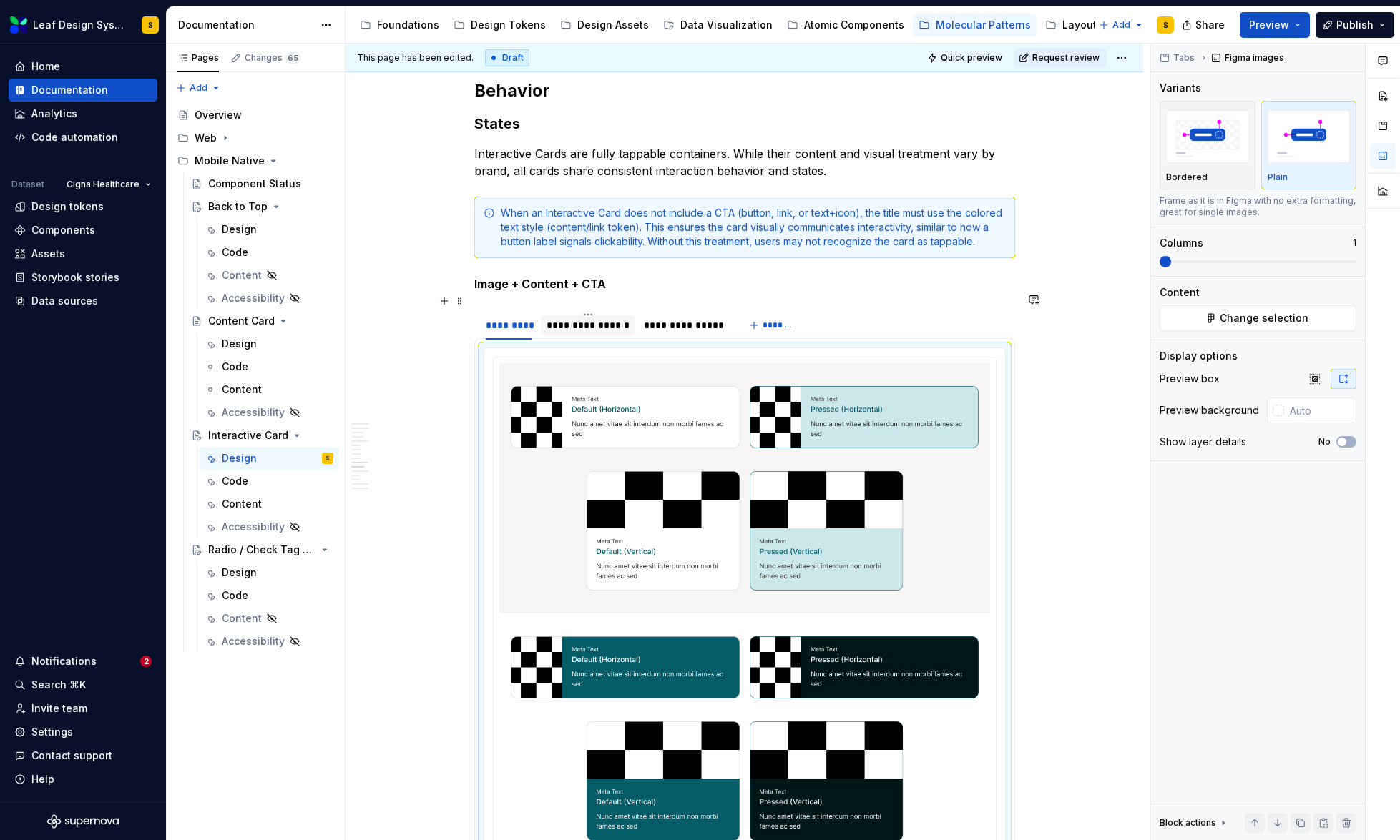
click at [601, 318] on div "**********" at bounding box center [588, 325] width 83 height 15
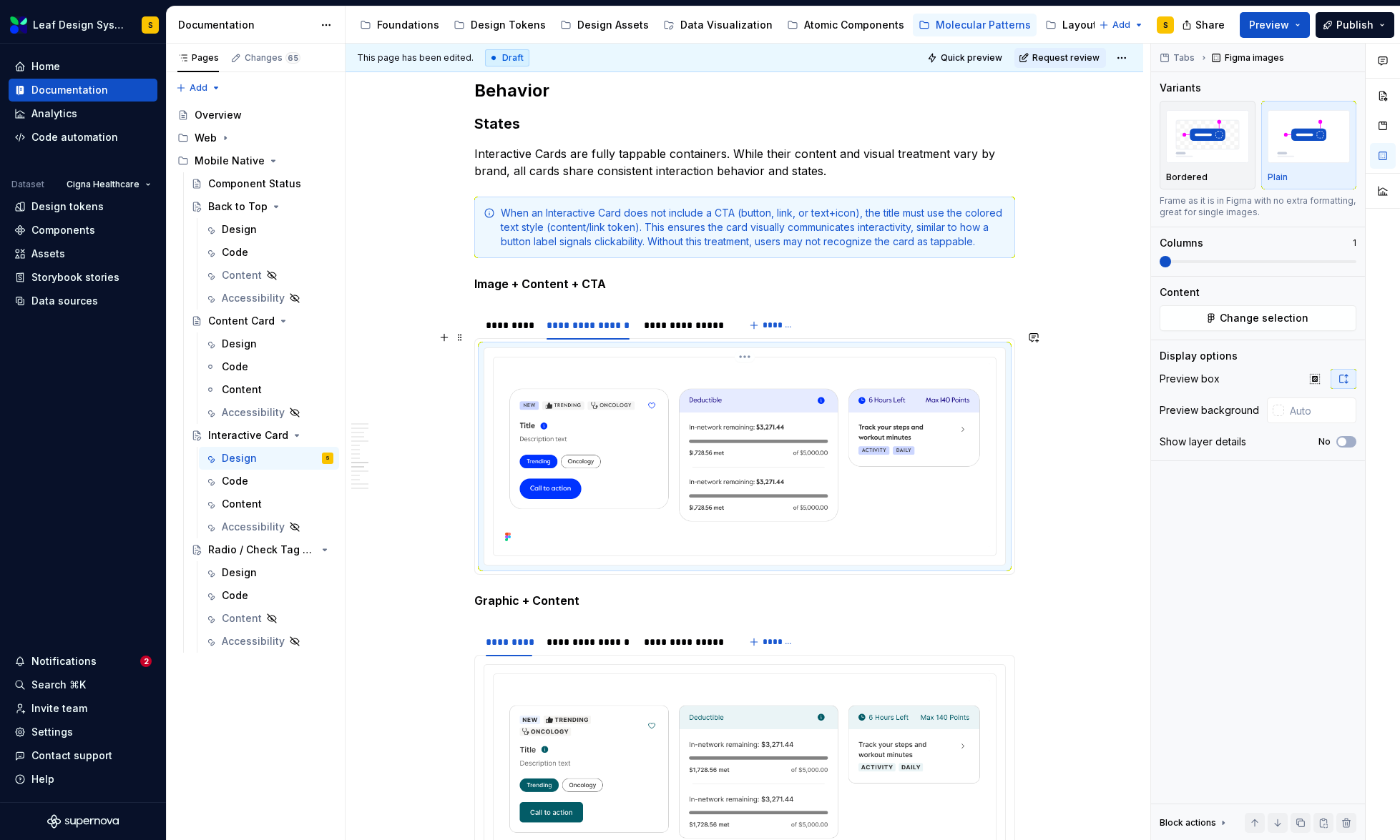
click at [682, 428] on img at bounding box center [745, 455] width 491 height 184
click at [1234, 326] on button "Change selection" at bounding box center [1258, 317] width 197 height 26
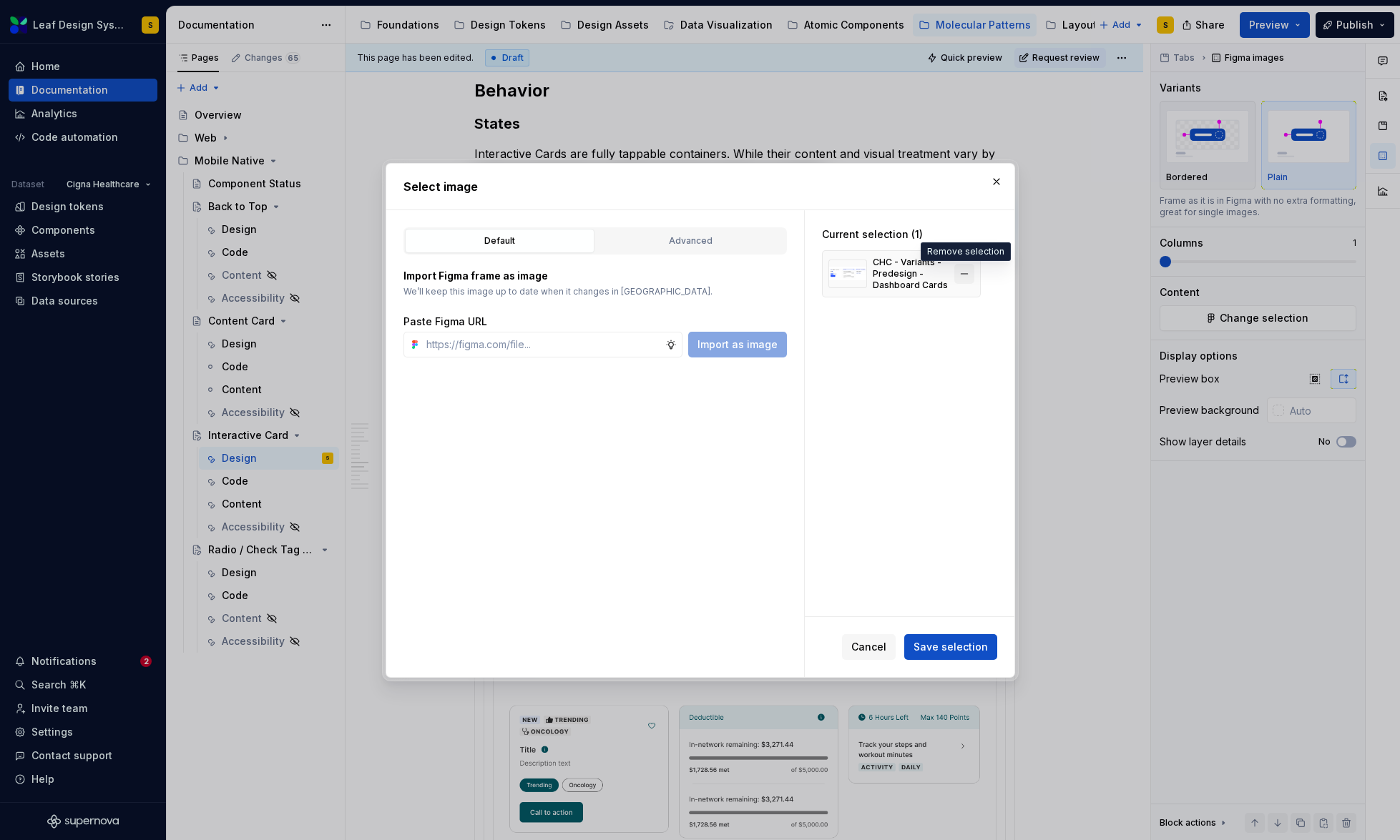
click at [965, 273] on button "button" at bounding box center [964, 274] width 20 height 20
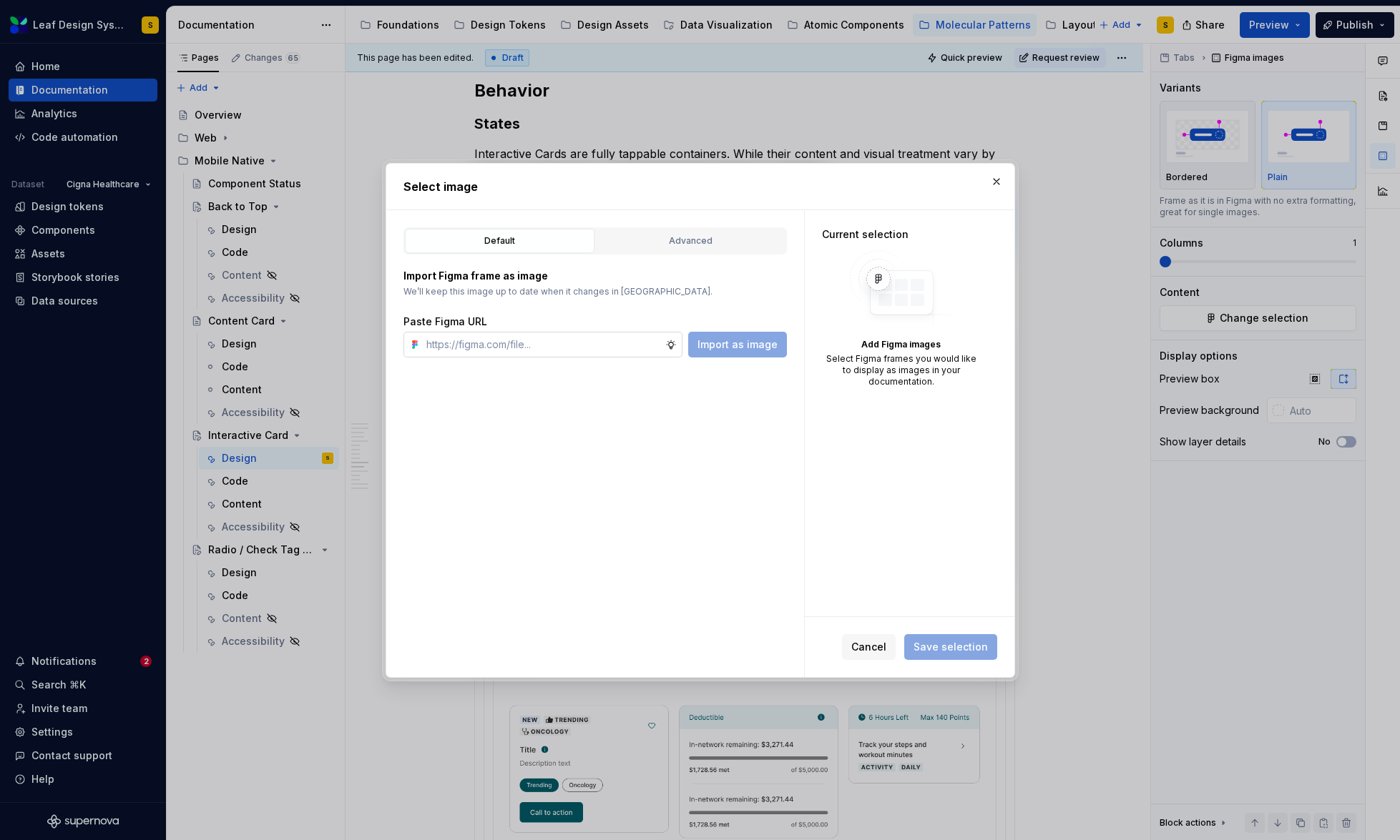
click at [555, 344] on input "text" at bounding box center [542, 345] width 245 height 26
paste input "[URL][DOMAIN_NAME]"
type input "[URL][DOMAIN_NAME]"
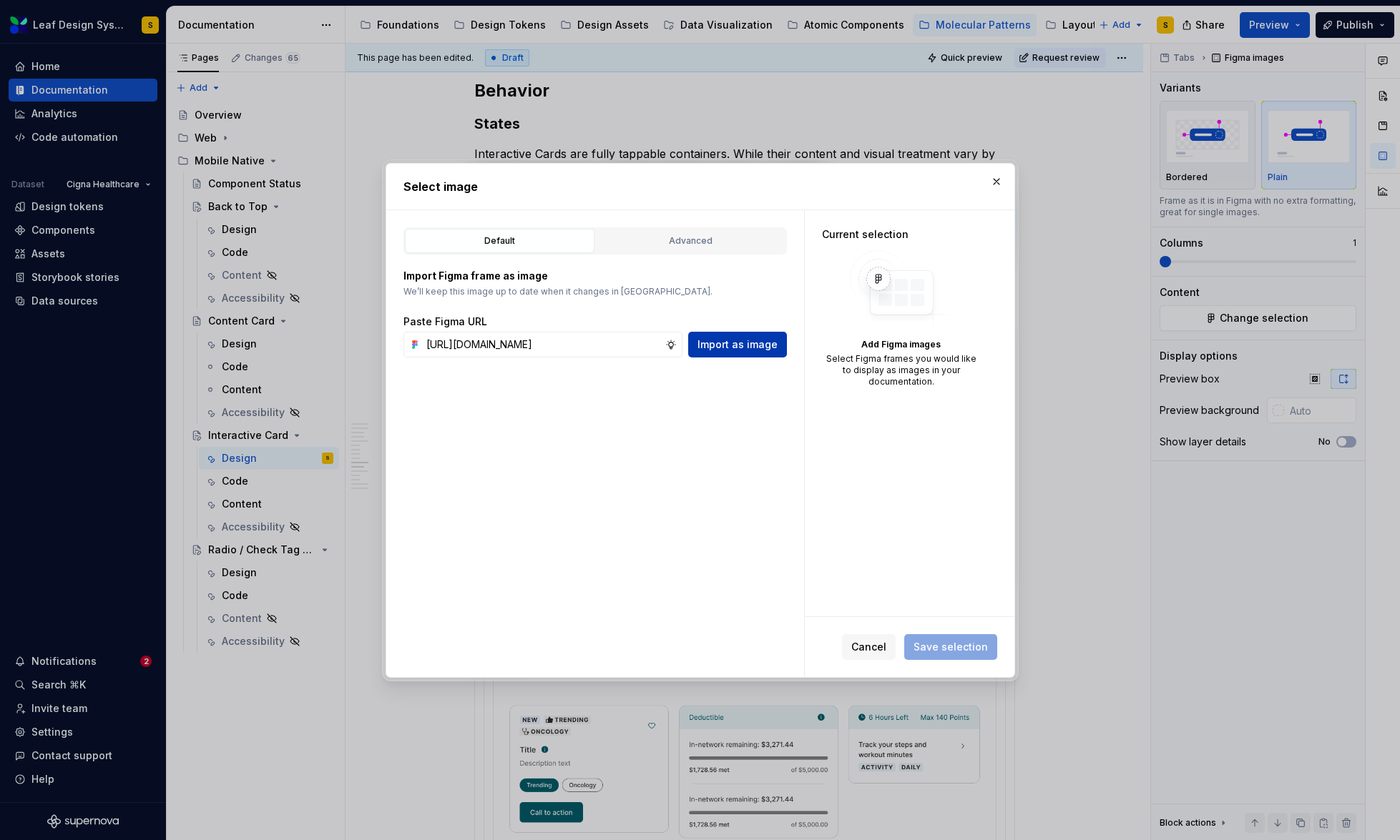
click at [714, 347] on span "Import as image" at bounding box center [737, 345] width 80 height 15
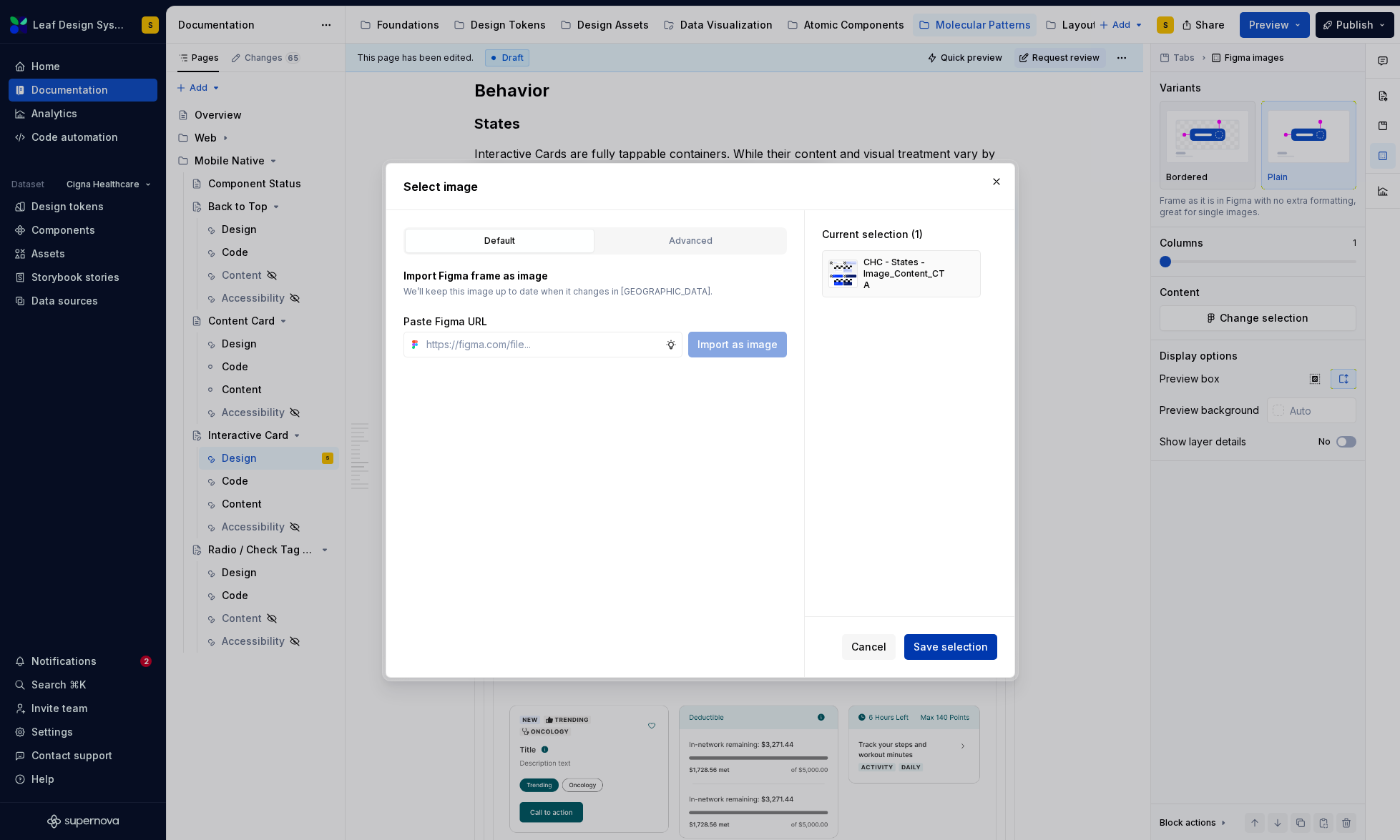
click at [975, 647] on span "Save selection" at bounding box center [951, 646] width 75 height 15
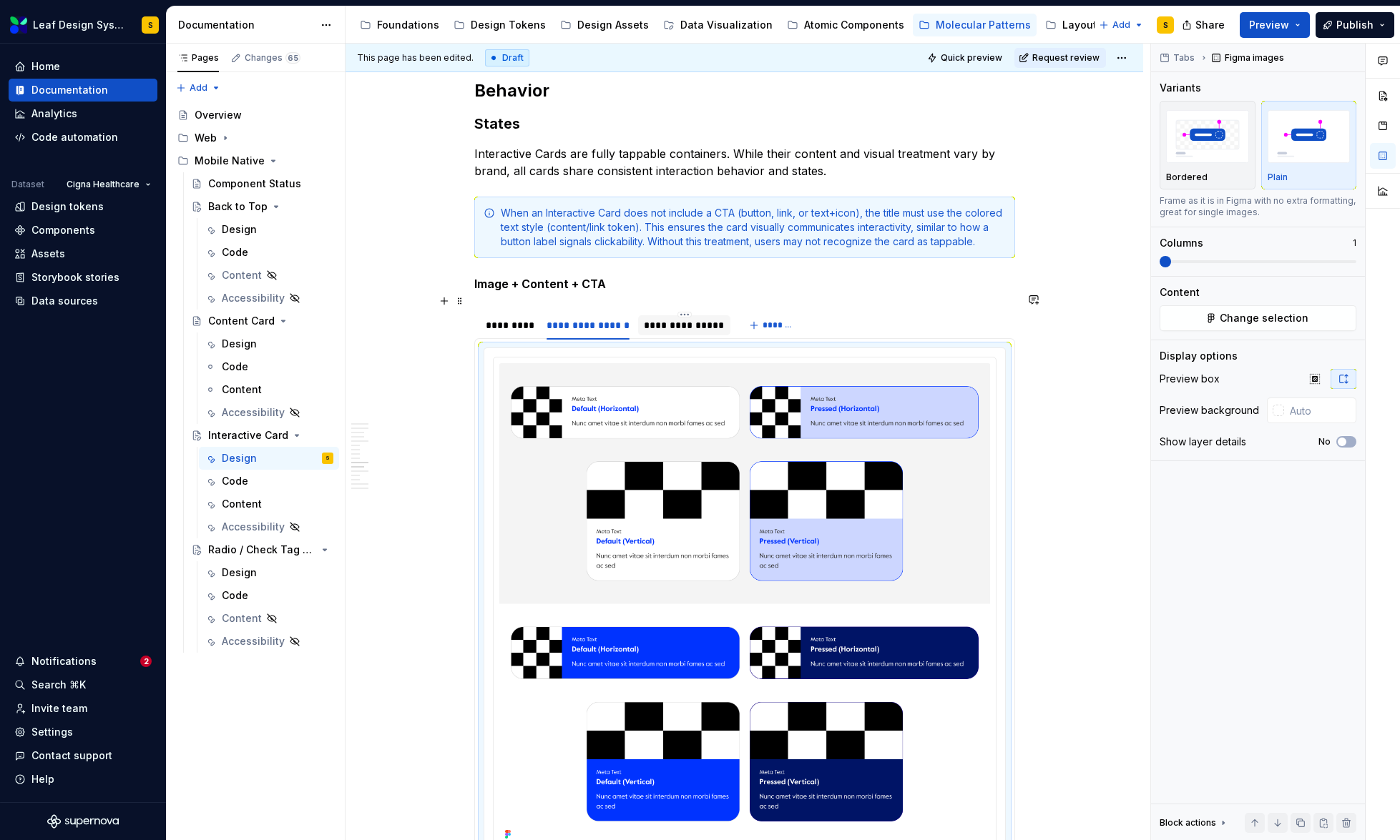
click at [694, 318] on div "**********" at bounding box center [684, 325] width 80 height 15
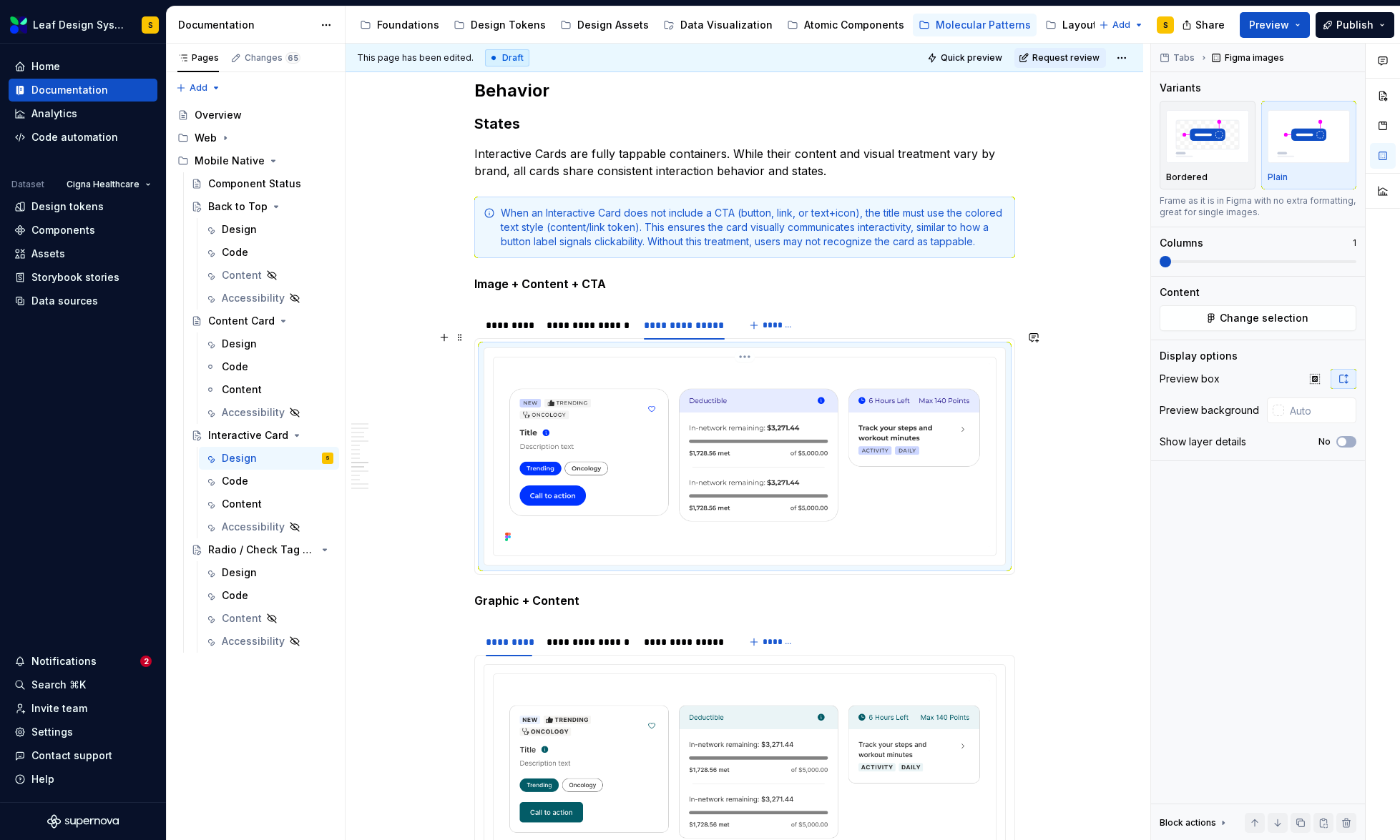
click at [753, 405] on img at bounding box center [745, 455] width 491 height 184
click at [1263, 327] on button "Change selection" at bounding box center [1258, 317] width 197 height 26
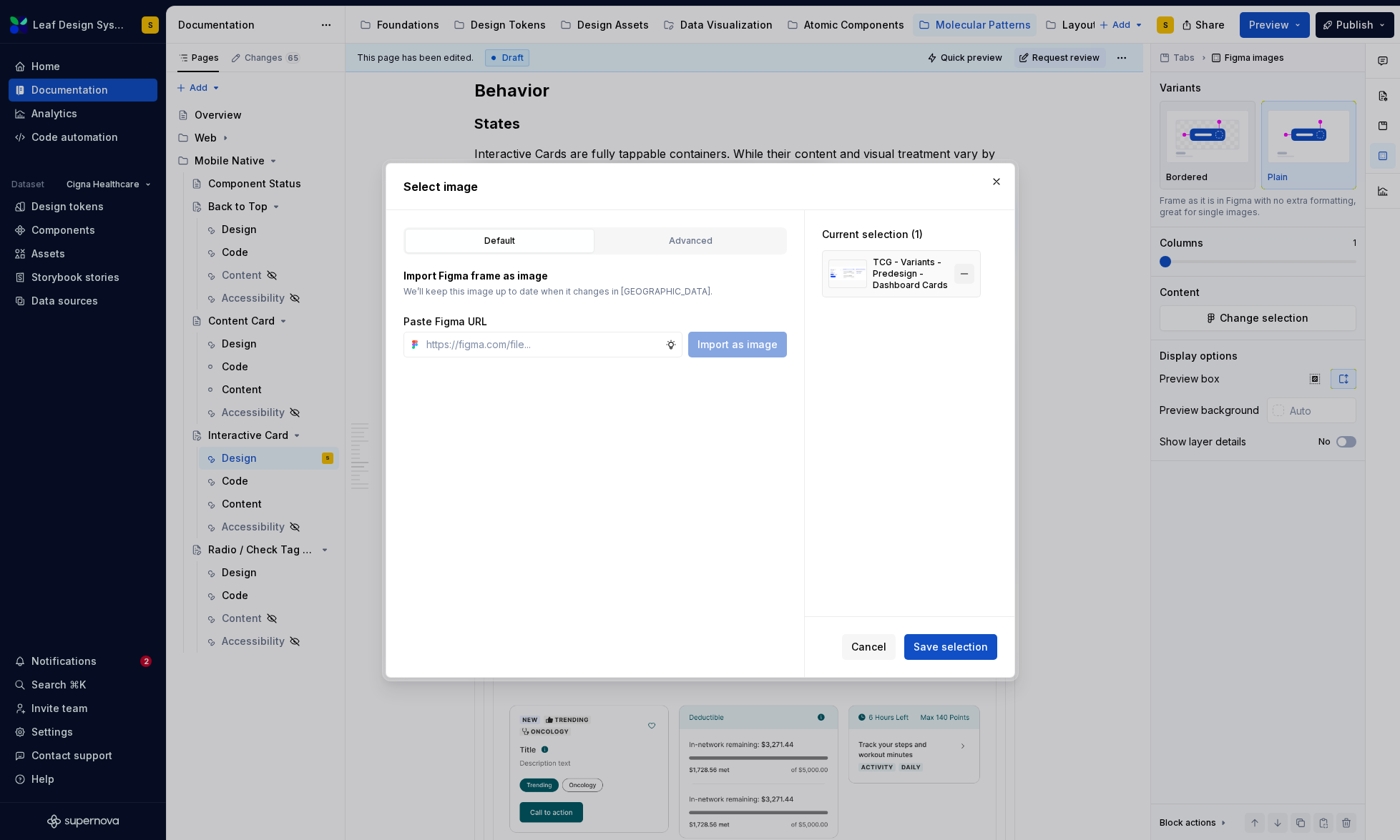
click at [961, 268] on button "button" at bounding box center [964, 274] width 20 height 20
type textarea "*"
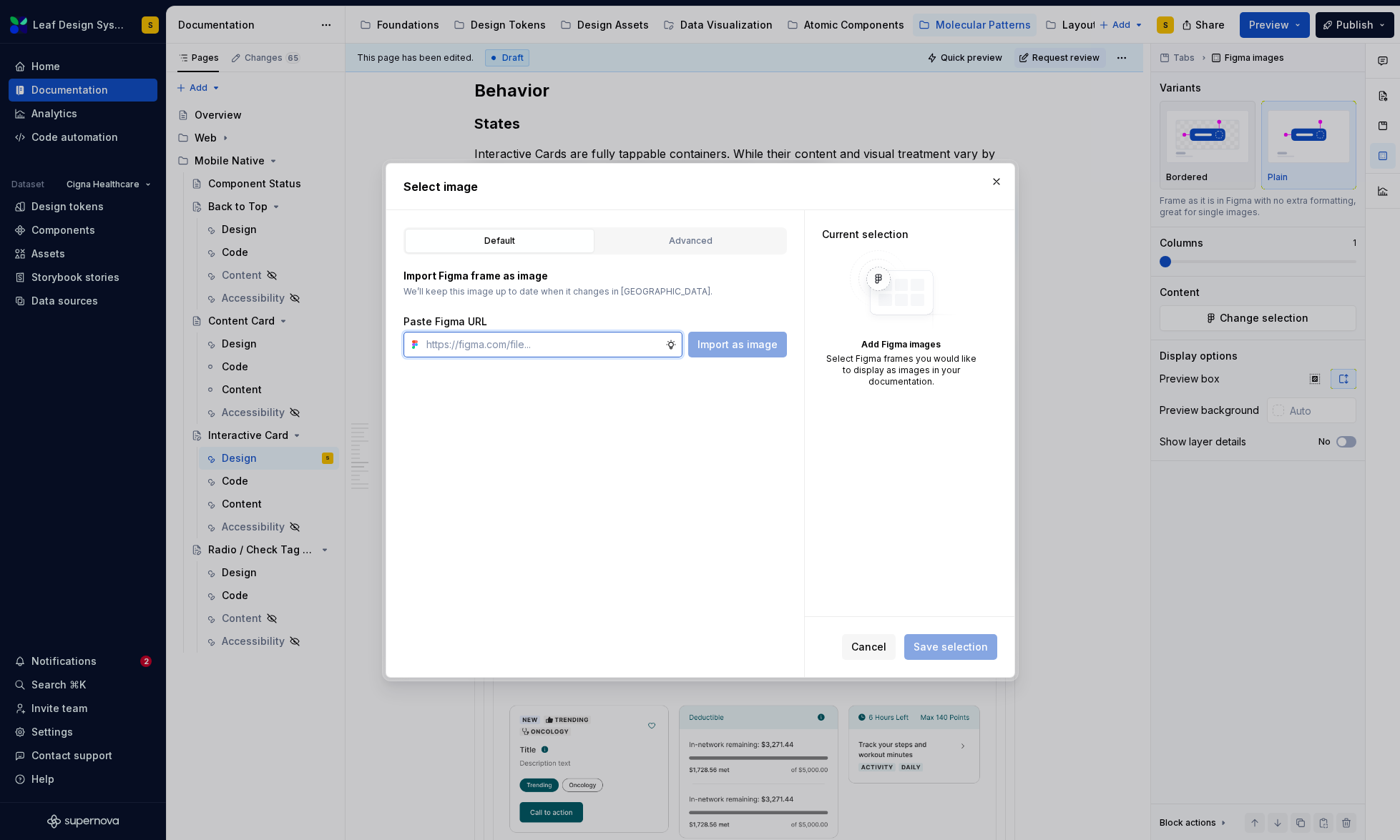
click at [603, 336] on input "text" at bounding box center [542, 345] width 245 height 26
paste input "[URL][DOMAIN_NAME]"
type input "[URL][DOMAIN_NAME]"
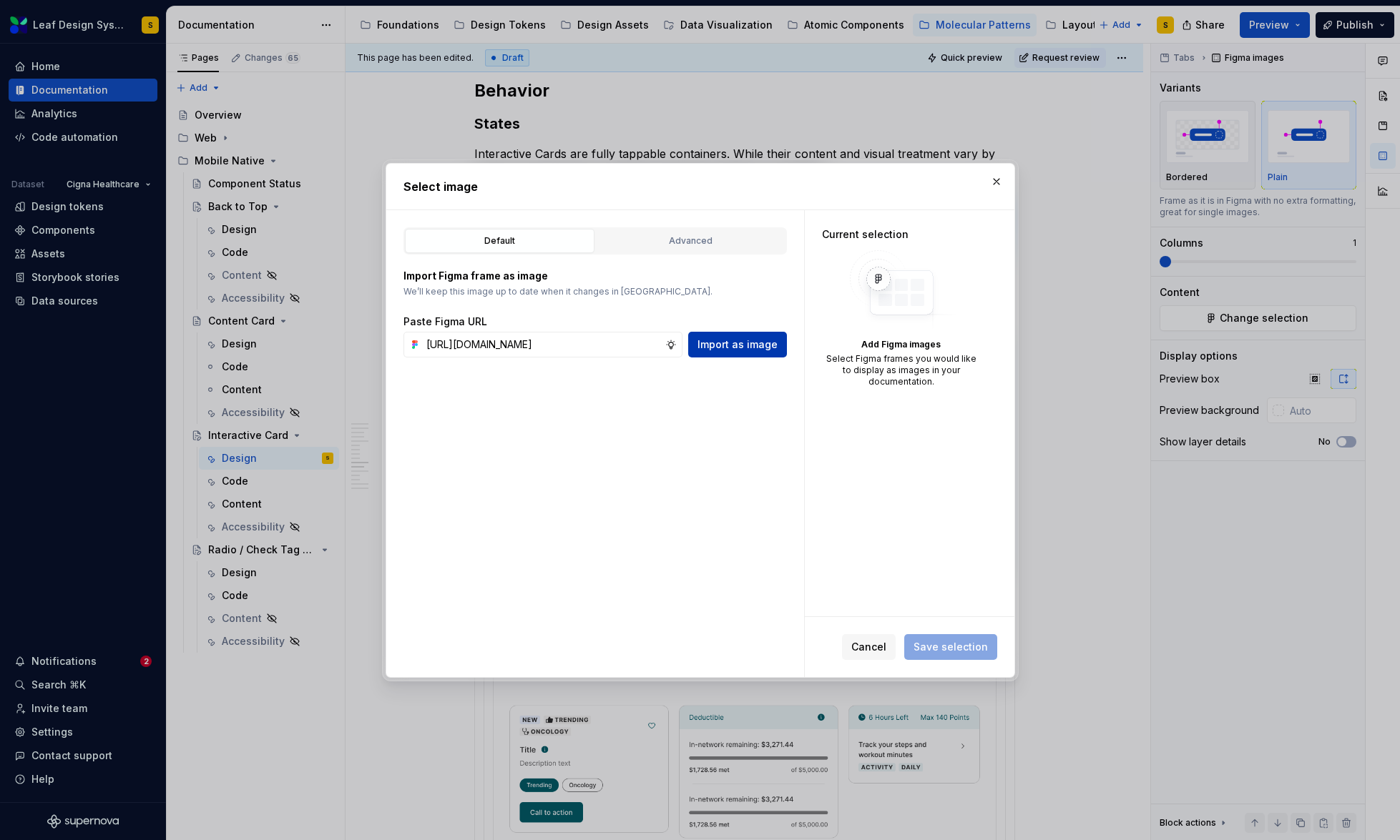
click at [722, 345] on span "Import as image" at bounding box center [737, 345] width 80 height 15
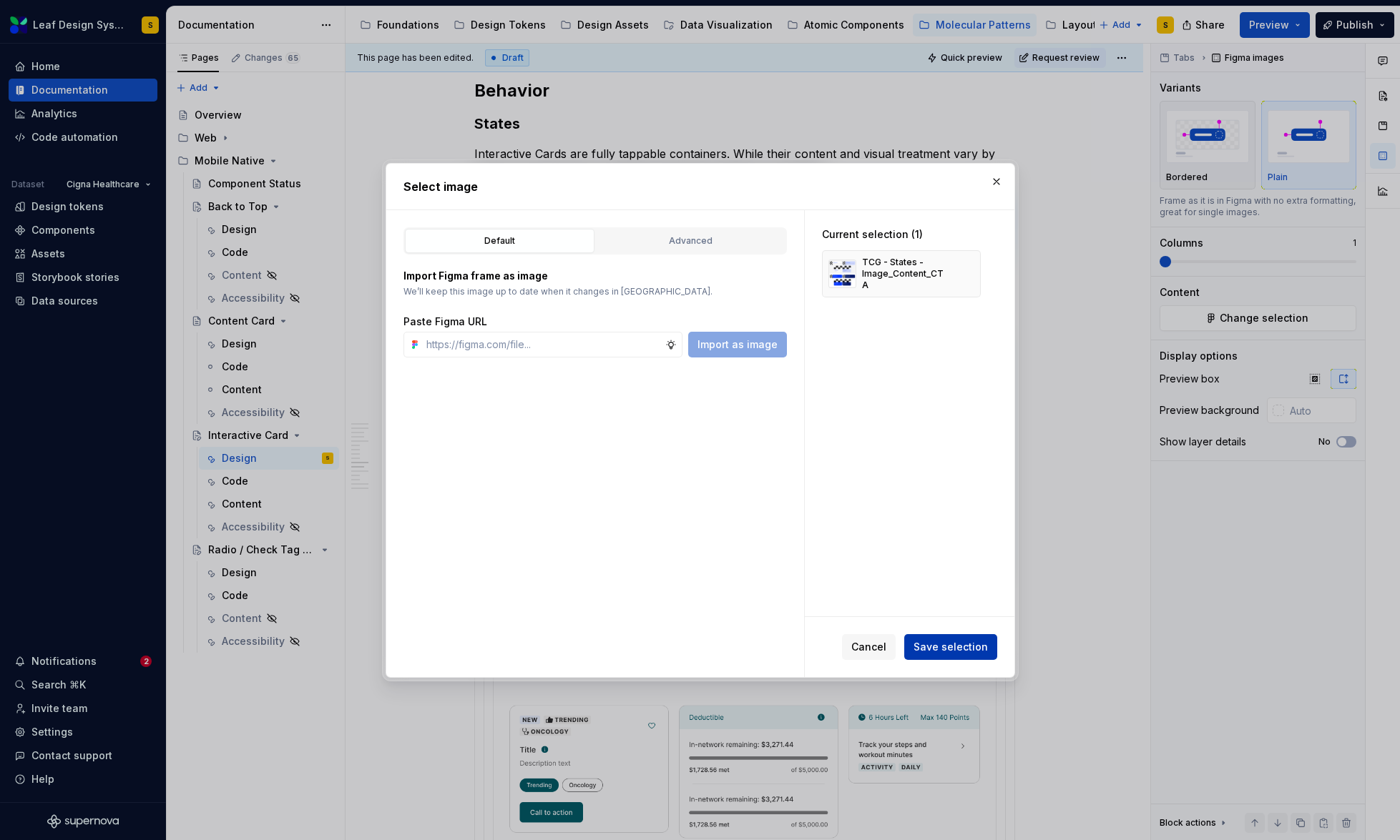
click at [985, 645] on span "Save selection" at bounding box center [951, 646] width 75 height 15
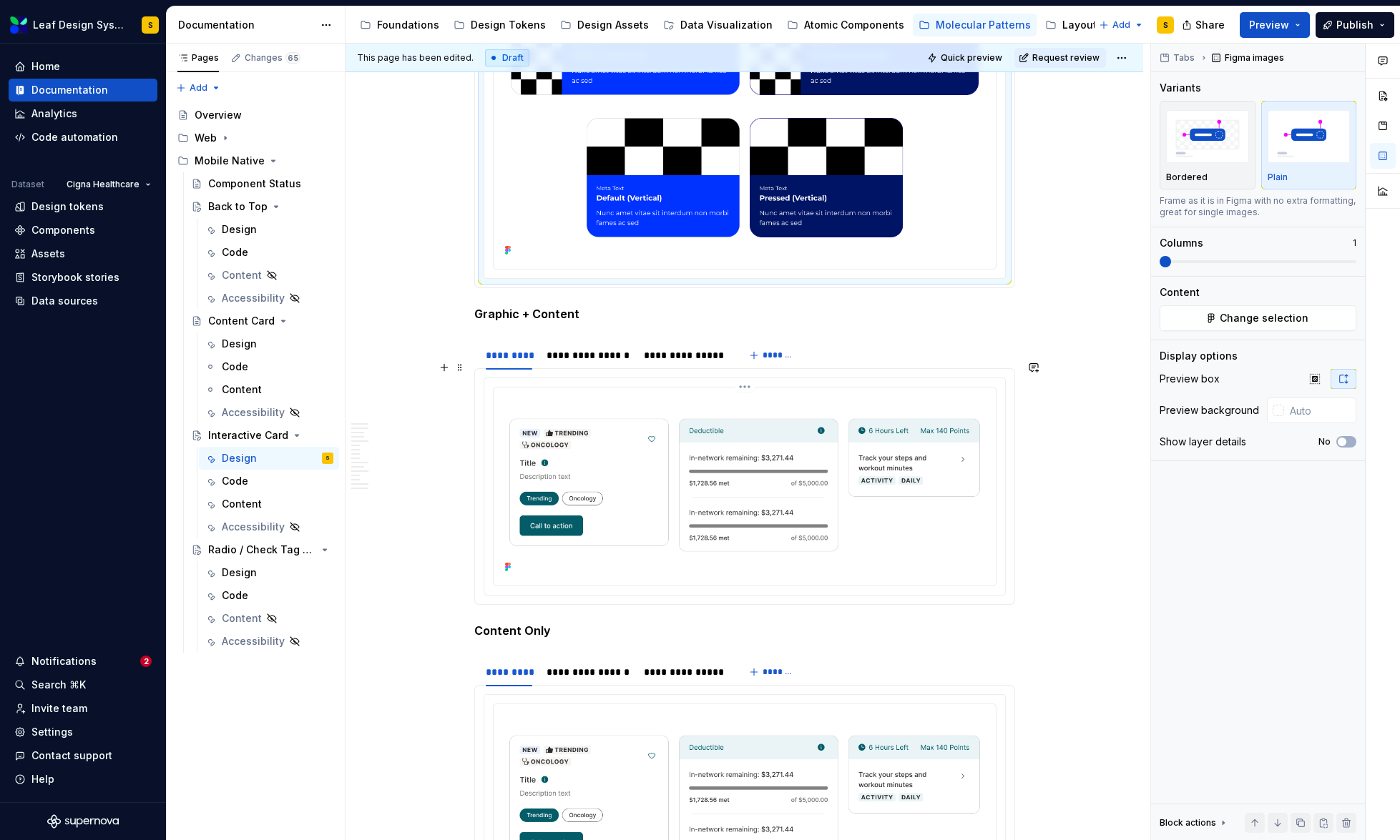
scroll to position [5653, 0]
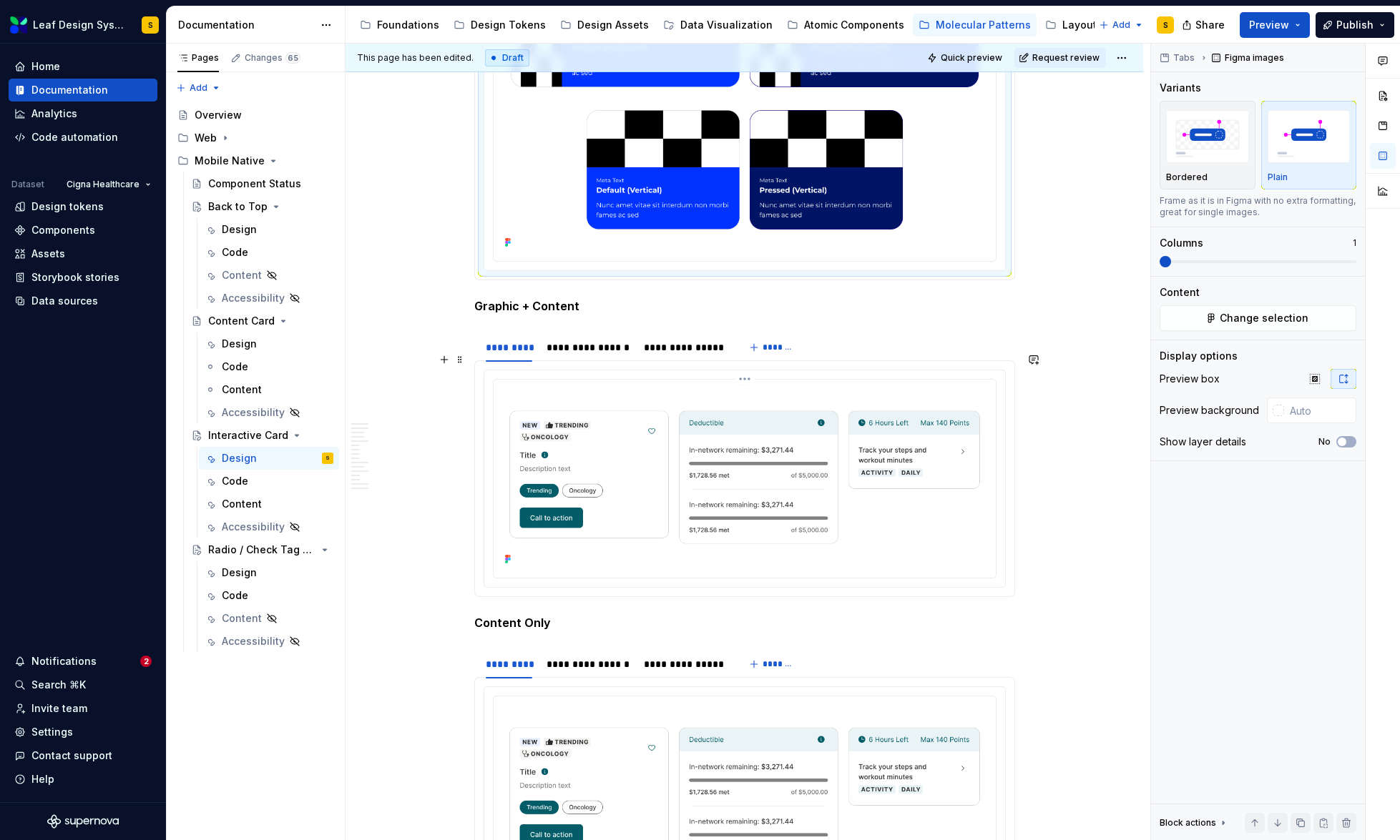
click at [772, 448] on img at bounding box center [745, 477] width 491 height 184
click at [1300, 320] on span "Change selection" at bounding box center [1264, 317] width 89 height 15
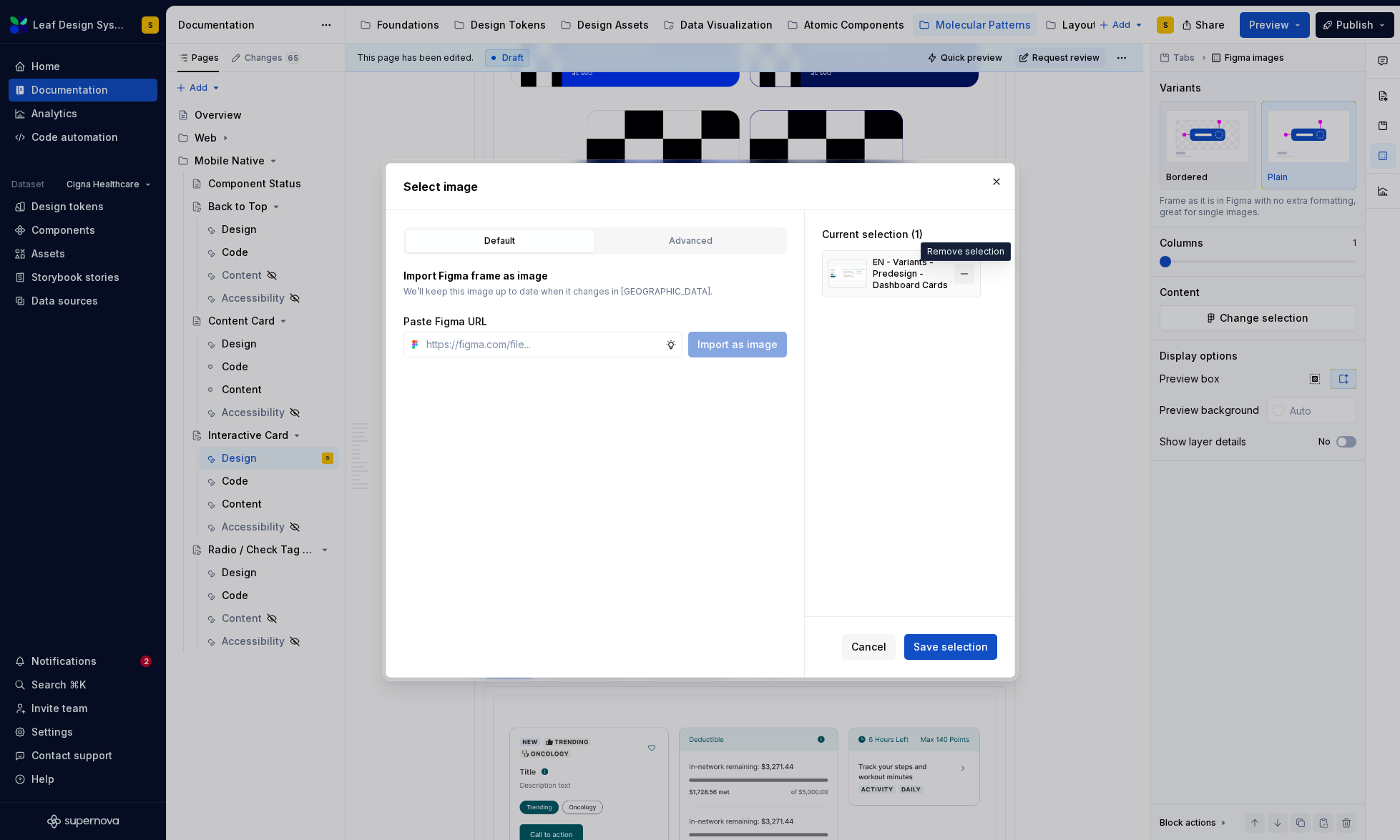
click at [966, 278] on button "button" at bounding box center [964, 274] width 20 height 20
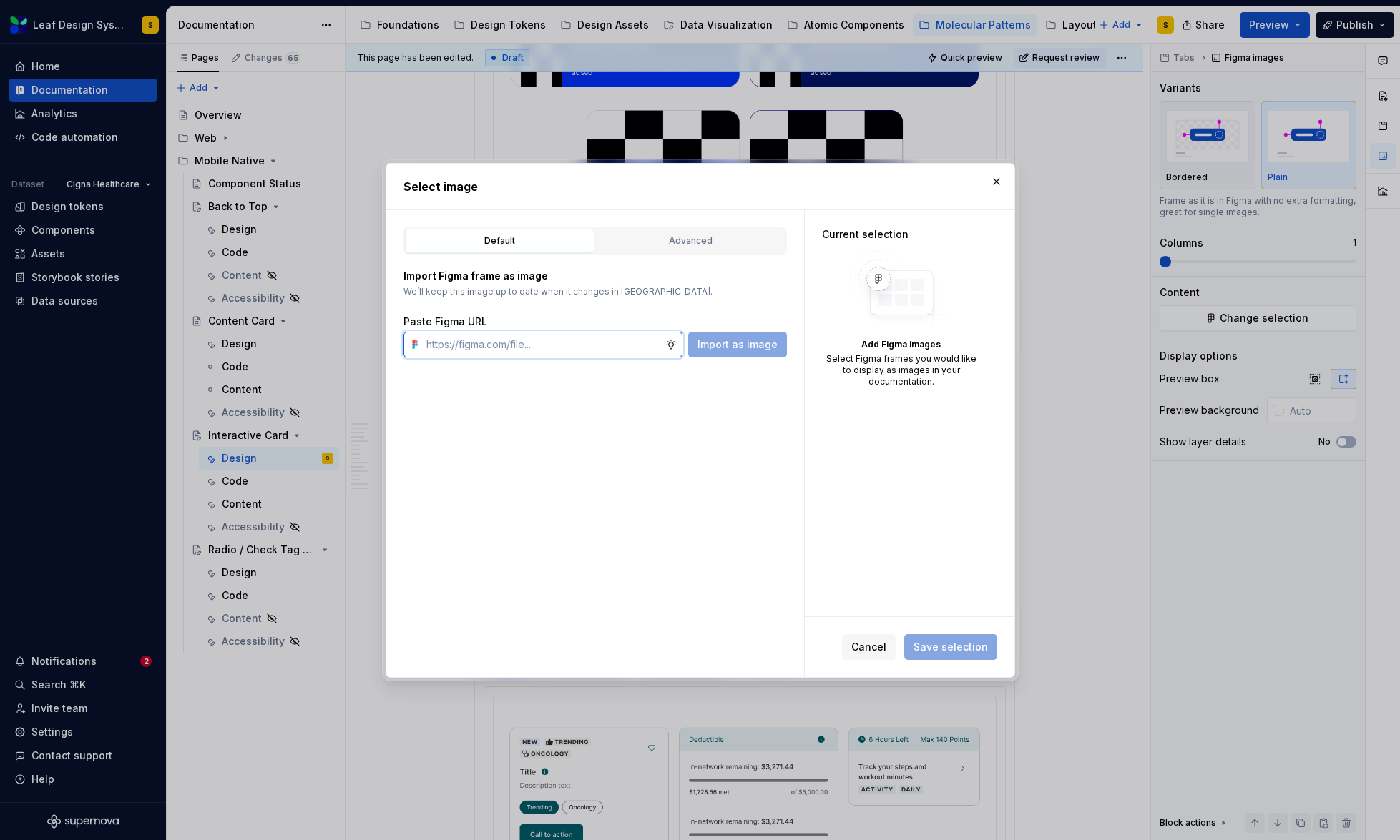
click at [516, 349] on input "text" at bounding box center [542, 345] width 245 height 26
paste input "[URL][DOMAIN_NAME]"
type input "[URL][DOMAIN_NAME]"
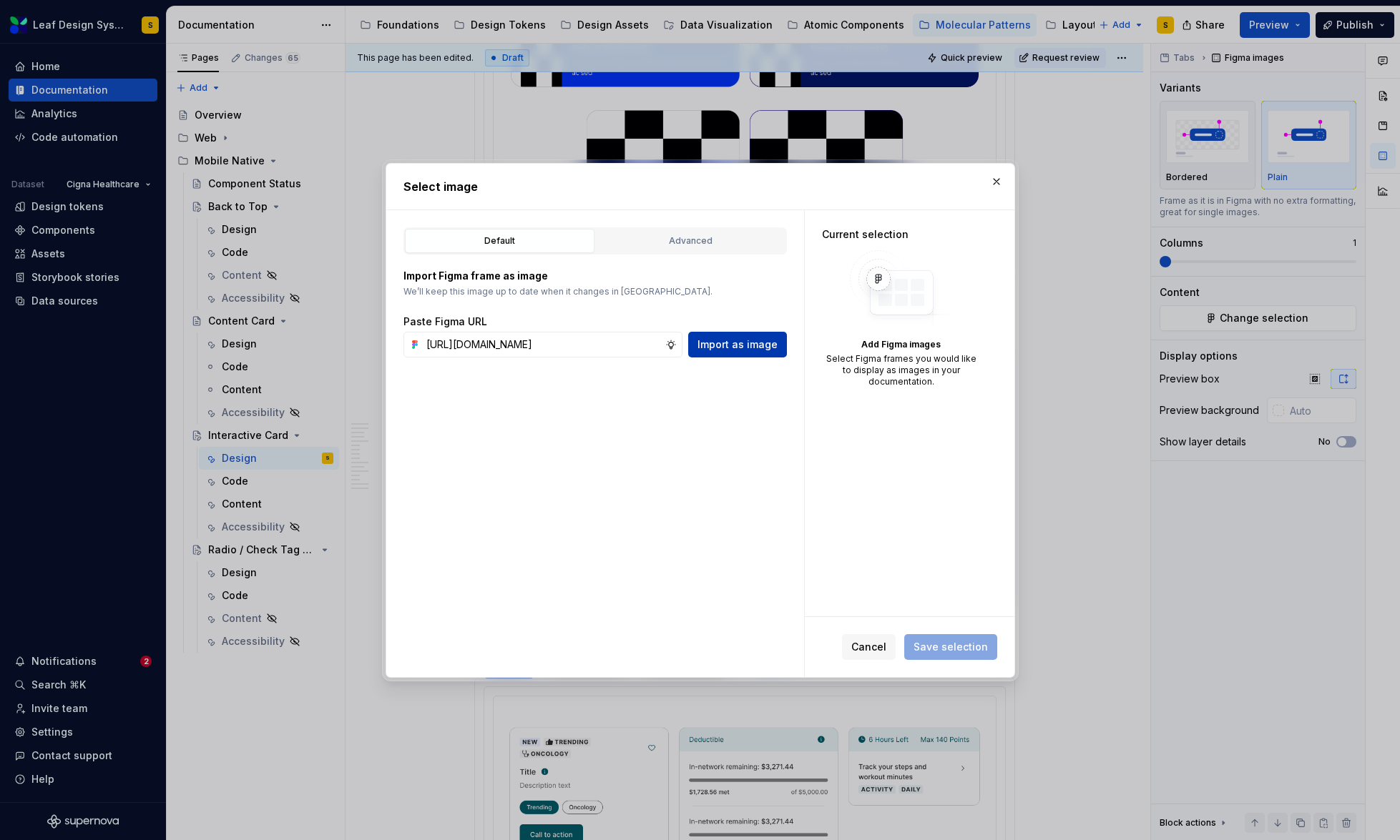
click at [749, 339] on span "Import as image" at bounding box center [737, 345] width 80 height 15
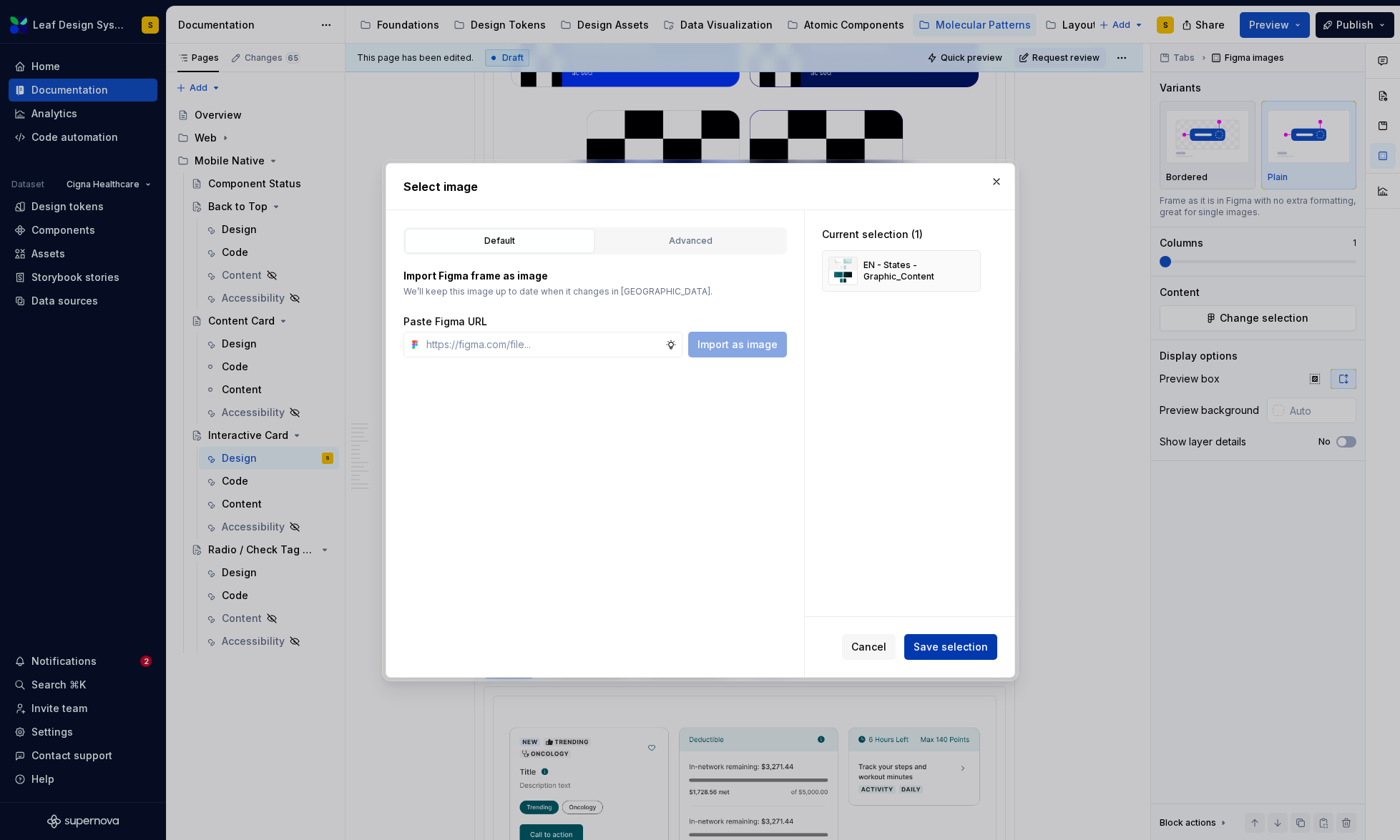
click at [970, 646] on span "Save selection" at bounding box center [951, 646] width 75 height 15
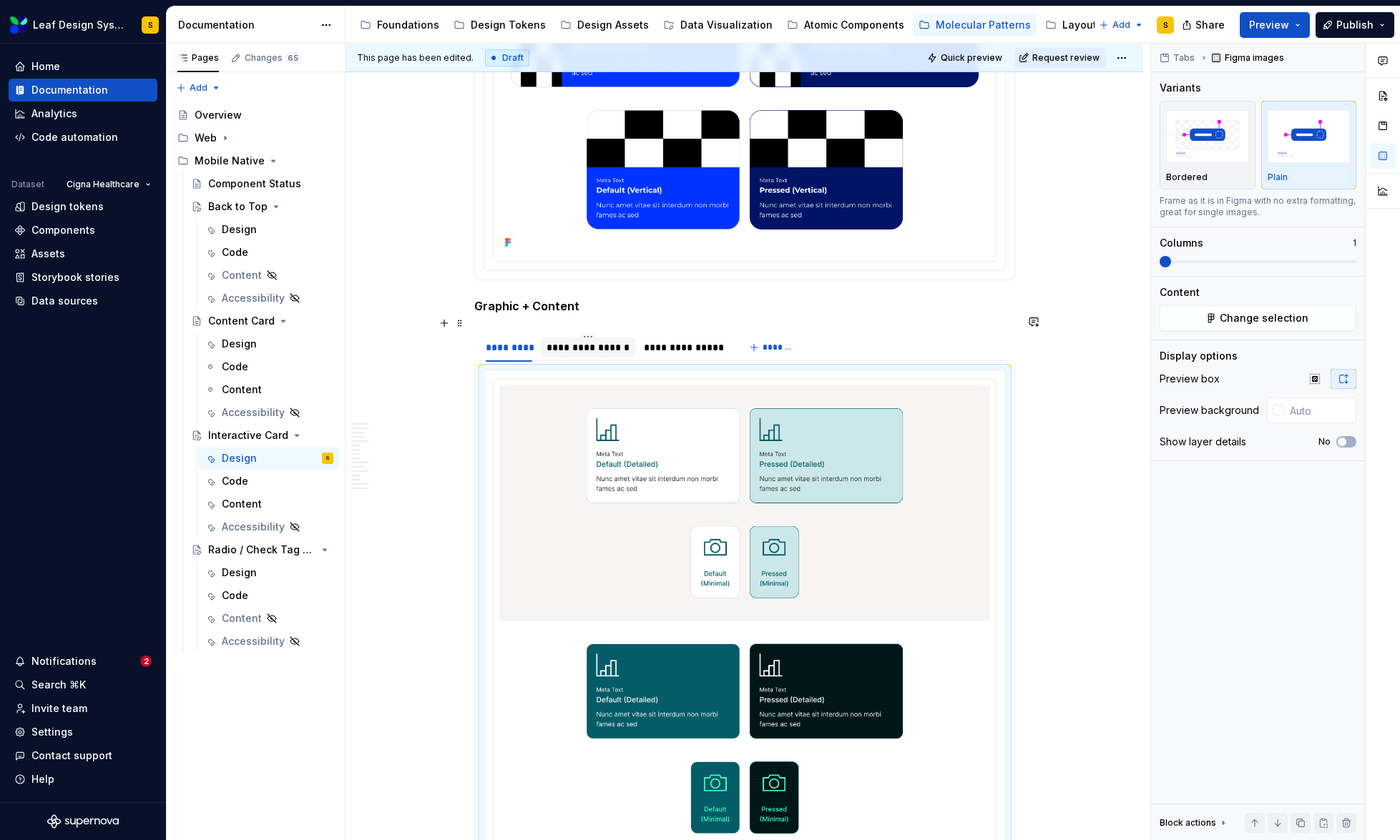
click at [603, 341] on div "**********" at bounding box center [588, 347] width 83 height 15
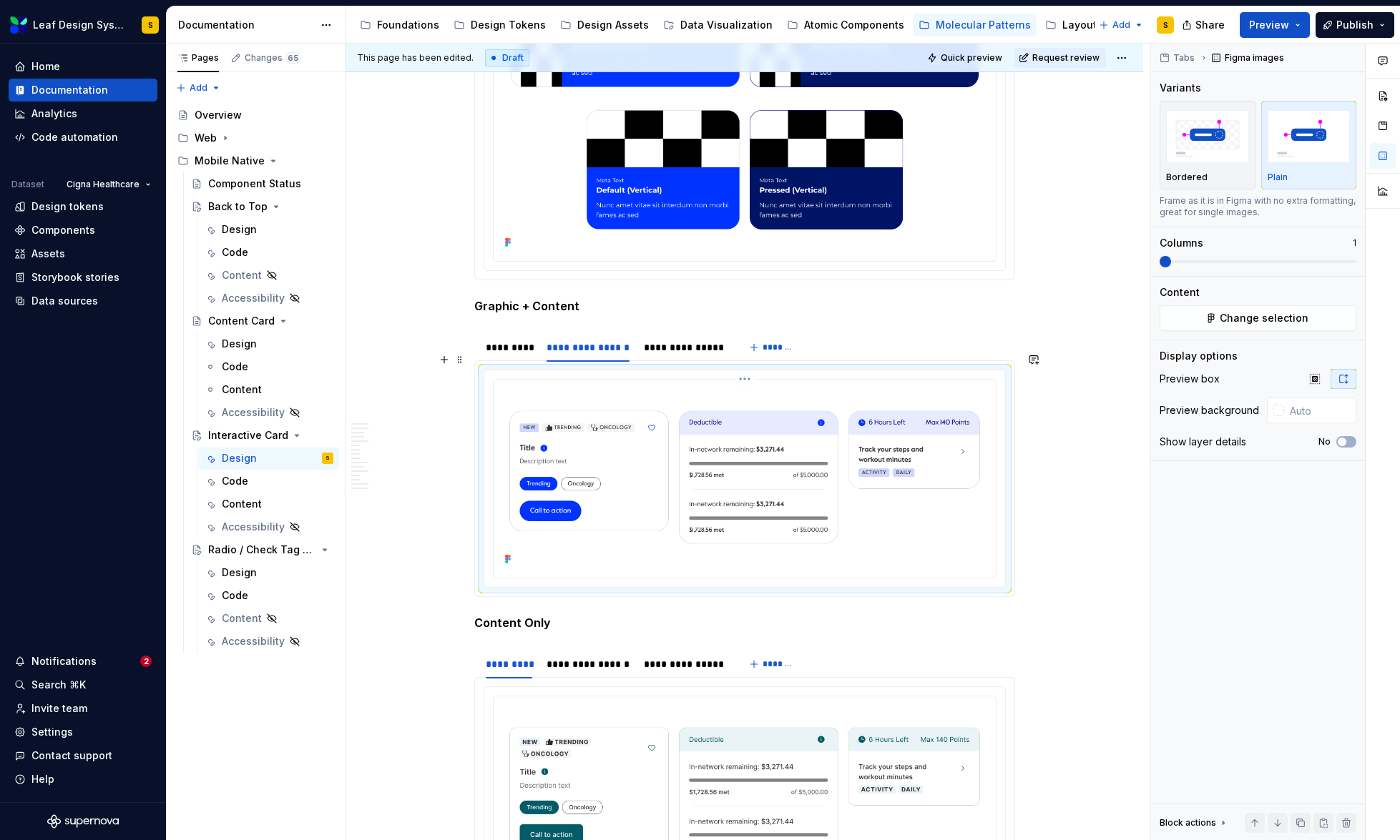
click at [744, 527] on img at bounding box center [745, 477] width 491 height 184
click at [1232, 323] on span "Change selection" at bounding box center [1264, 317] width 89 height 15
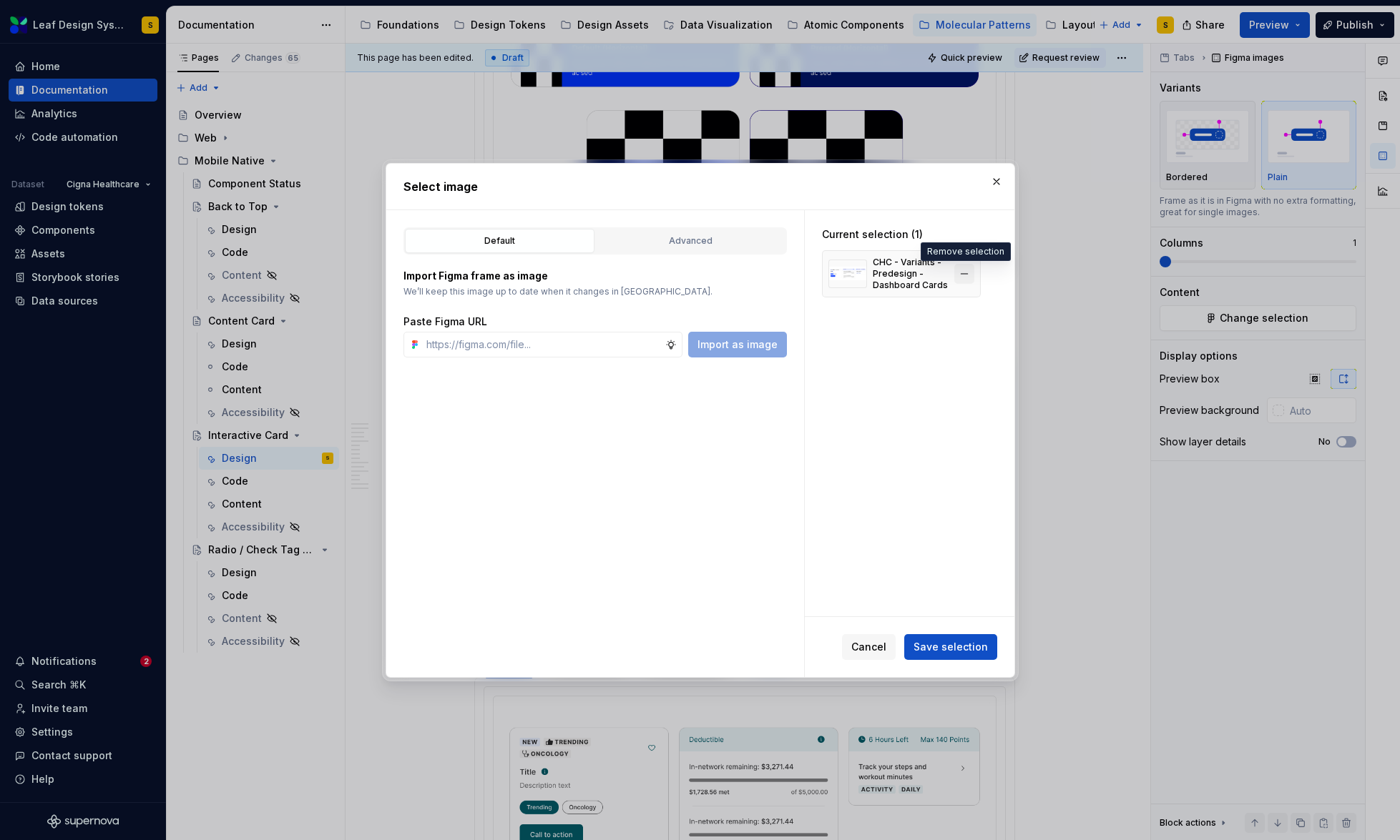
click at [971, 266] on button "button" at bounding box center [964, 274] width 20 height 20
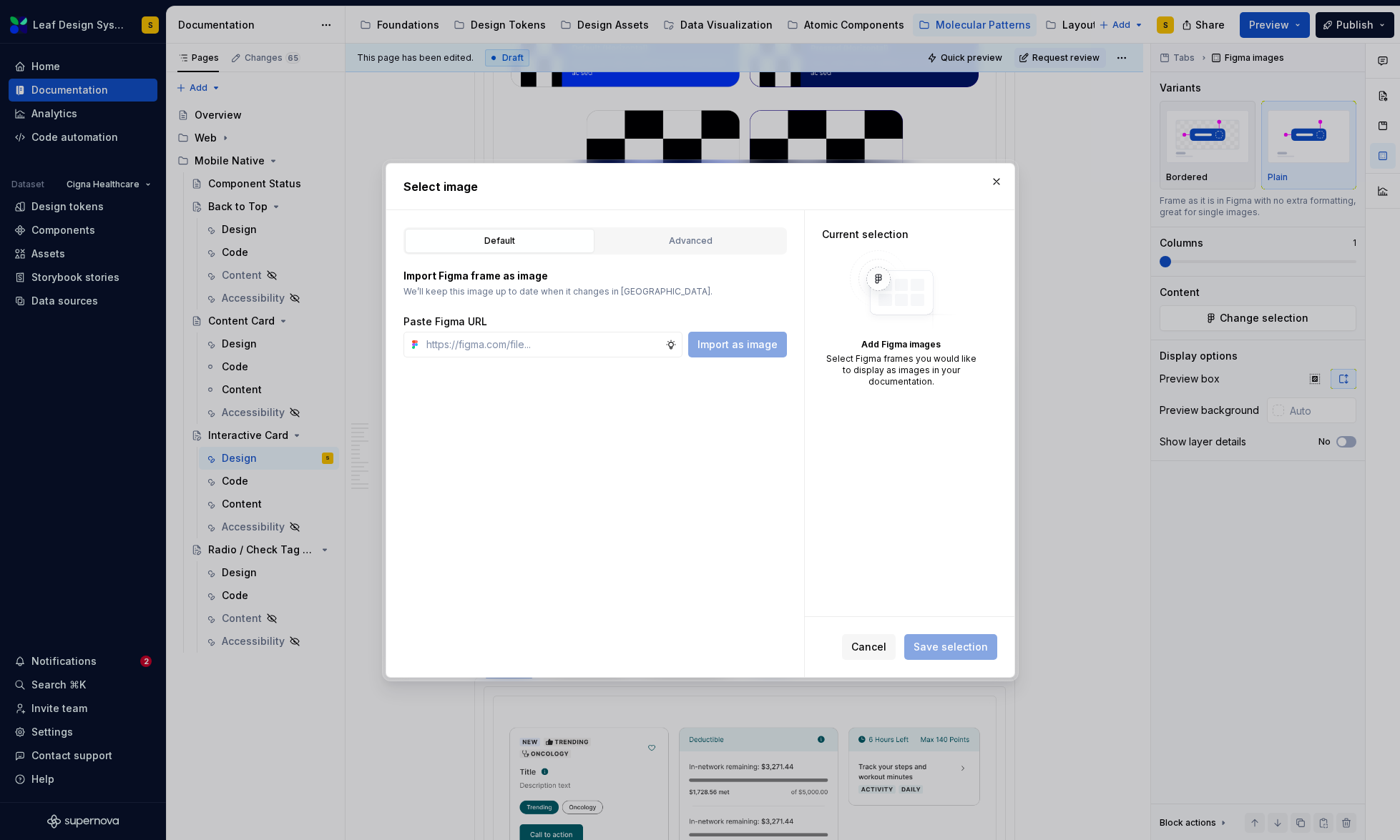
type textarea "*"
click at [588, 345] on input "text" at bounding box center [542, 345] width 245 height 26
paste input "[URL][DOMAIN_NAME]"
type input "[URL][DOMAIN_NAME]"
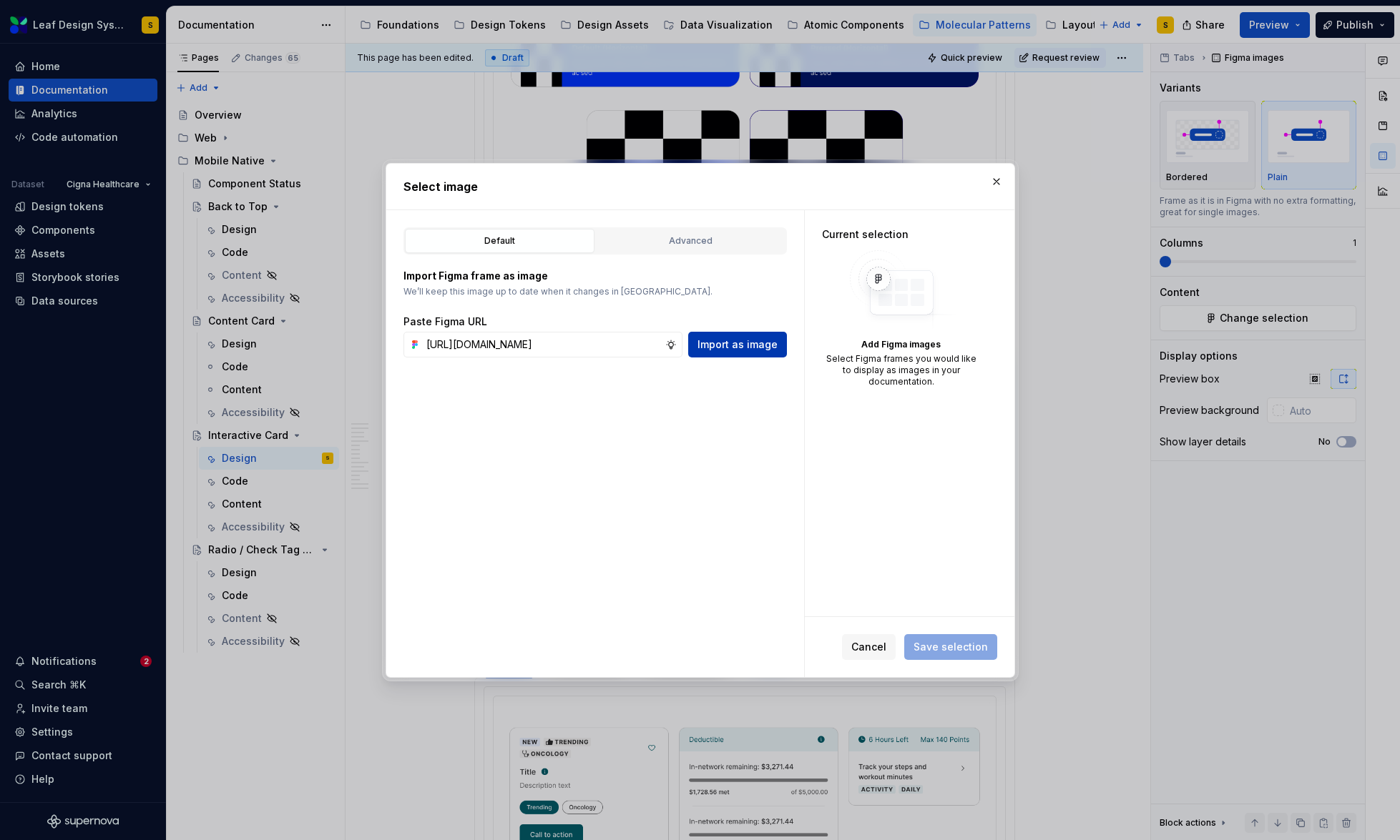
scroll to position [0, 0]
click at [744, 344] on span "Import as image" at bounding box center [737, 345] width 80 height 15
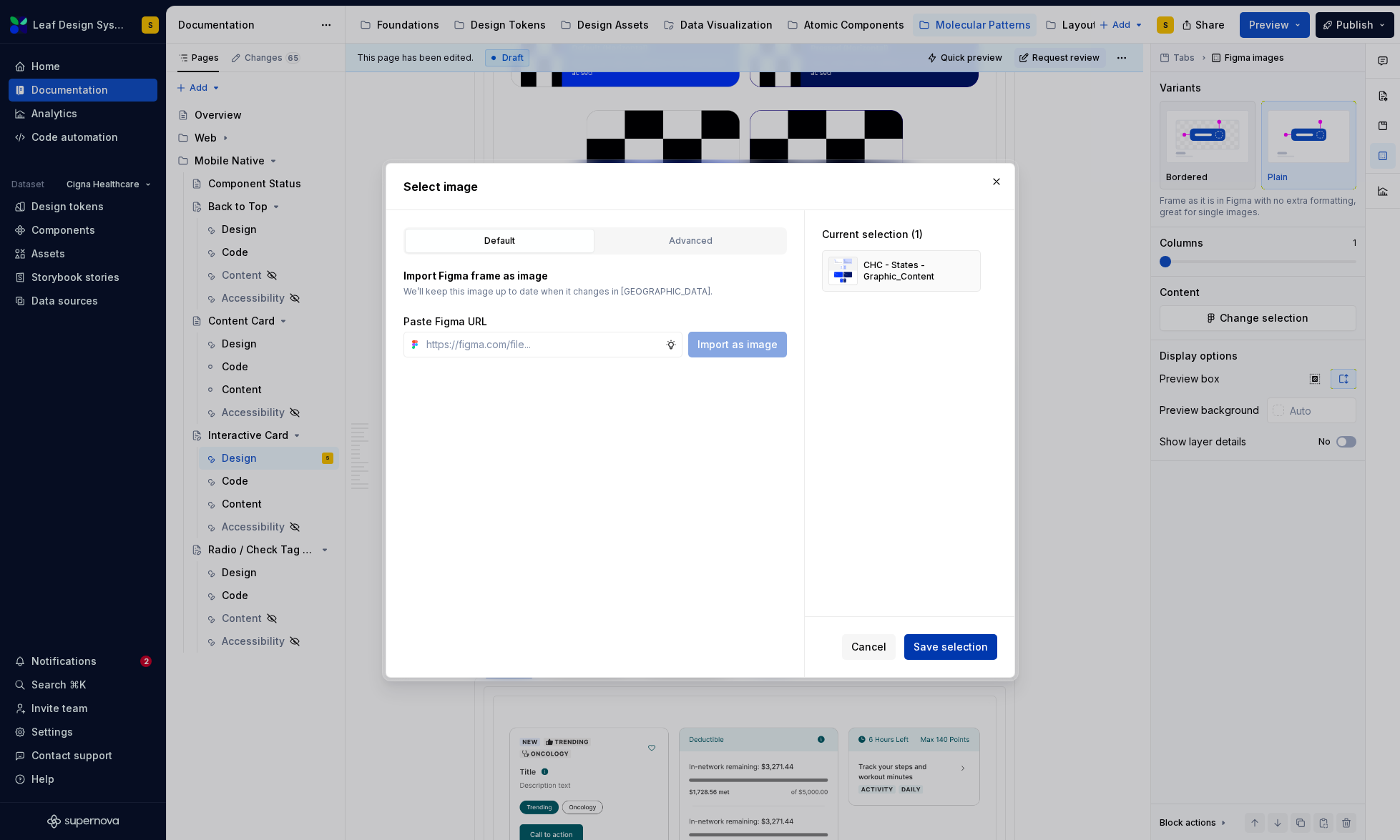
click at [977, 645] on span "Save selection" at bounding box center [951, 646] width 75 height 15
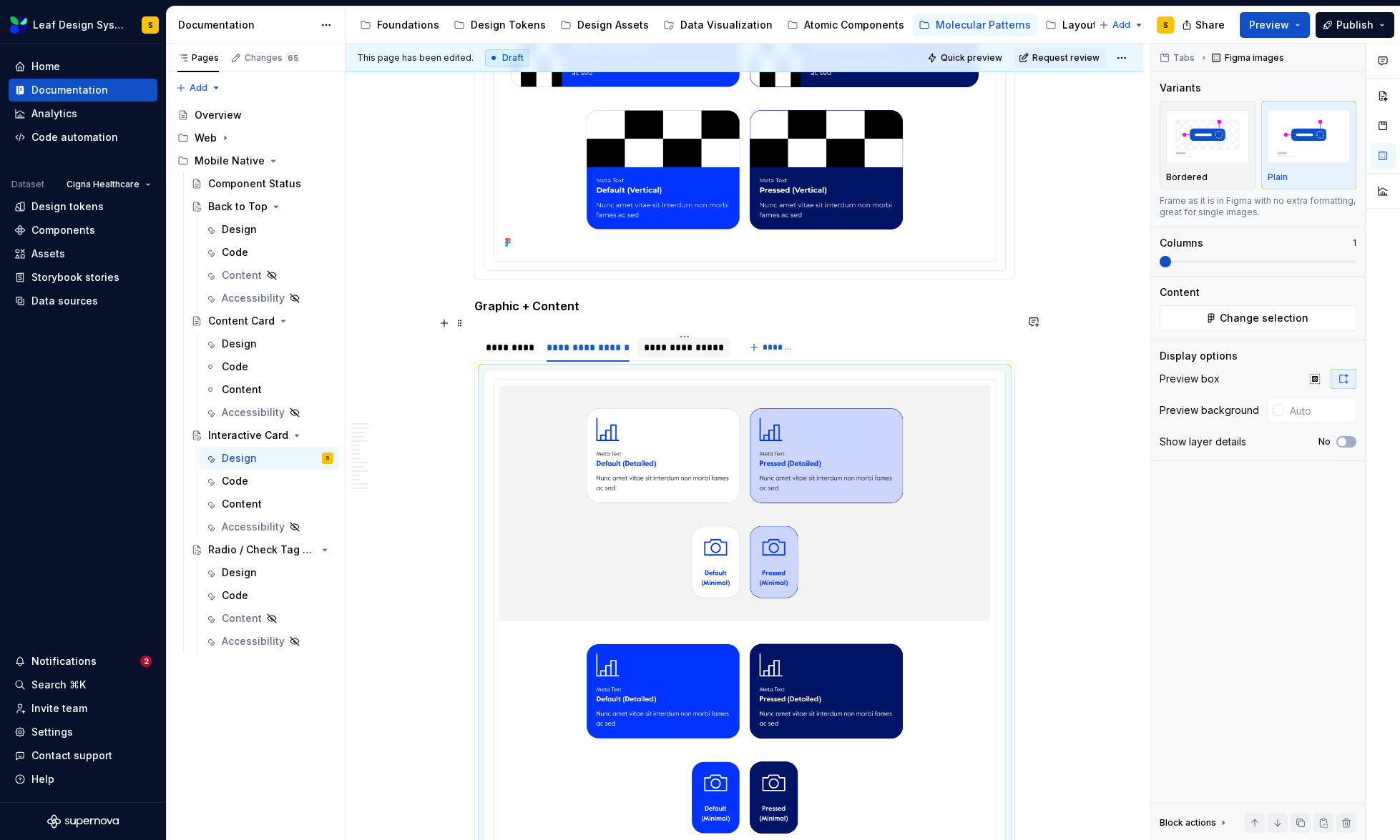
click at [686, 341] on div "**********" at bounding box center [684, 347] width 80 height 15
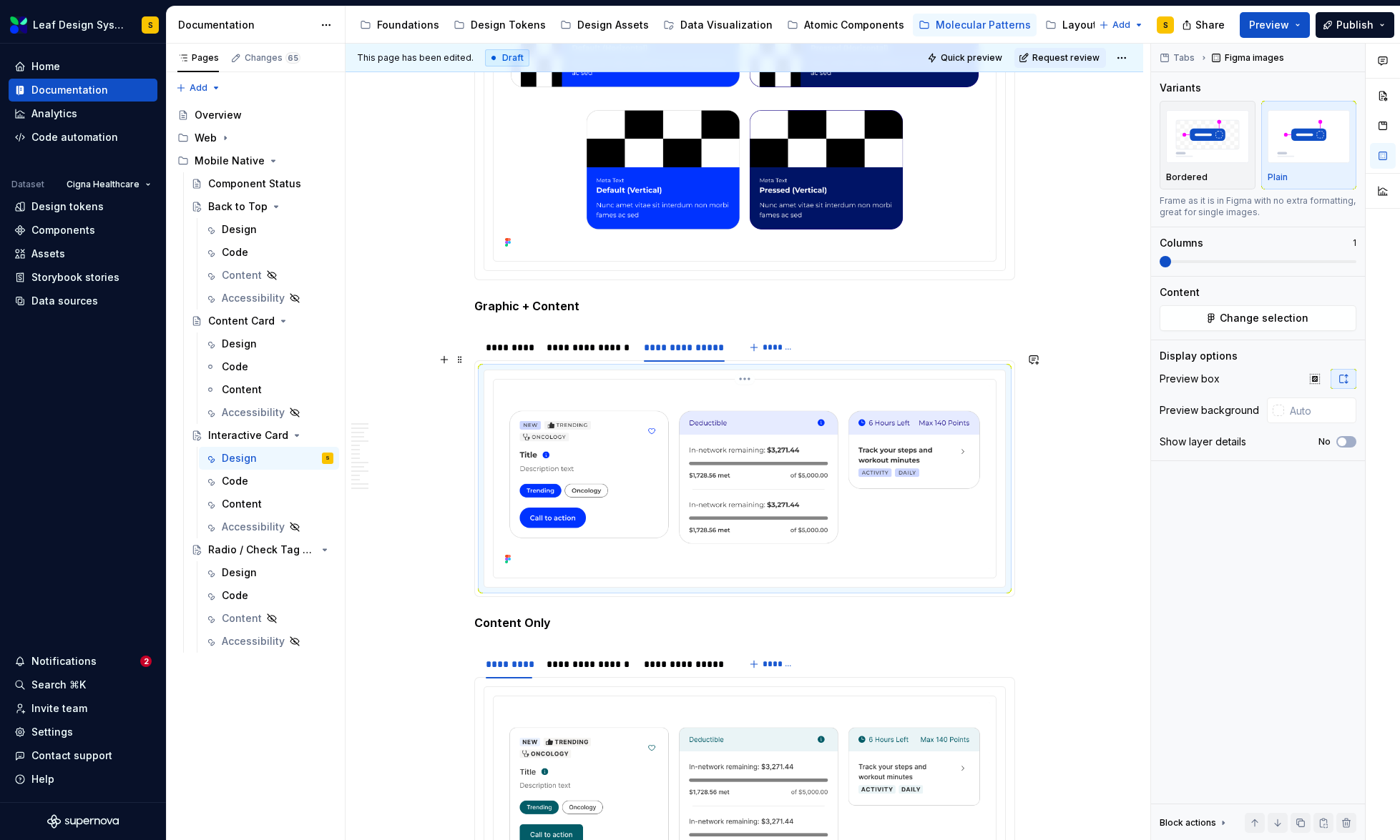
click at [724, 421] on img at bounding box center [745, 477] width 491 height 184
click at [1306, 313] on button "Change selection" at bounding box center [1258, 317] width 197 height 26
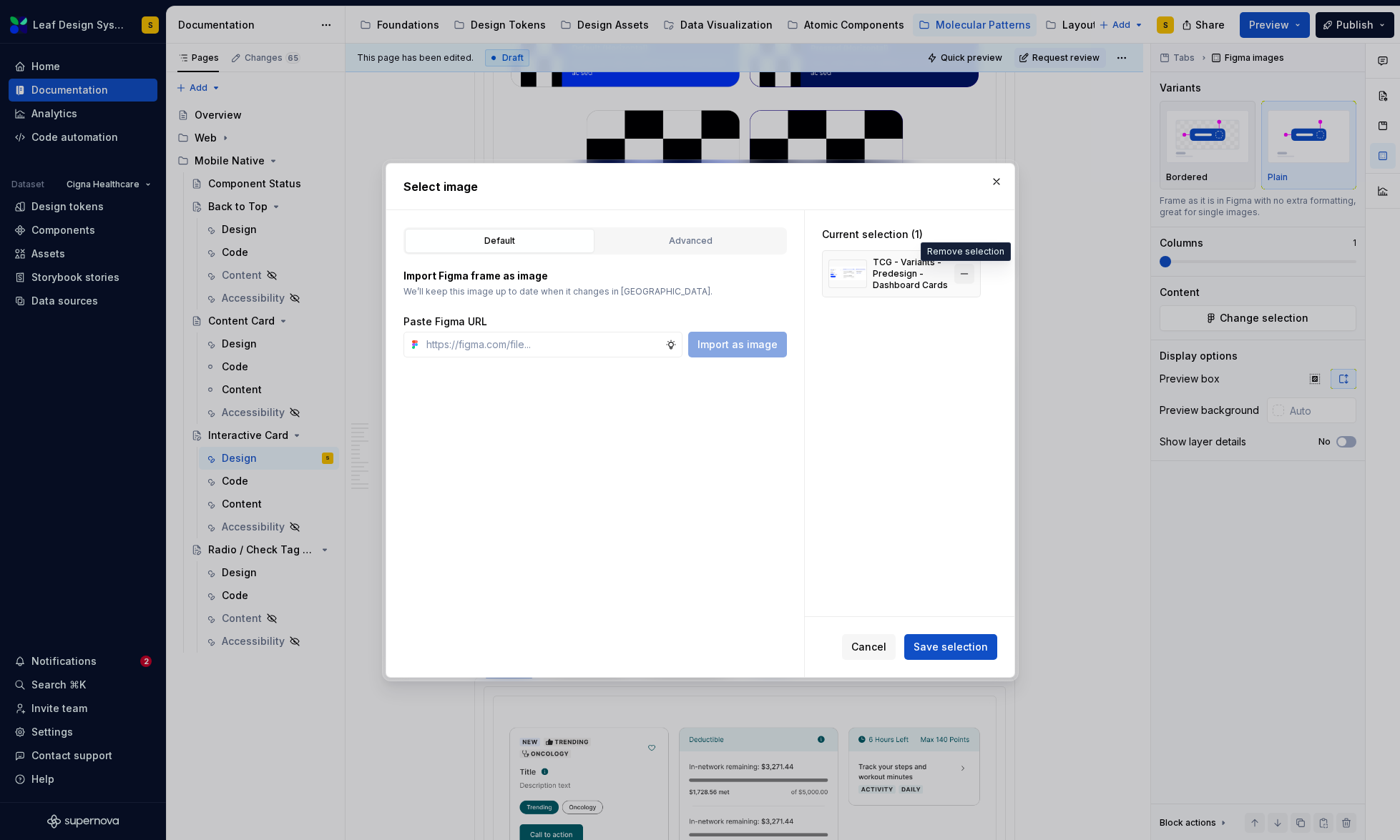
click at [966, 273] on button "button" at bounding box center [964, 274] width 20 height 20
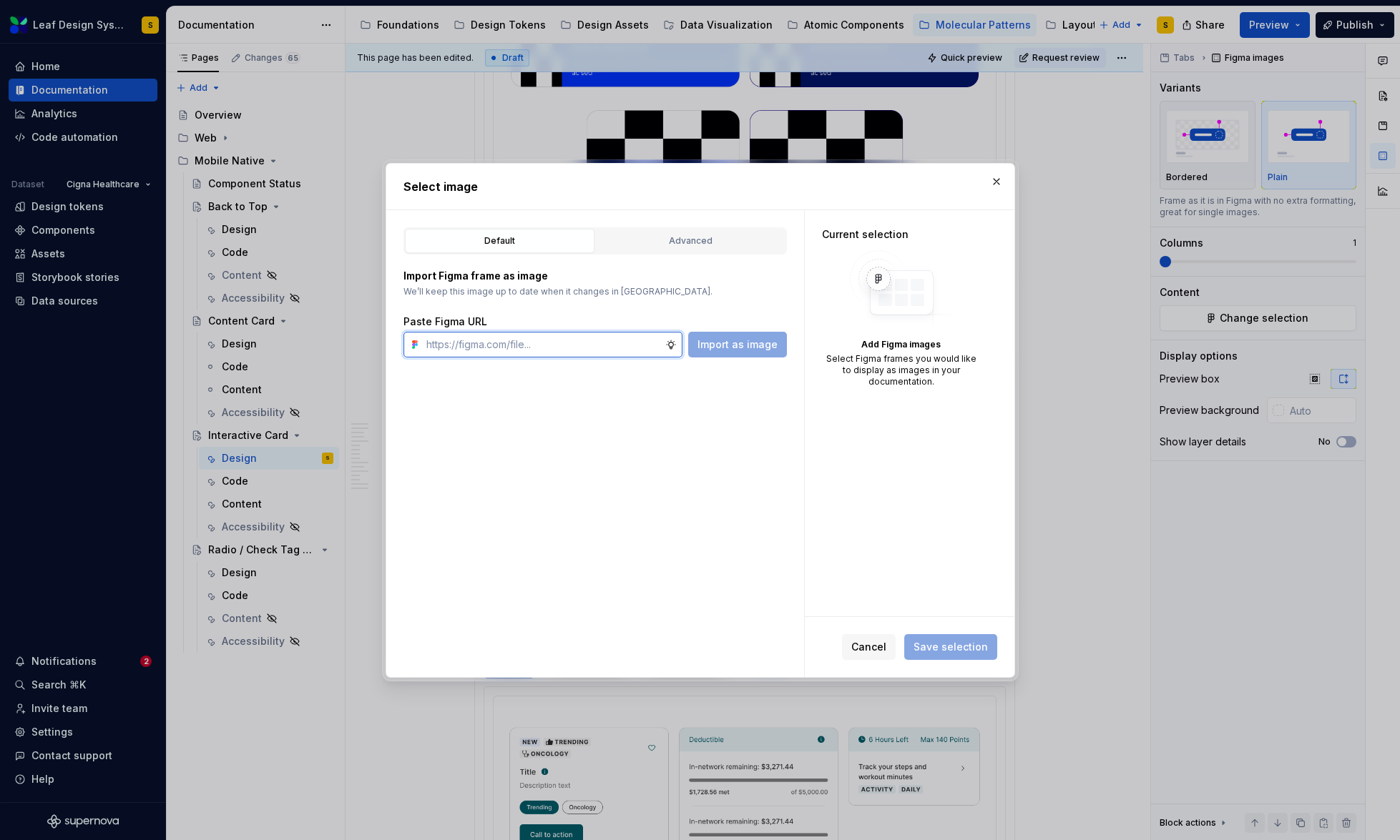
click at [601, 344] on input "text" at bounding box center [542, 345] width 245 height 26
paste input "[URL][DOMAIN_NAME]"
type input "[URL][DOMAIN_NAME]"
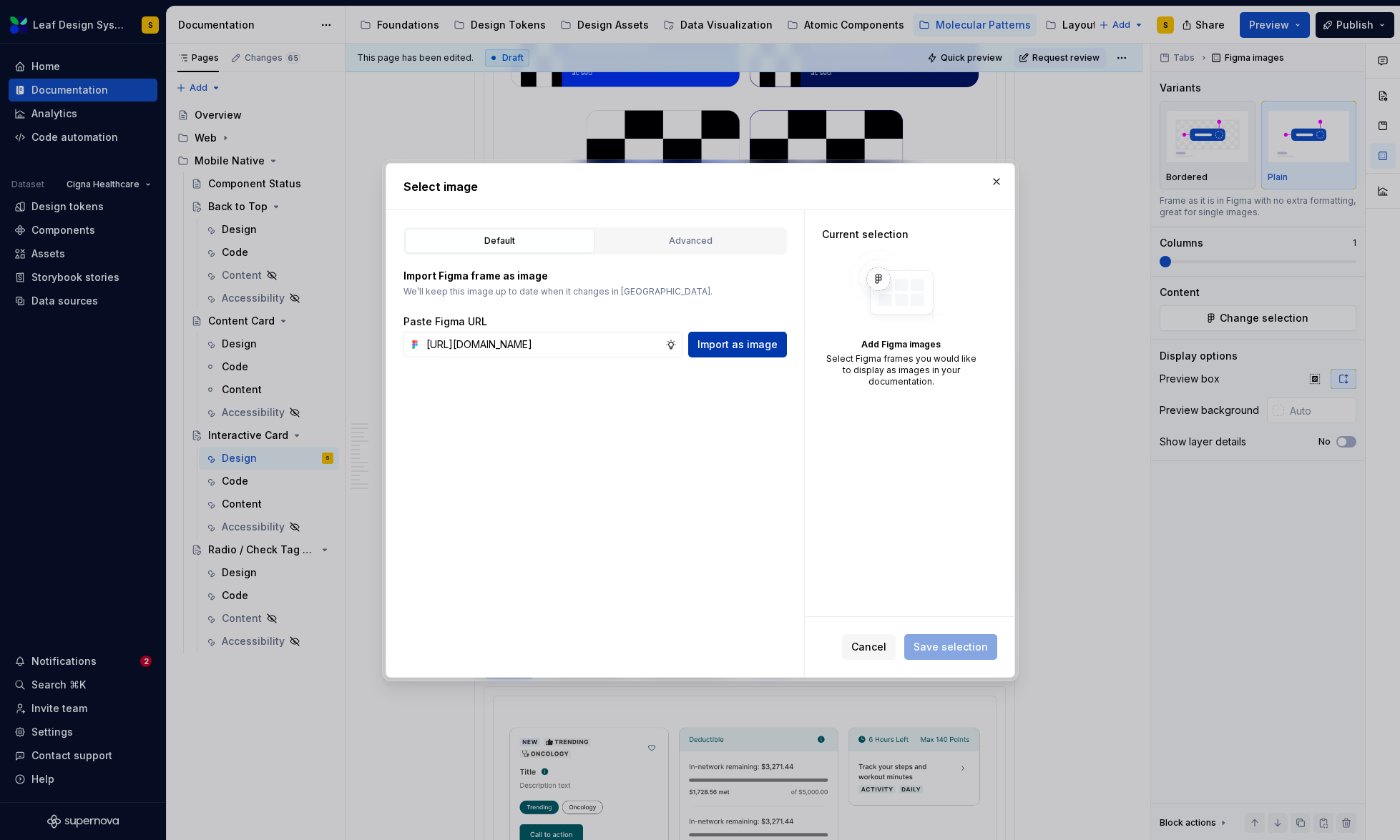
click at [715, 344] on span "Import as image" at bounding box center [737, 345] width 80 height 15
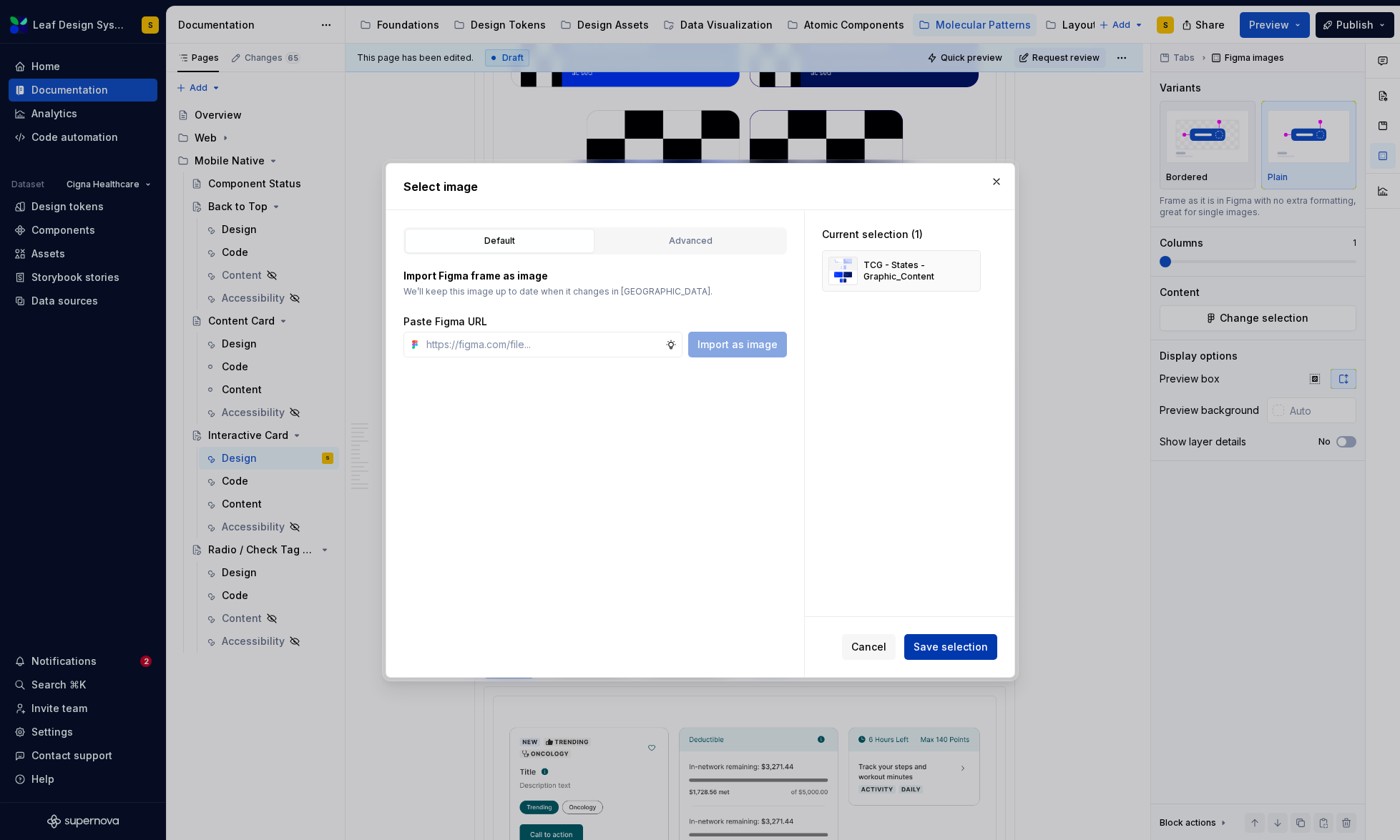
click at [978, 646] on span "Save selection" at bounding box center [951, 646] width 75 height 15
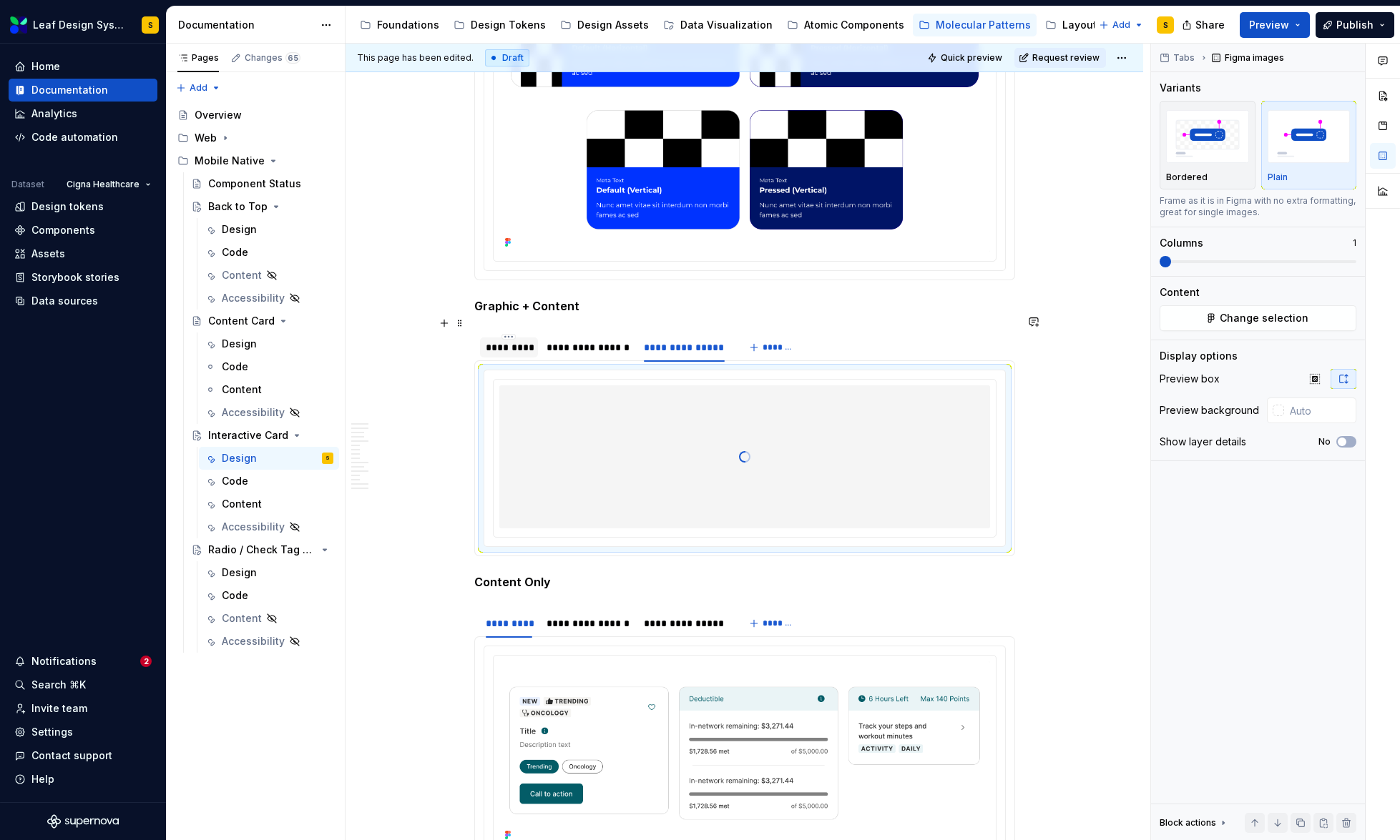
click at [521, 341] on div "*********" at bounding box center [509, 347] width 47 height 15
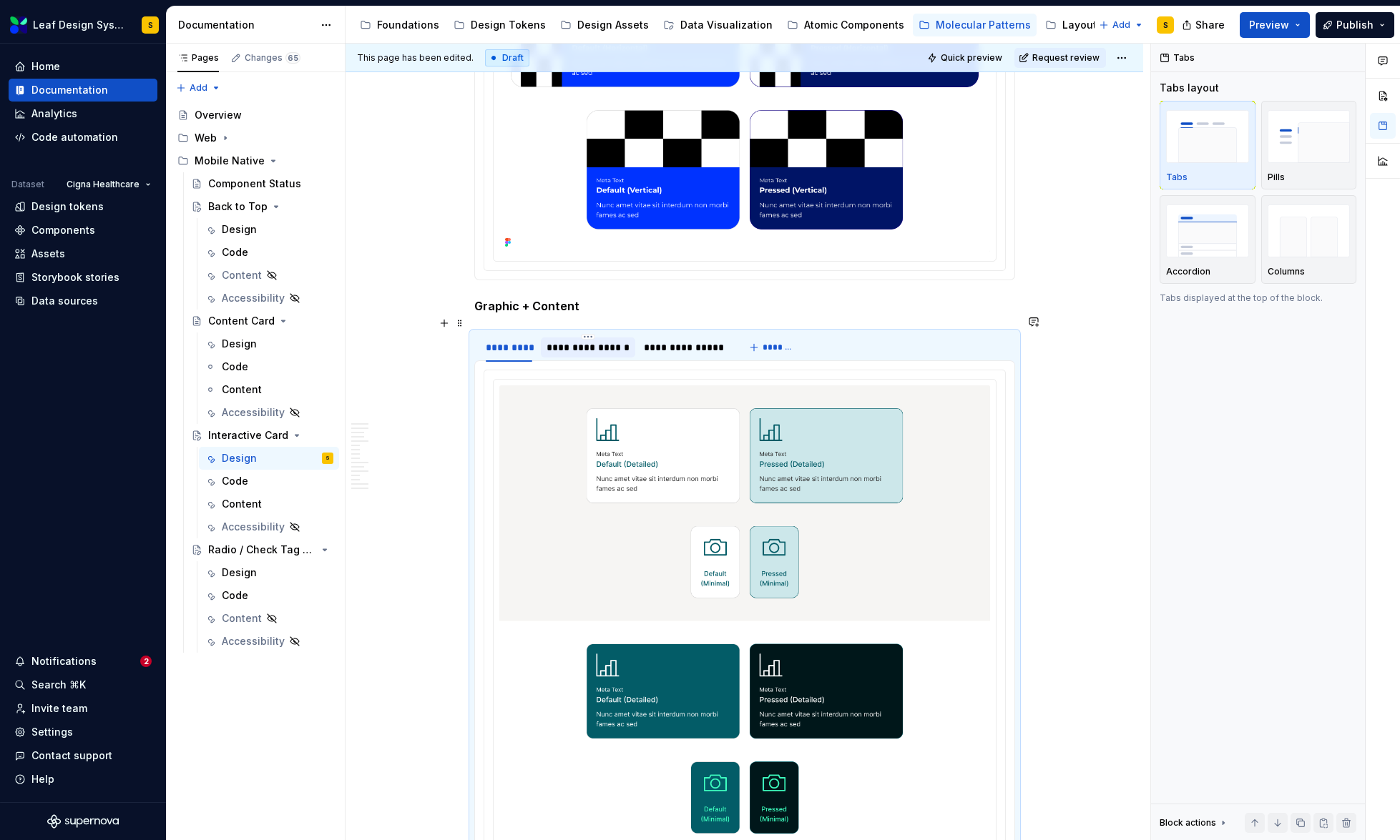
click at [579, 341] on div "**********" at bounding box center [588, 347] width 83 height 15
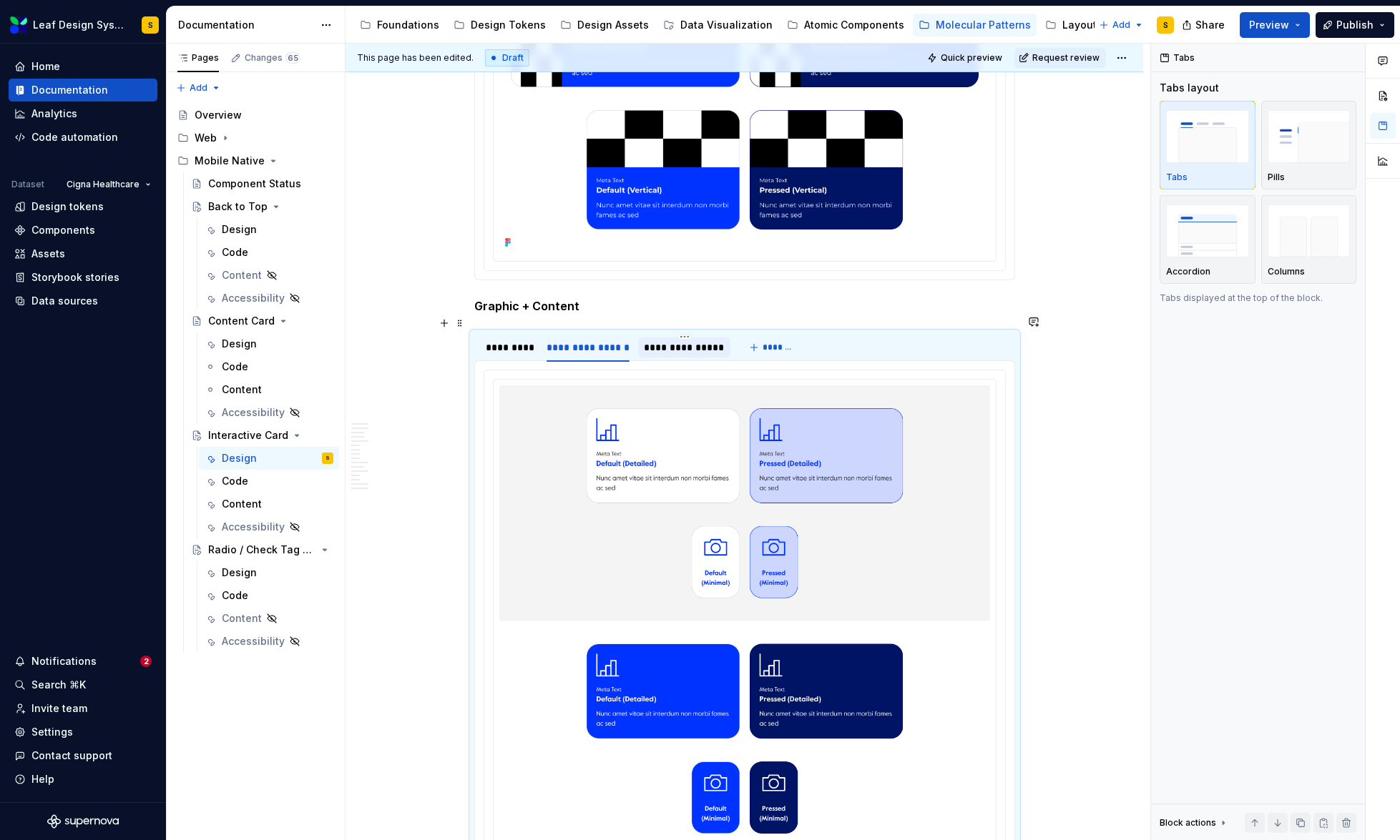
click at [681, 341] on div "**********" at bounding box center [684, 347] width 80 height 15
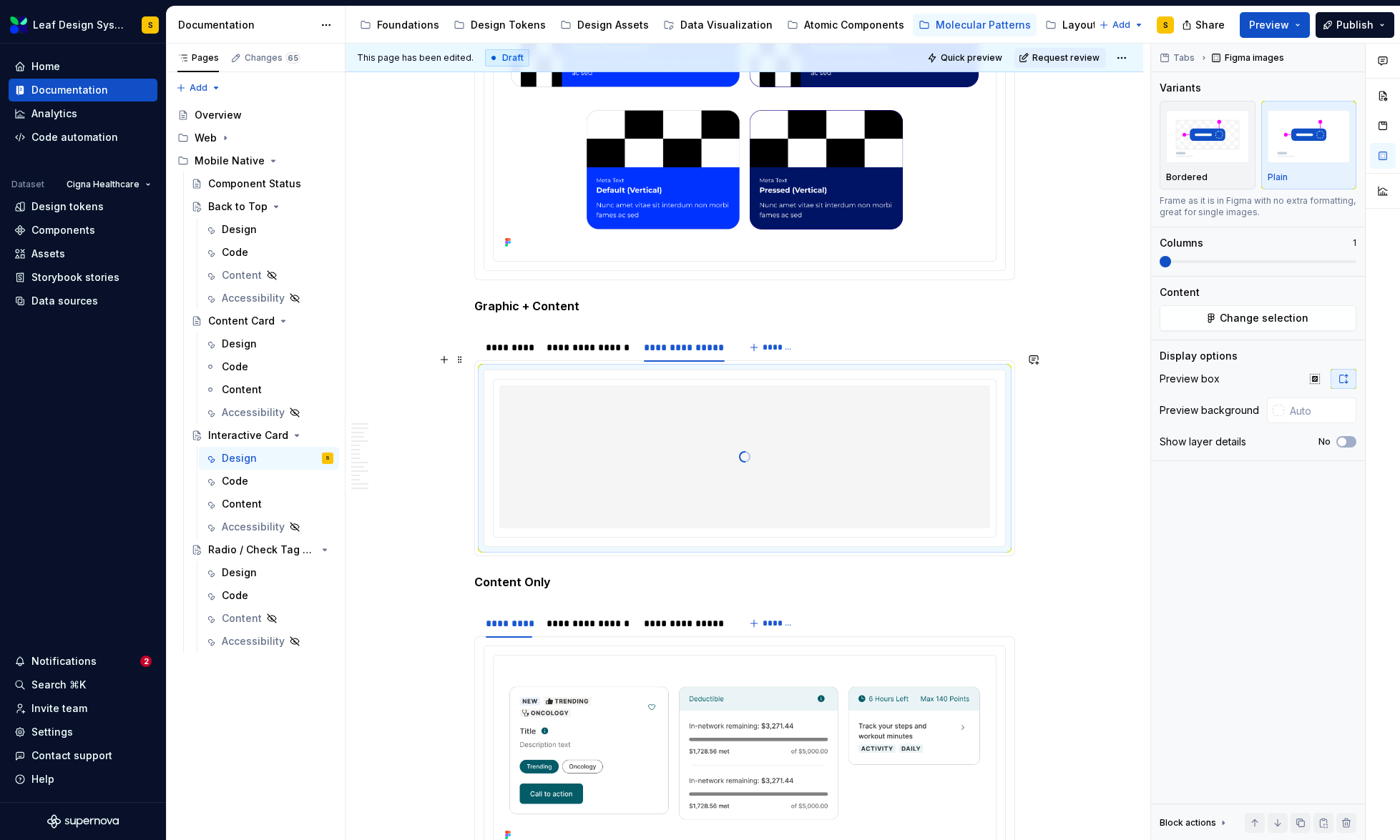
click at [776, 435] on div at bounding box center [745, 457] width 491 height 143
click at [1291, 320] on span "Change selection" at bounding box center [1264, 317] width 89 height 15
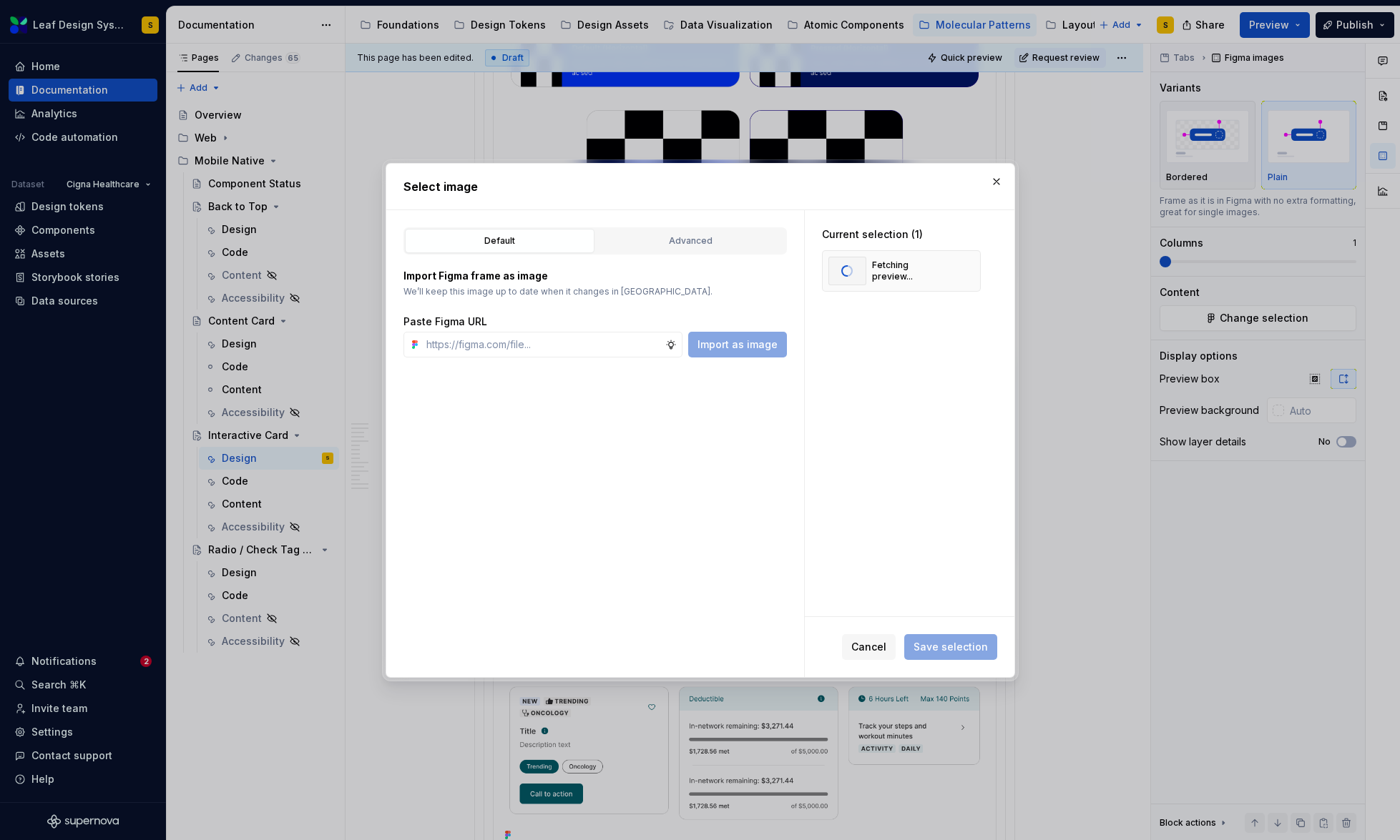
type textarea "*"
click at [964, 269] on button "button" at bounding box center [964, 271] width 20 height 20
click at [605, 348] on input "text" at bounding box center [542, 345] width 245 height 26
paste input "[URL][DOMAIN_NAME]"
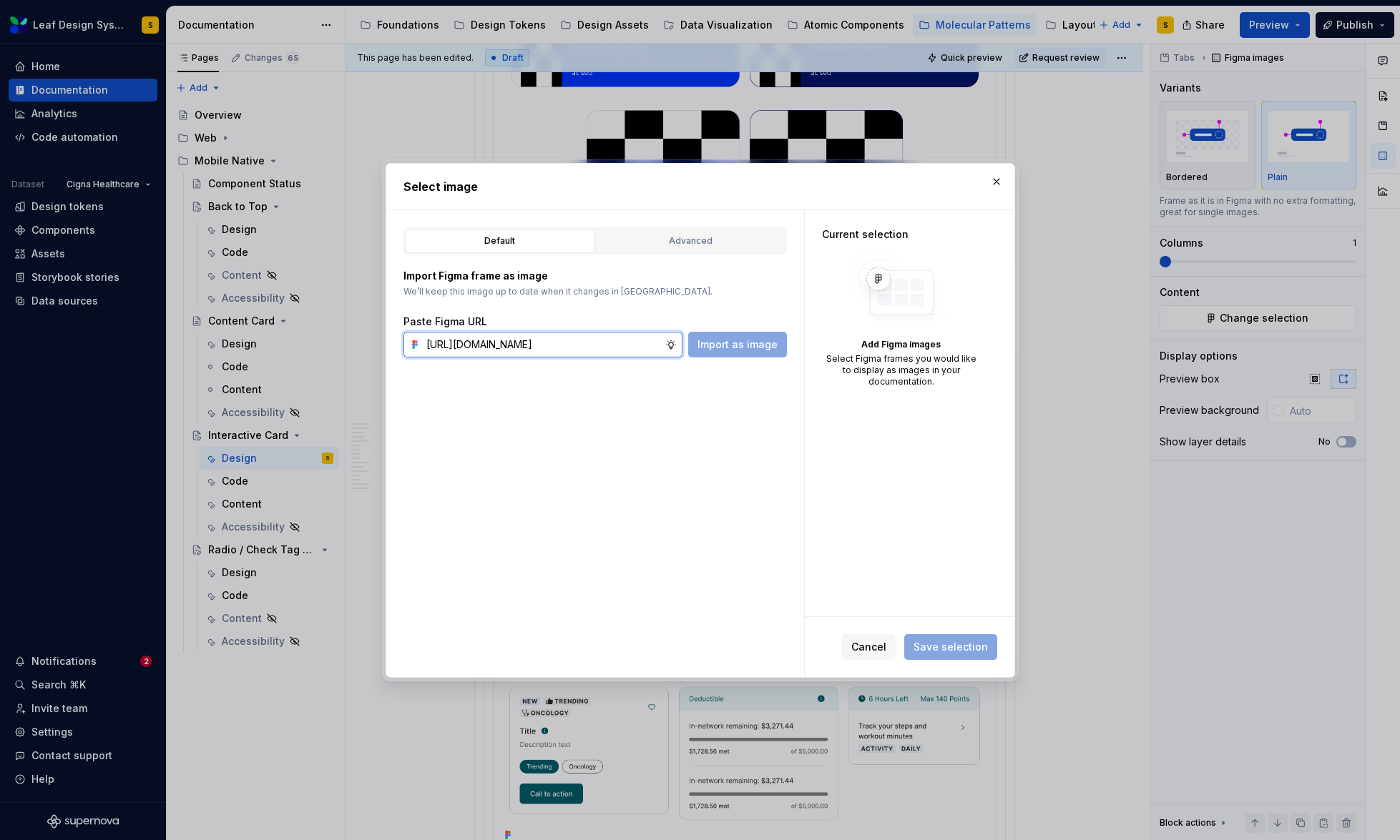
scroll to position [0, 472]
type input "[URL][DOMAIN_NAME]"
click at [731, 349] on span "Import as image" at bounding box center [737, 345] width 80 height 15
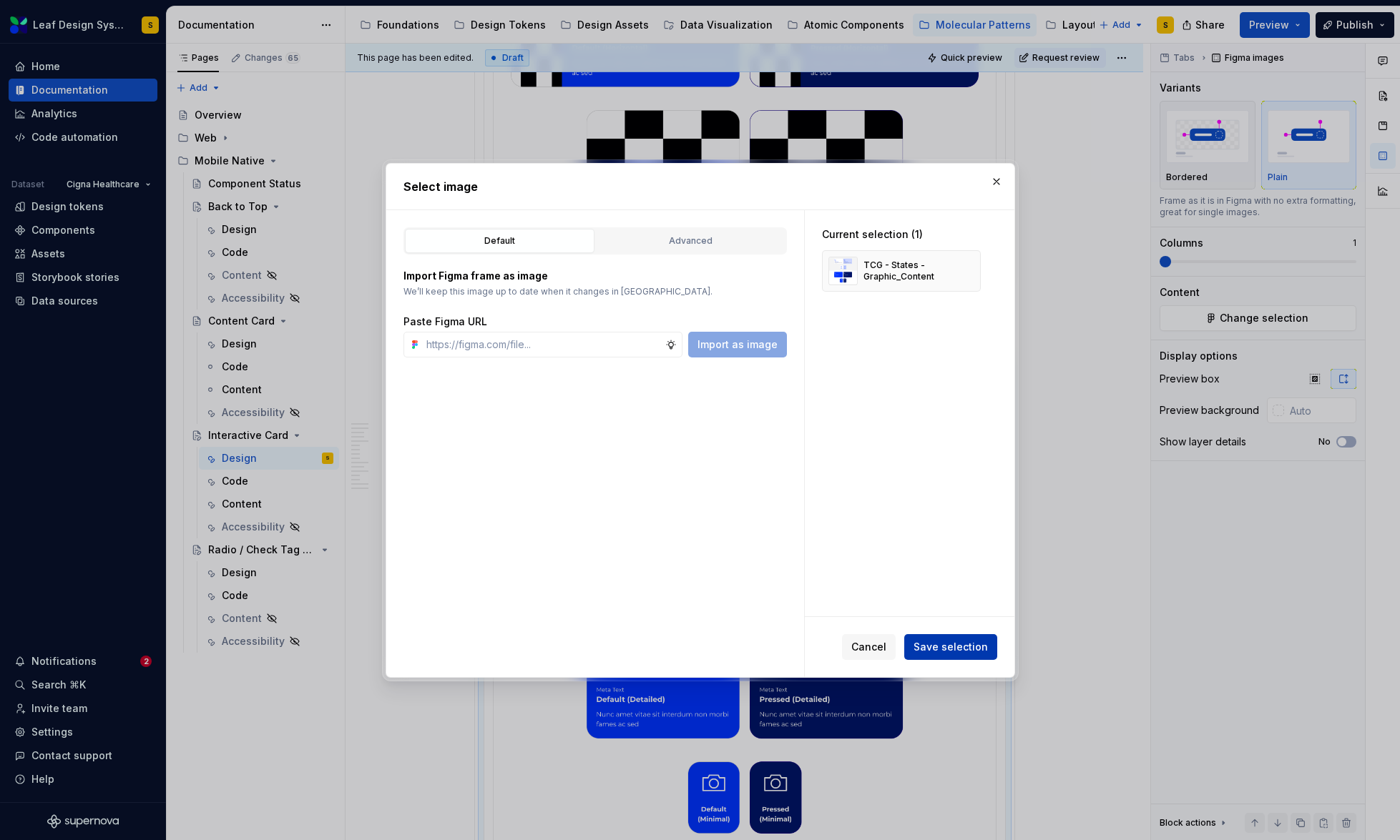
click at [963, 651] on span "Save selection" at bounding box center [951, 646] width 75 height 15
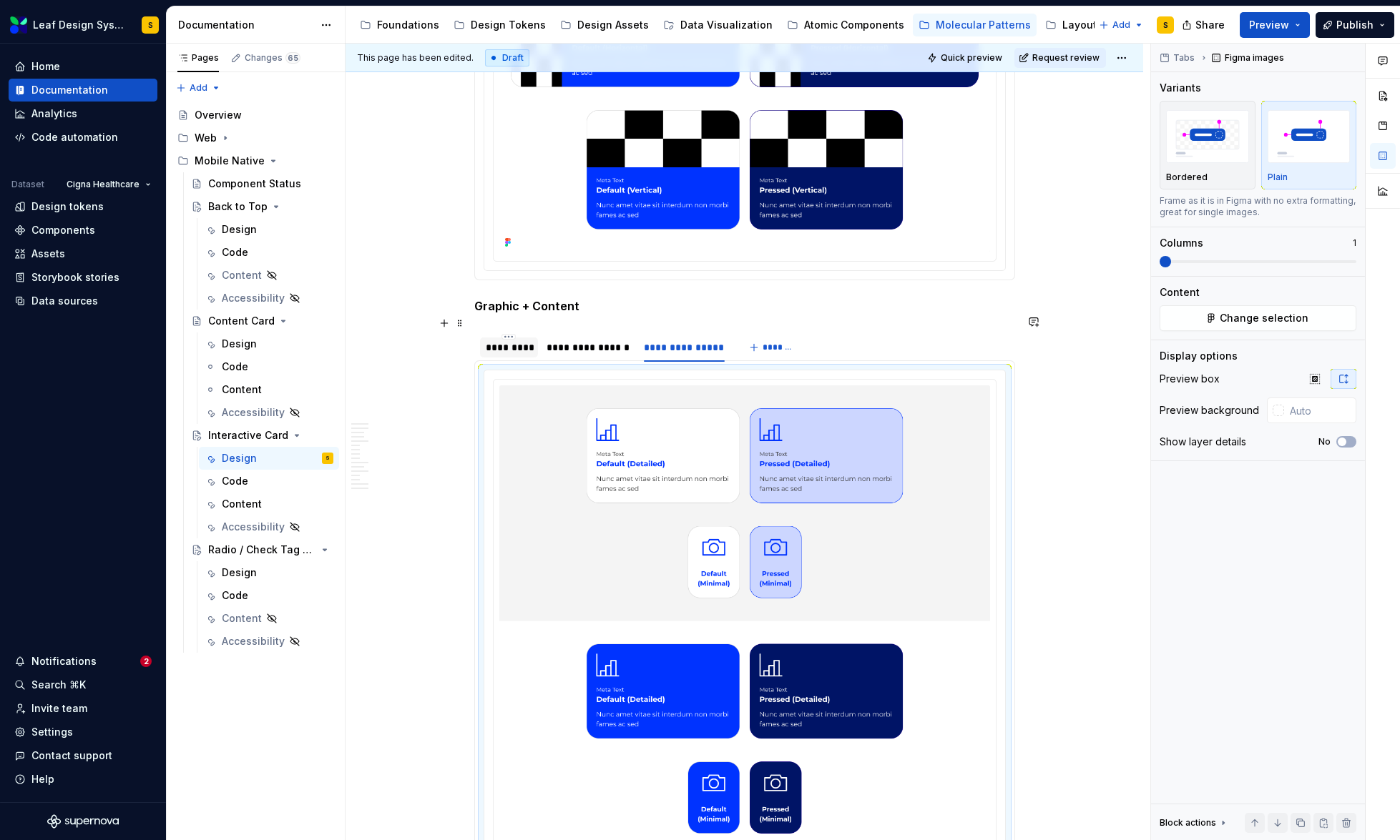
click at [514, 341] on div "*********" at bounding box center [509, 347] width 47 height 15
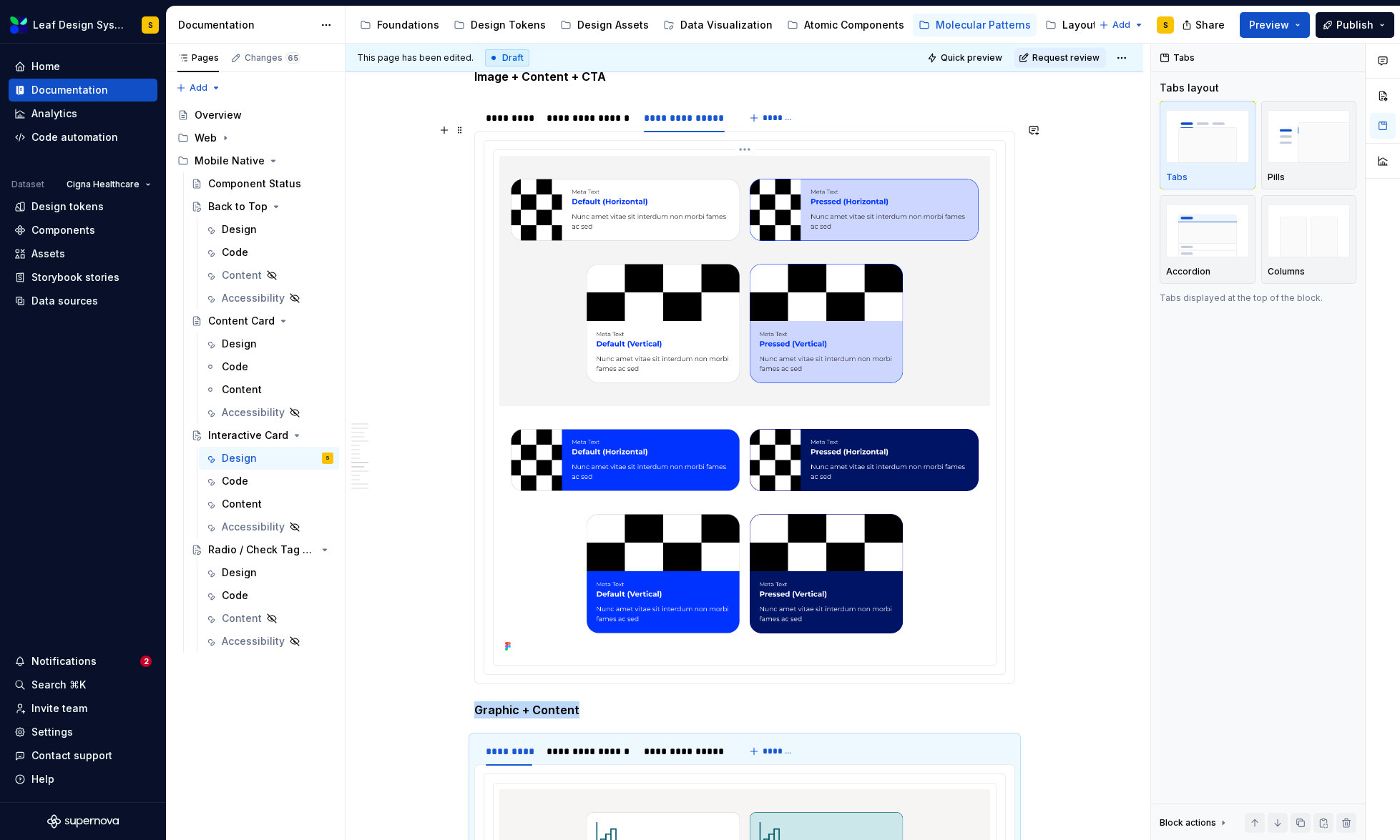
scroll to position [5043, 0]
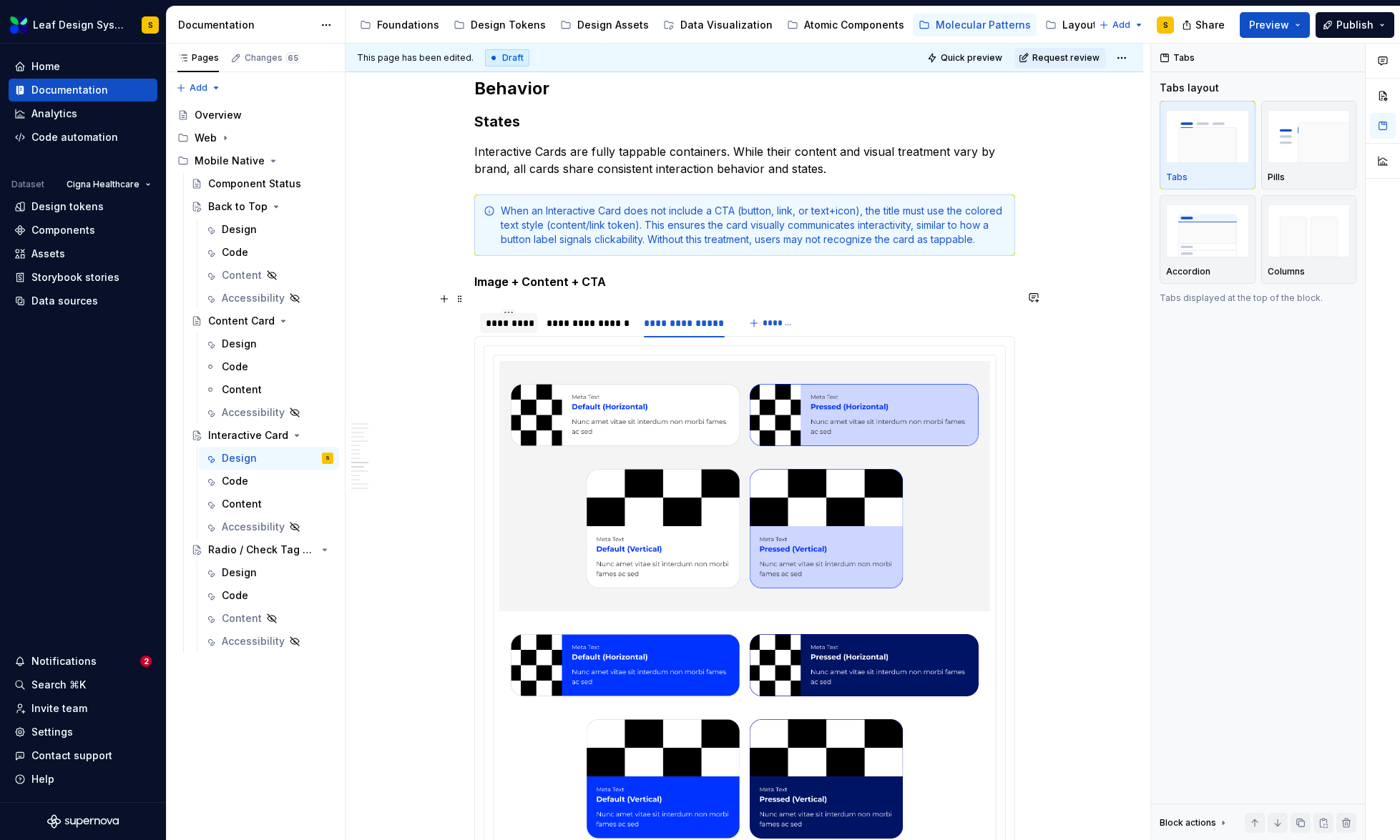
click at [502, 314] on div "*********" at bounding box center [509, 323] width 59 height 20
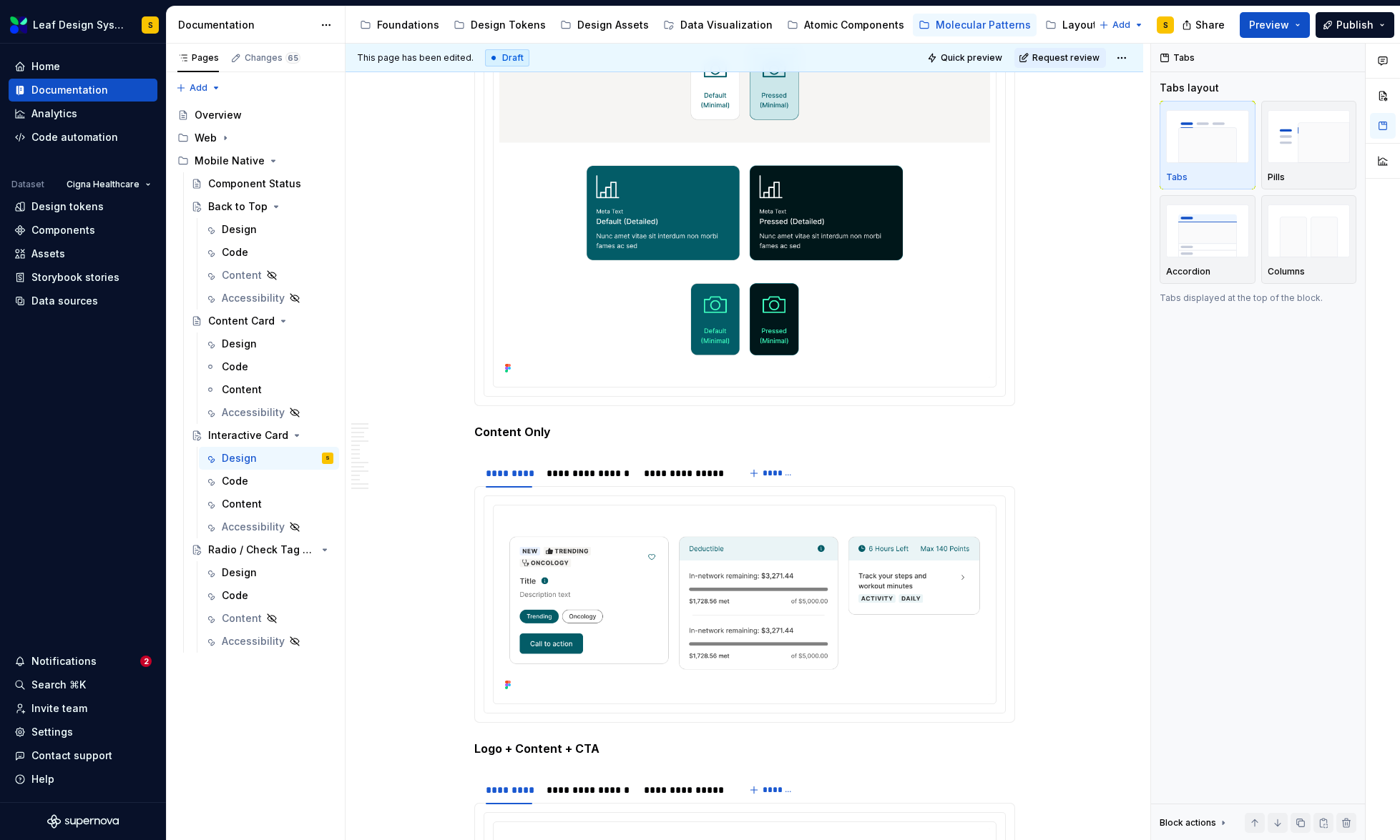
scroll to position [6255, 0]
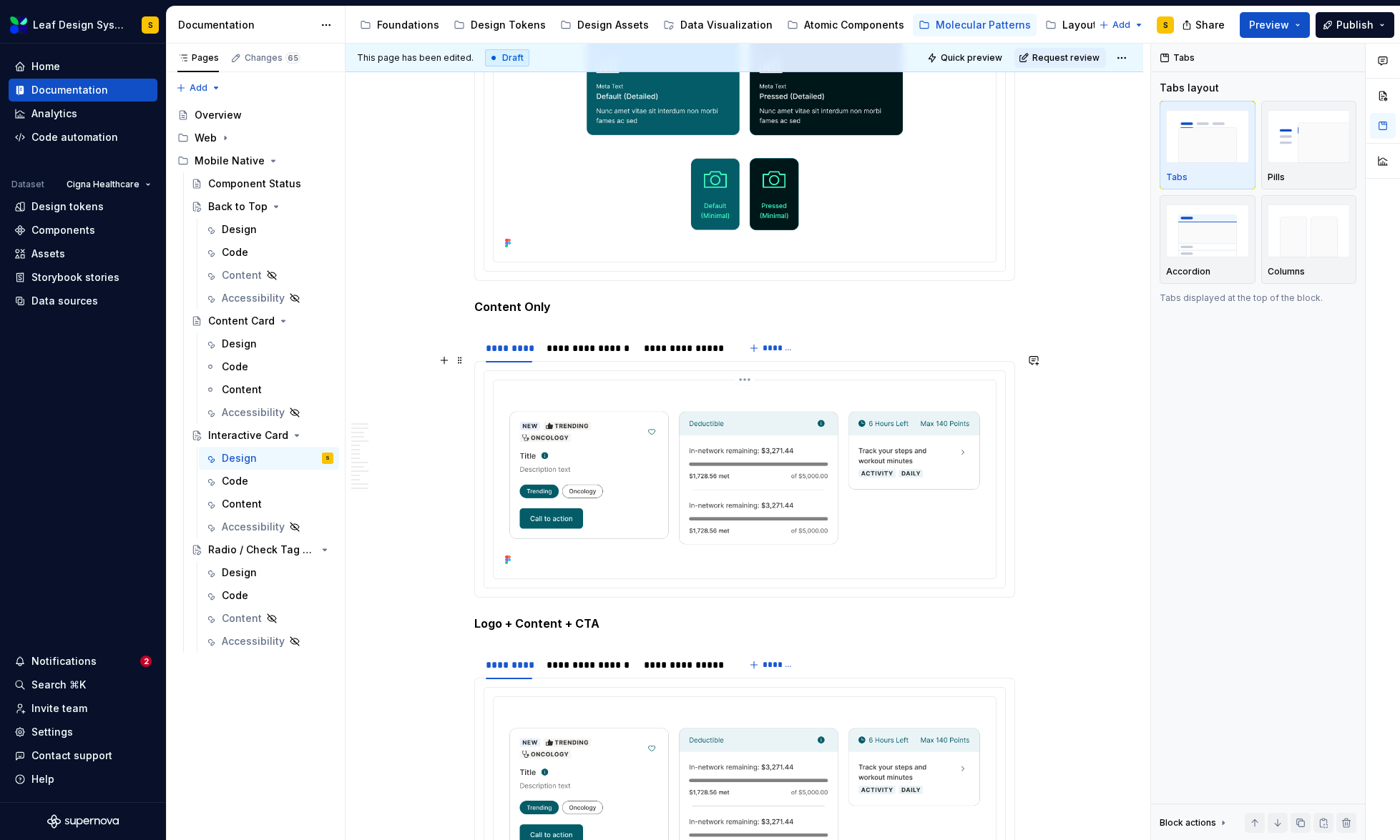
click at [667, 491] on img at bounding box center [745, 478] width 491 height 184
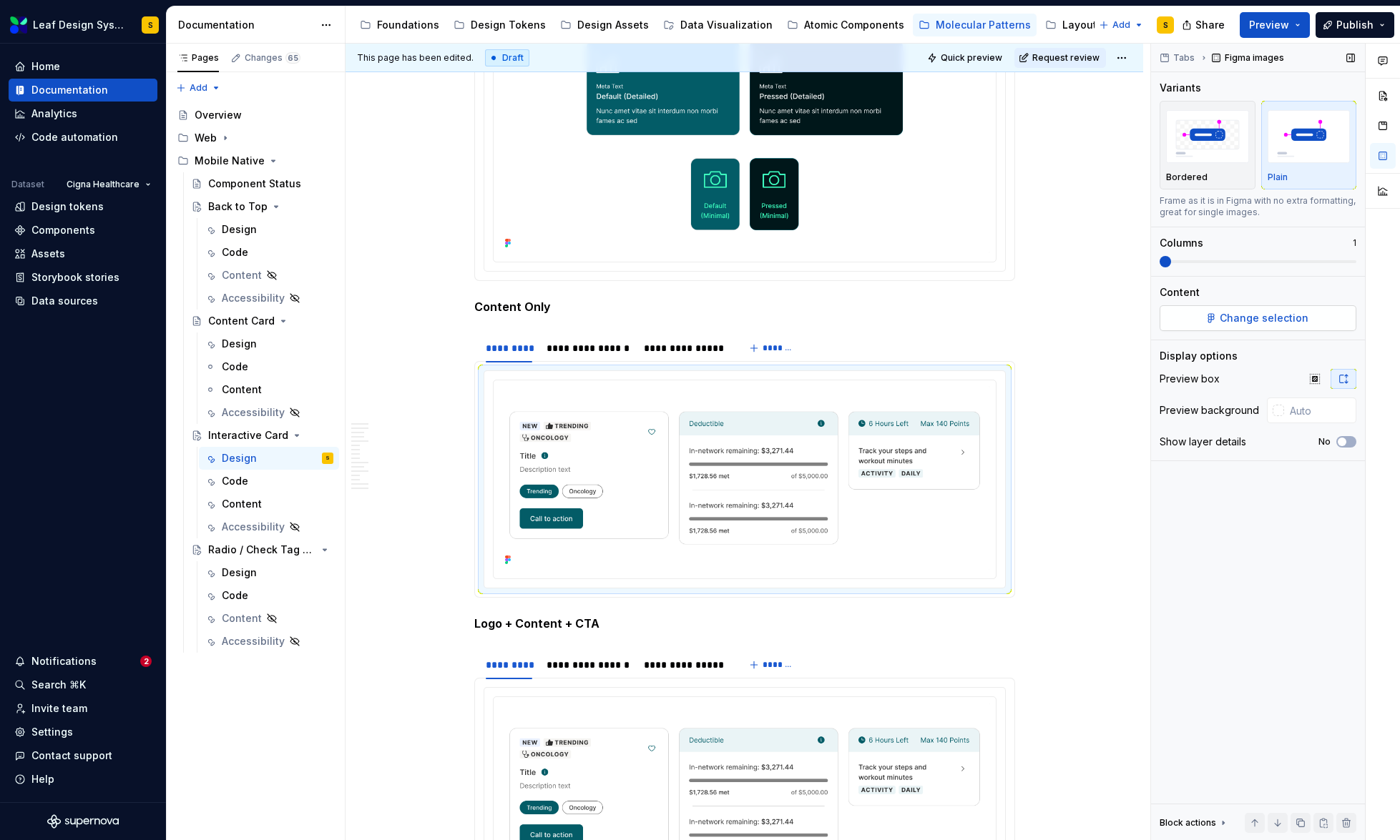
click at [1301, 317] on span "Change selection" at bounding box center [1264, 317] width 89 height 15
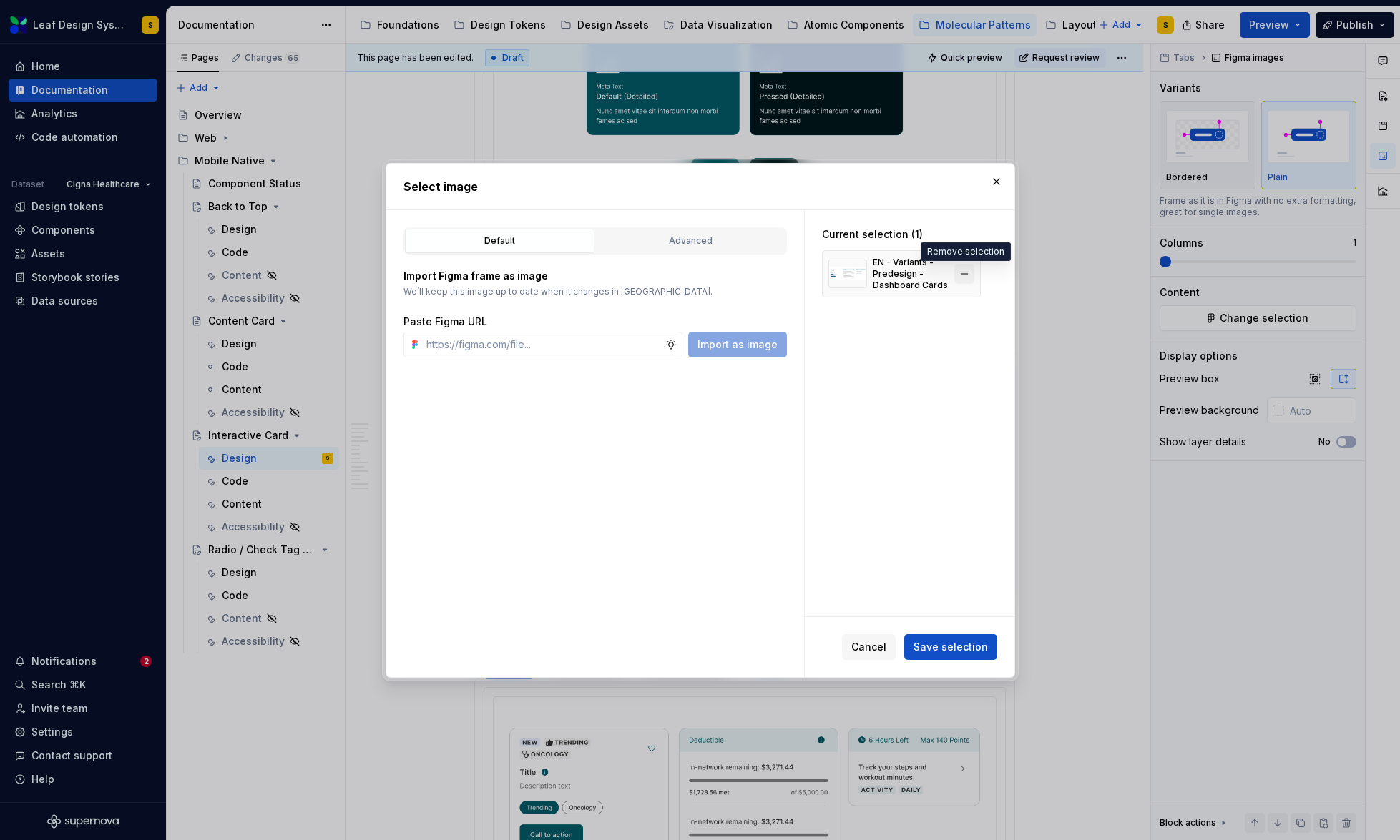
click at [966, 280] on button "button" at bounding box center [964, 274] width 20 height 20
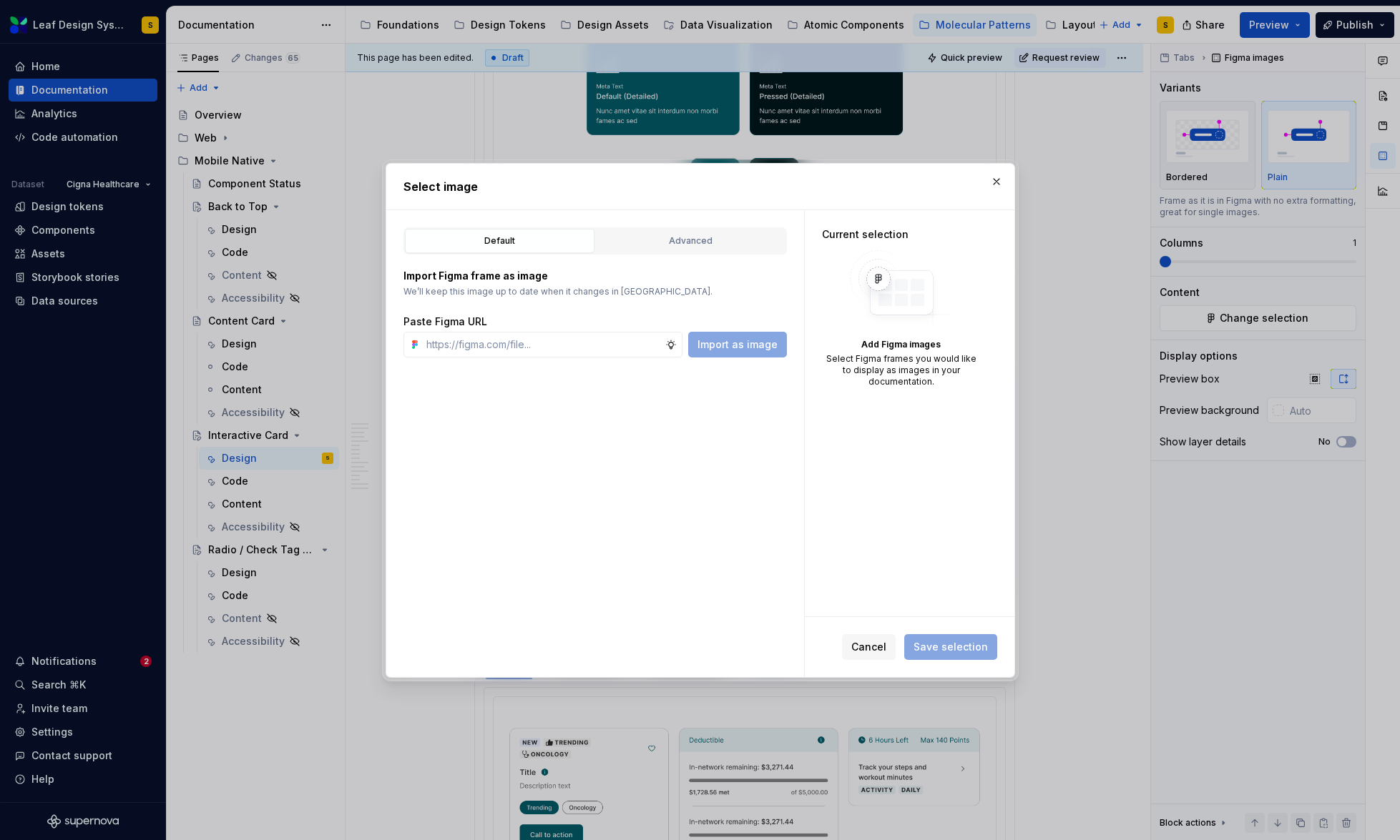
type textarea "*"
click at [544, 344] on input "text" at bounding box center [542, 345] width 245 height 26
paste input "[URL][DOMAIN_NAME]"
type input "[URL][DOMAIN_NAME]"
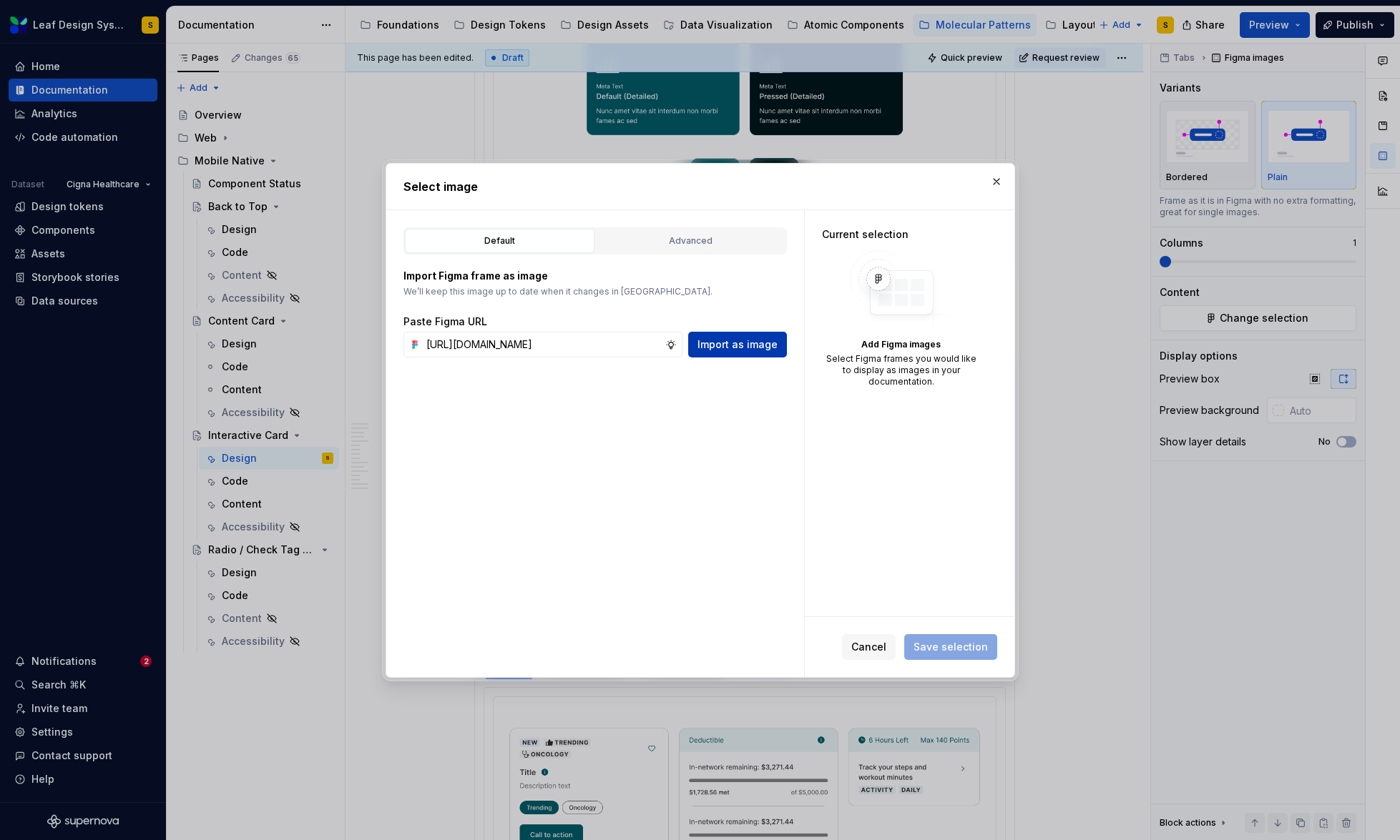
scroll to position [0, 0]
click at [746, 333] on button "Import as image" at bounding box center [738, 345] width 99 height 26
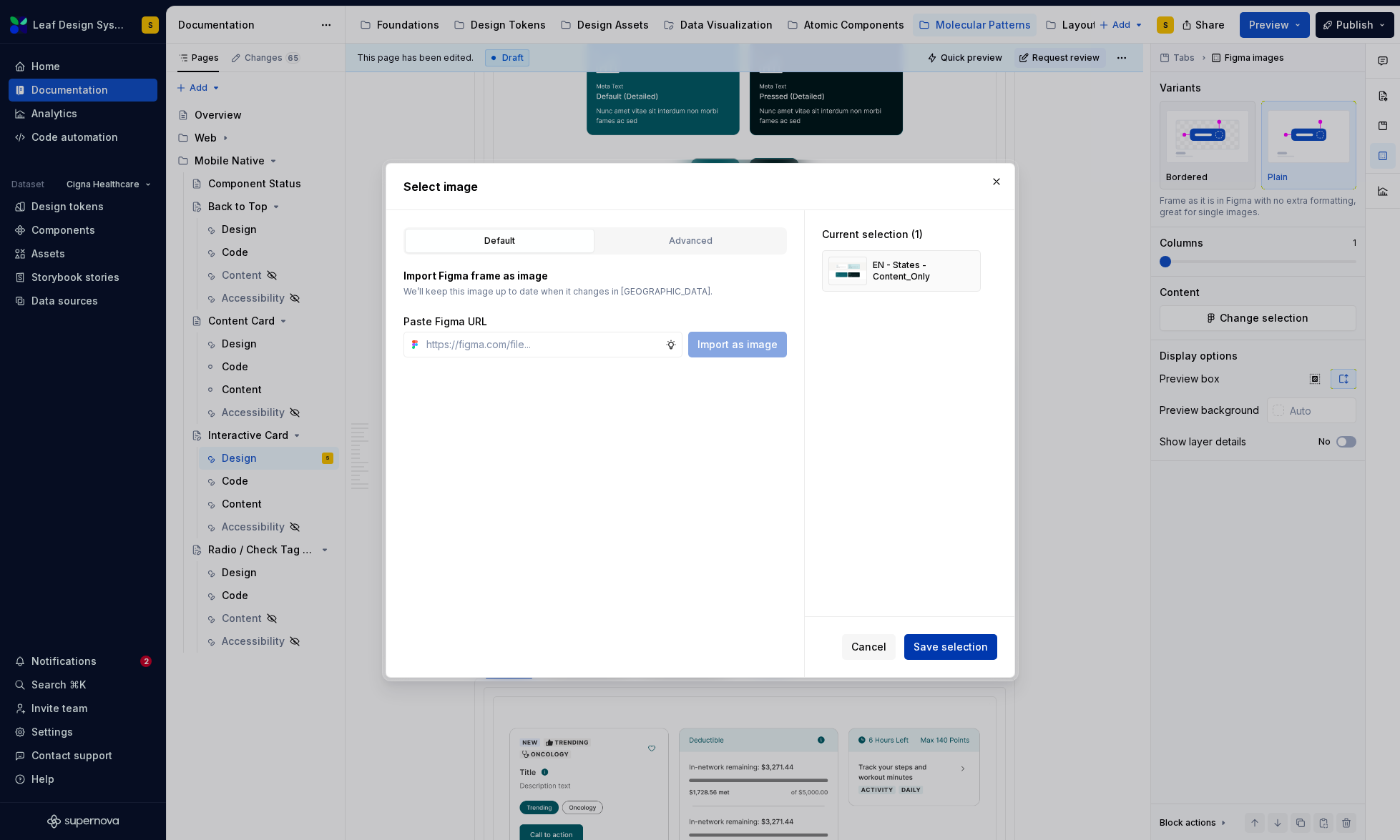
click at [960, 645] on span "Save selection" at bounding box center [951, 646] width 75 height 15
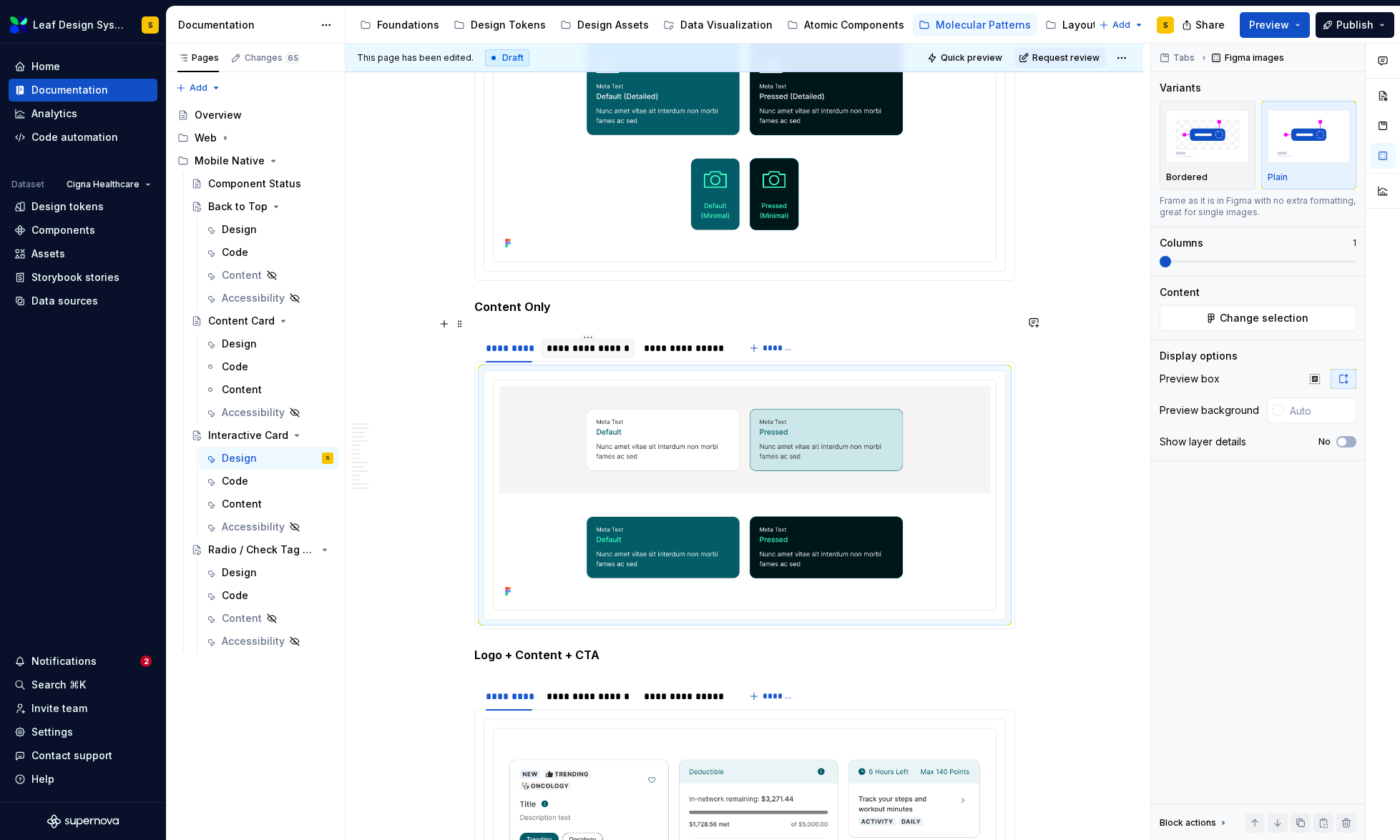
click at [599, 341] on div "**********" at bounding box center [588, 347] width 83 height 15
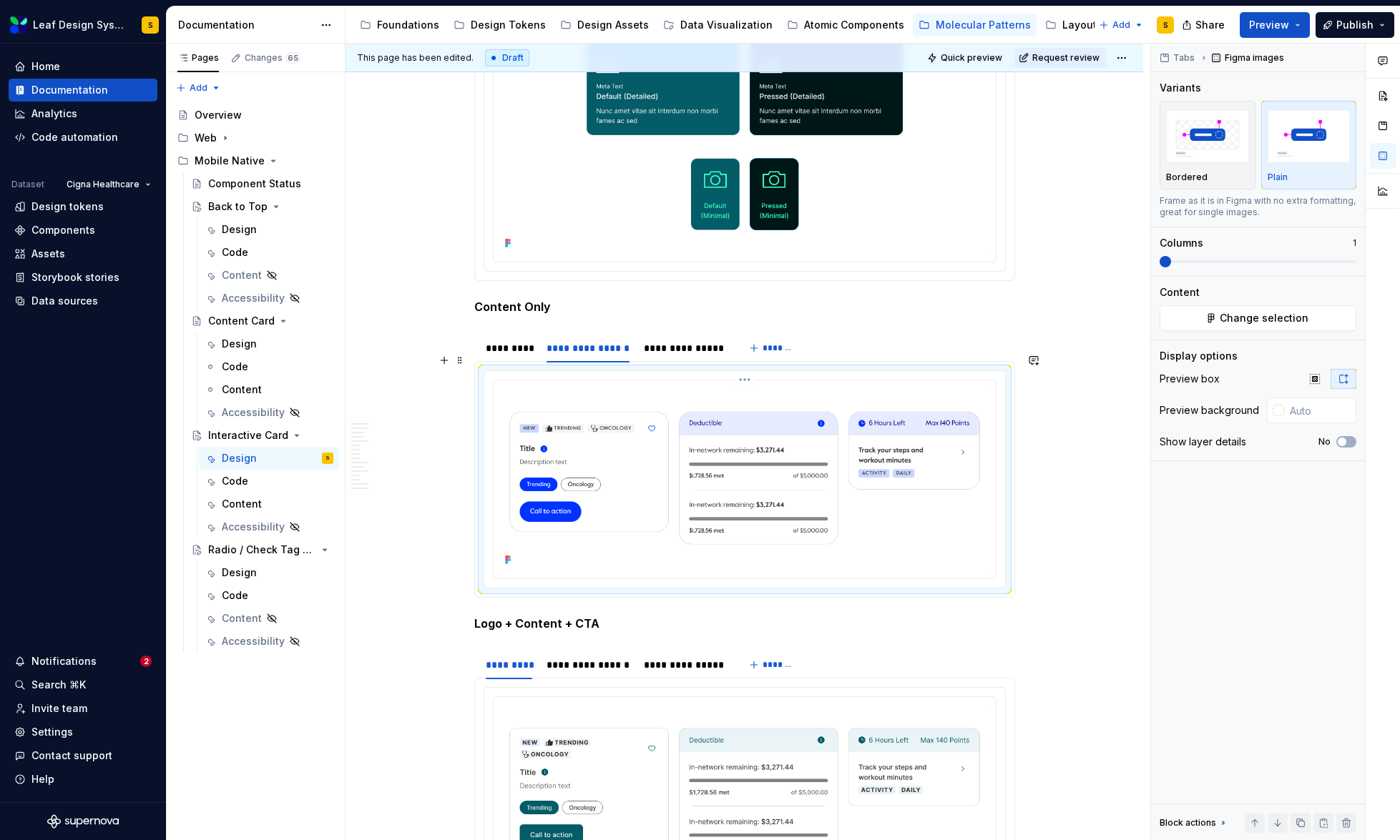
click at [689, 441] on img at bounding box center [745, 478] width 491 height 184
click at [1308, 311] on button "Change selection" at bounding box center [1258, 317] width 197 height 26
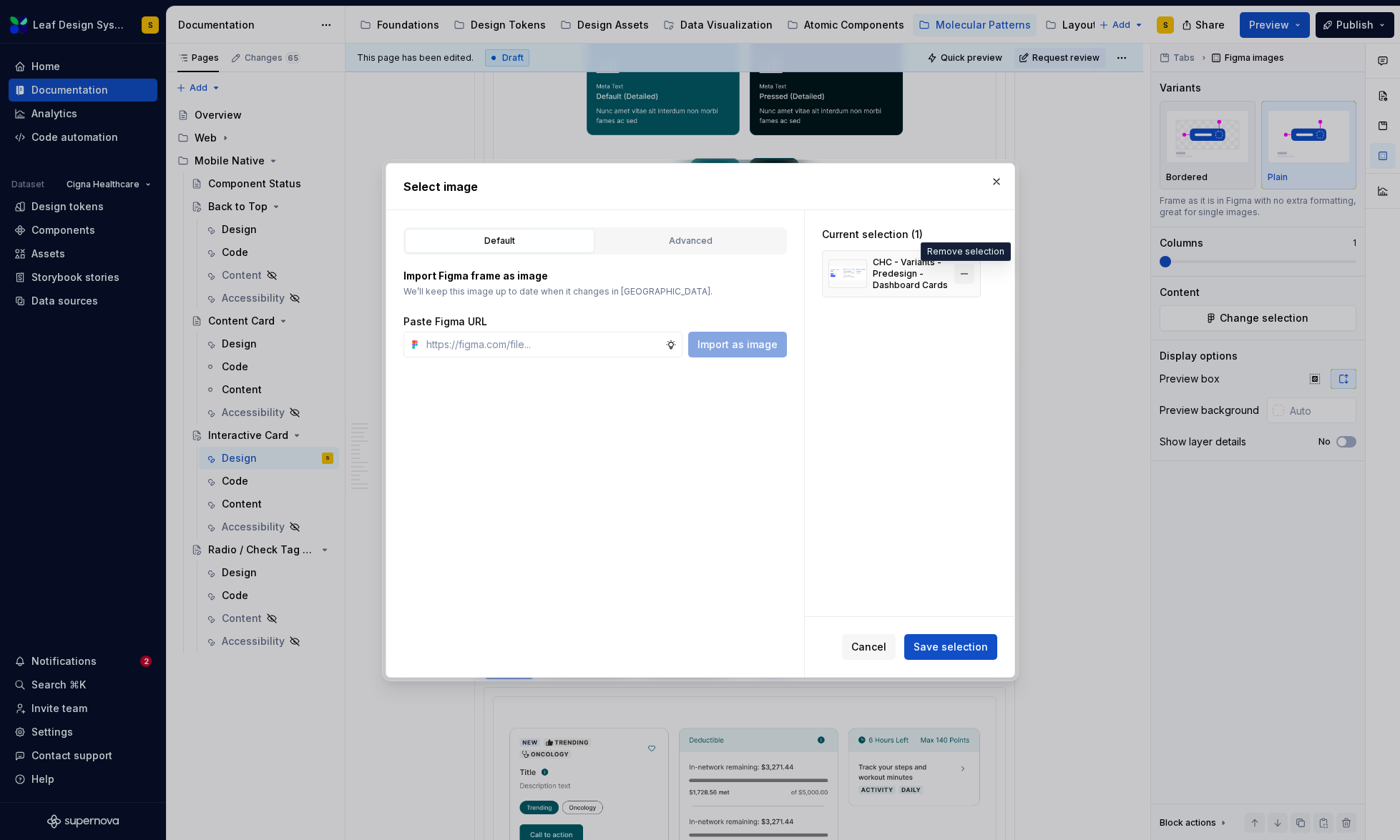
click at [962, 274] on button "button" at bounding box center [964, 274] width 20 height 20
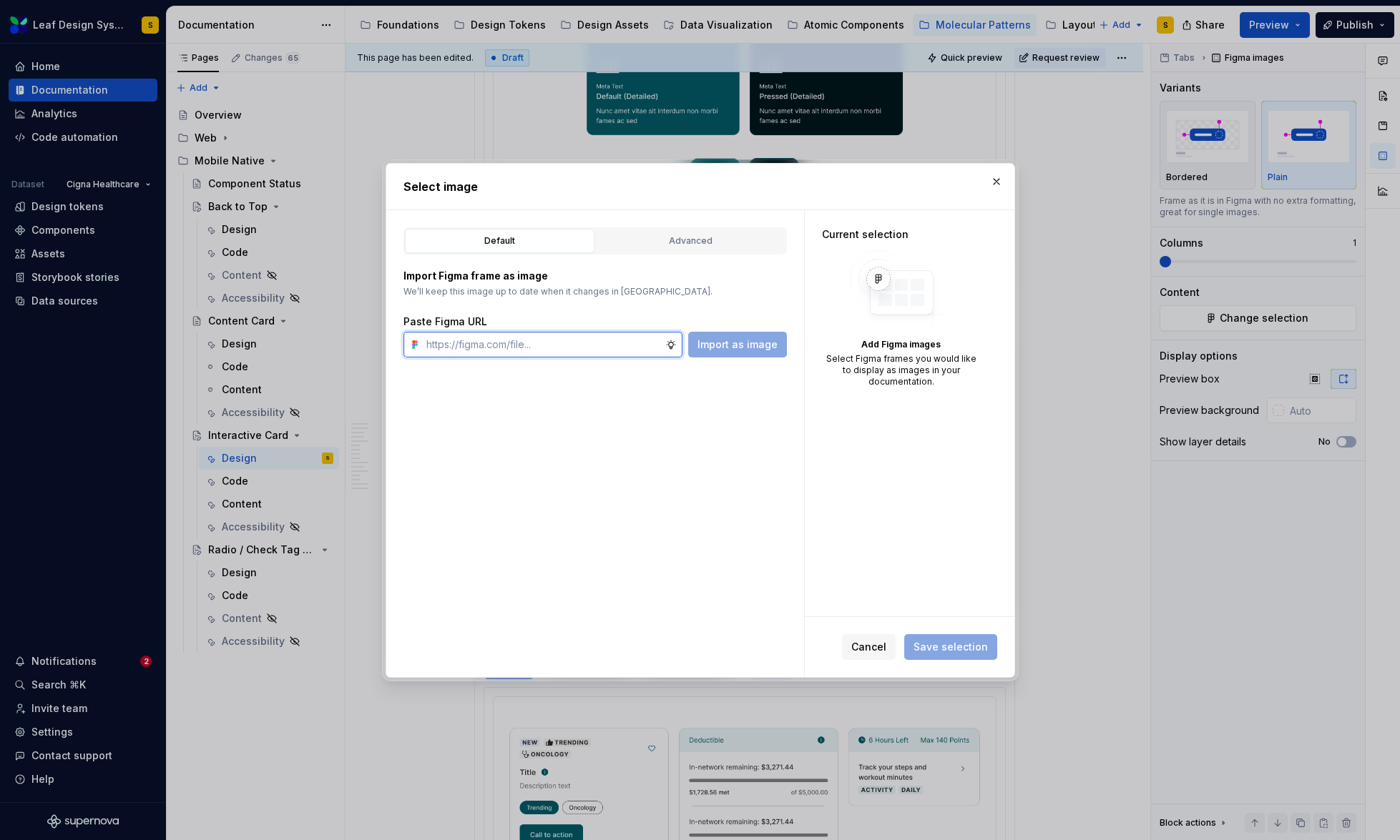
click at [535, 349] on input "text" at bounding box center [542, 345] width 245 height 26
paste input "[URL][DOMAIN_NAME]"
type input "[URL][DOMAIN_NAME]"
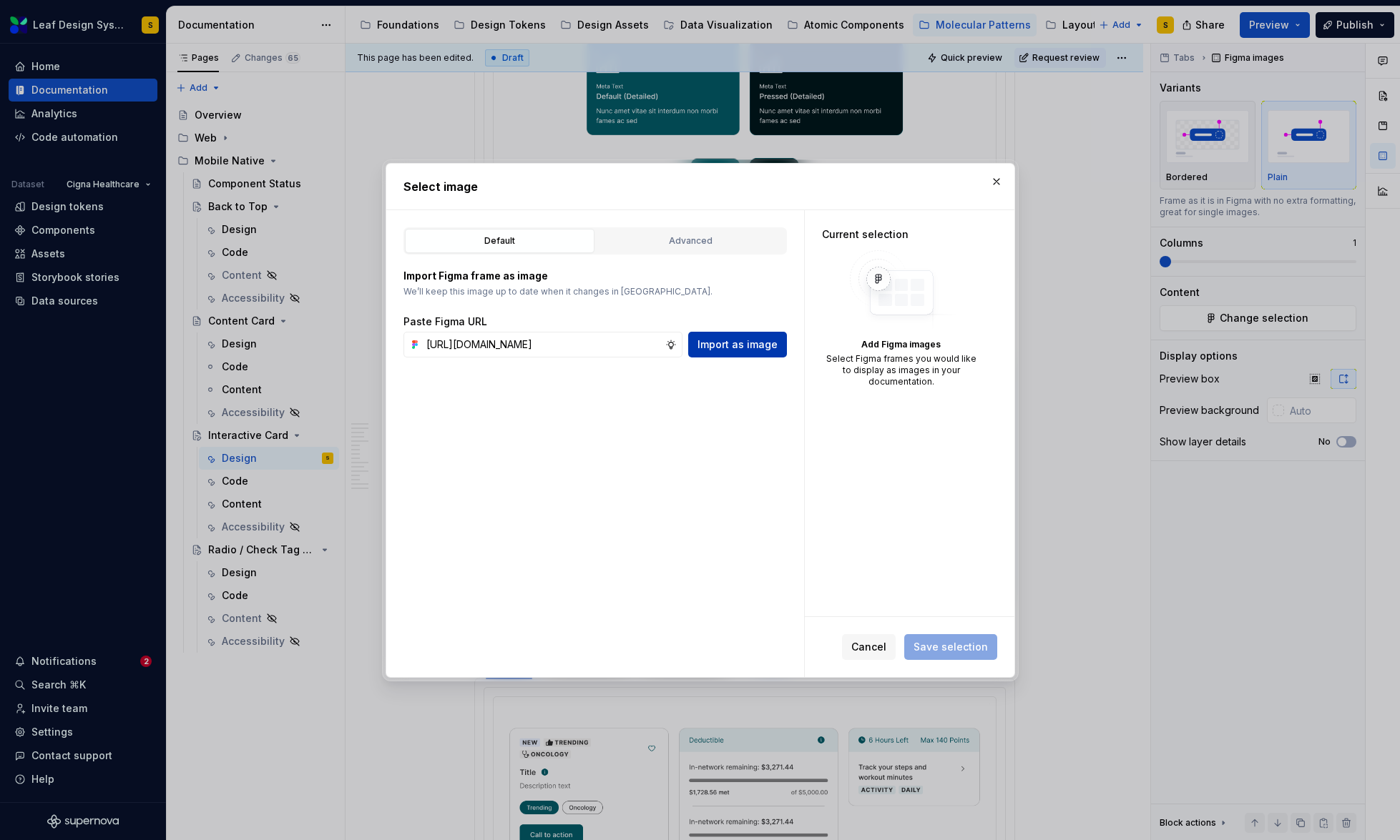
click at [760, 338] on span "Import as image" at bounding box center [737, 345] width 80 height 15
type textarea "*"
click at [564, 341] on input "text" at bounding box center [542, 345] width 245 height 26
paste input "[URL][DOMAIN_NAME]"
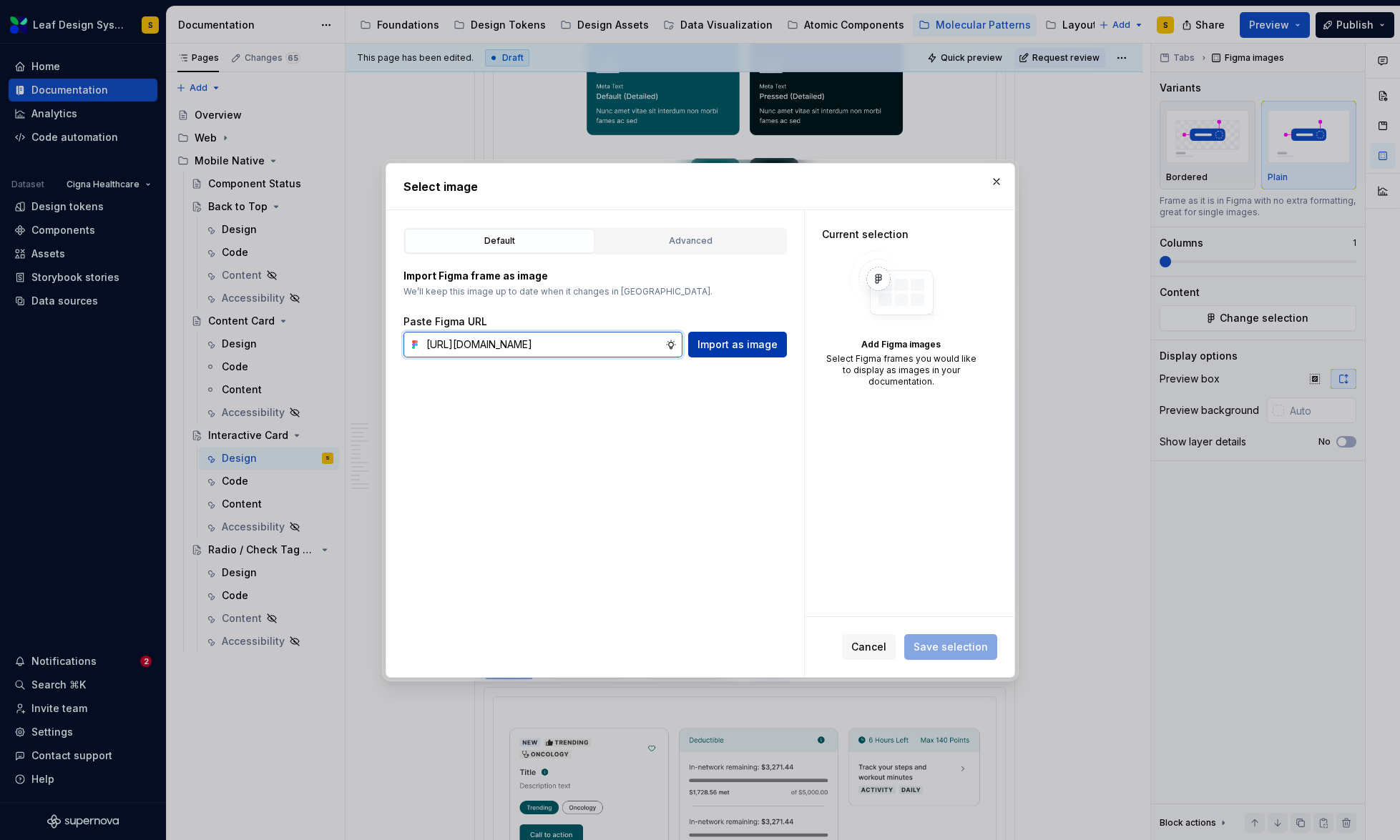
type input "[URL][DOMAIN_NAME]"
click at [723, 345] on span "Import as image" at bounding box center [737, 345] width 80 height 15
click at [628, 345] on input "text" at bounding box center [542, 345] width 245 height 26
paste input "[URL][DOMAIN_NAME]"
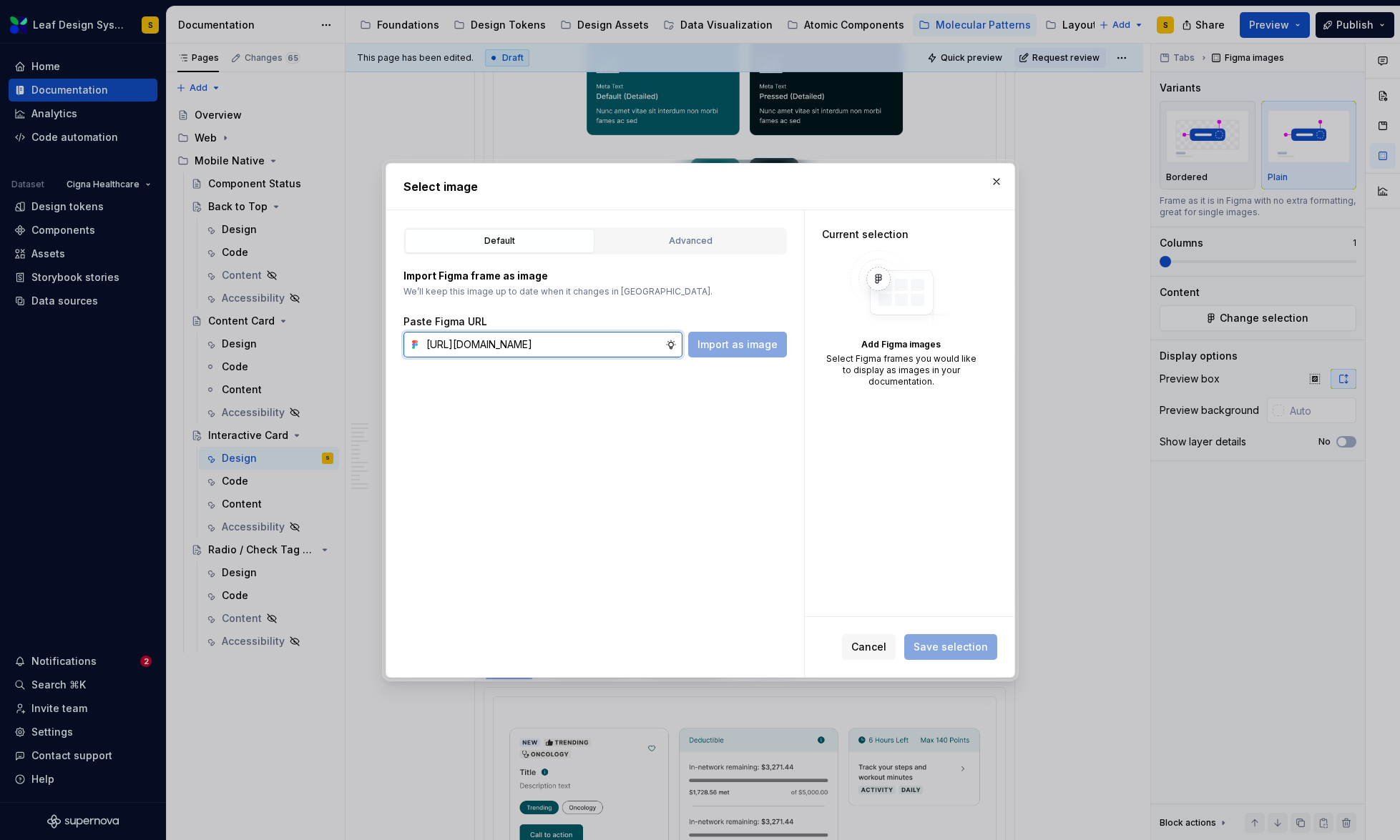
scroll to position [0, 472]
type input "[URL][DOMAIN_NAME]"
click at [722, 349] on span "Import as image" at bounding box center [737, 345] width 80 height 15
click at [998, 179] on button "button" at bounding box center [996, 181] width 20 height 20
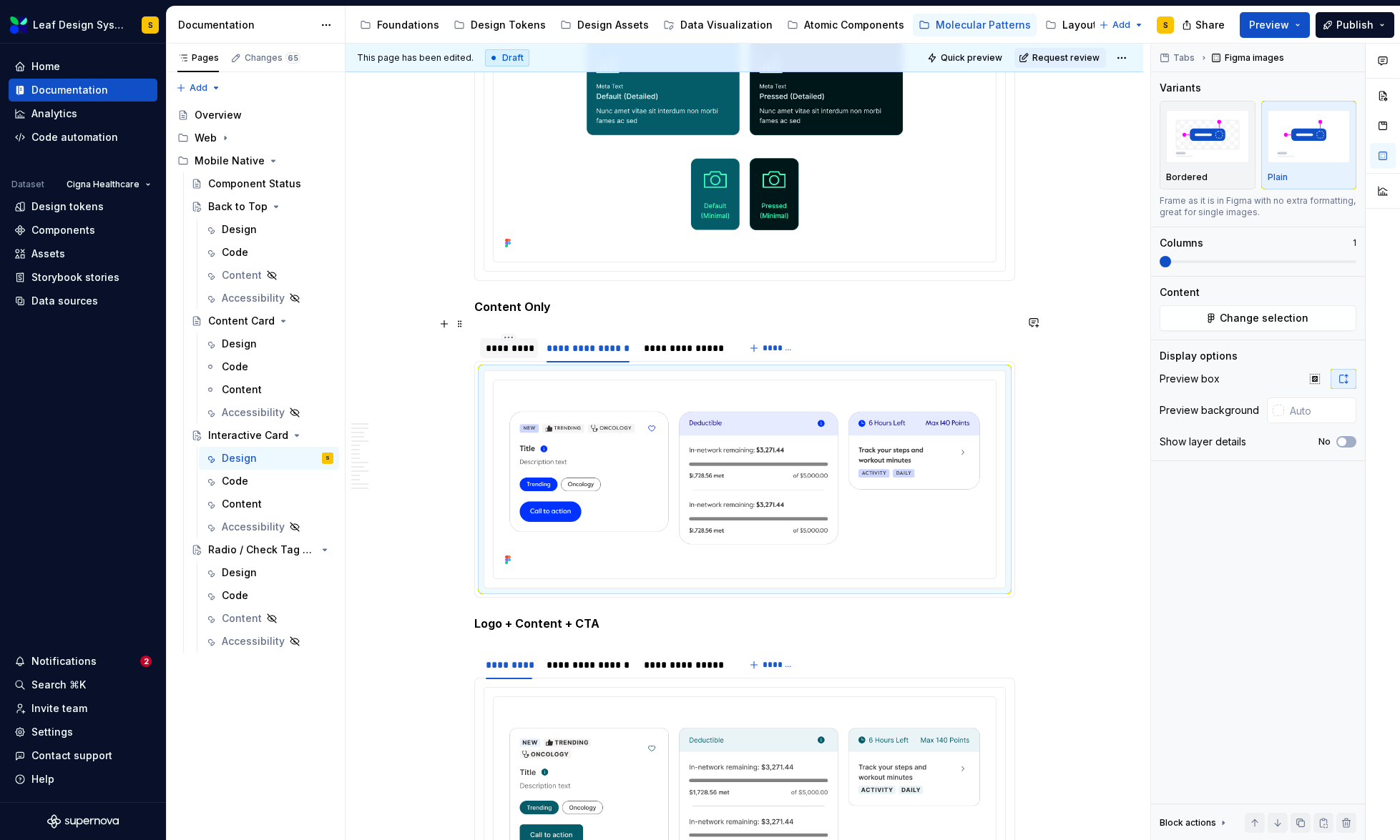
click at [522, 341] on div "*********" at bounding box center [509, 347] width 47 height 15
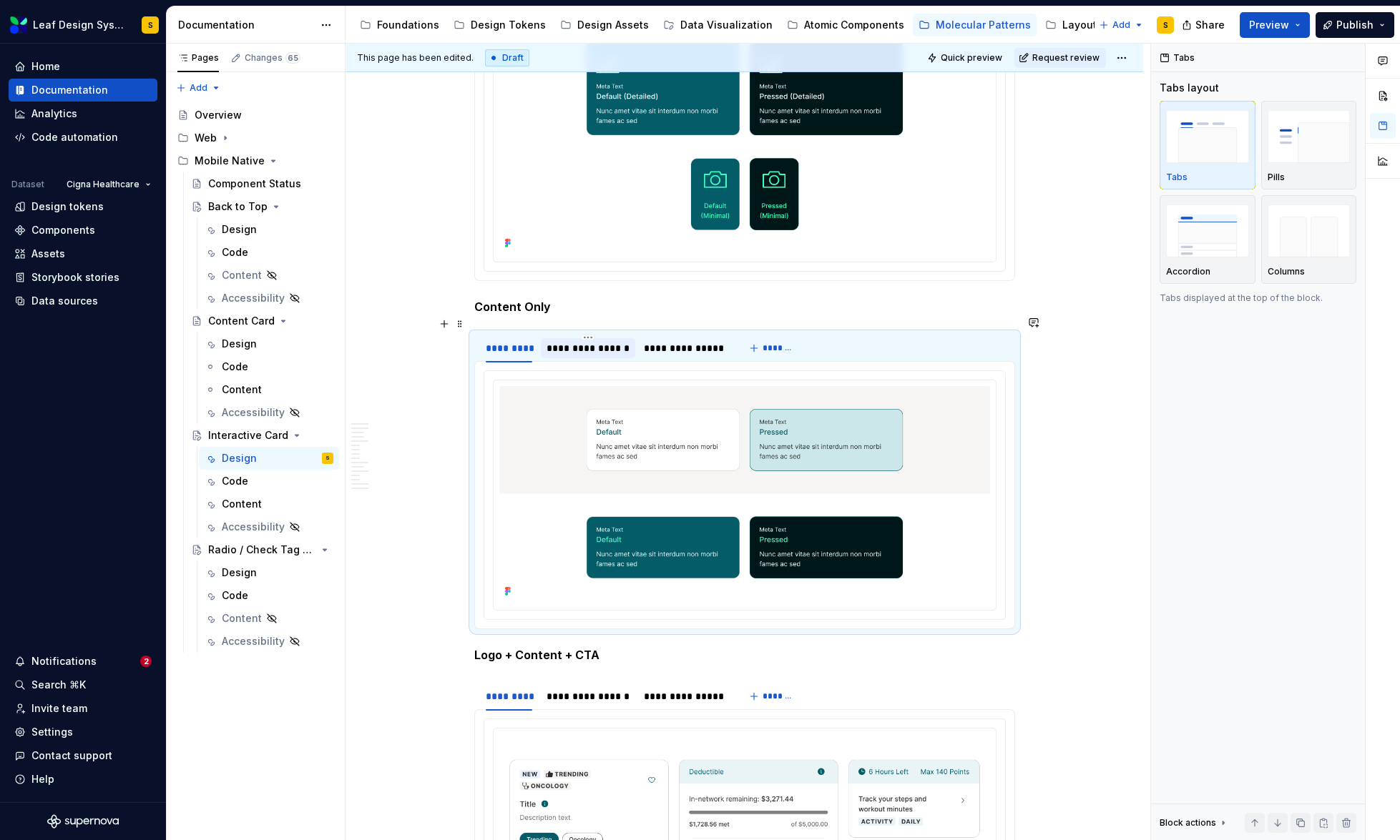
click at [582, 341] on div "**********" at bounding box center [588, 347] width 83 height 15
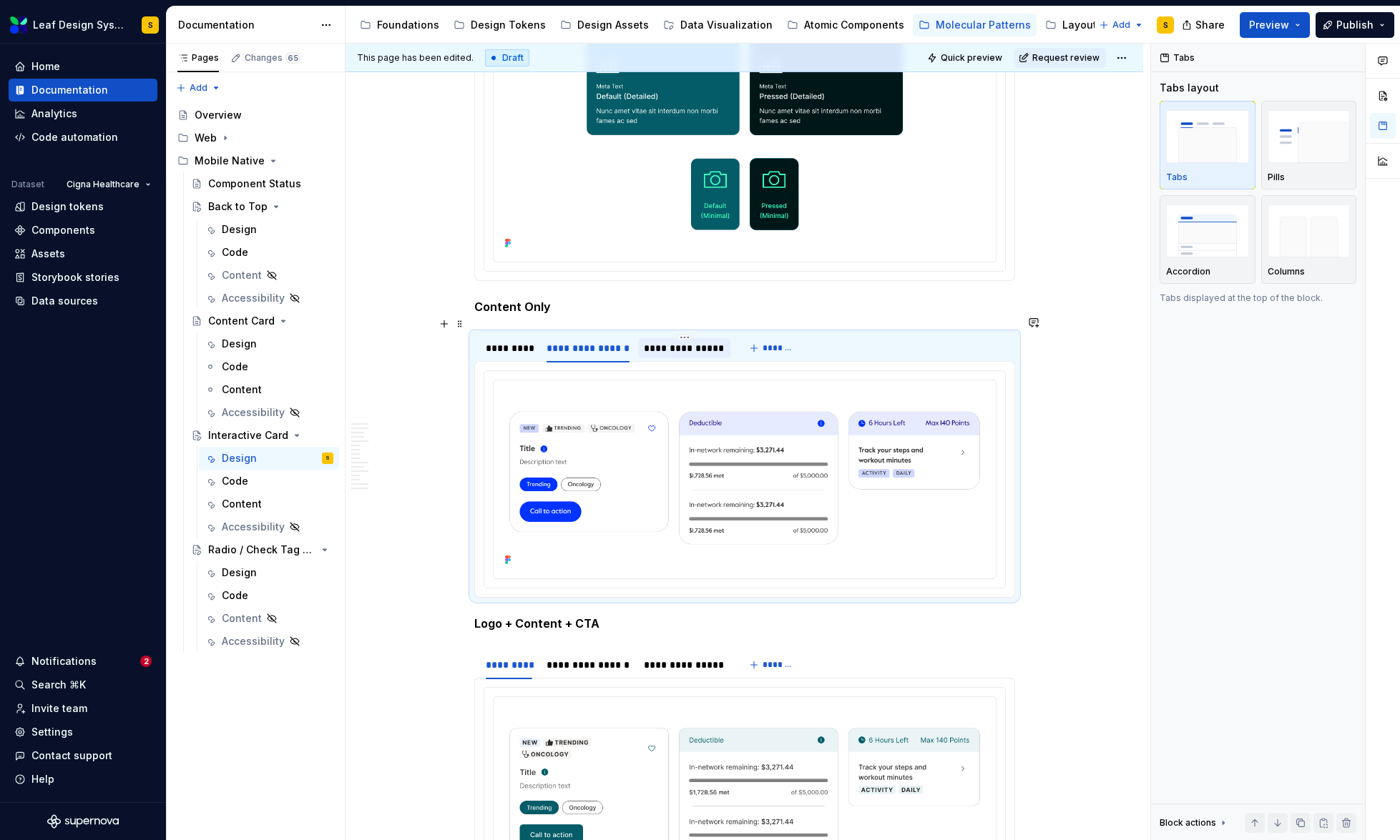
click at [658, 341] on div "**********" at bounding box center [684, 347] width 80 height 15
click at [605, 341] on div "**********" at bounding box center [588, 347] width 83 height 15
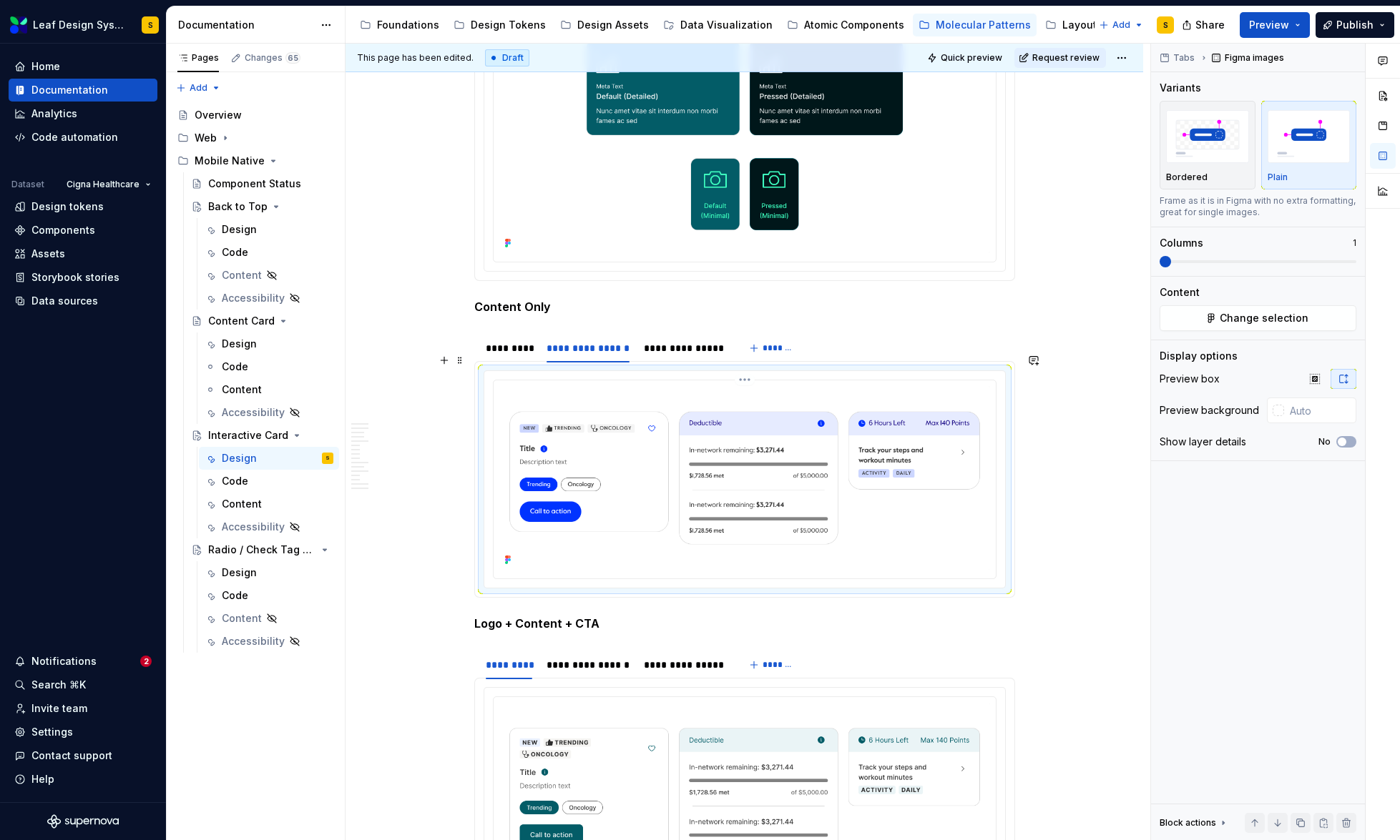
click at [838, 453] on img at bounding box center [745, 478] width 491 height 184
click at [1241, 323] on span "Change selection" at bounding box center [1264, 317] width 89 height 15
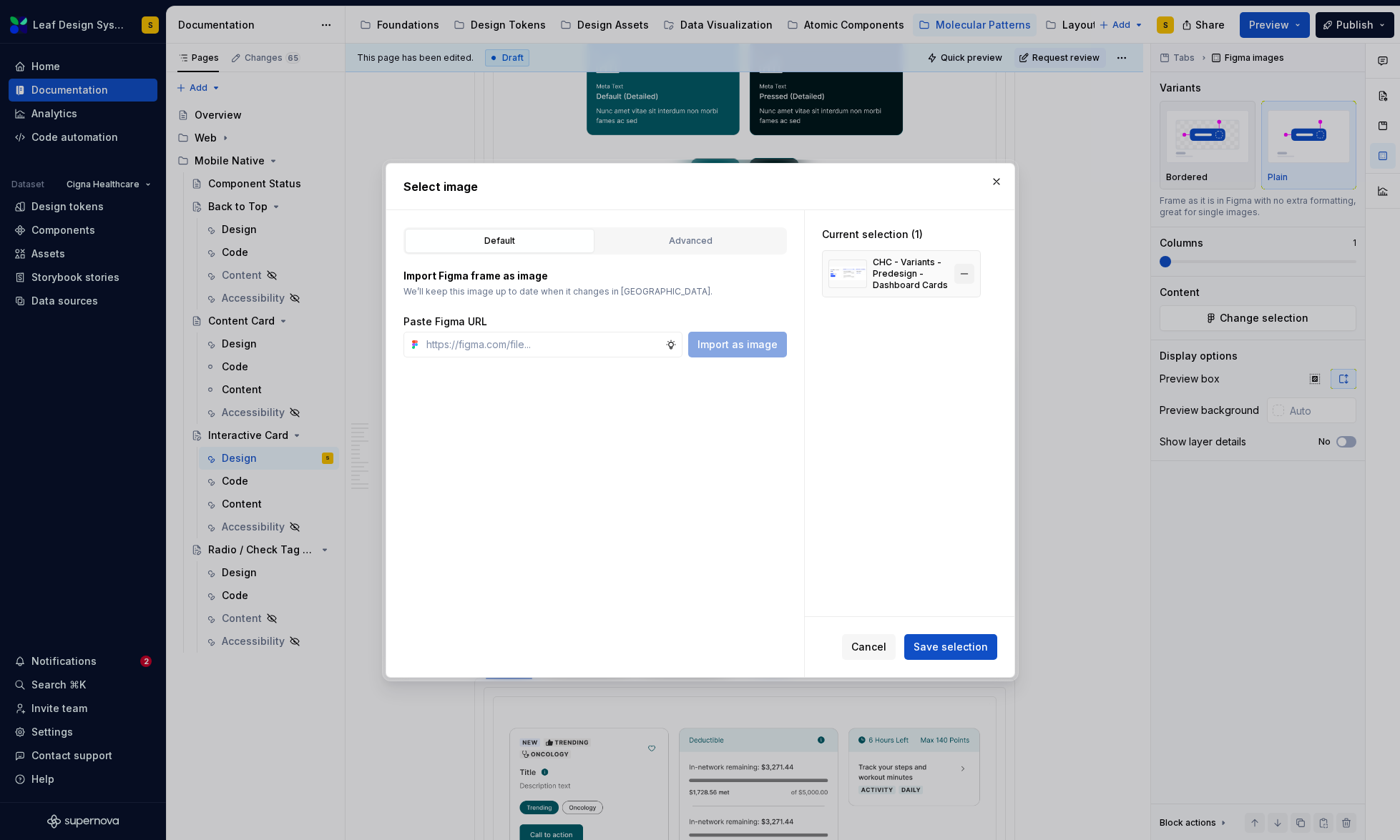
click at [967, 274] on button "button" at bounding box center [964, 274] width 20 height 20
type textarea "*"
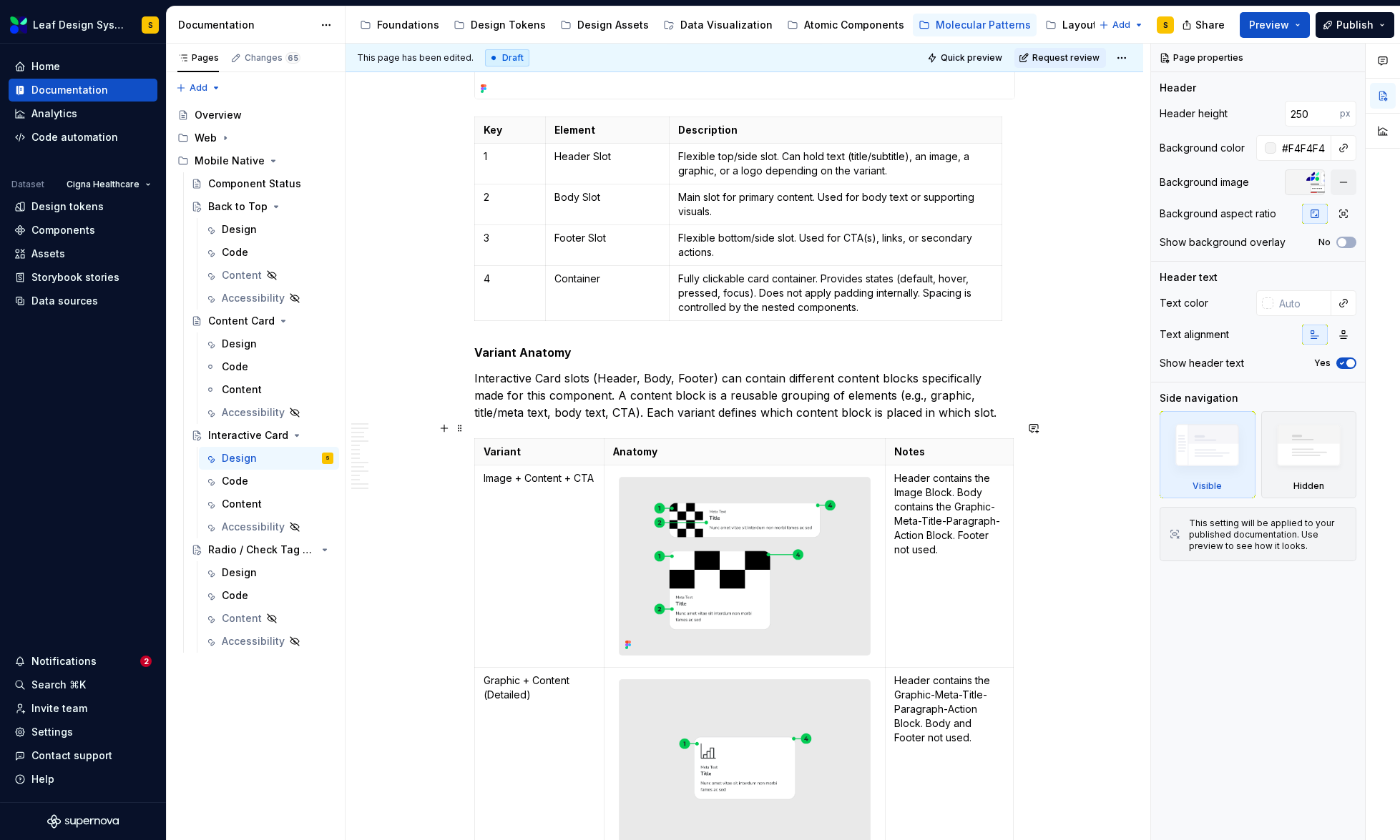
type textarea "*"
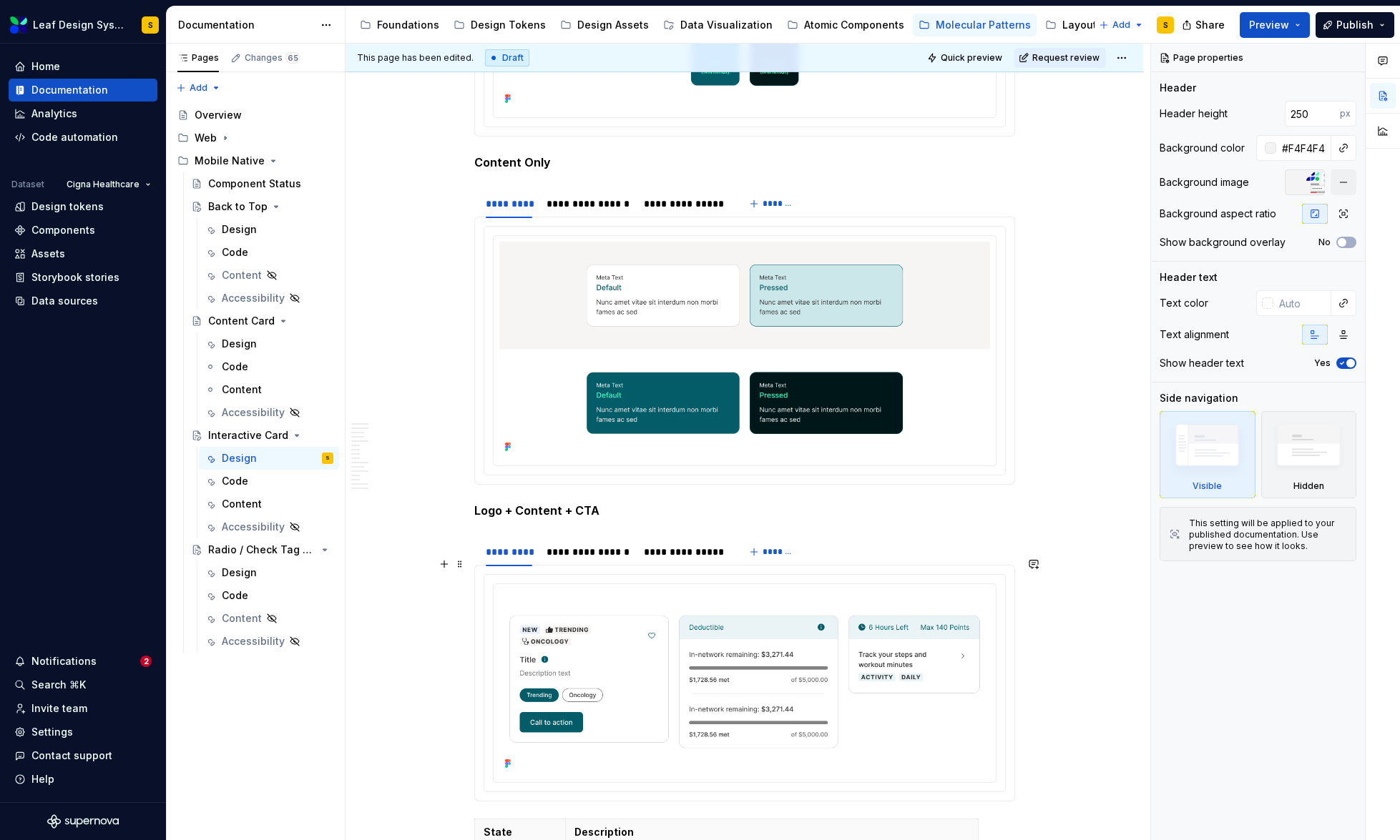
scroll to position [6400, 0]
click at [604, 197] on div "**********" at bounding box center [588, 204] width 83 height 15
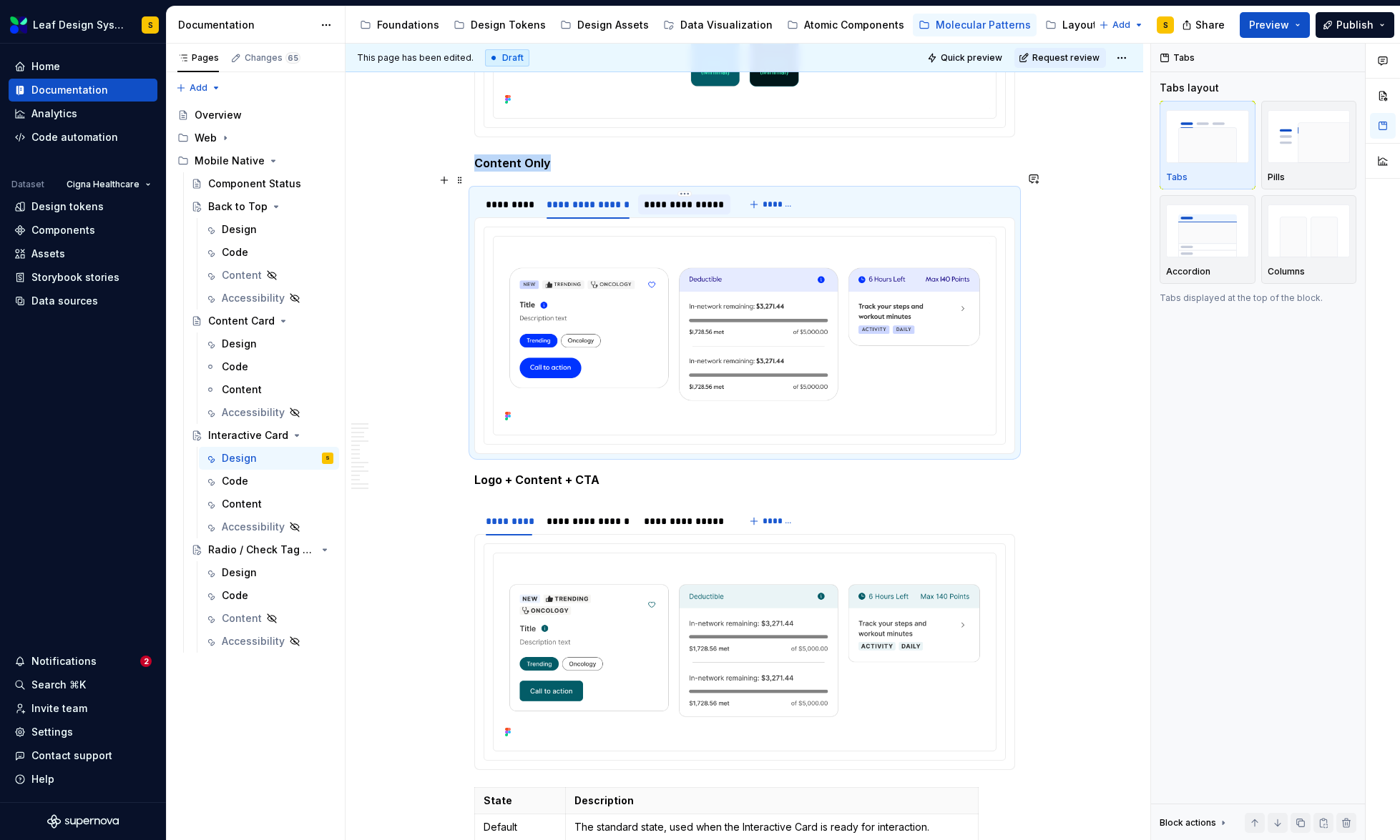
click at [656, 197] on div "**********" at bounding box center [684, 204] width 80 height 15
click at [599, 197] on div "**********" at bounding box center [588, 204] width 83 height 15
click at [513, 197] on div "*********" at bounding box center [509, 204] width 47 height 15
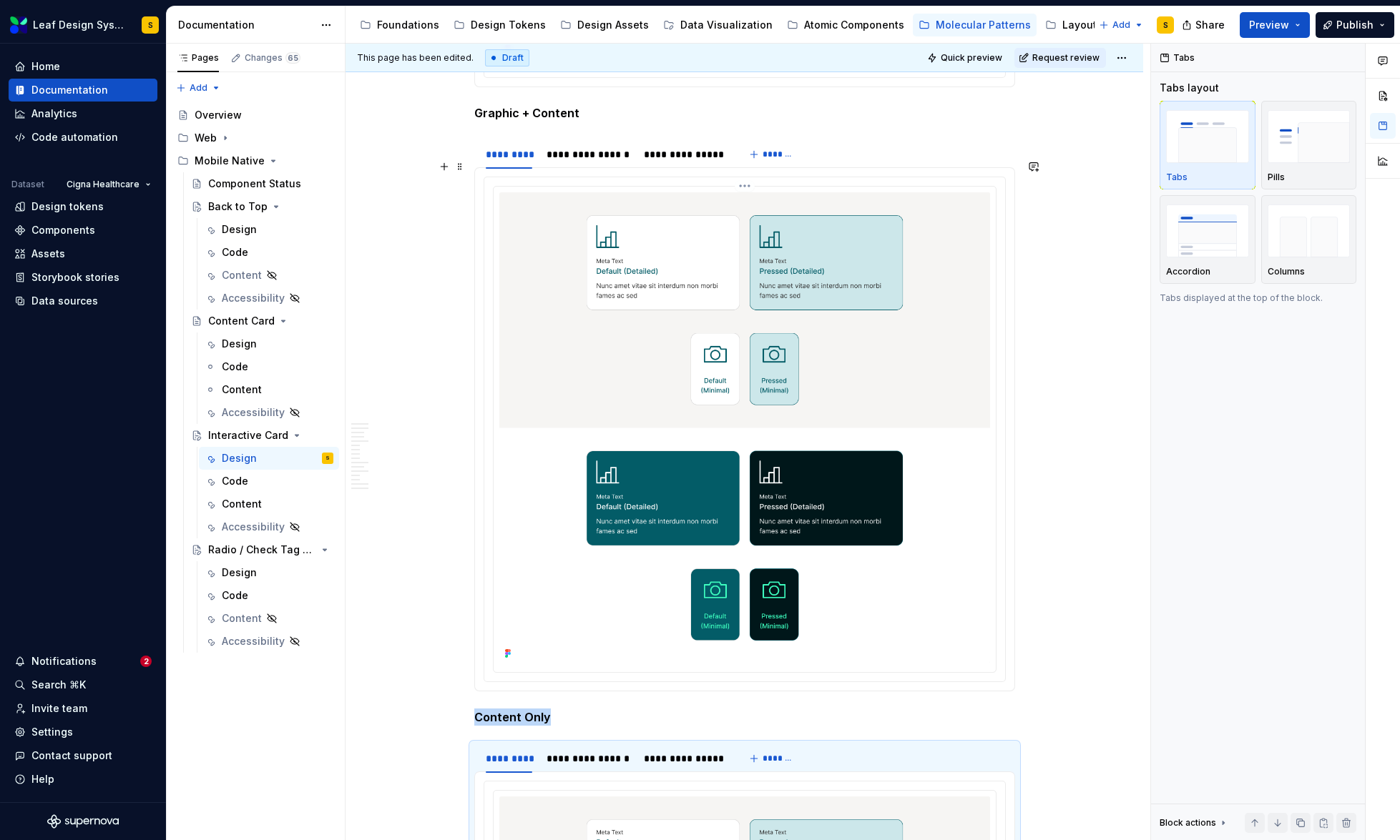
scroll to position [5713, 0]
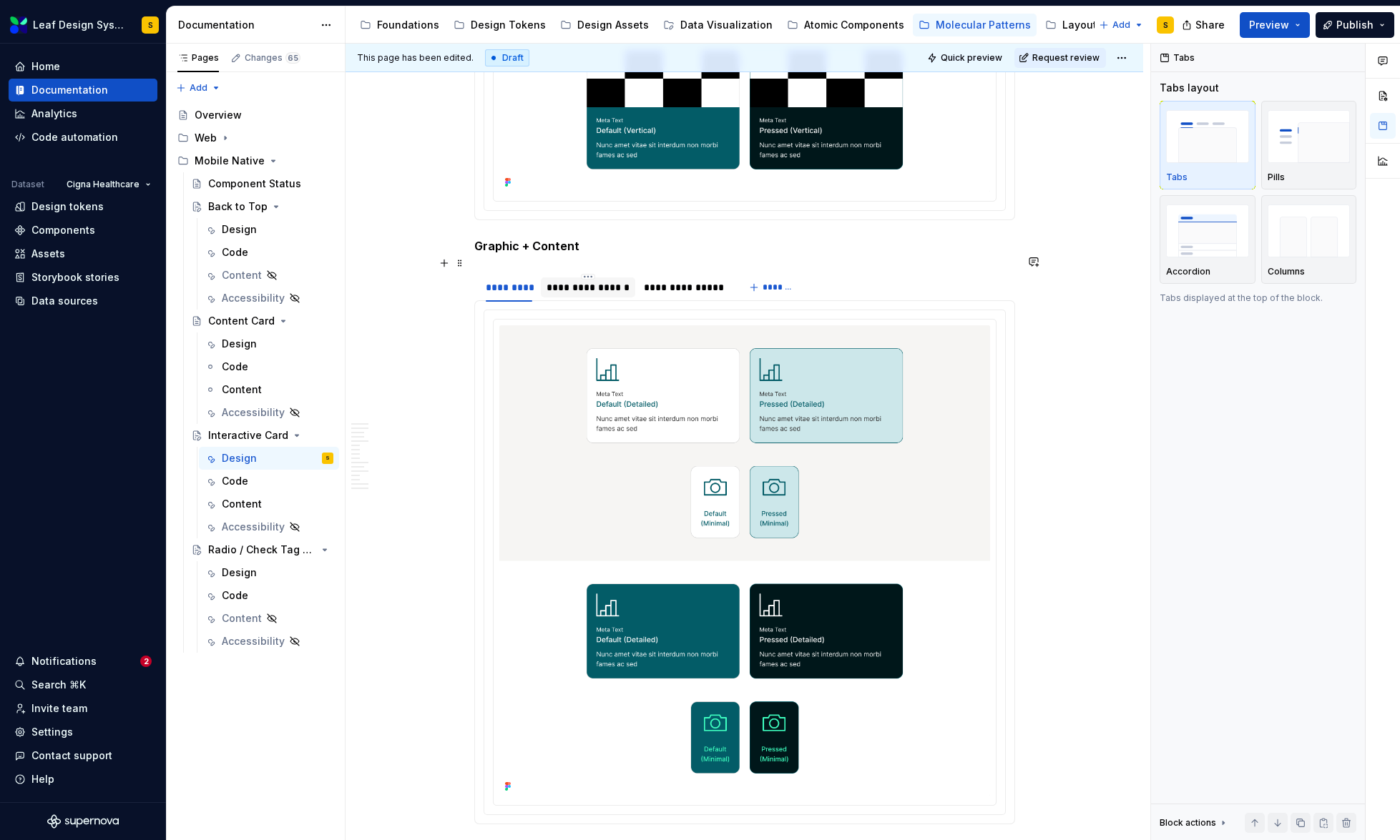
click at [601, 281] on div "**********" at bounding box center [588, 287] width 83 height 15
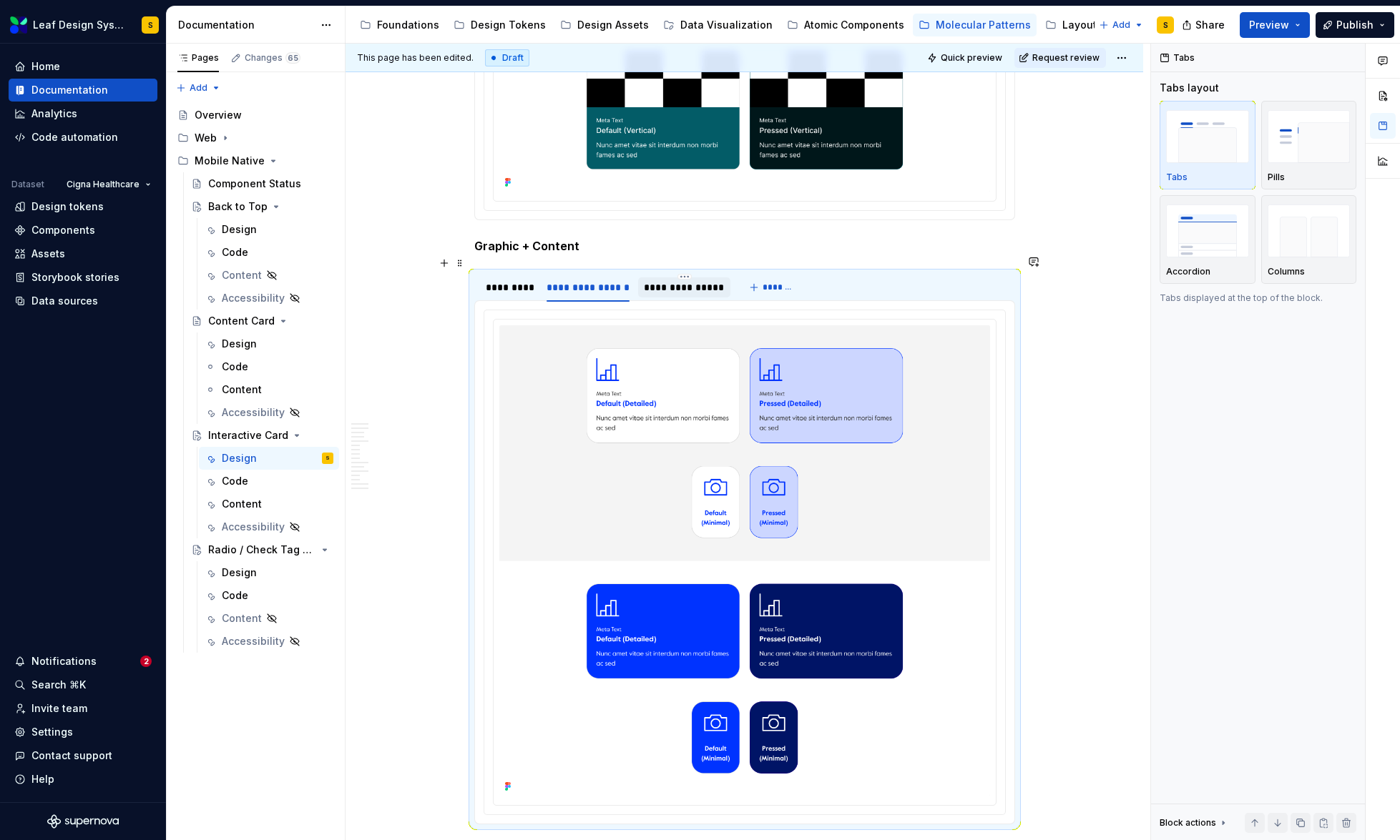
click at [667, 281] on div "**********" at bounding box center [684, 287] width 80 height 15
click at [498, 281] on div "*********" at bounding box center [509, 287] width 47 height 15
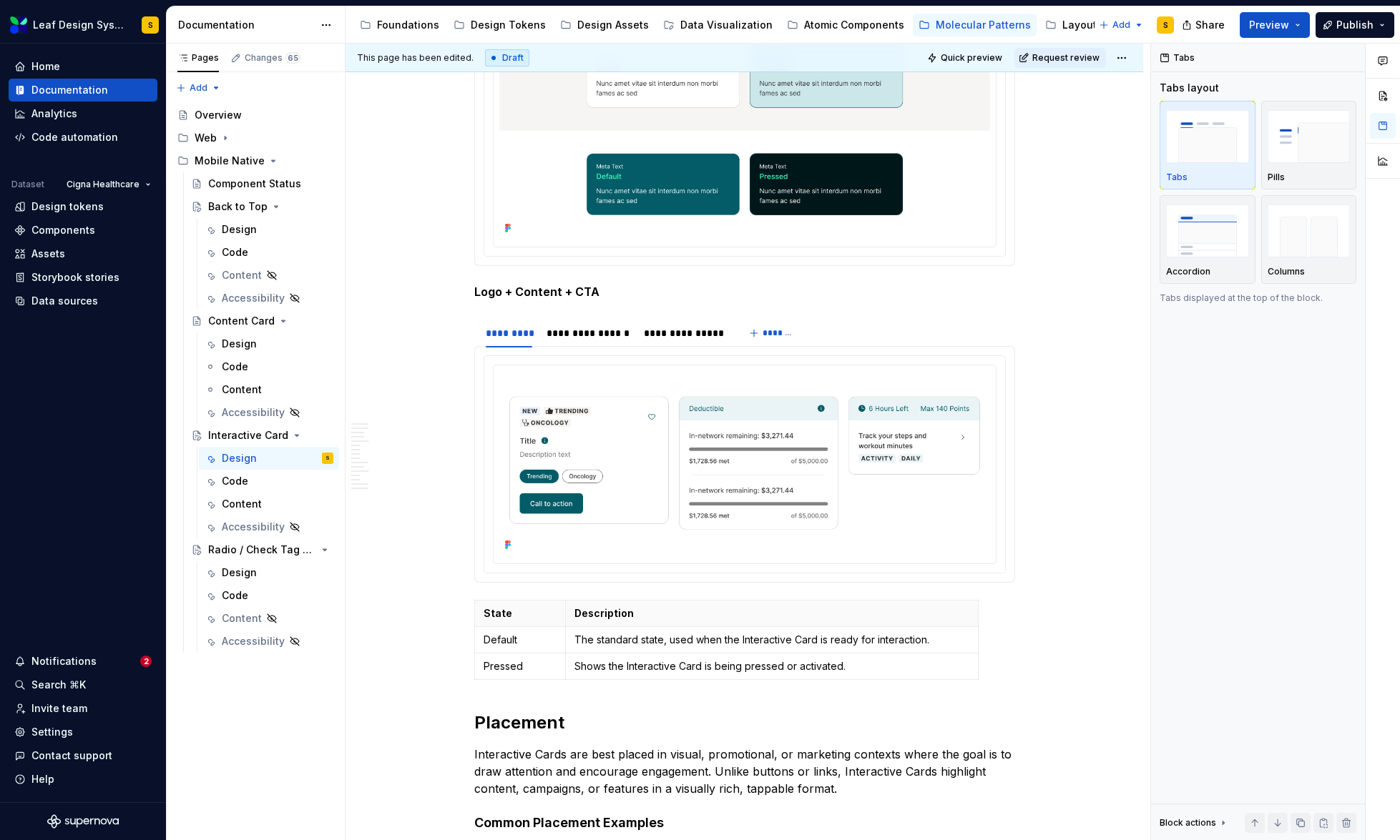
scroll to position [6620, 0]
click at [598, 324] on div "**********" at bounding box center [588, 331] width 83 height 15
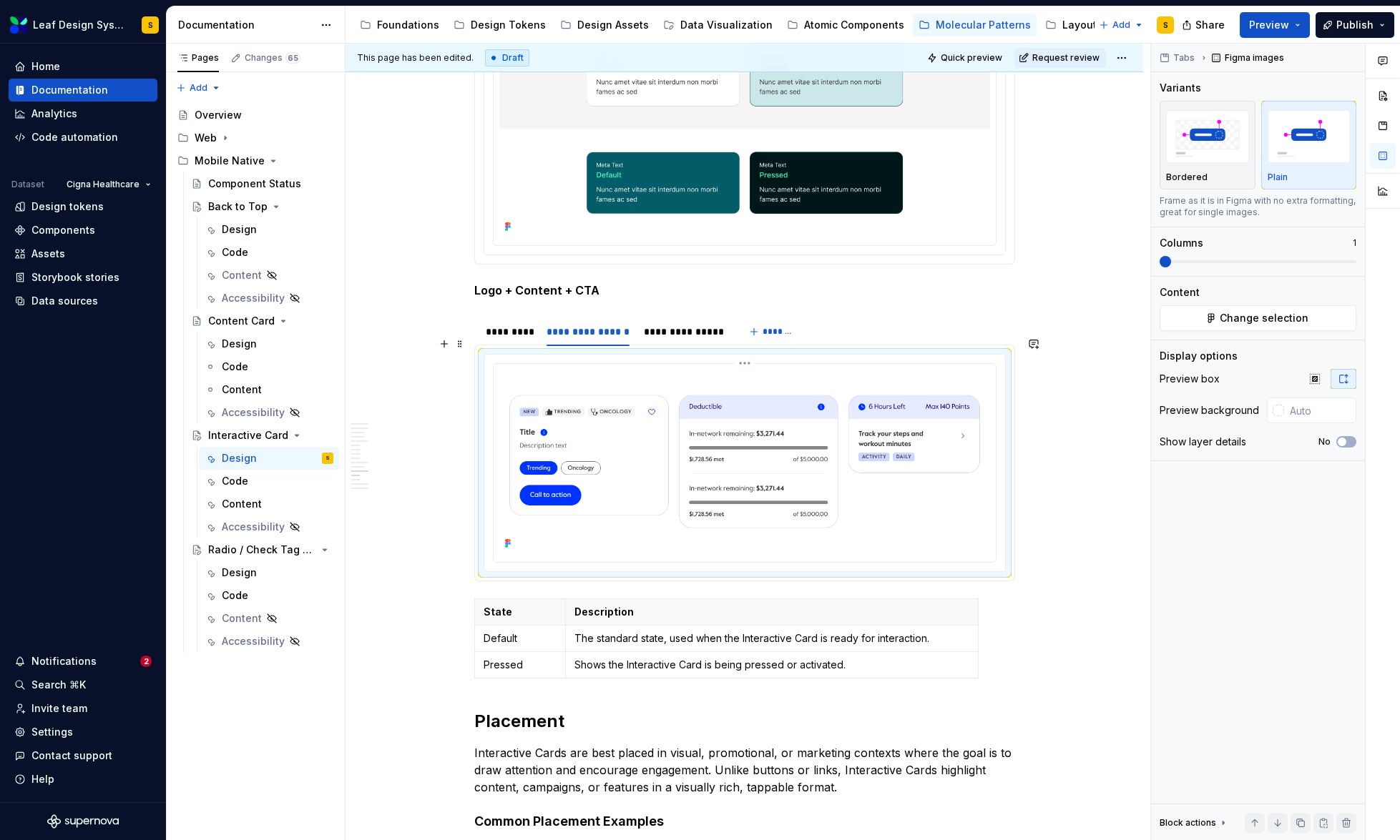
click at [703, 465] on img at bounding box center [745, 462] width 491 height 184
click at [1313, 325] on button "Change selection" at bounding box center [1258, 317] width 197 height 26
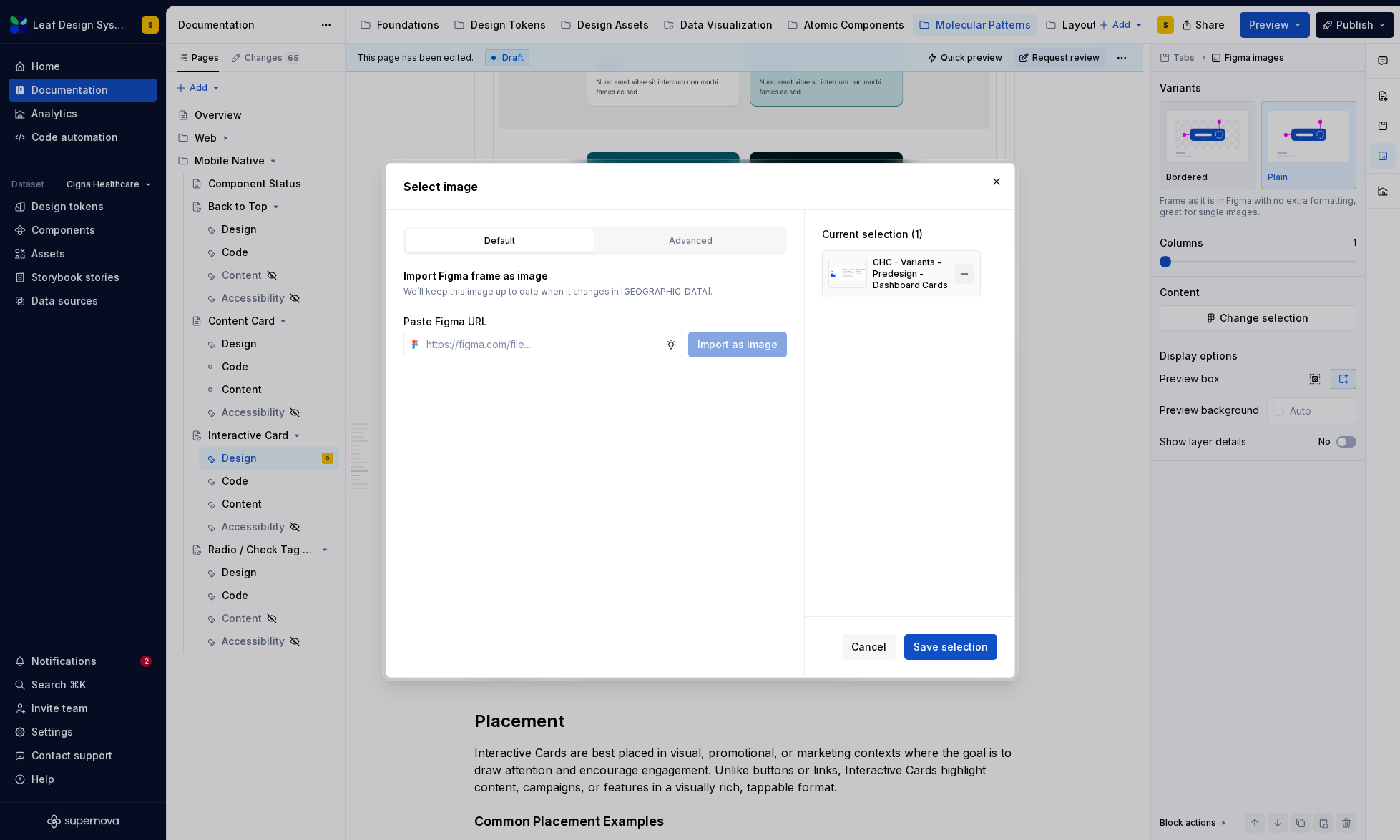
click at [966, 274] on button "button" at bounding box center [964, 274] width 20 height 20
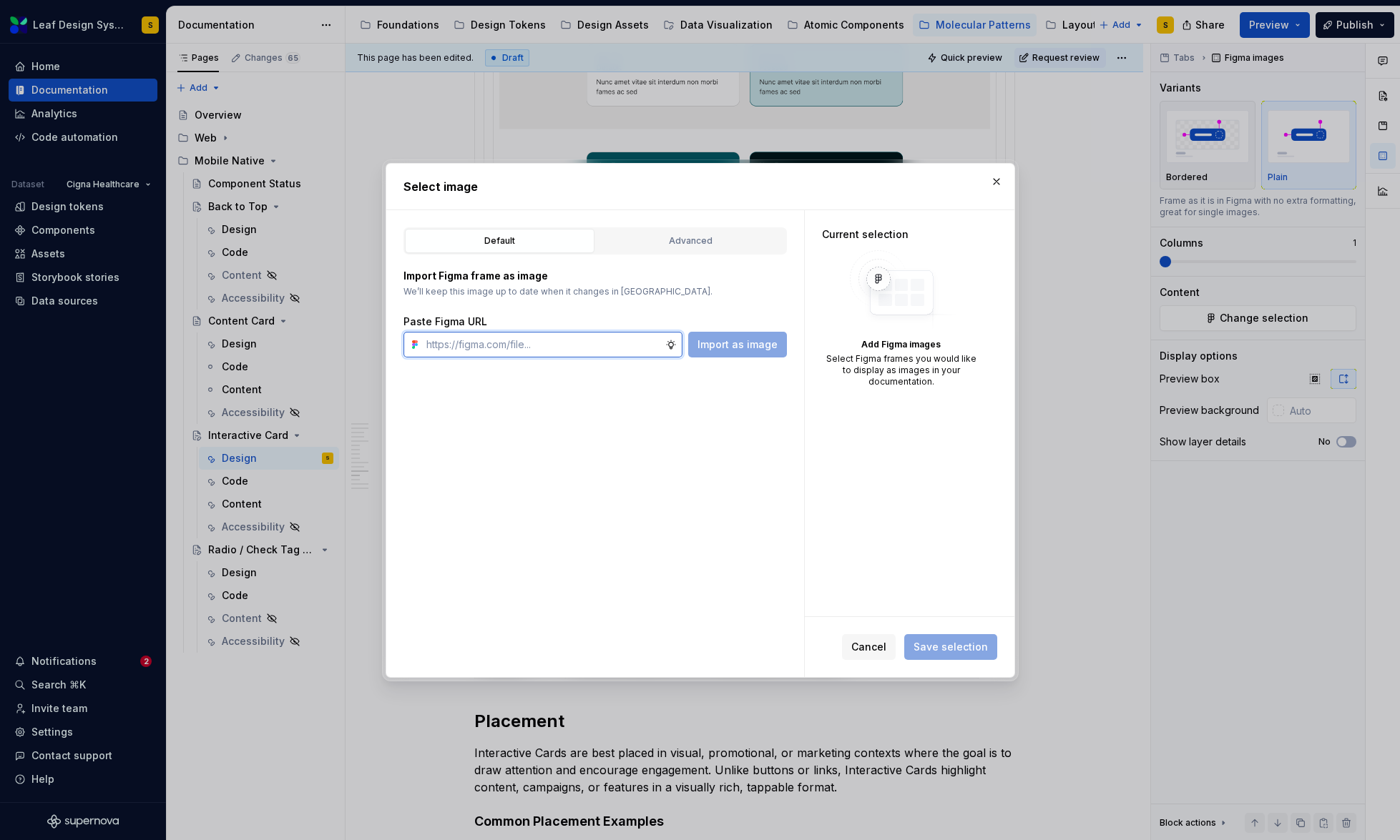
click at [543, 345] on input "text" at bounding box center [542, 345] width 245 height 26
paste input "[URL][DOMAIN_NAME]"
type input "[URL][DOMAIN_NAME]"
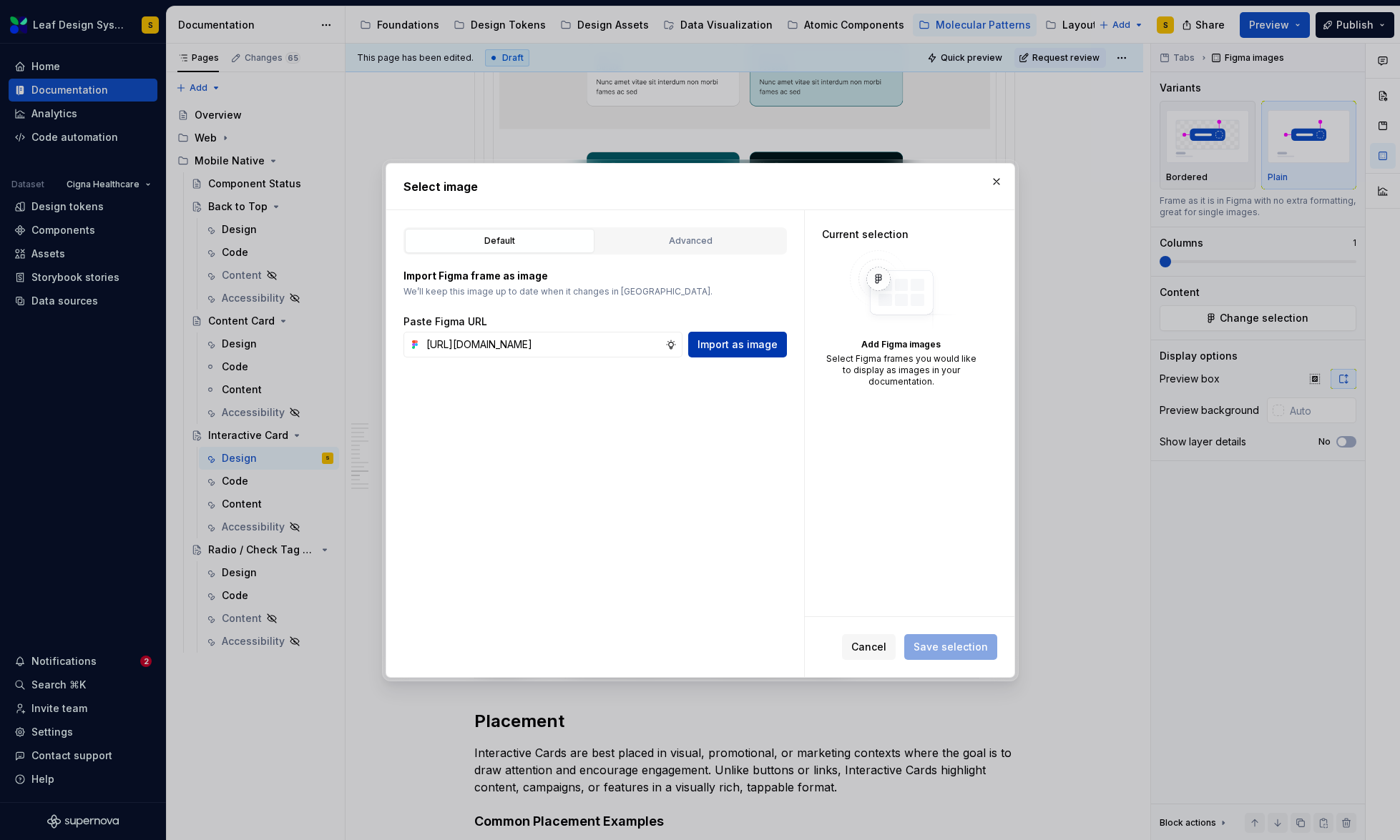
click at [723, 351] on button "Import as image" at bounding box center [738, 345] width 99 height 26
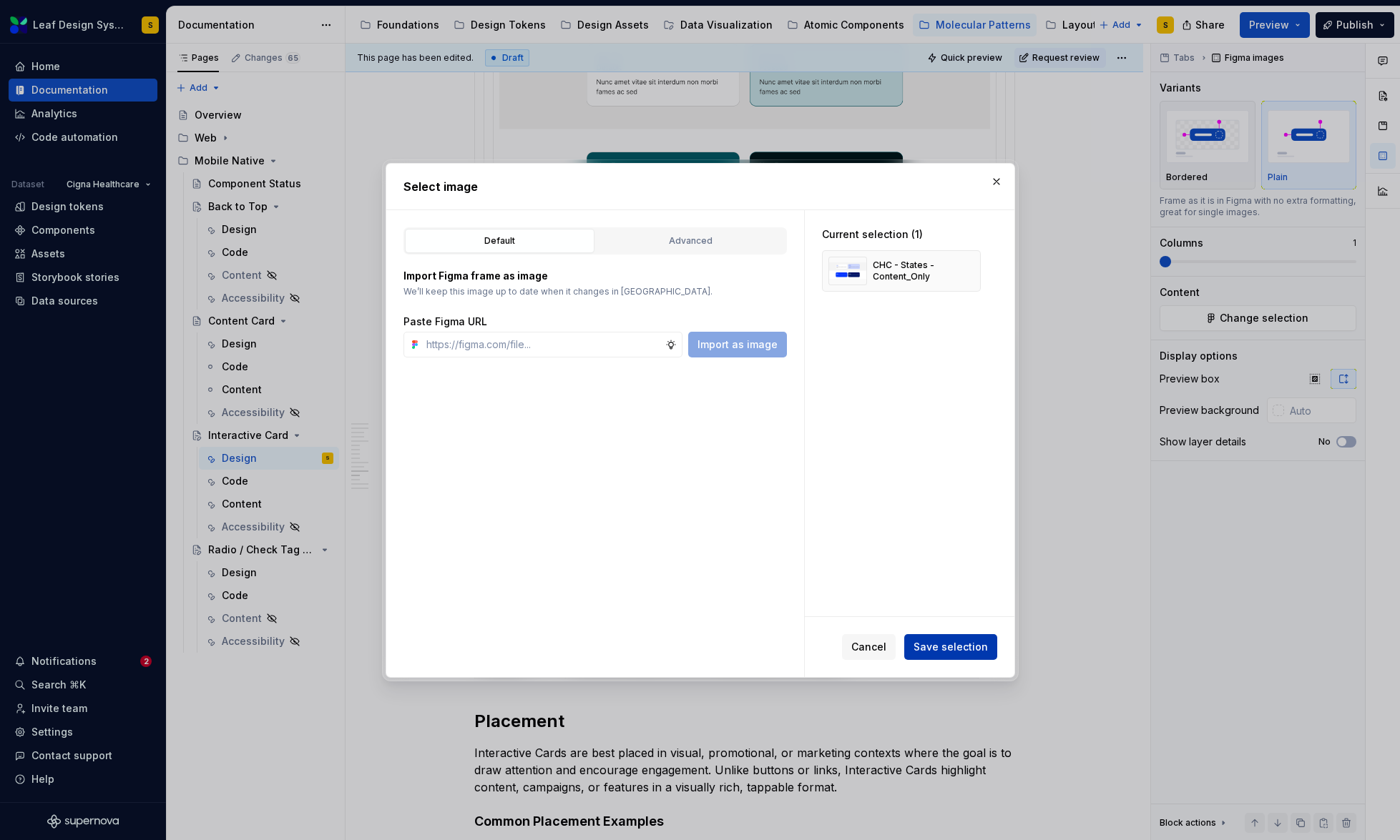
click at [946, 646] on span "Save selection" at bounding box center [951, 646] width 75 height 15
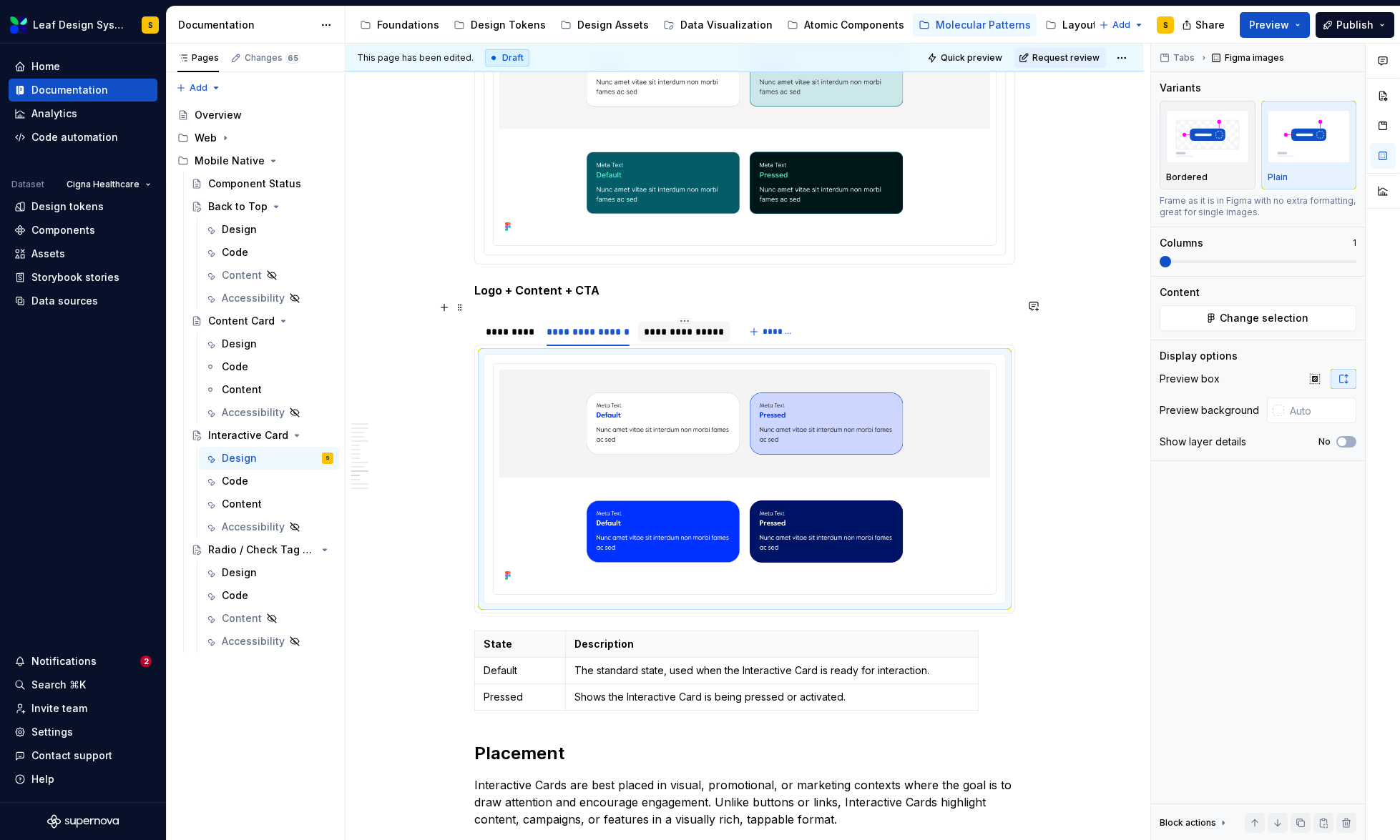
click at [671, 322] on div "**********" at bounding box center [684, 331] width 92 height 20
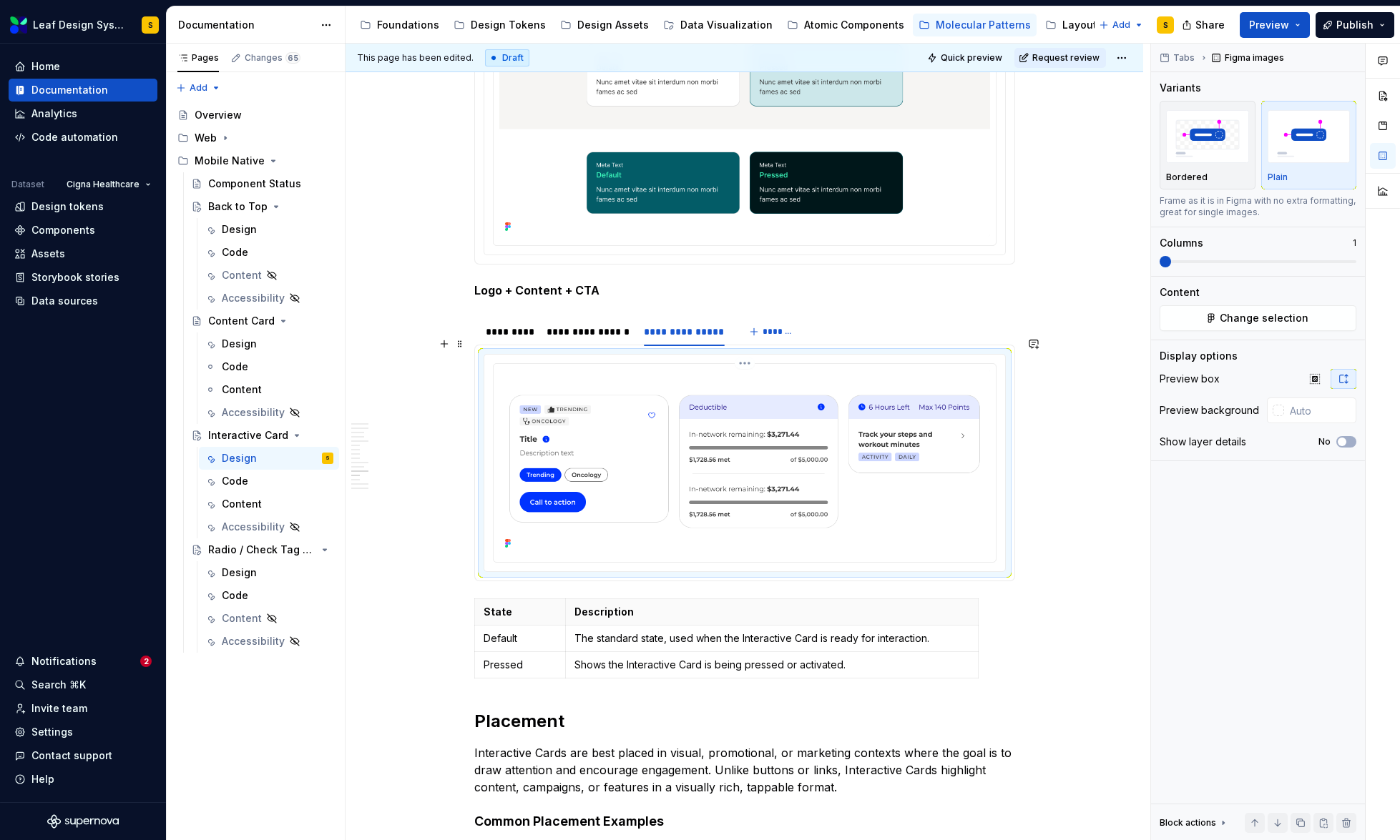
click at [802, 417] on img at bounding box center [745, 462] width 491 height 184
click at [1202, 325] on button "Change selection" at bounding box center [1258, 317] width 197 height 26
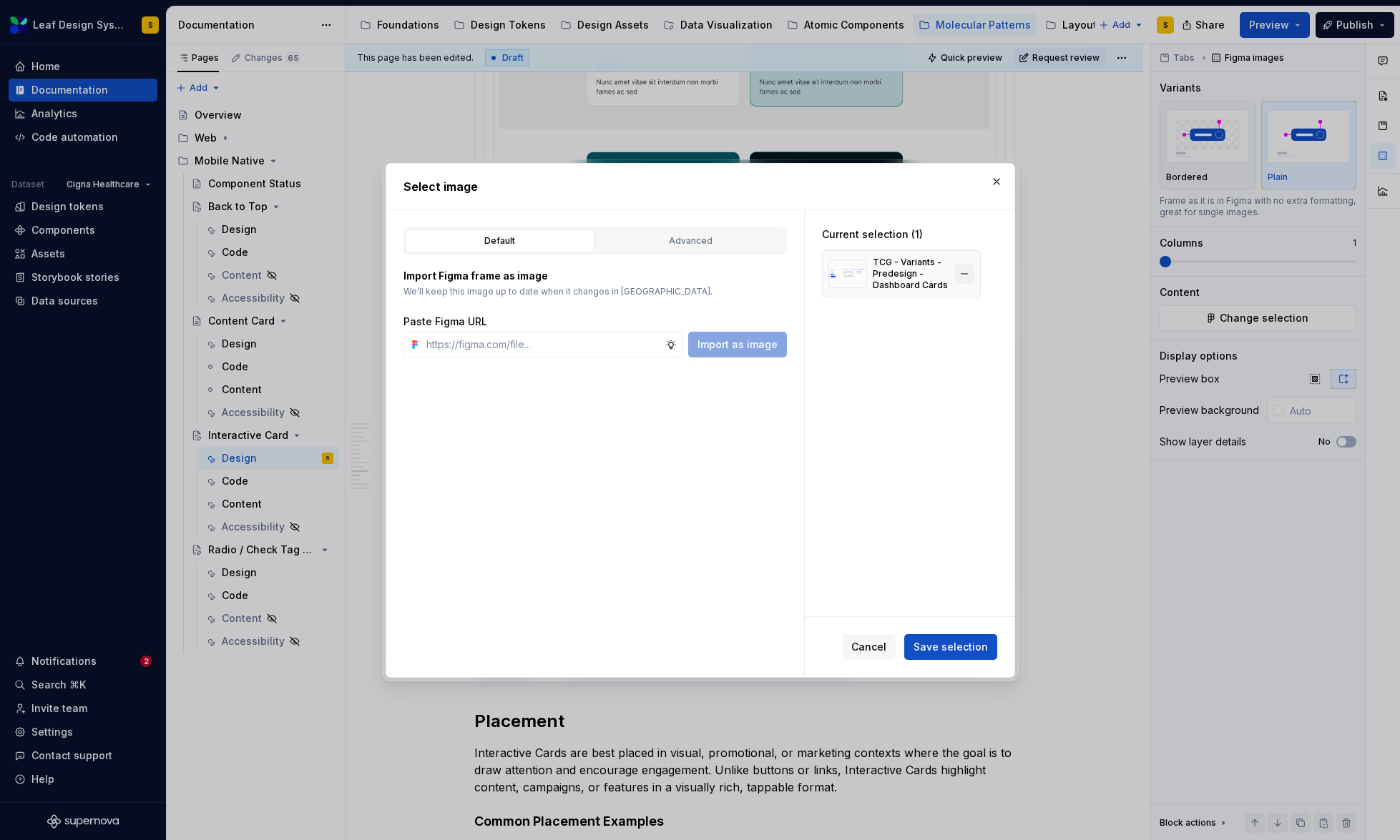
click at [966, 270] on button "button" at bounding box center [964, 274] width 20 height 20
type textarea "*"
click at [621, 344] on input "text" at bounding box center [542, 345] width 245 height 26
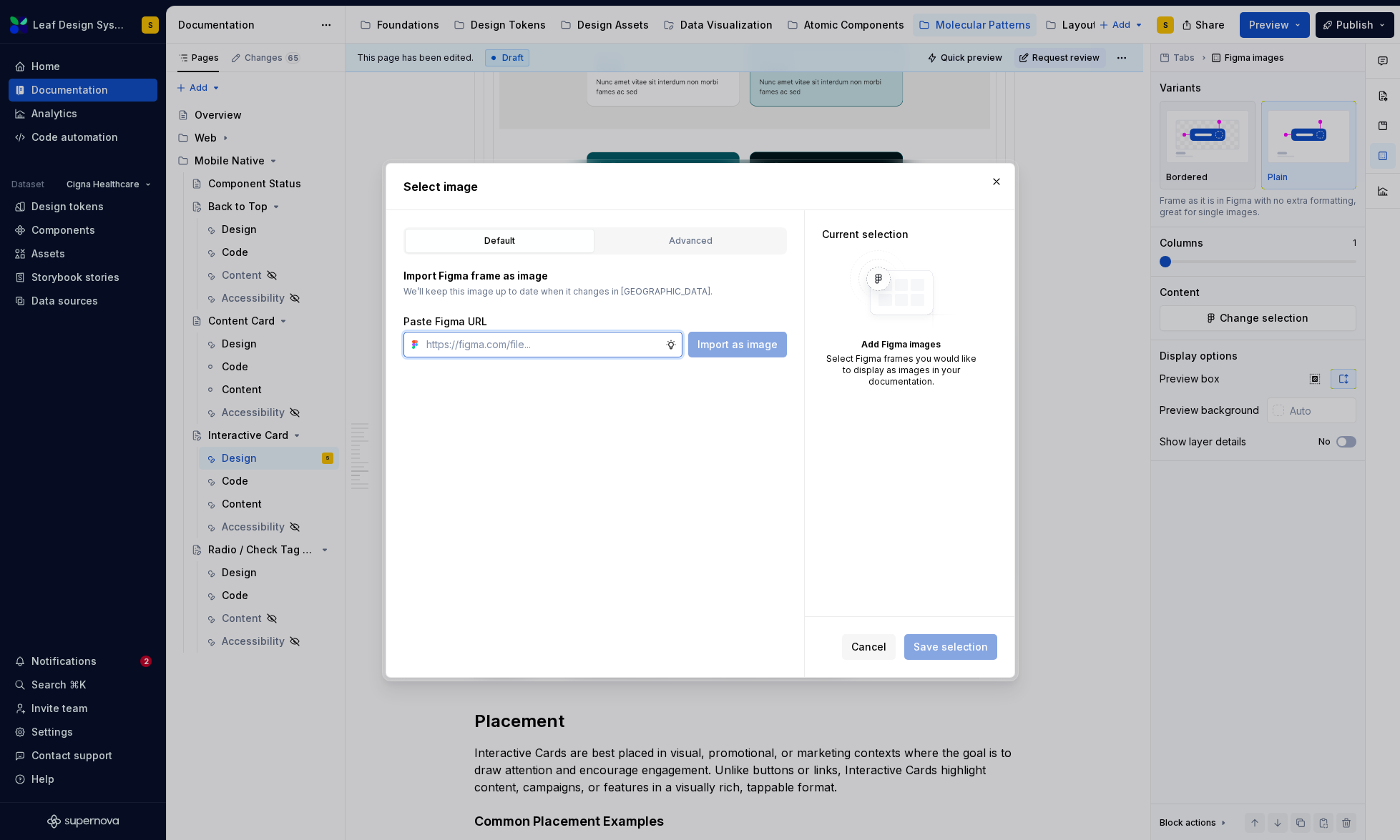
paste input "[URL][DOMAIN_NAME]"
type input "[URL][DOMAIN_NAME]"
click at [730, 344] on span "Import as image" at bounding box center [737, 345] width 80 height 15
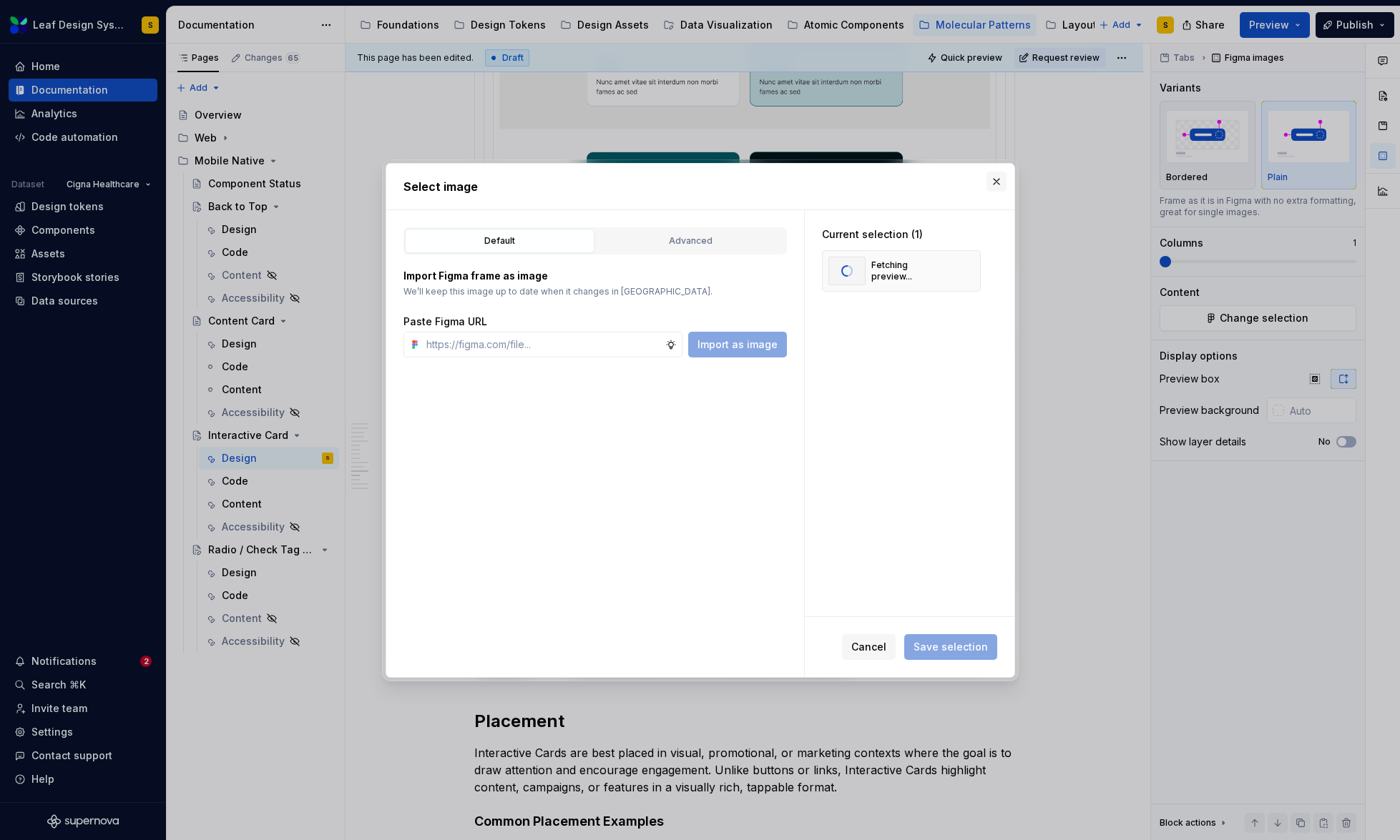
click at [993, 183] on button "button" at bounding box center [996, 181] width 20 height 20
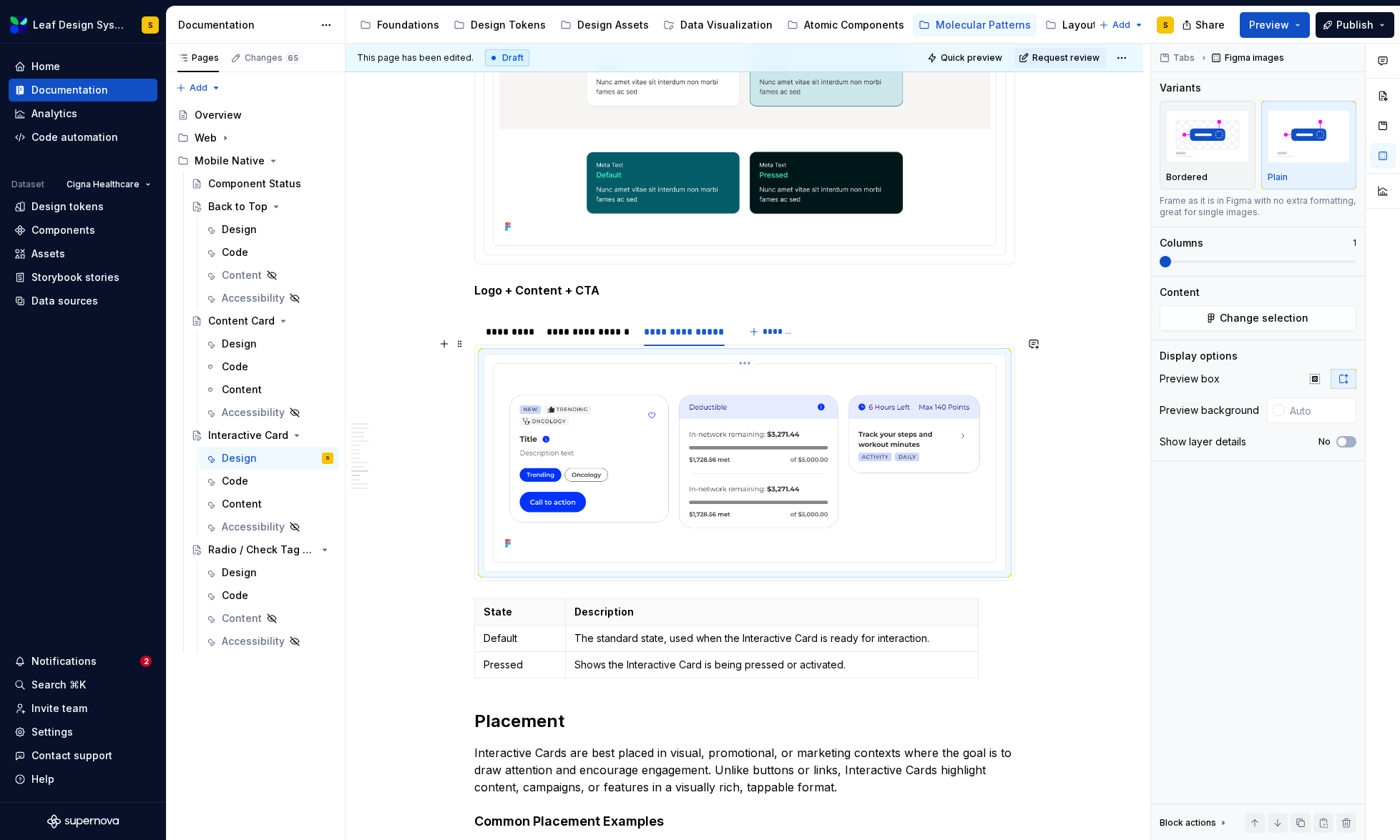
click at [770, 446] on img at bounding box center [745, 462] width 491 height 184
click at [1232, 316] on span "Change selection" at bounding box center [1264, 317] width 89 height 15
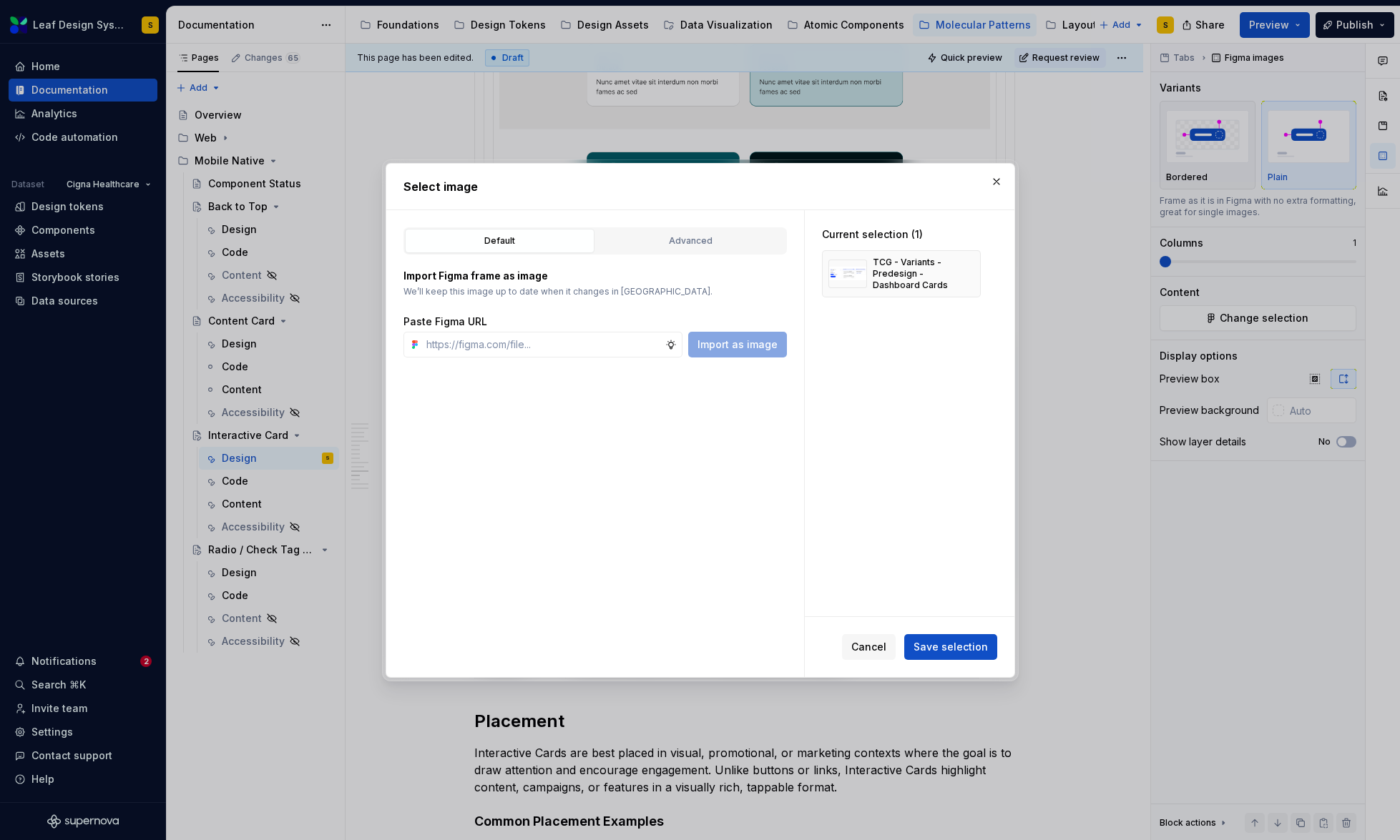
drag, startPoint x: 960, startPoint y: 274, endPoint x: 869, endPoint y: 315, distance: 99.8
click at [960, 274] on button "button" at bounding box center [964, 274] width 20 height 20
type textarea "*"
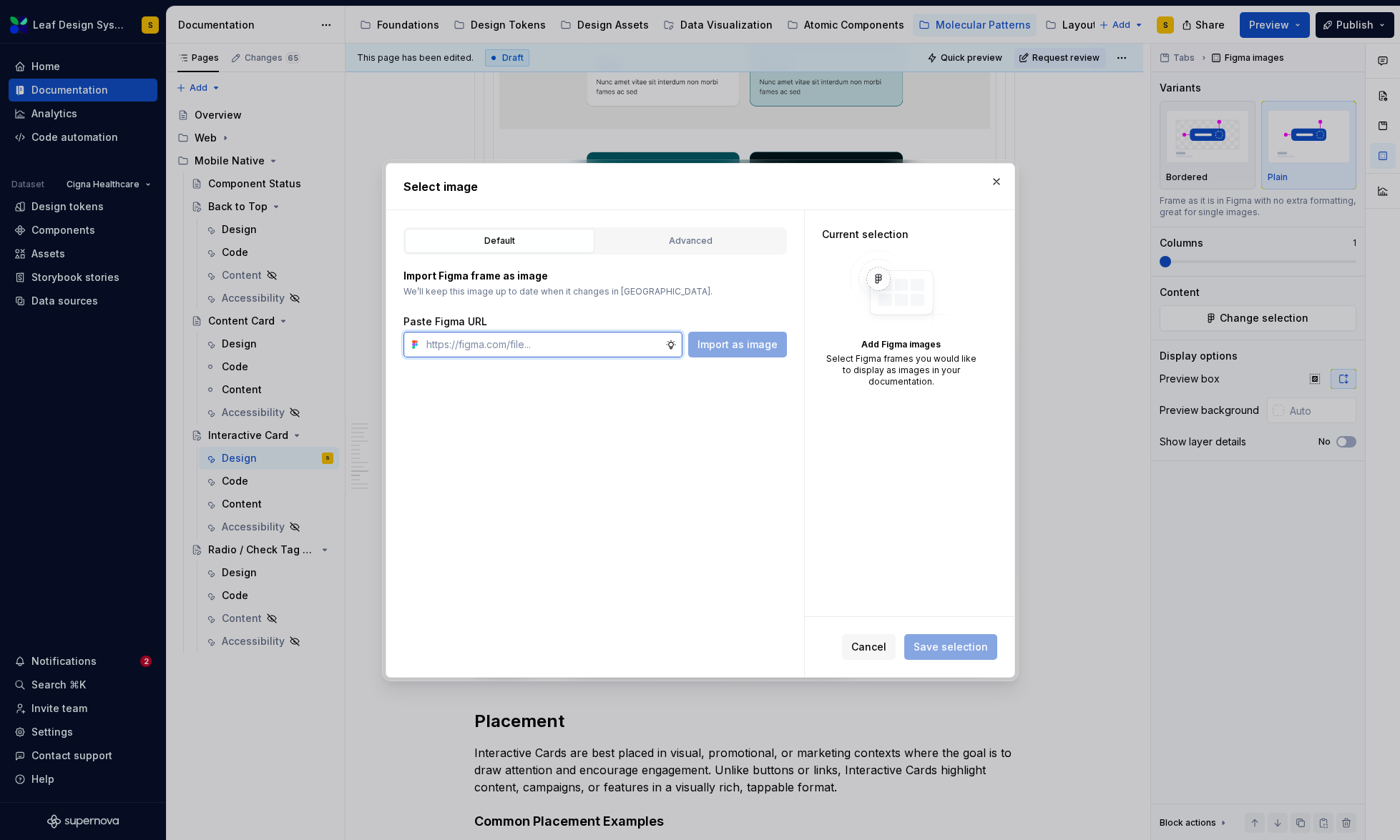
click at [534, 338] on input "text" at bounding box center [542, 345] width 245 height 26
paste input "[URL][DOMAIN_NAME]"
type input "[URL][DOMAIN_NAME]"
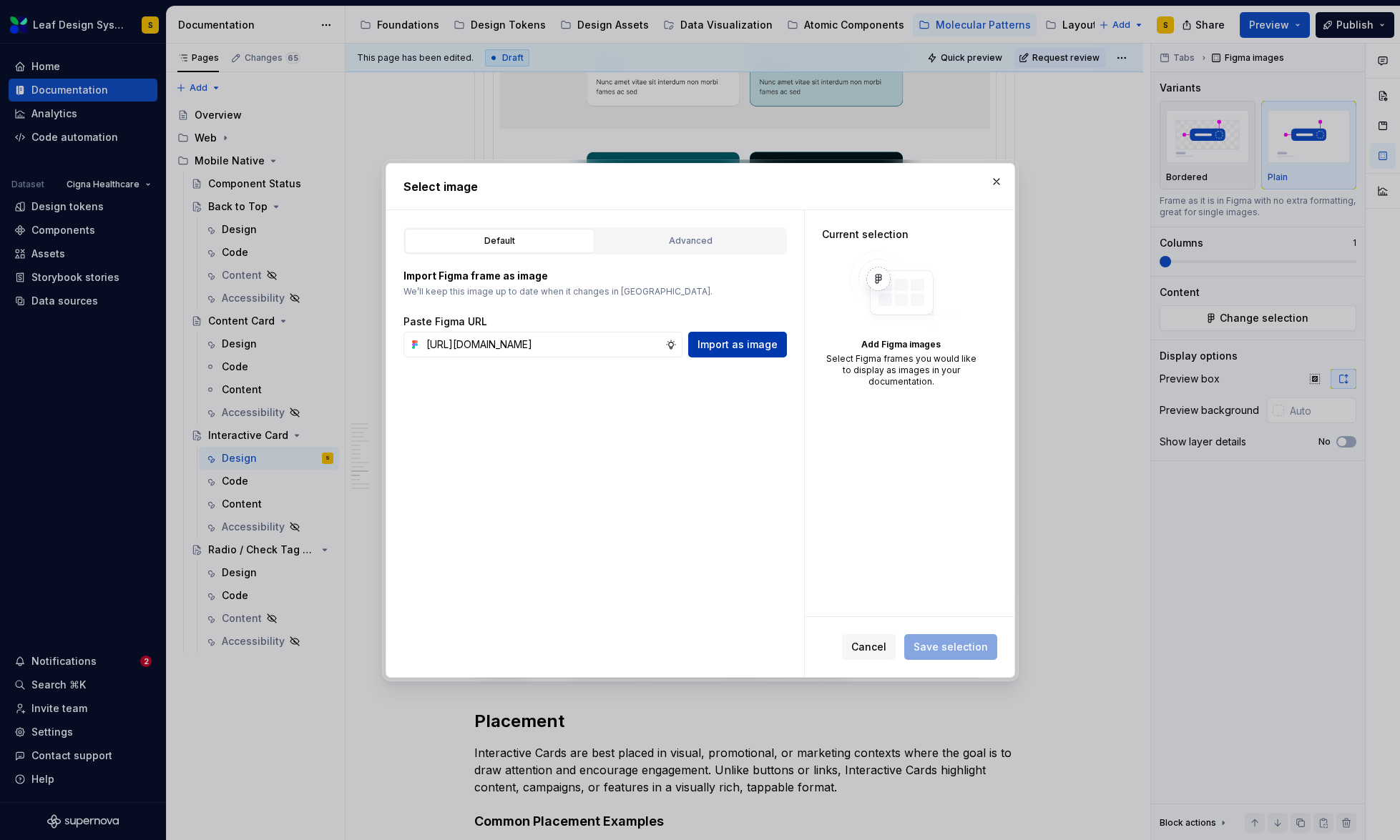
click at [742, 339] on span "Import as image" at bounding box center [737, 345] width 80 height 15
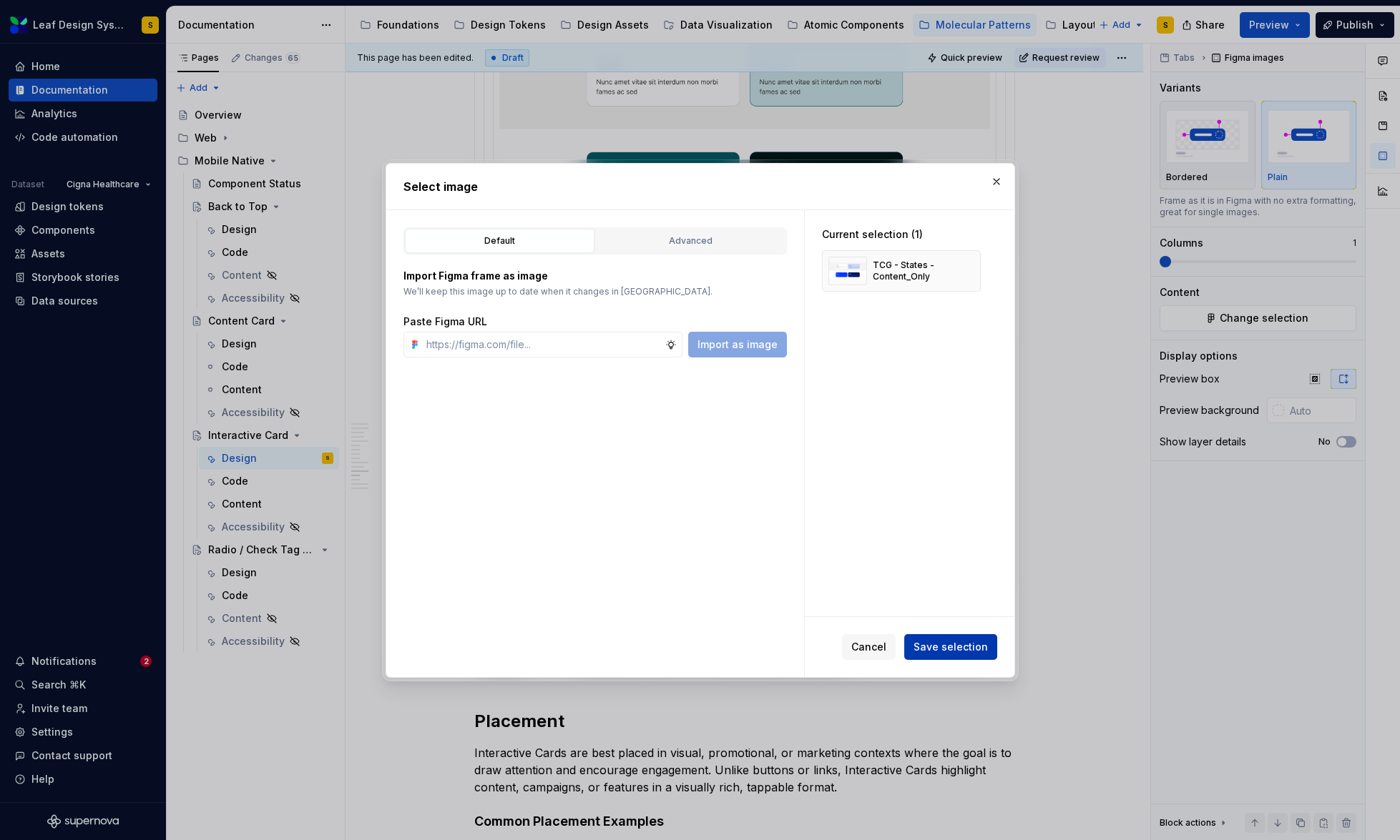
click at [950, 650] on span "Save selection" at bounding box center [951, 646] width 75 height 15
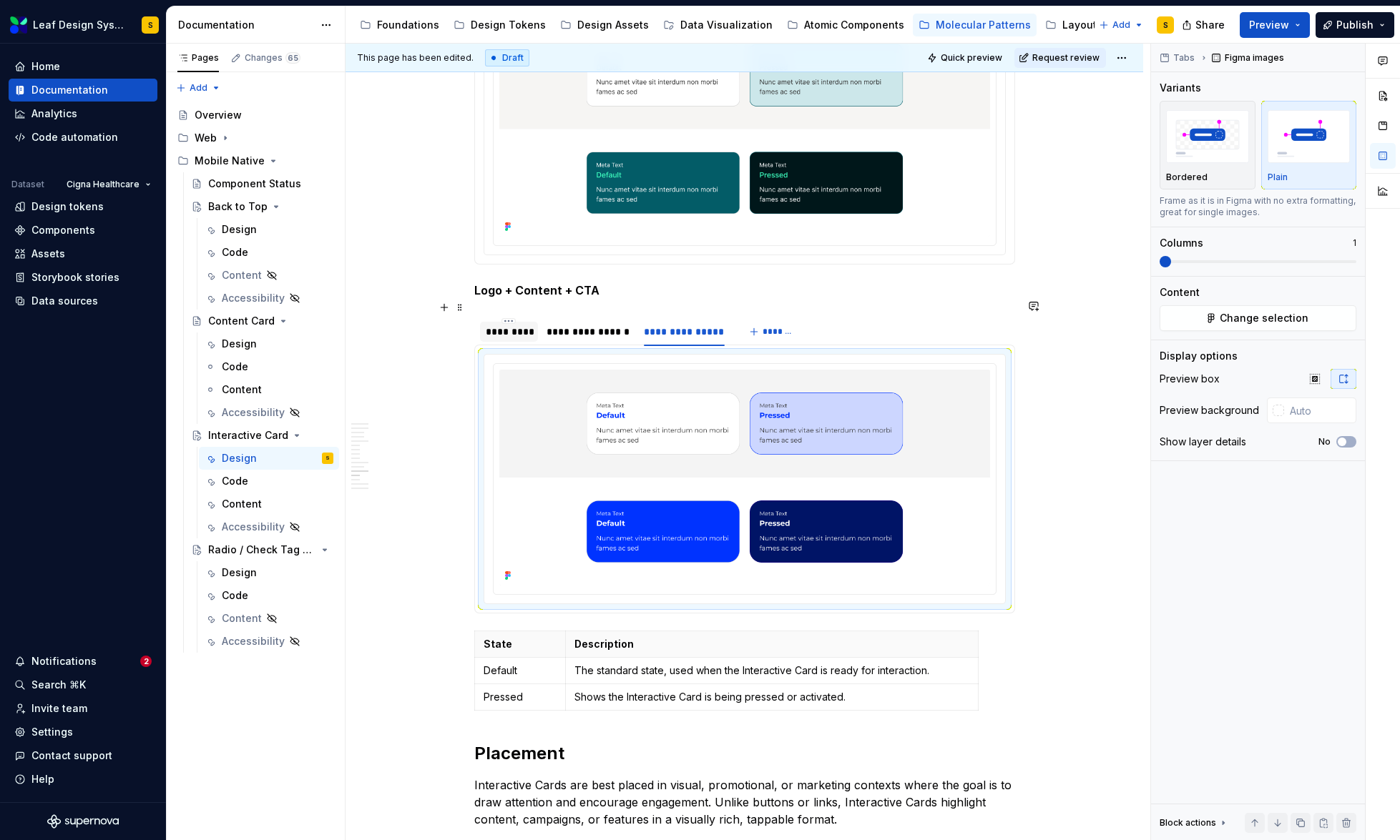
click at [502, 324] on div "*********" at bounding box center [509, 331] width 47 height 15
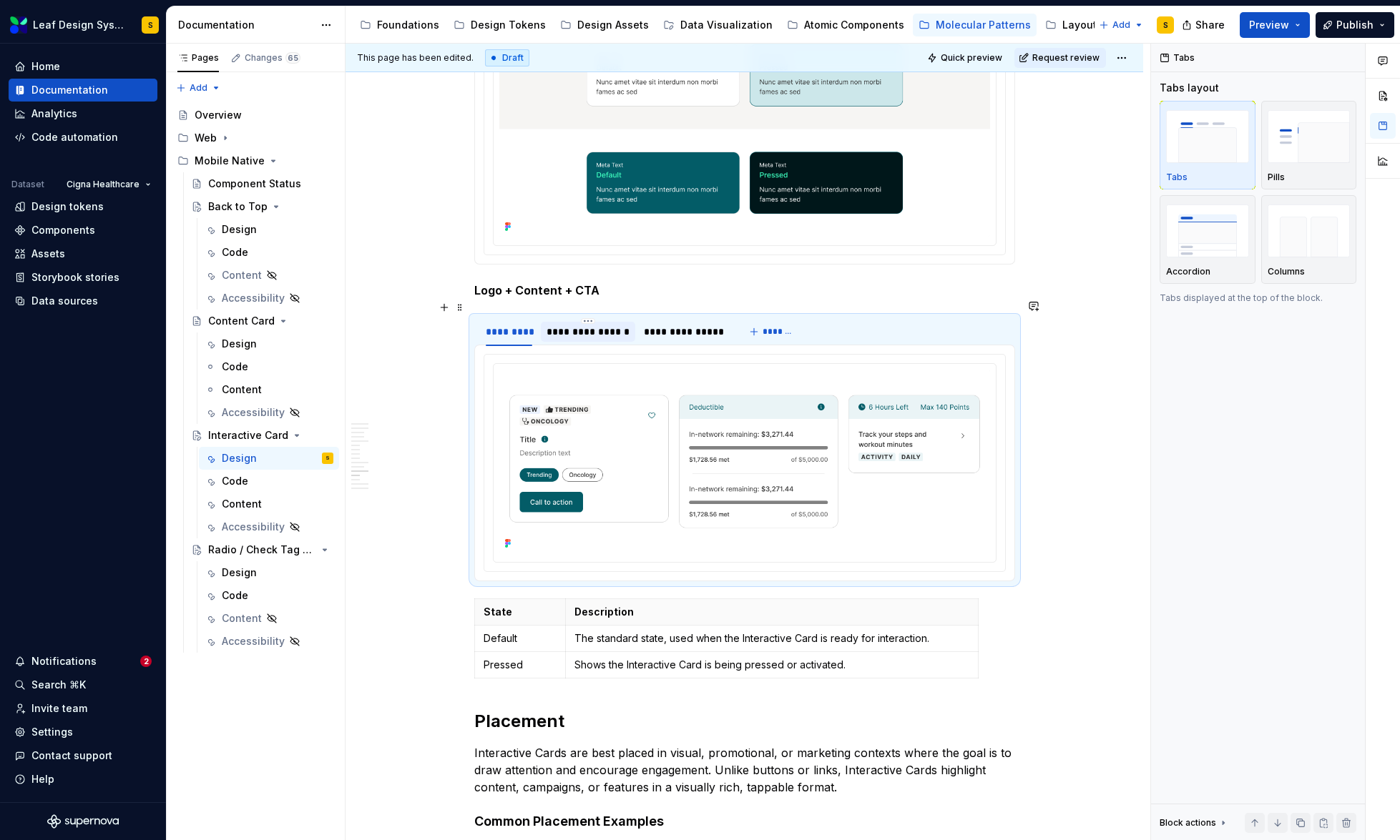
click at [601, 324] on div "**********" at bounding box center [588, 331] width 83 height 15
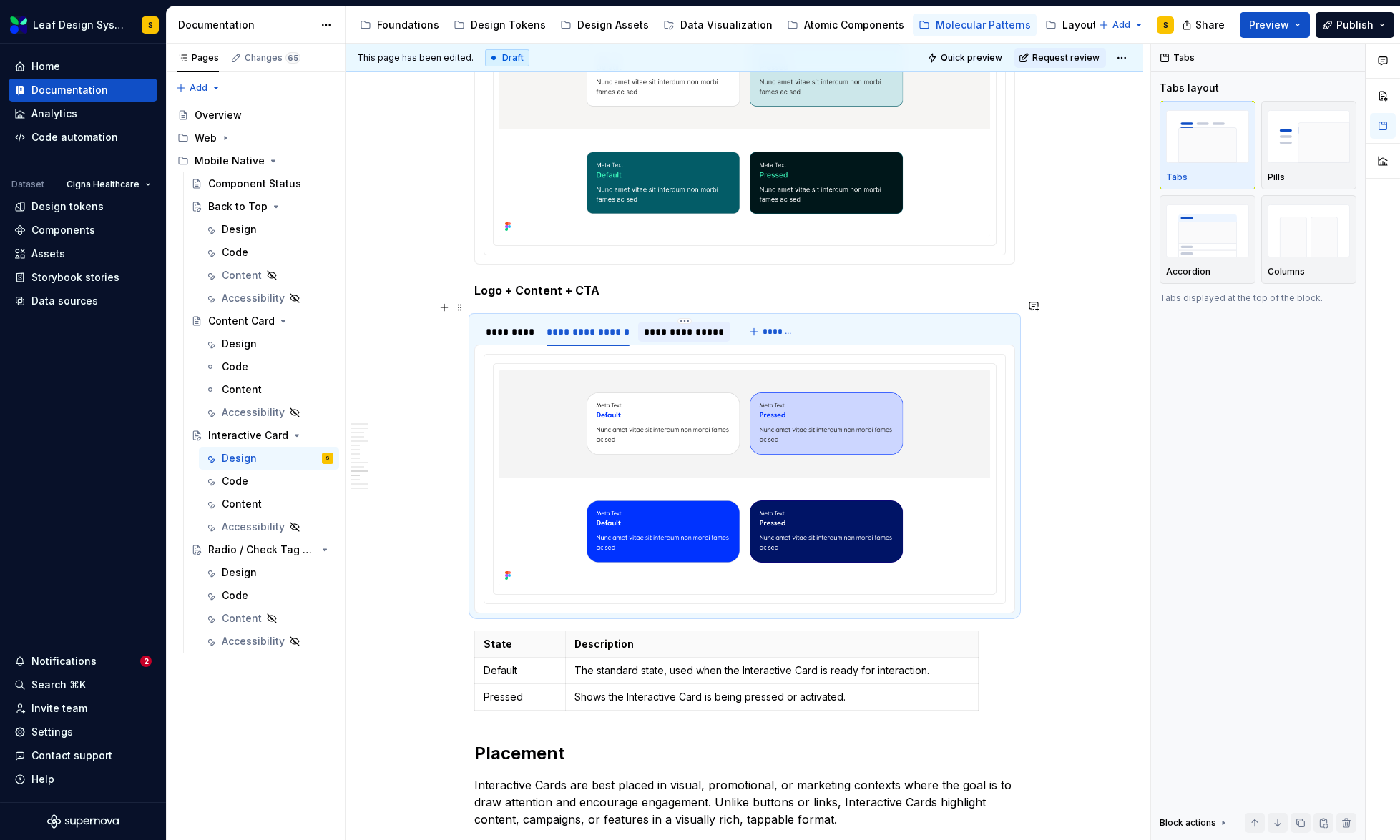
click at [674, 324] on div "**********" at bounding box center [684, 331] width 80 height 15
click at [518, 324] on div "*********" at bounding box center [509, 331] width 47 height 15
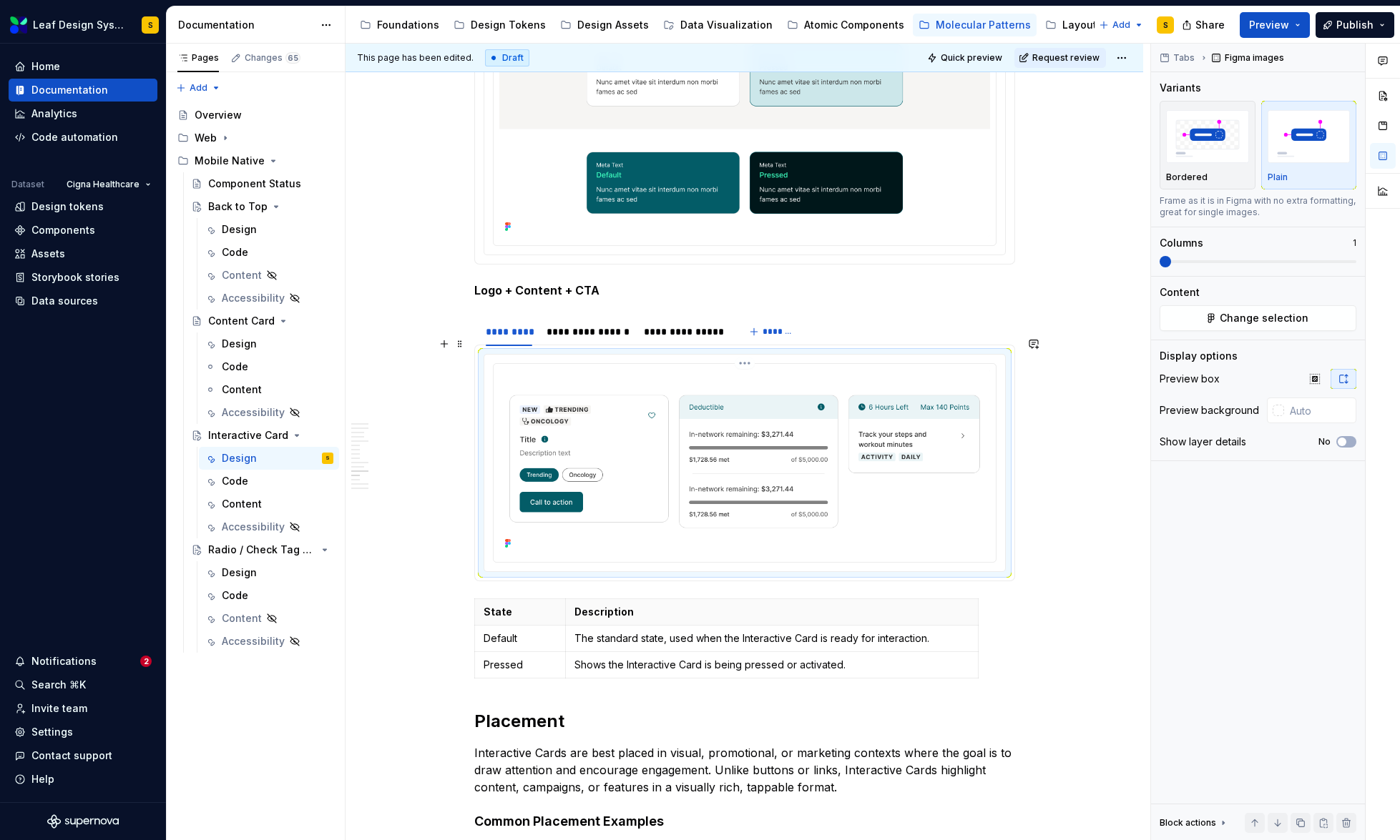
click at [720, 423] on img at bounding box center [745, 462] width 491 height 184
click at [1230, 314] on span "Change selection" at bounding box center [1264, 317] width 89 height 15
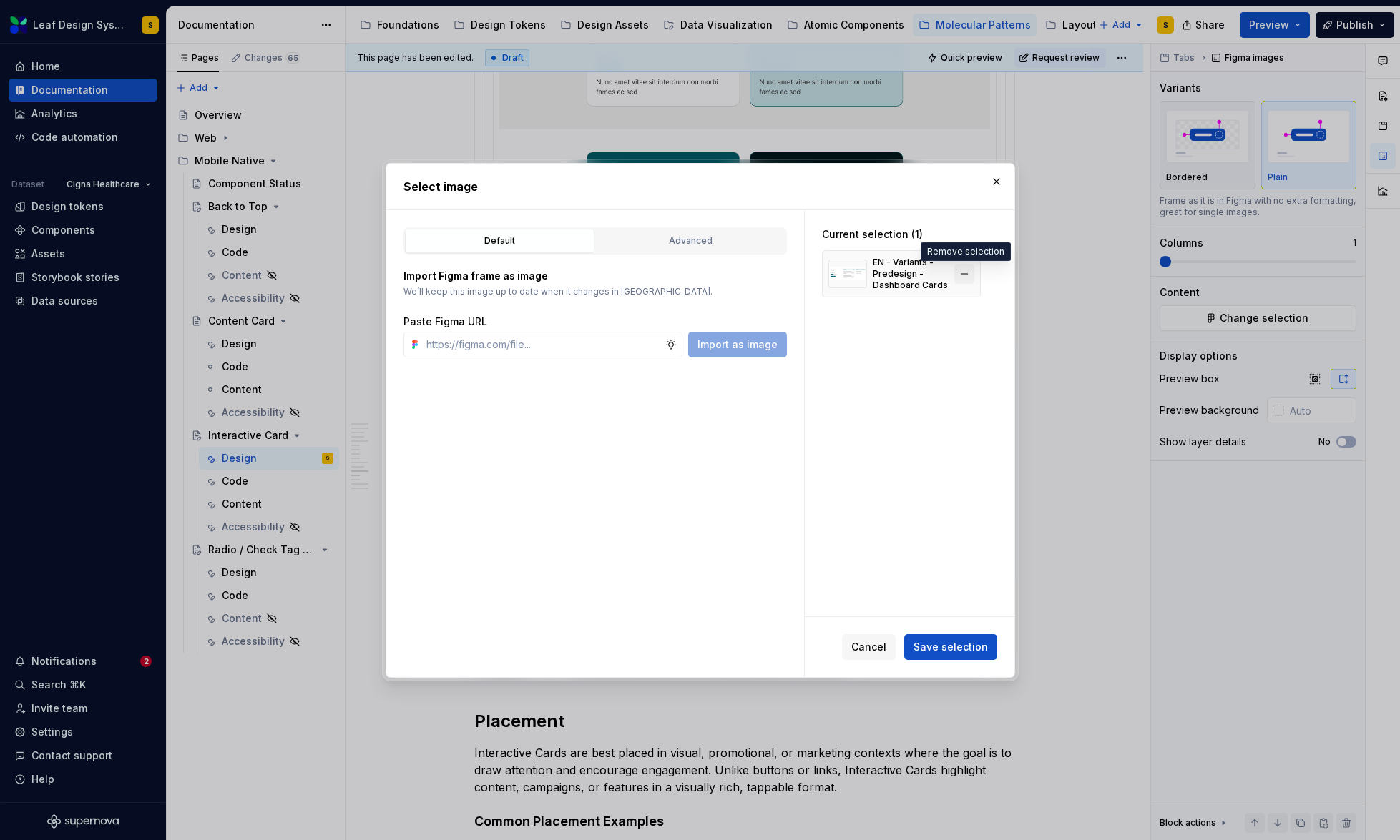
click at [971, 273] on button "button" at bounding box center [964, 274] width 20 height 20
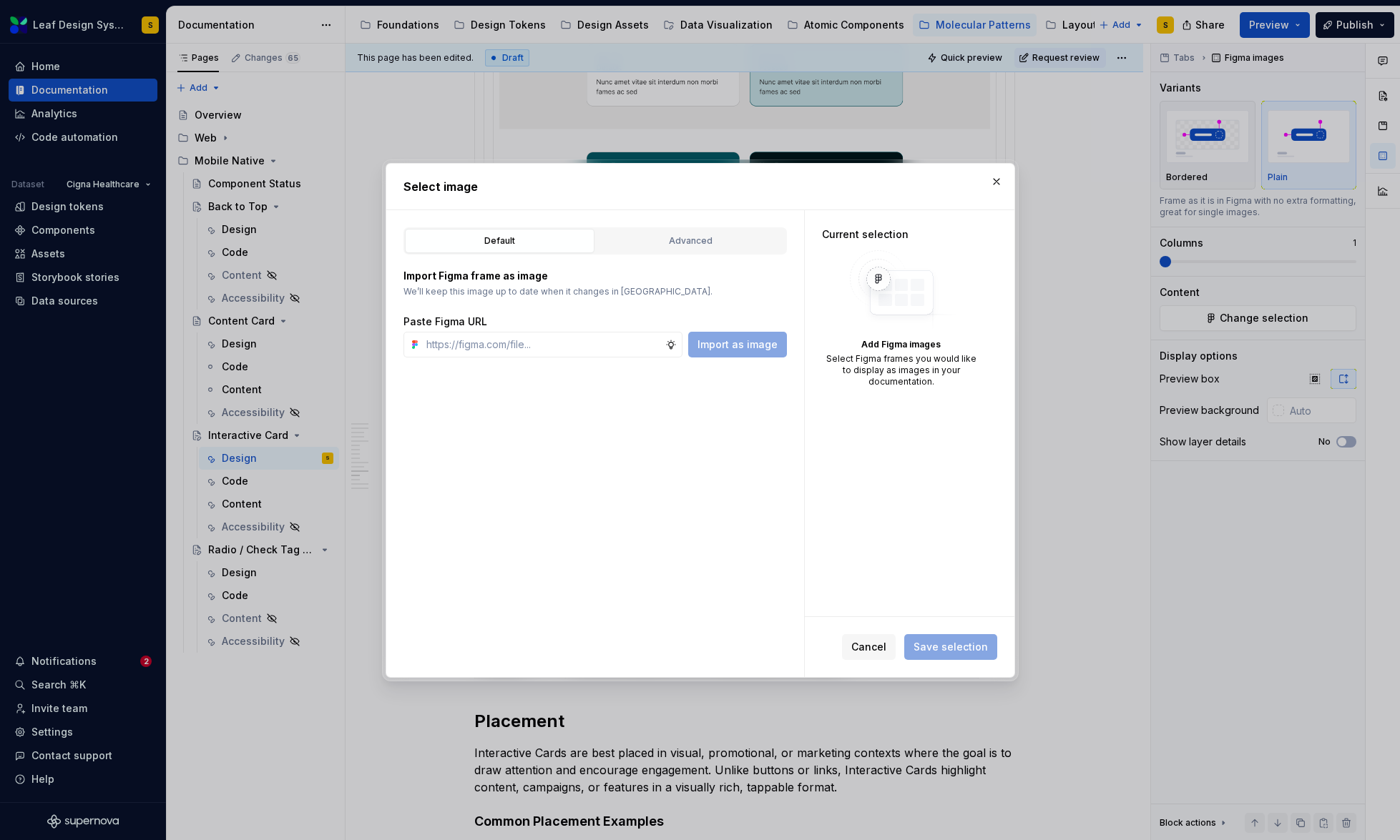
type textarea "*"
click at [568, 344] on input "text" at bounding box center [542, 345] width 245 height 26
paste input "[URL][DOMAIN_NAME]"
type input "[URL][DOMAIN_NAME]"
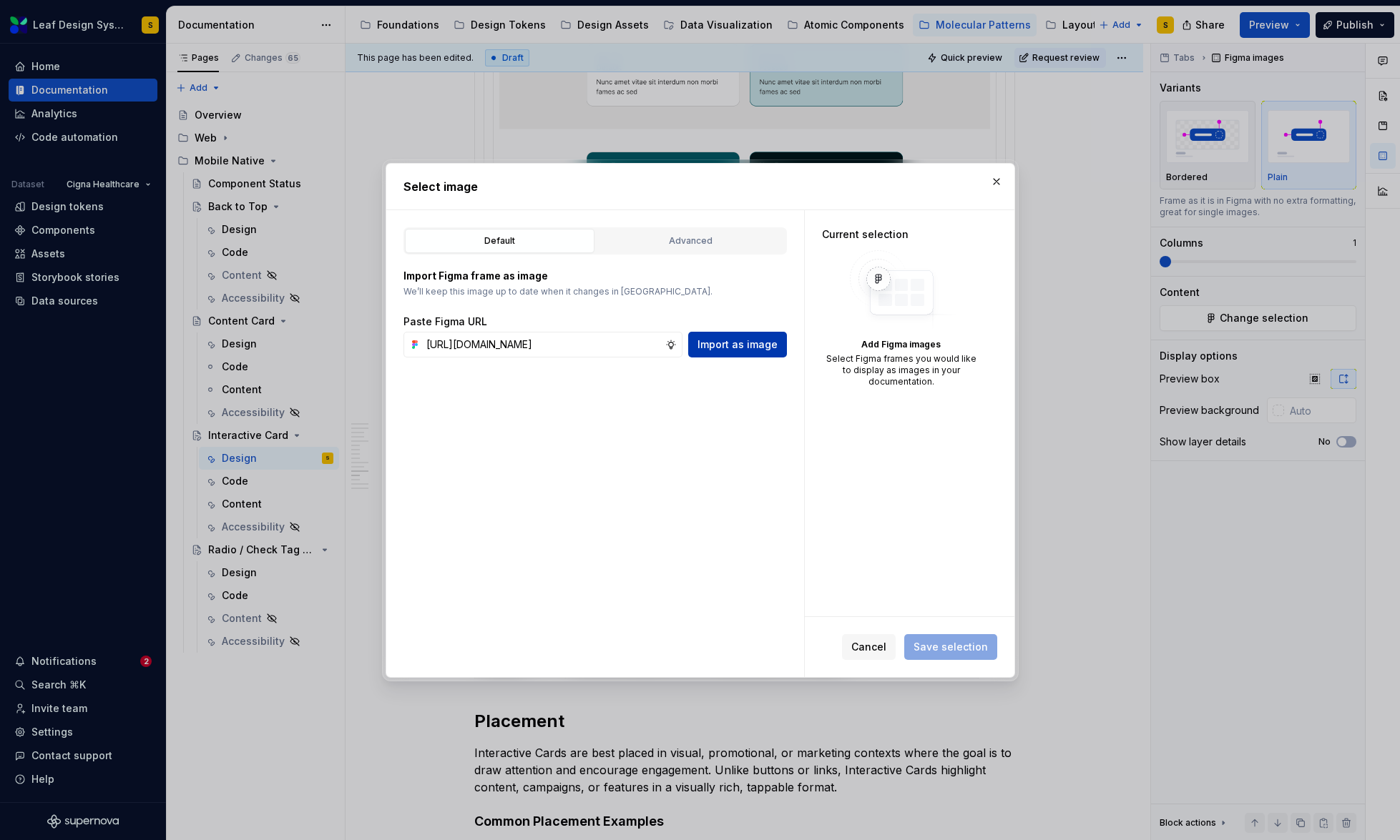
scroll to position [0, 0]
click at [750, 350] on span "Import as image" at bounding box center [737, 345] width 80 height 15
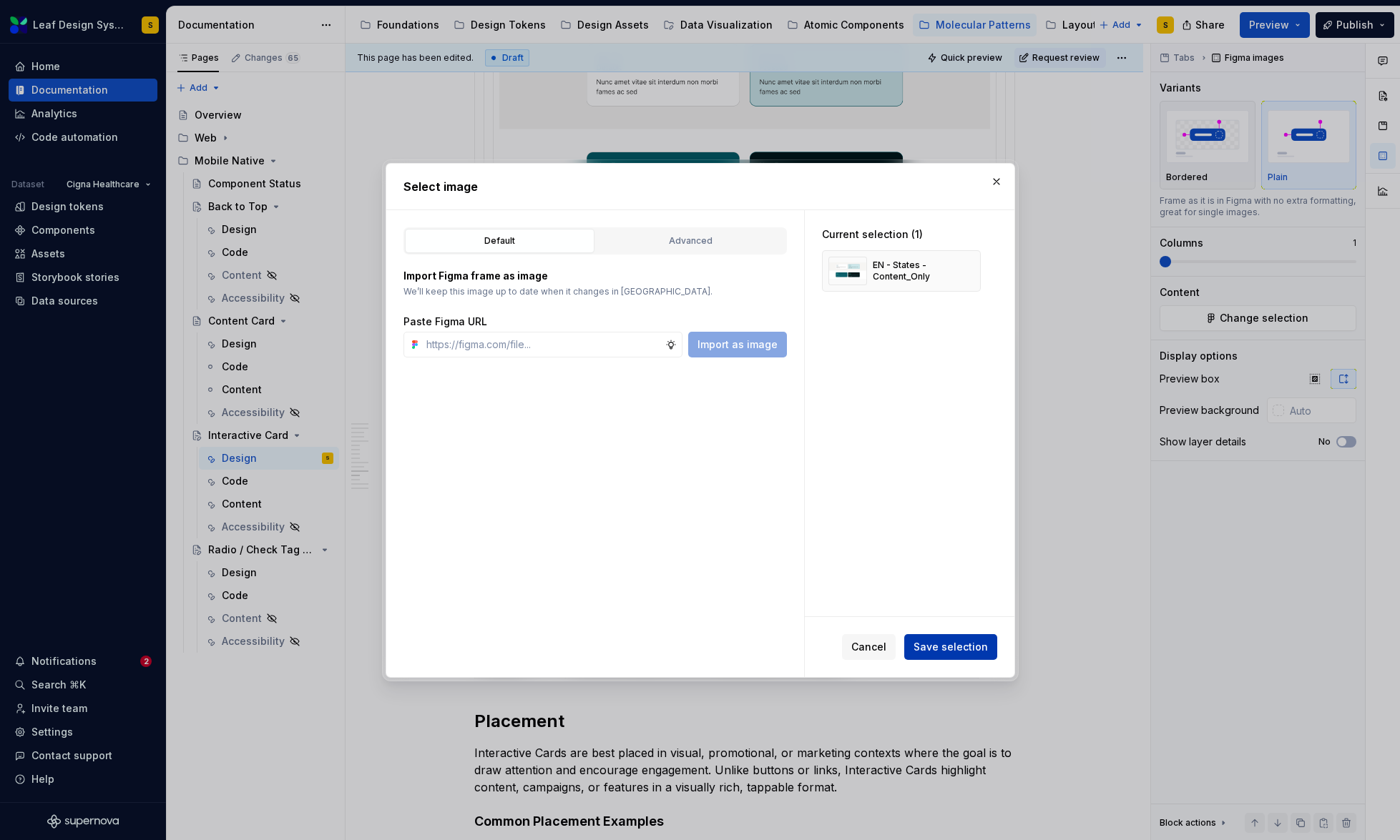
click at [952, 645] on span "Save selection" at bounding box center [951, 646] width 75 height 15
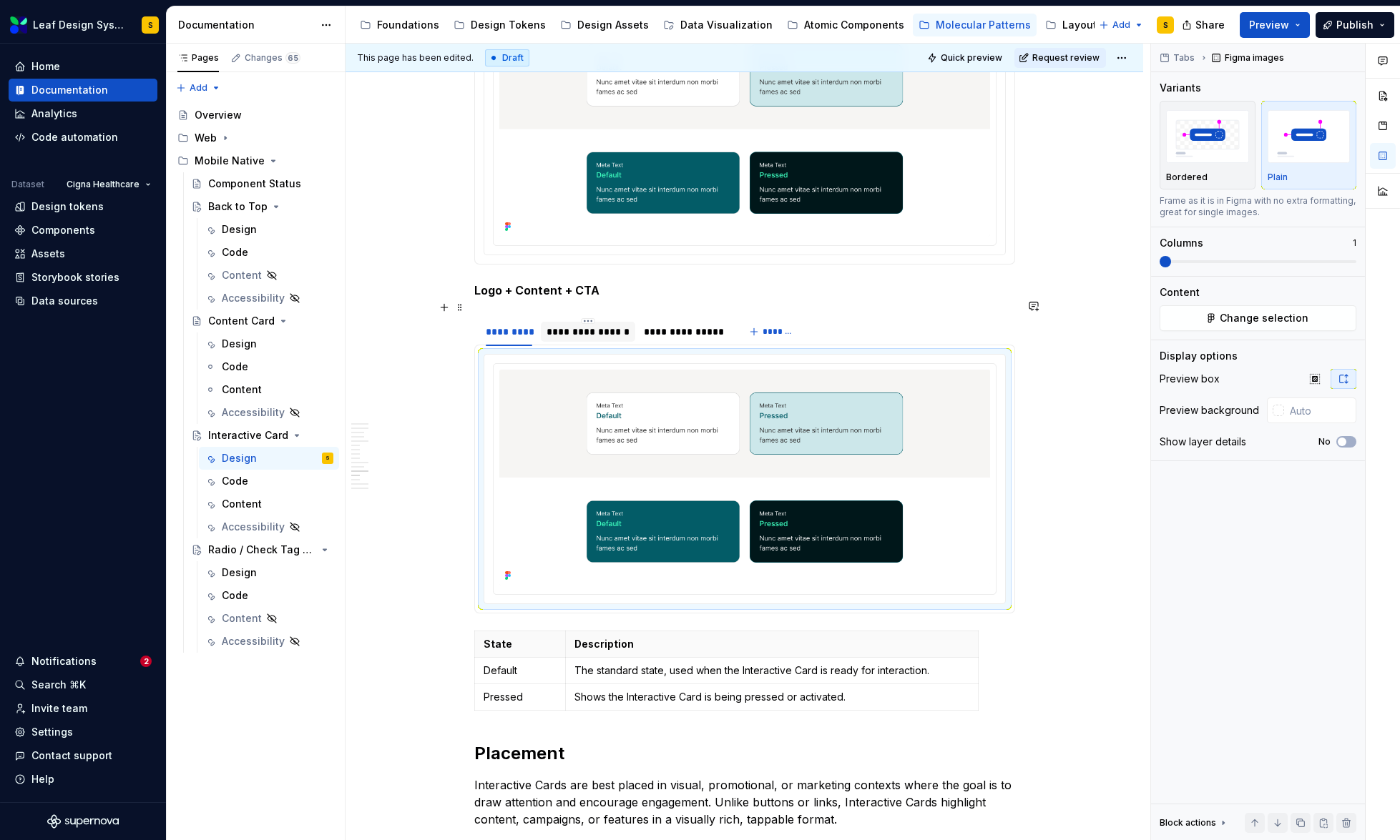
click at [608, 324] on div "**********" at bounding box center [588, 331] width 83 height 15
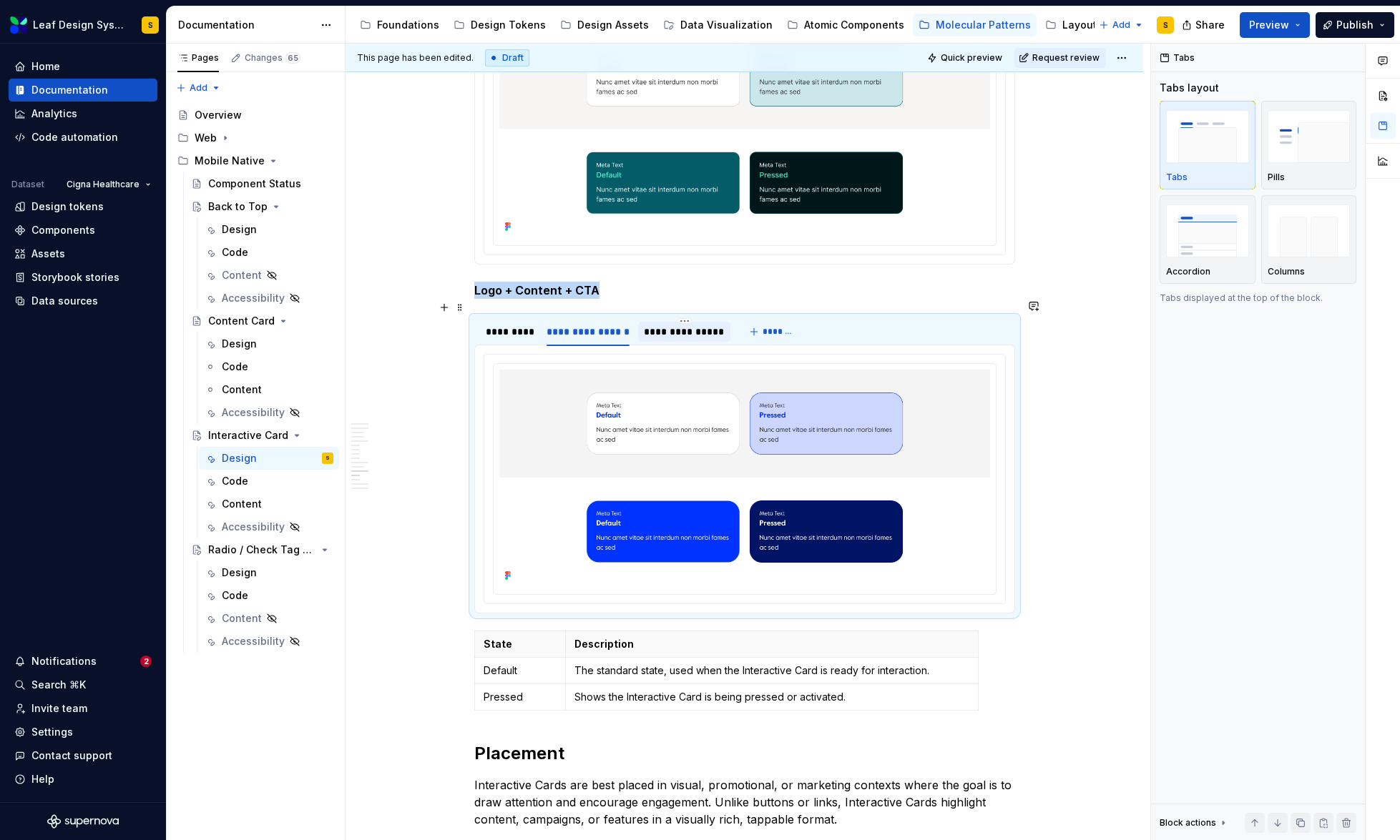
click at [662, 324] on div "**********" at bounding box center [684, 331] width 80 height 15
click at [506, 324] on div "*********" at bounding box center [509, 331] width 47 height 15
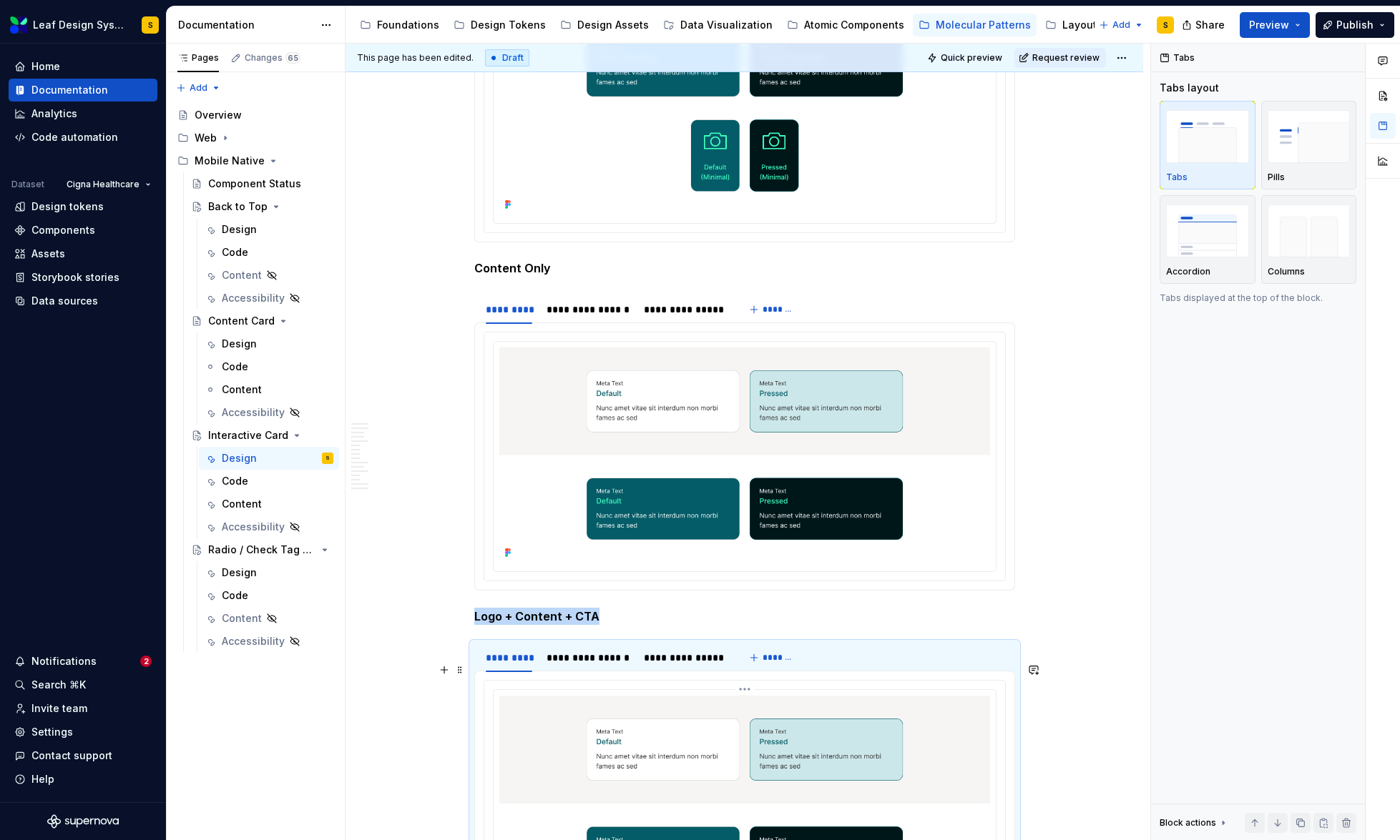
scroll to position [6239, 0]
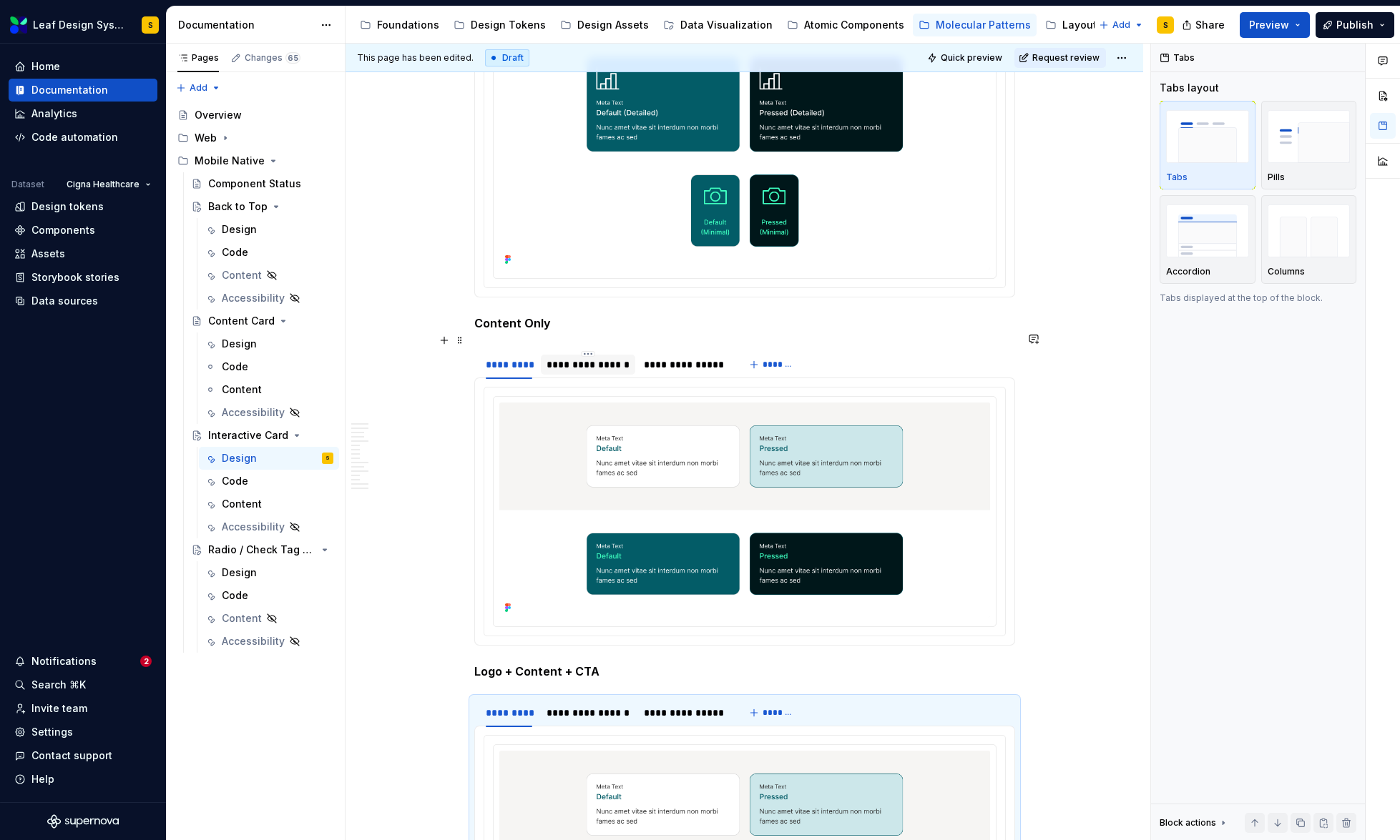
click at [585, 357] on div "**********" at bounding box center [588, 364] width 83 height 15
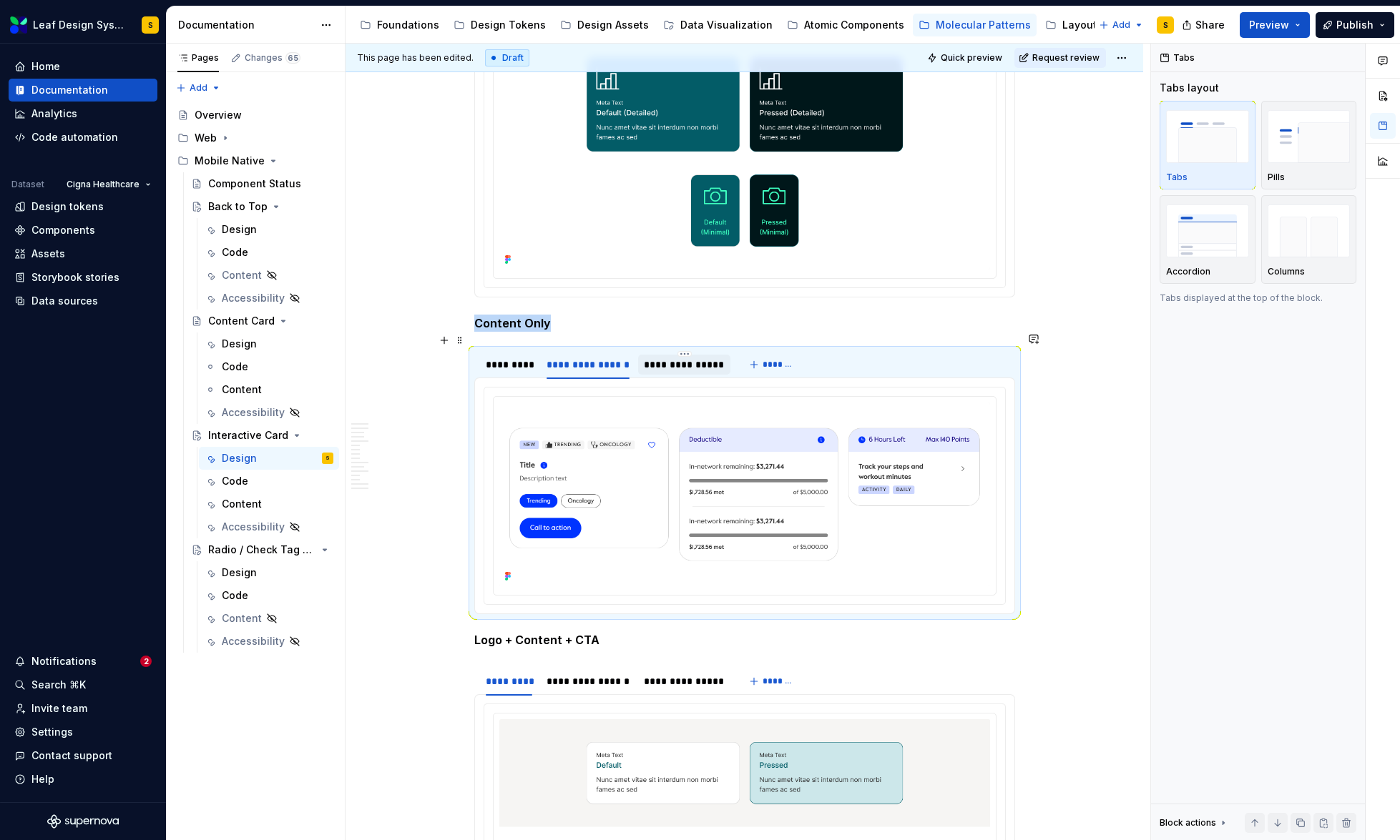
click at [671, 357] on div "**********" at bounding box center [684, 364] width 80 height 15
click at [513, 357] on div "*********" at bounding box center [509, 364] width 47 height 15
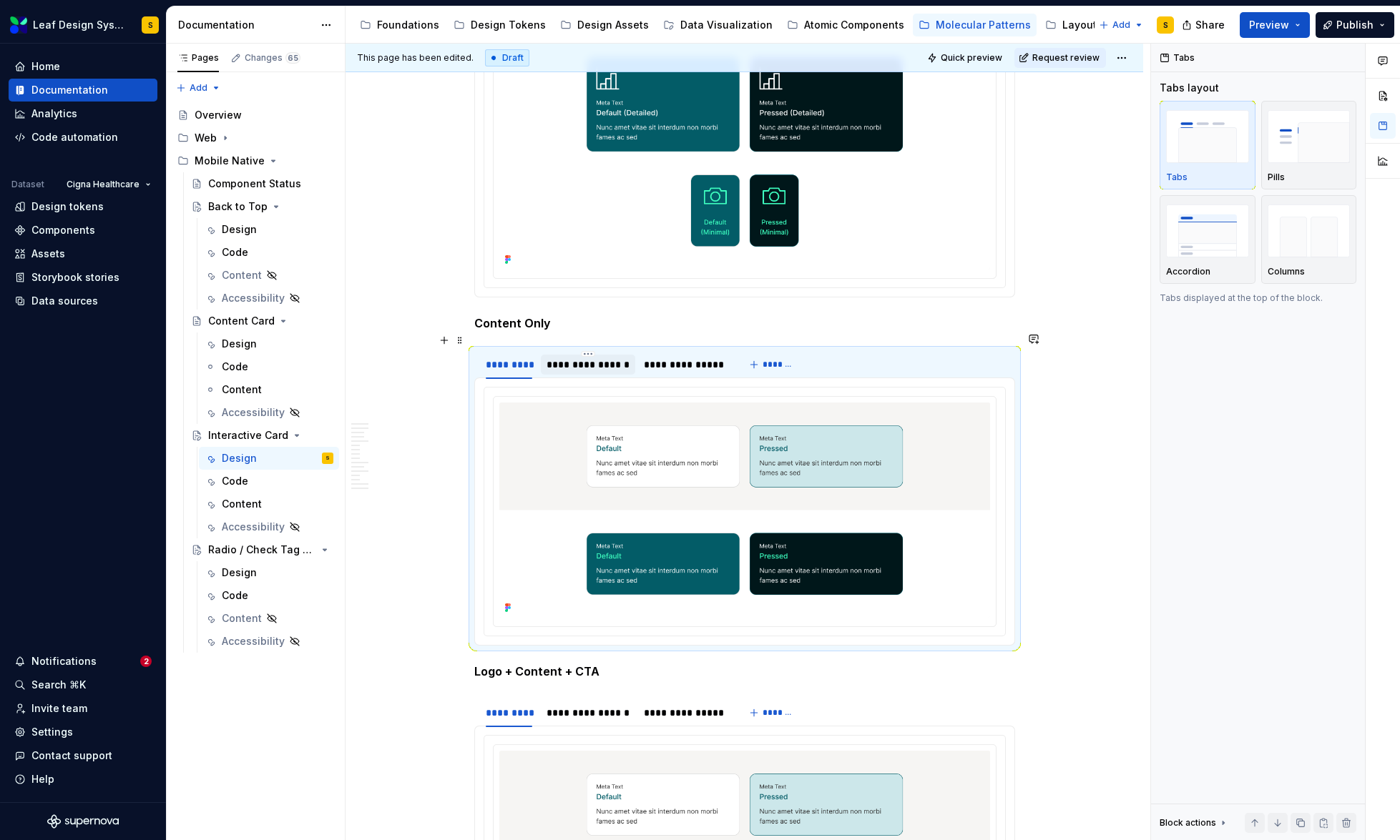
click at [591, 357] on div "**********" at bounding box center [588, 364] width 83 height 15
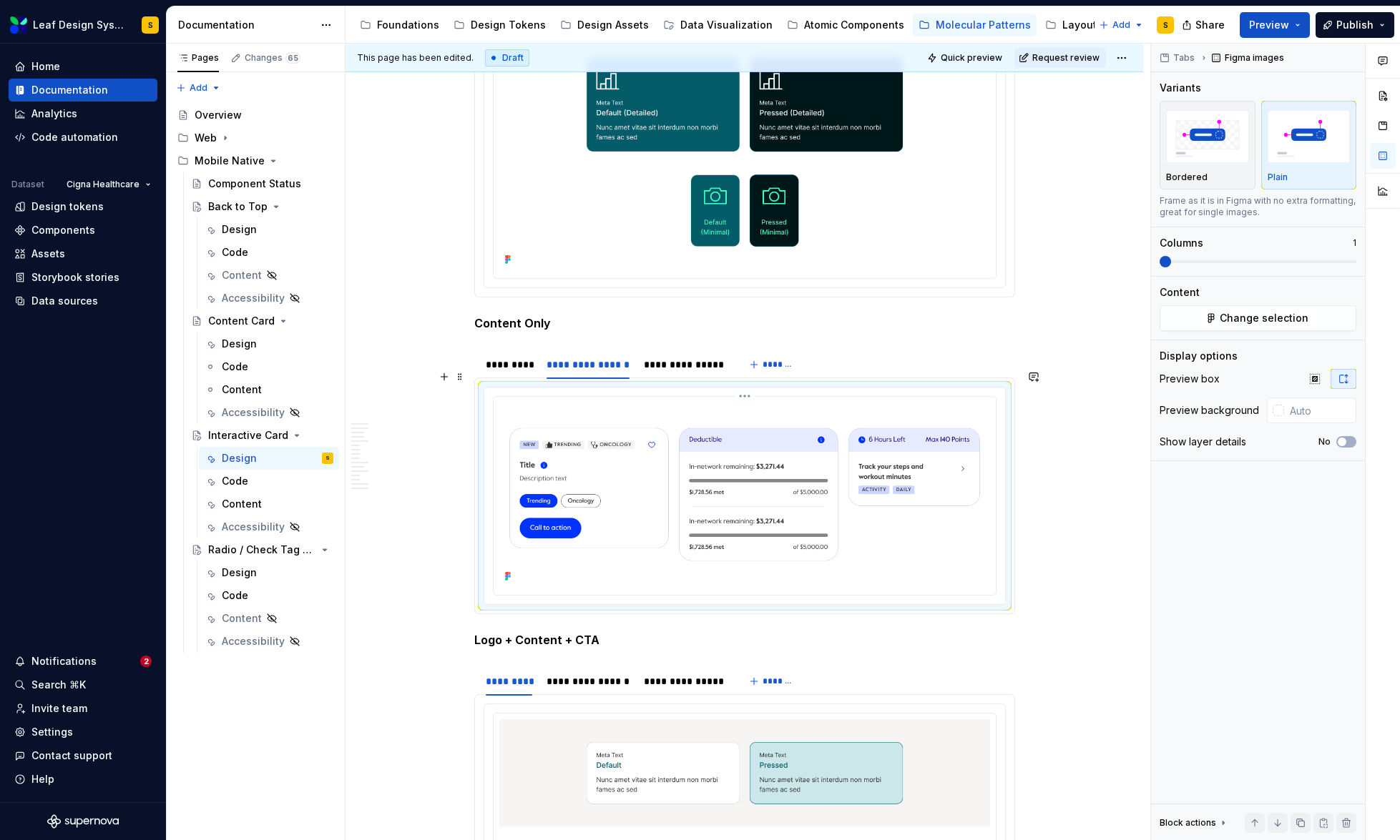
click at [781, 533] on img at bounding box center [745, 495] width 491 height 184
click at [1278, 322] on span "Change selection" at bounding box center [1264, 317] width 89 height 15
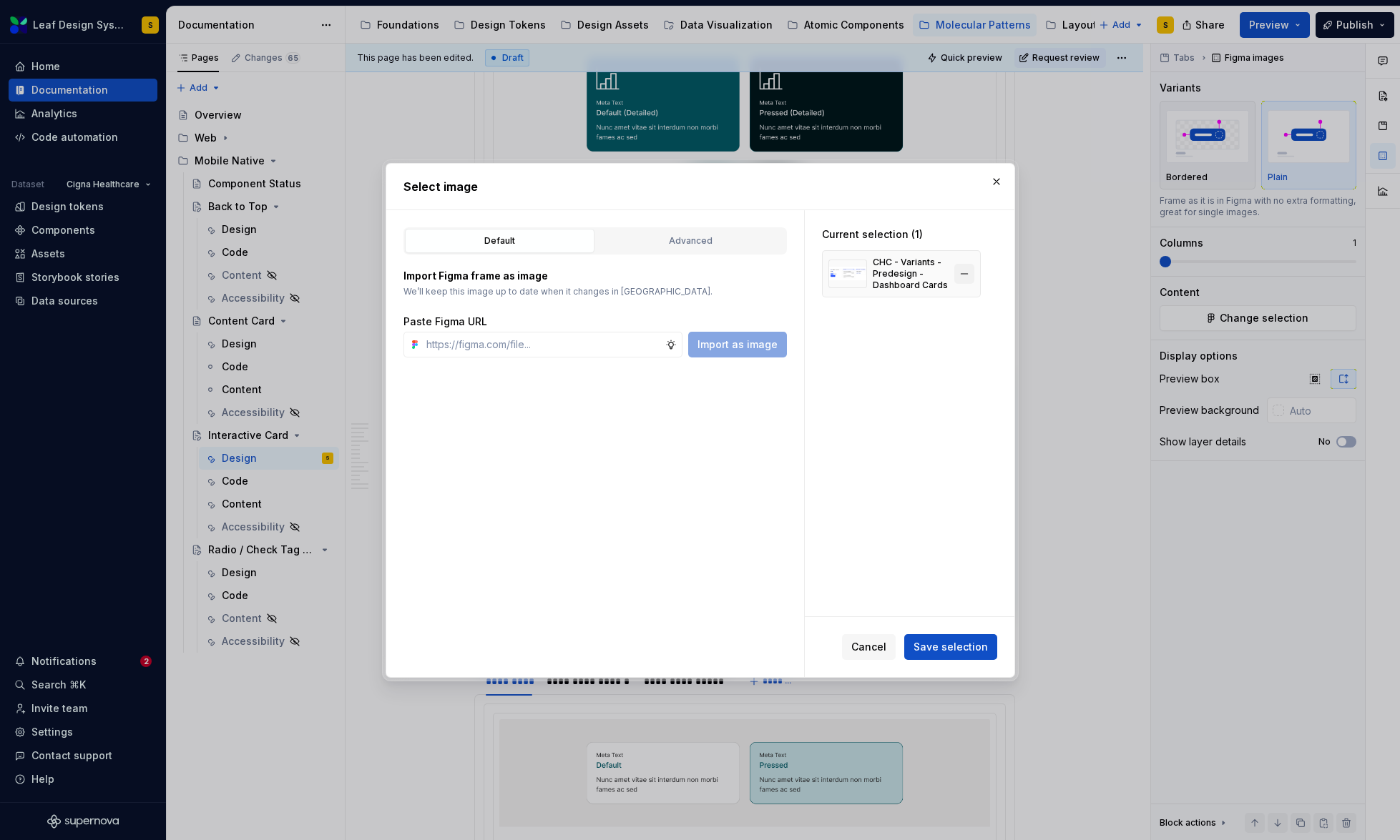
click at [965, 271] on button "button" at bounding box center [964, 274] width 20 height 20
type textarea "*"
click at [615, 345] on input "text" at bounding box center [542, 345] width 245 height 26
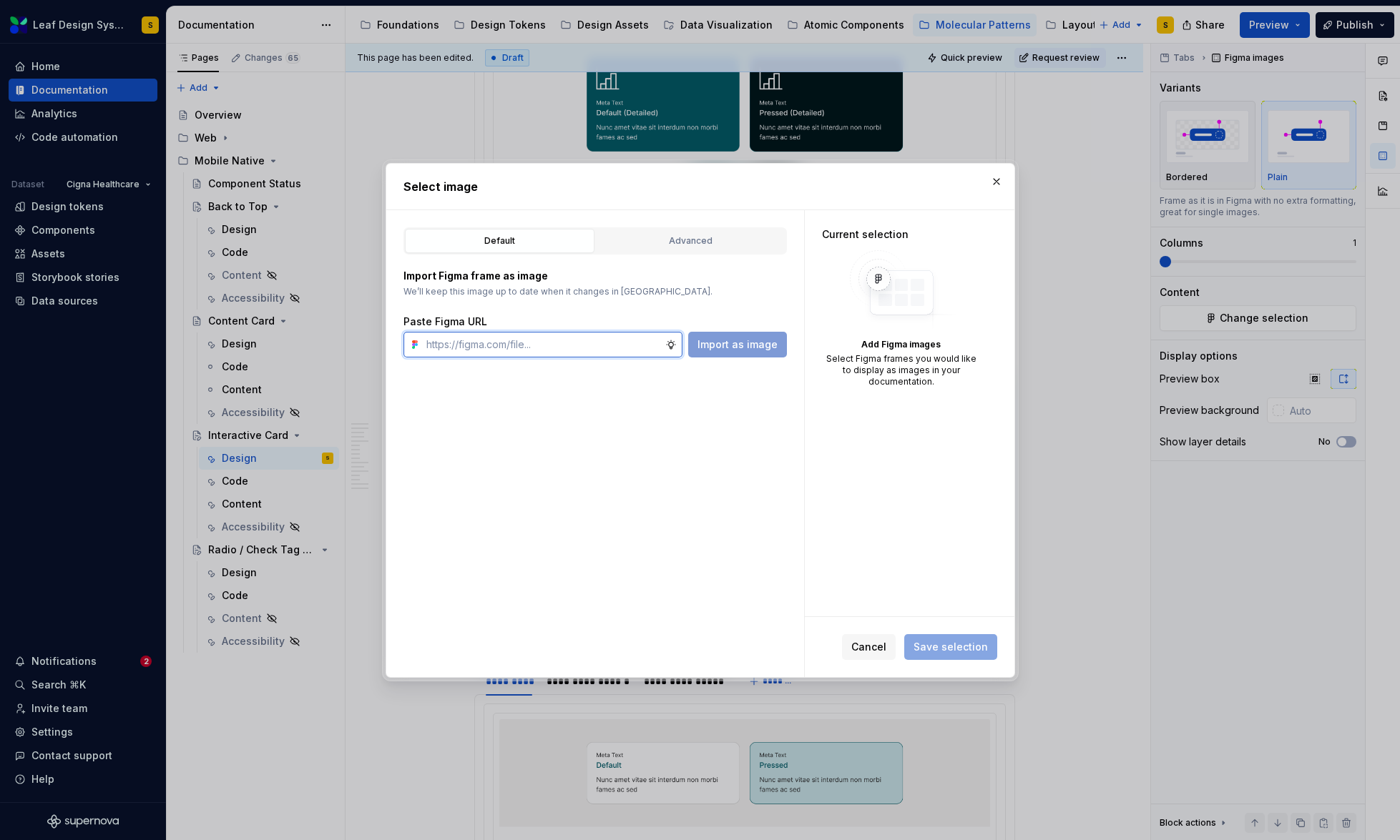
paste input "[URL][DOMAIN_NAME]"
type input "[URL][DOMAIN_NAME]"
click at [794, 346] on div "Default Advanced Import Figma frame as image We’ll keep this image up to date w…" at bounding box center [594, 443] width 417 height 466
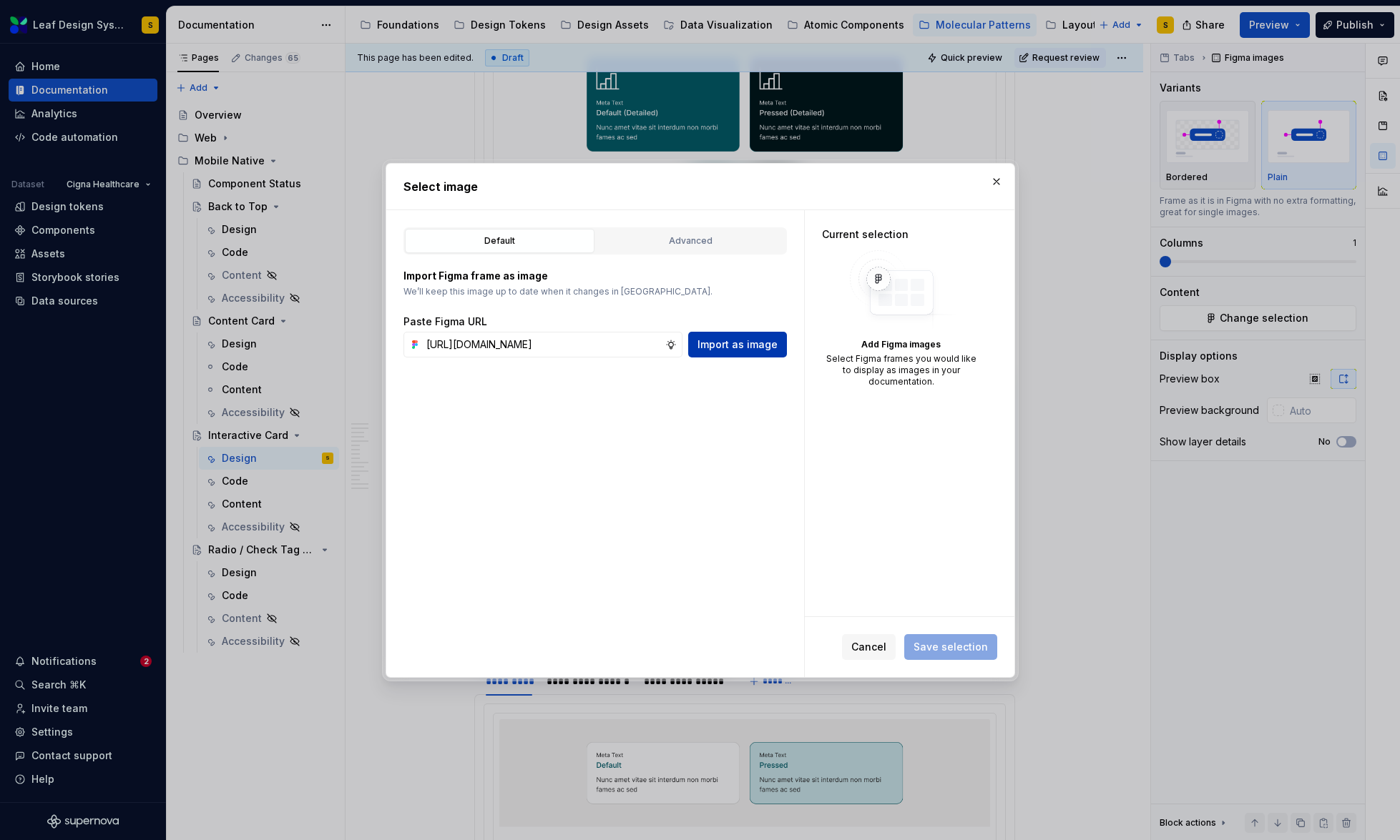
click at [755, 346] on span "Import as image" at bounding box center [737, 345] width 80 height 15
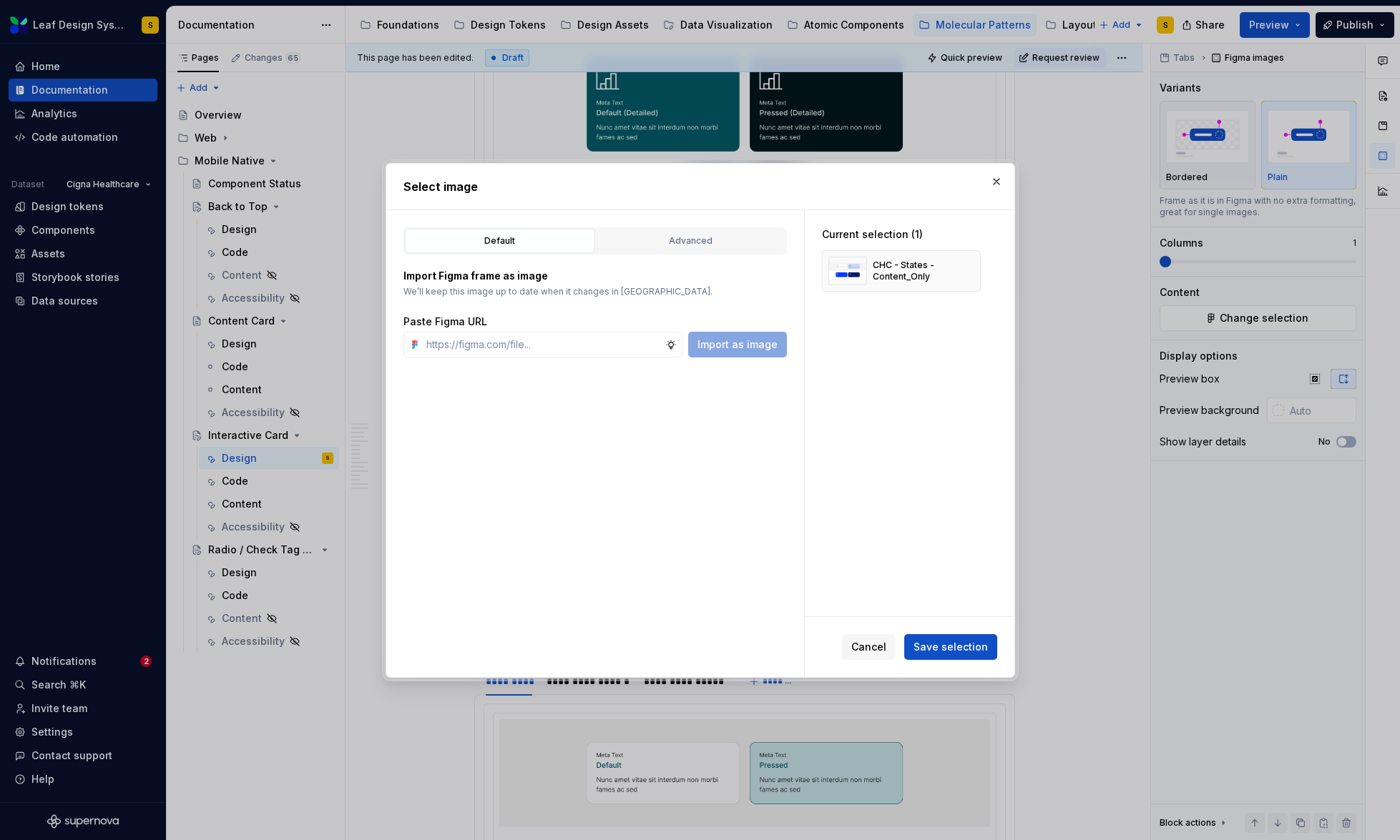
type textarea "*"
